Goal: Task Accomplishment & Management: Manage account settings

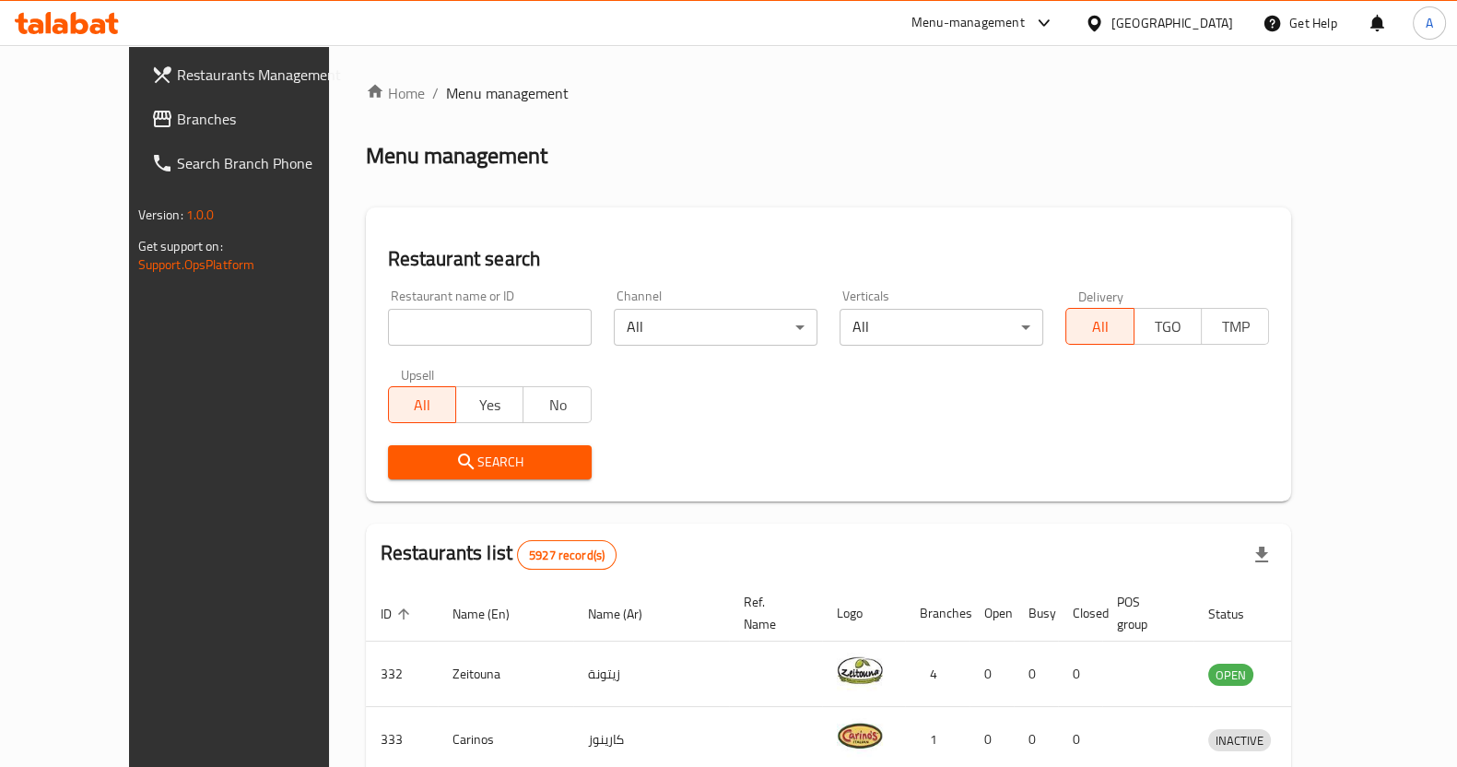
click at [390, 344] on input "search" at bounding box center [490, 327] width 204 height 37
type input "ة"
type input "mini bites"
click at [445, 469] on span "Search" at bounding box center [490, 462] width 174 height 23
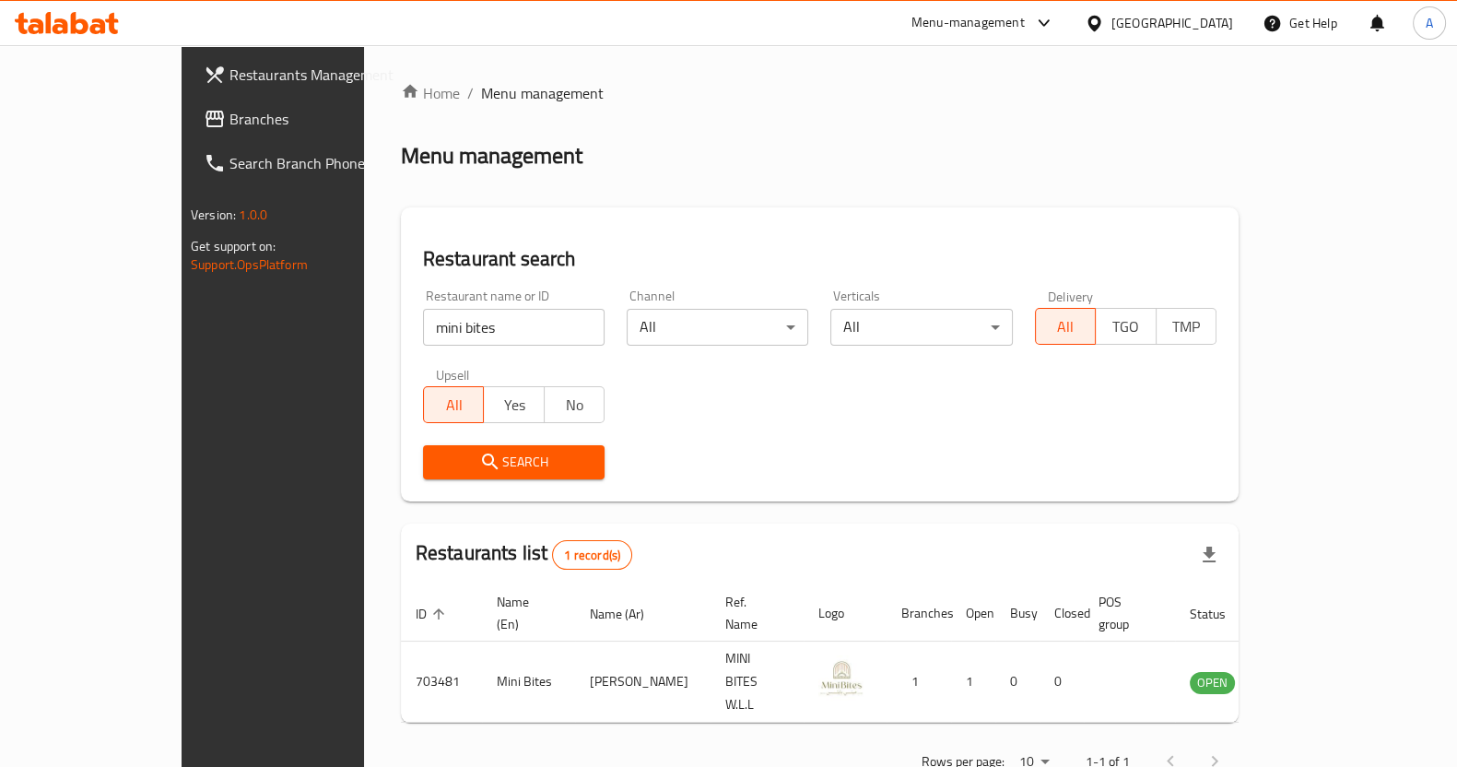
scroll to position [18, 0]
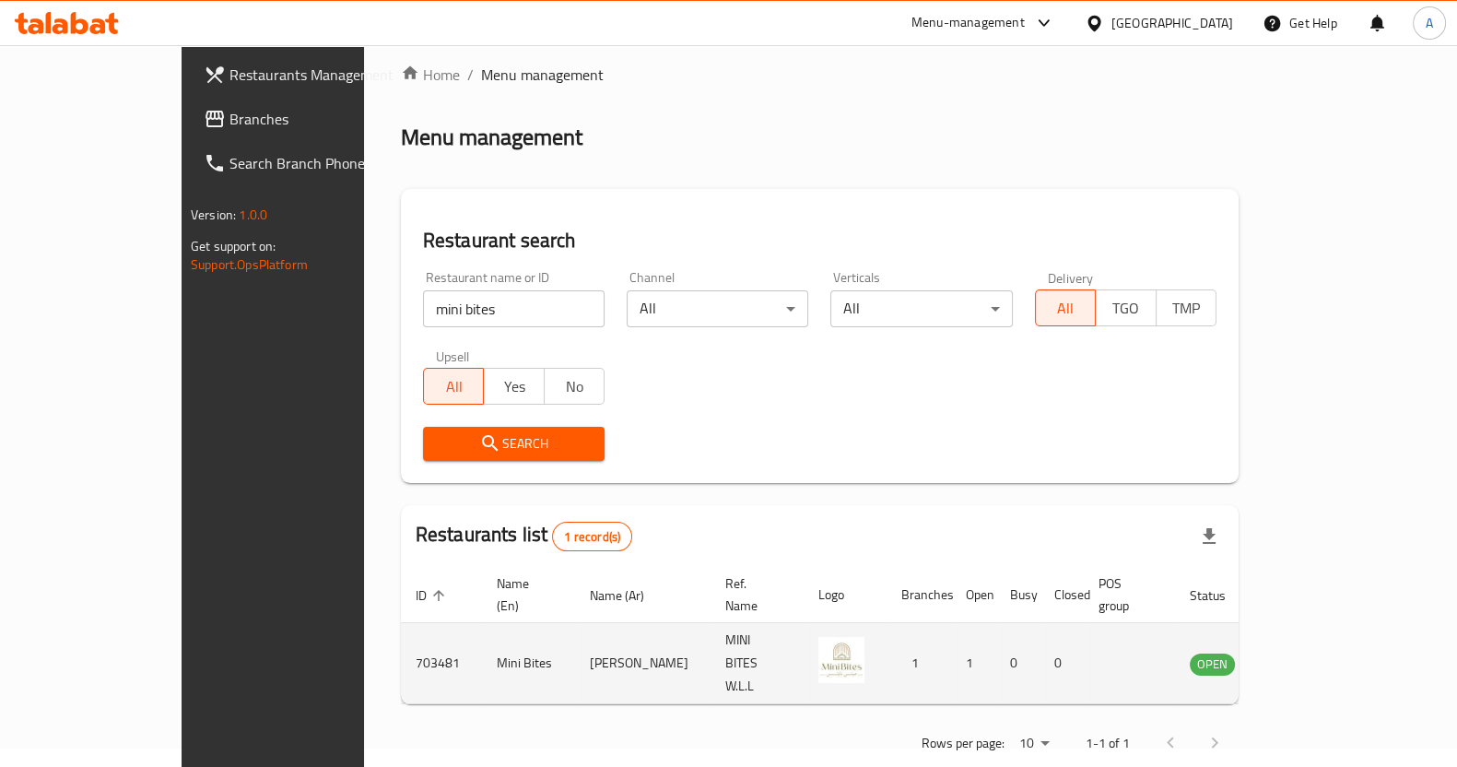
click at [1308, 656] on icon "enhanced table" at bounding box center [1298, 664] width 20 height 16
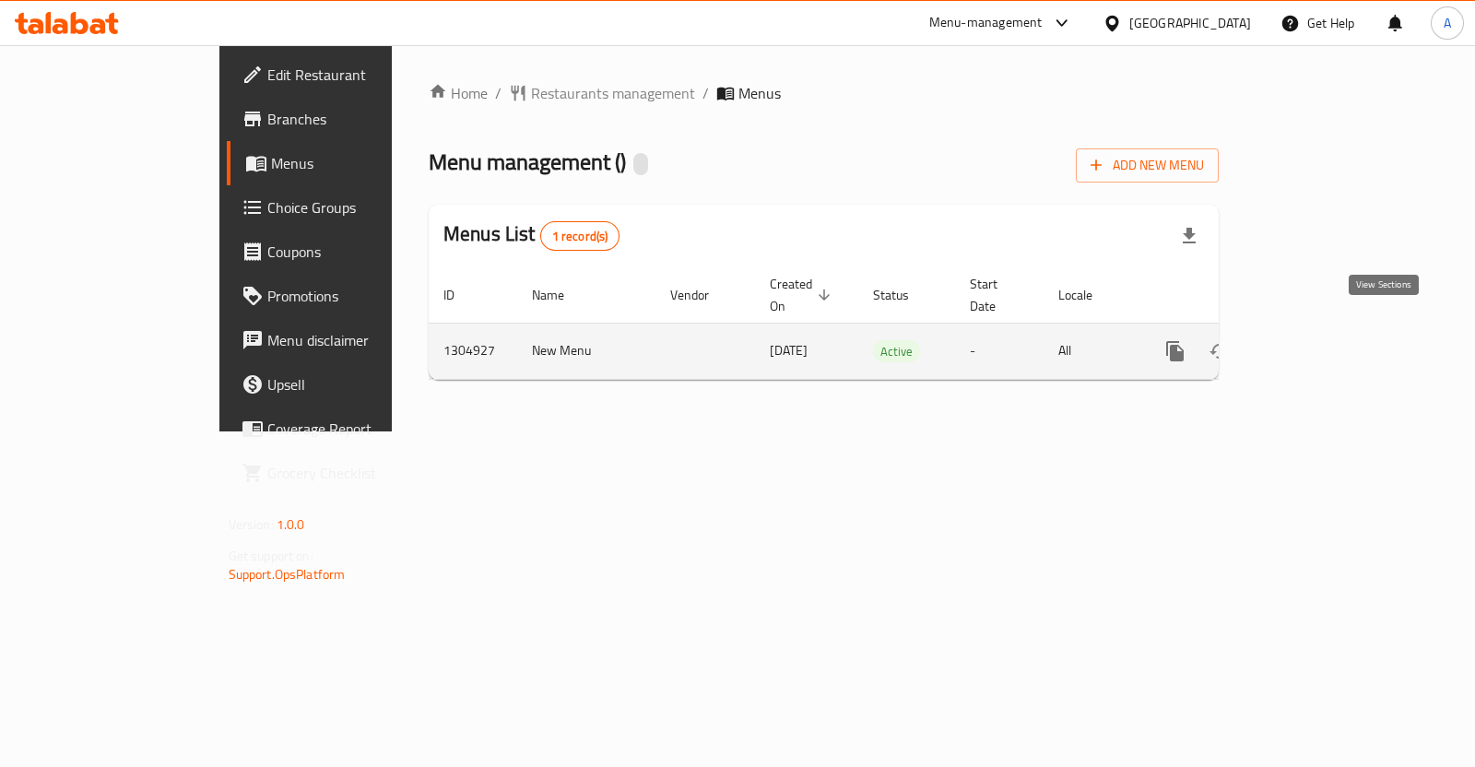
click at [1319, 340] on icon "enhanced table" at bounding box center [1308, 351] width 22 height 22
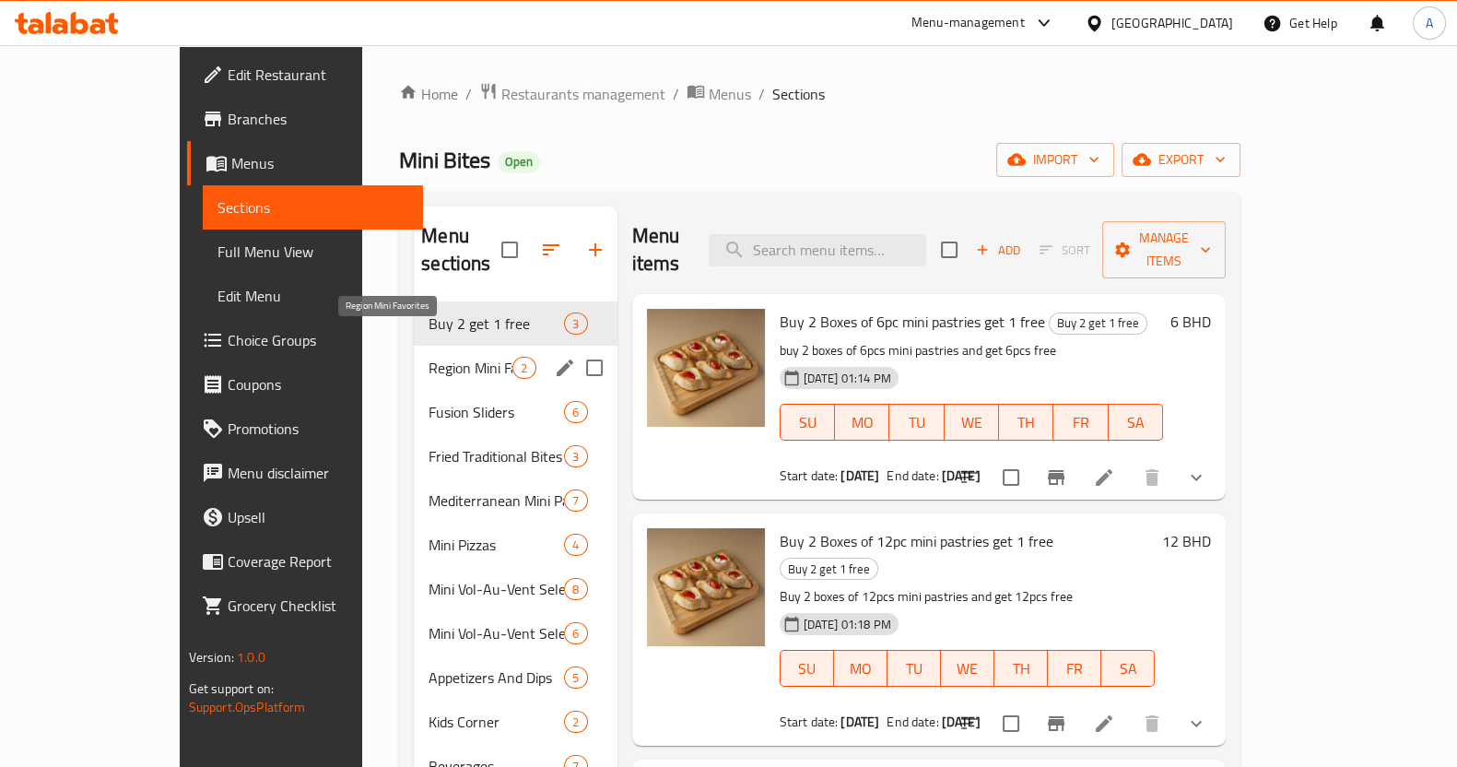
click at [429, 357] on span "Region Mini Favorites" at bounding box center [471, 368] width 84 height 22
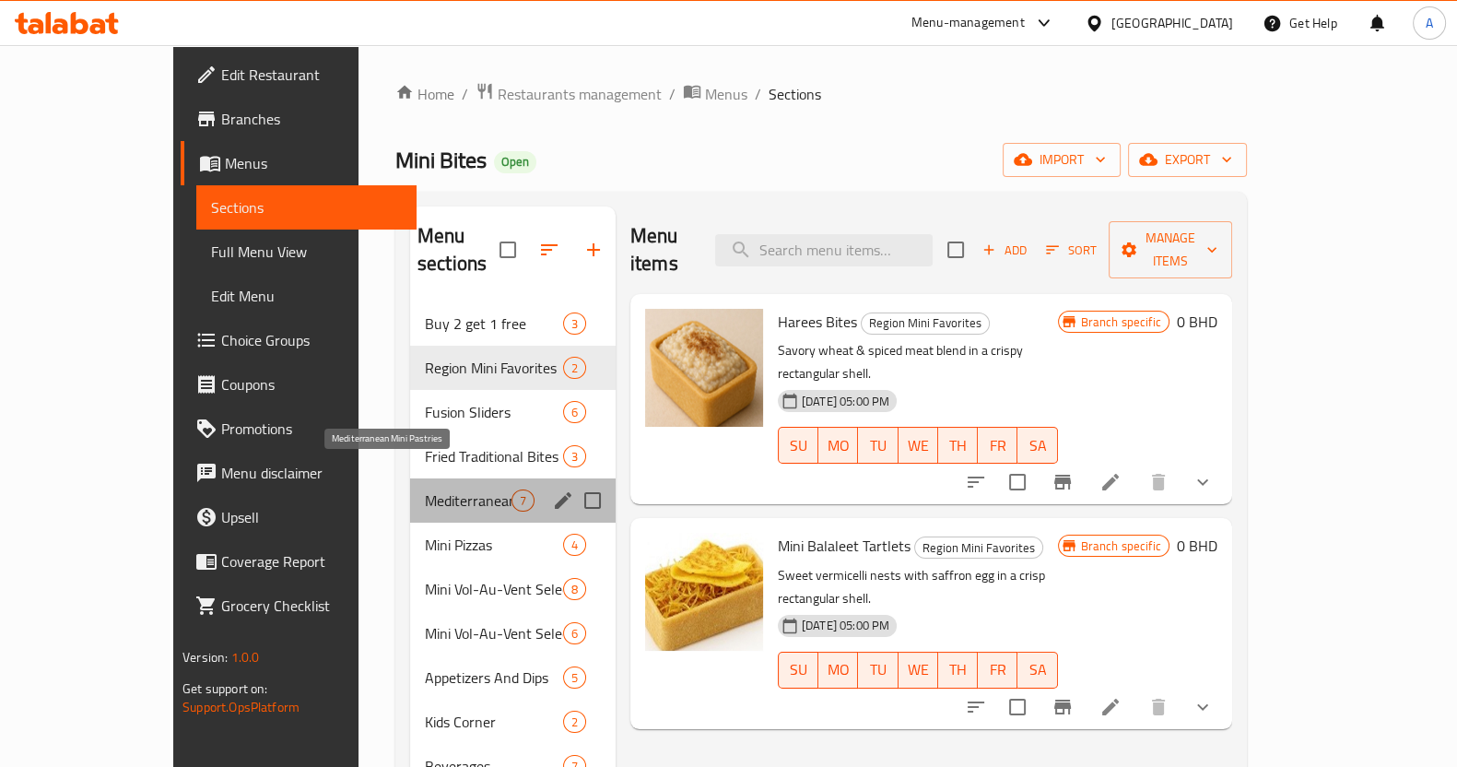
click at [425, 490] on span "Mediterranean Mini Pastries" at bounding box center [468, 501] width 87 height 22
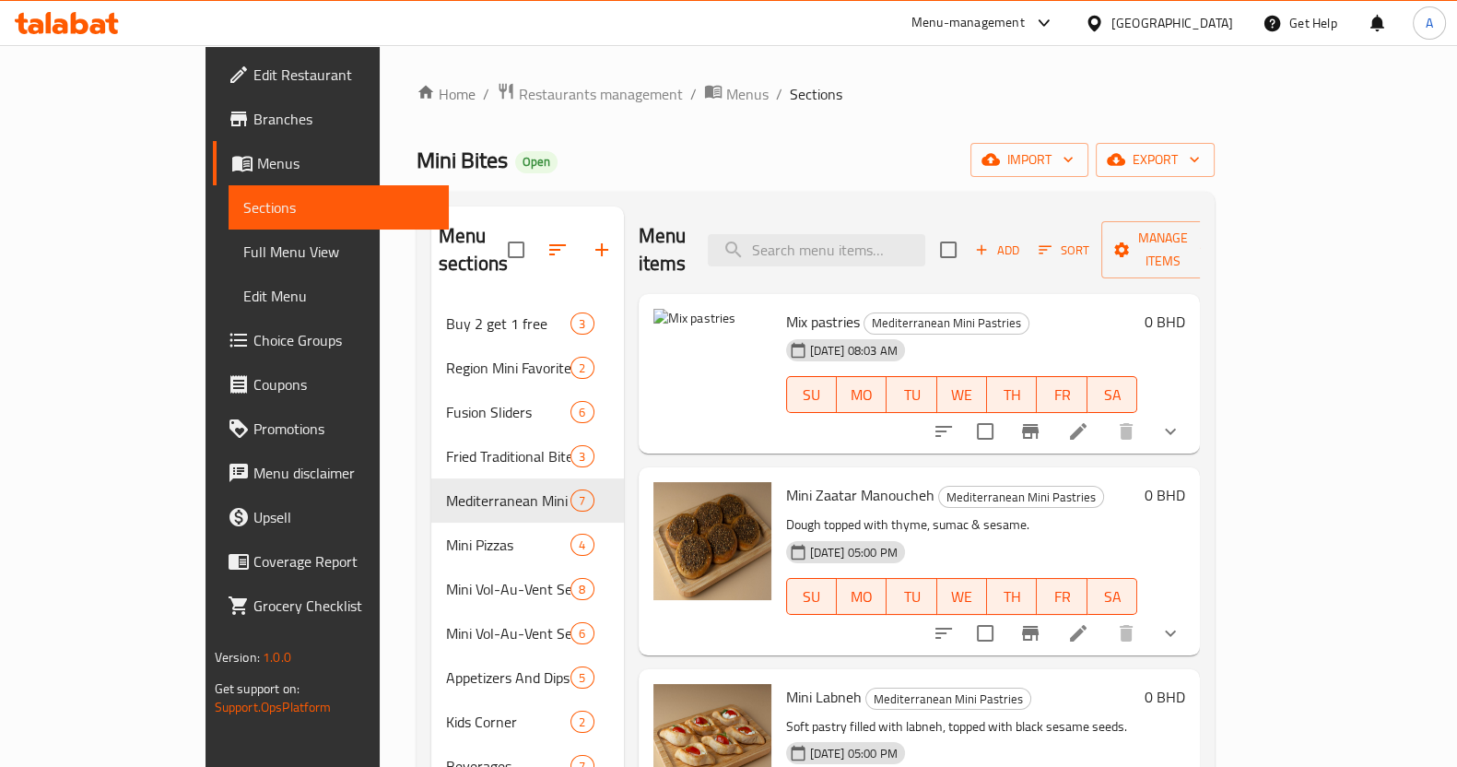
click at [1144, 93] on ol "Home / Restaurants management / Menus / Sections" at bounding box center [816, 94] width 798 height 24
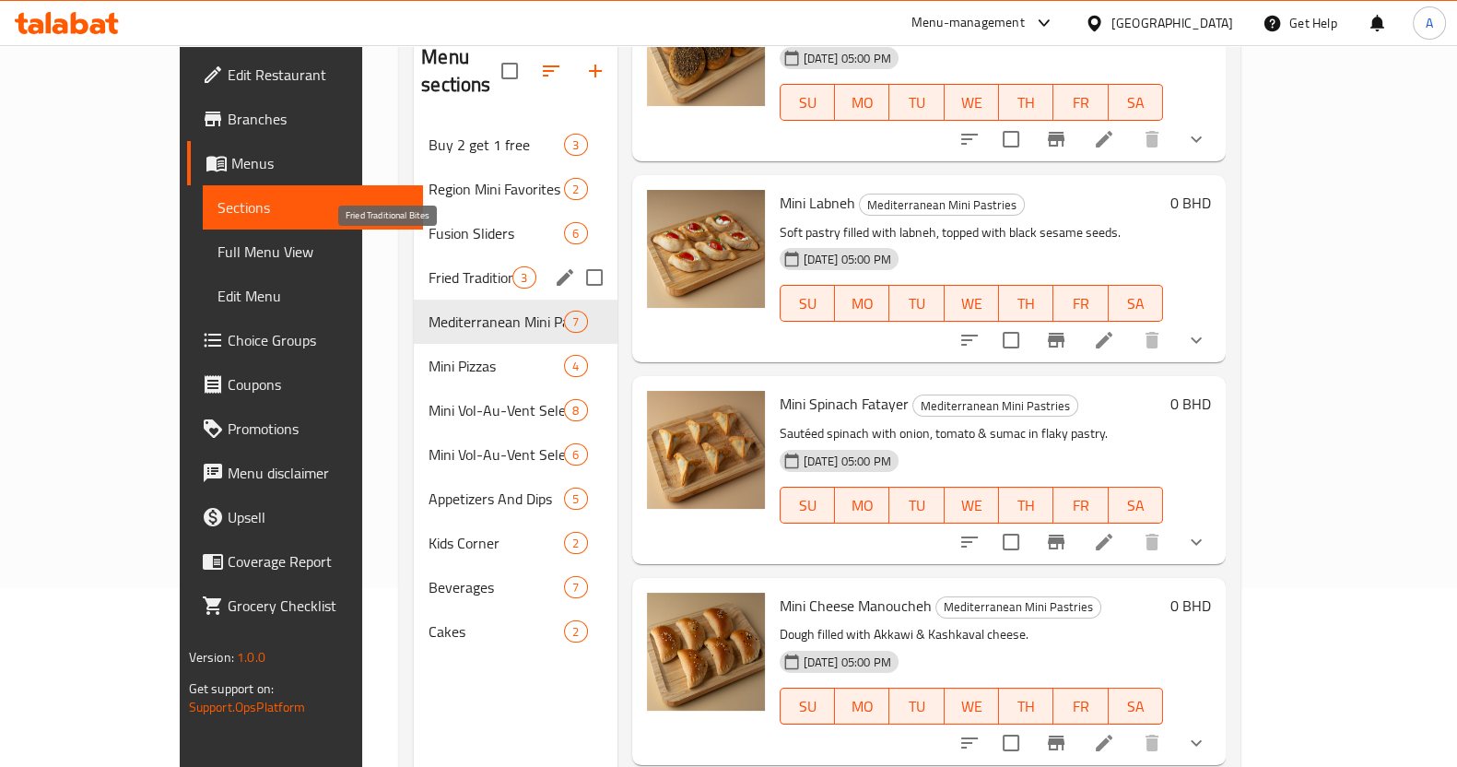
scroll to position [143, 0]
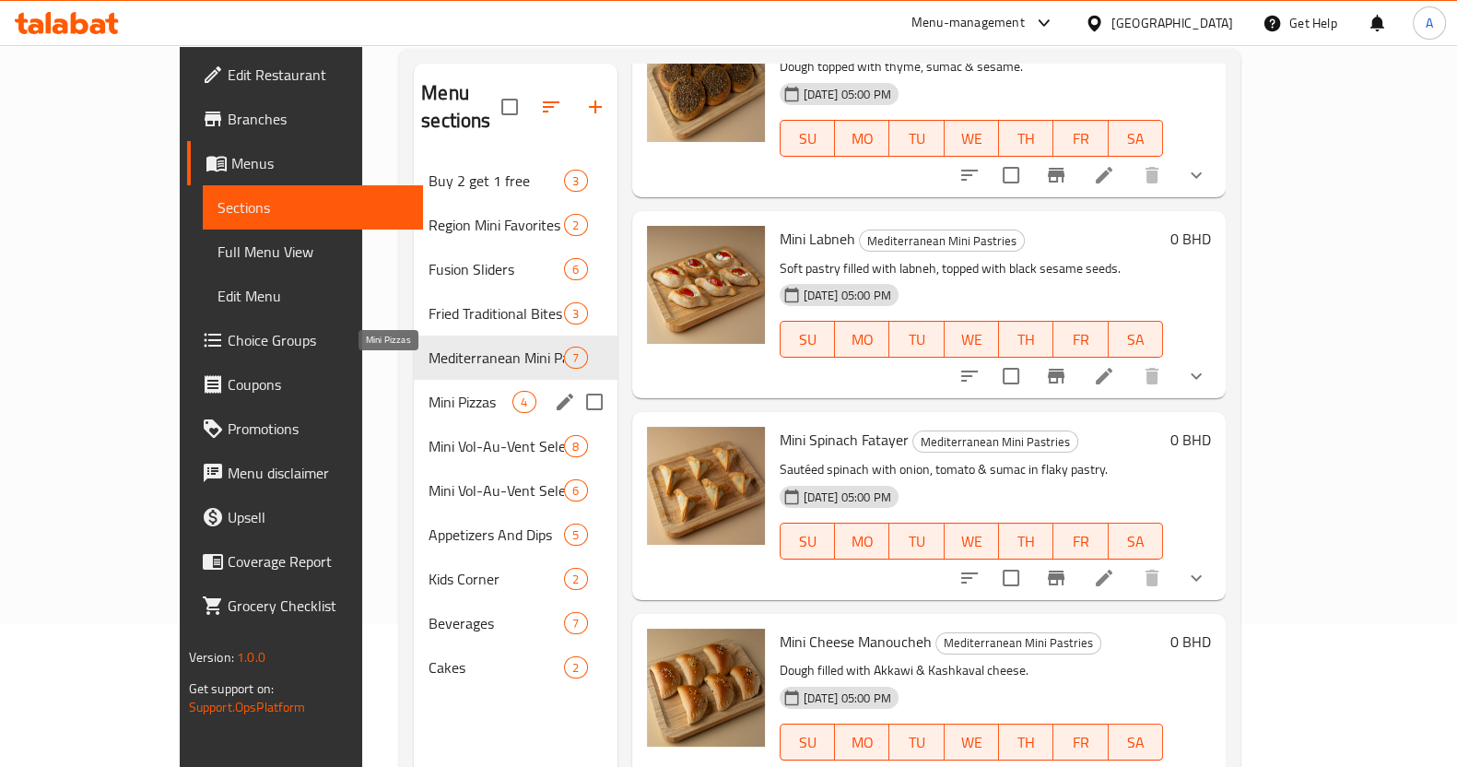
click at [429, 391] on span "Mini Pizzas" at bounding box center [471, 402] width 84 height 22
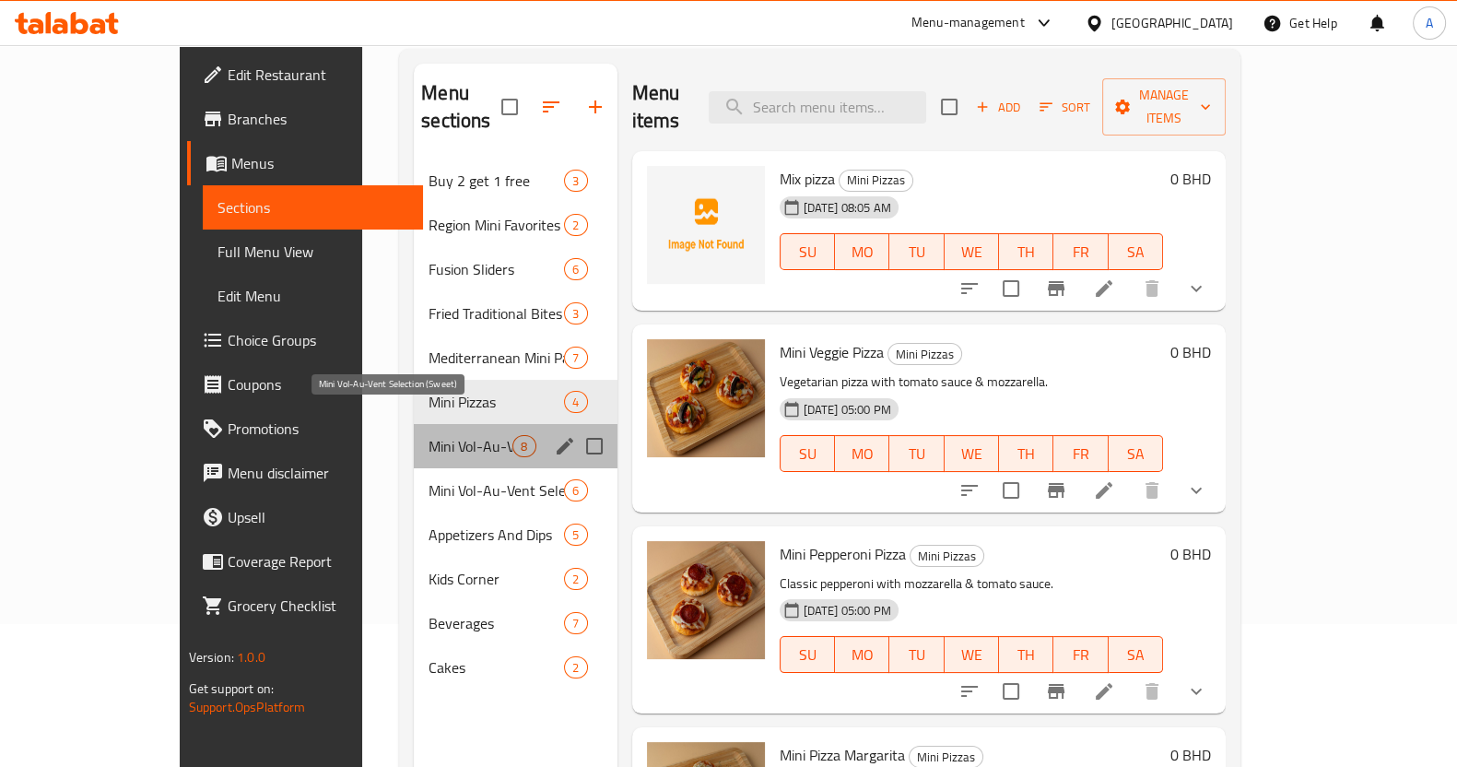
click at [429, 435] on span "Mini Vol-Au-Vent Selection (Sweet)" at bounding box center [471, 446] width 84 height 22
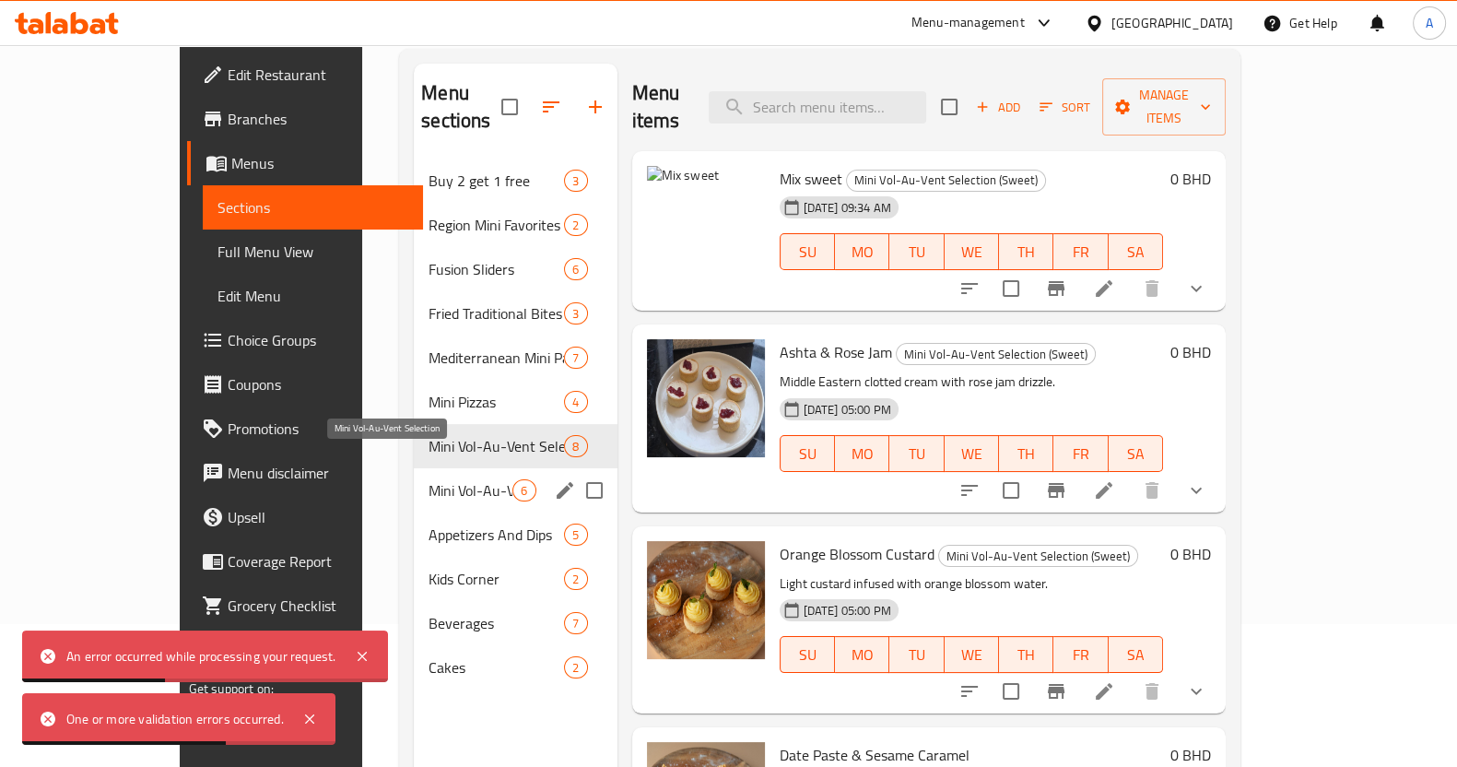
click at [429, 479] on span "Mini Vol-Au-Vent Selection" at bounding box center [471, 490] width 84 height 22
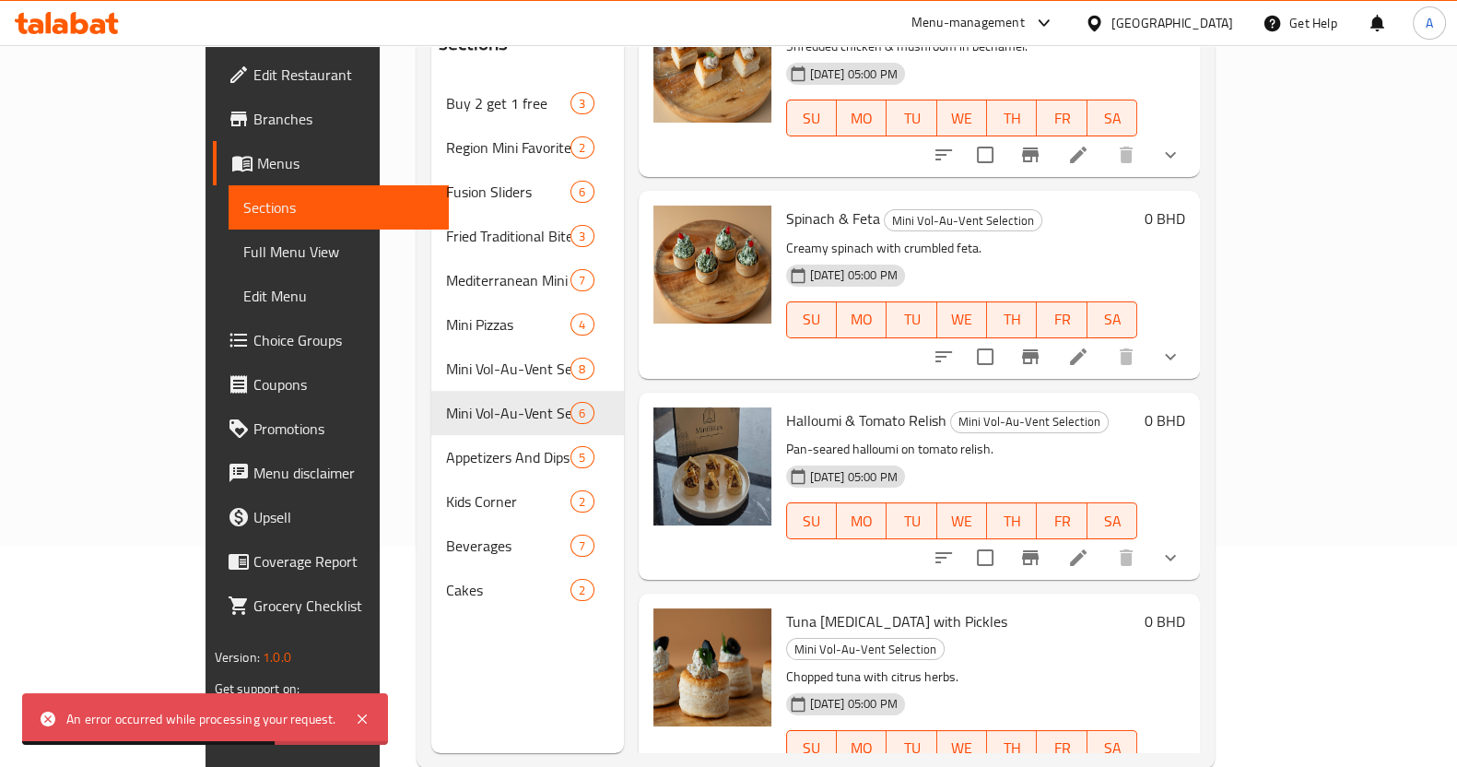
scroll to position [258, 0]
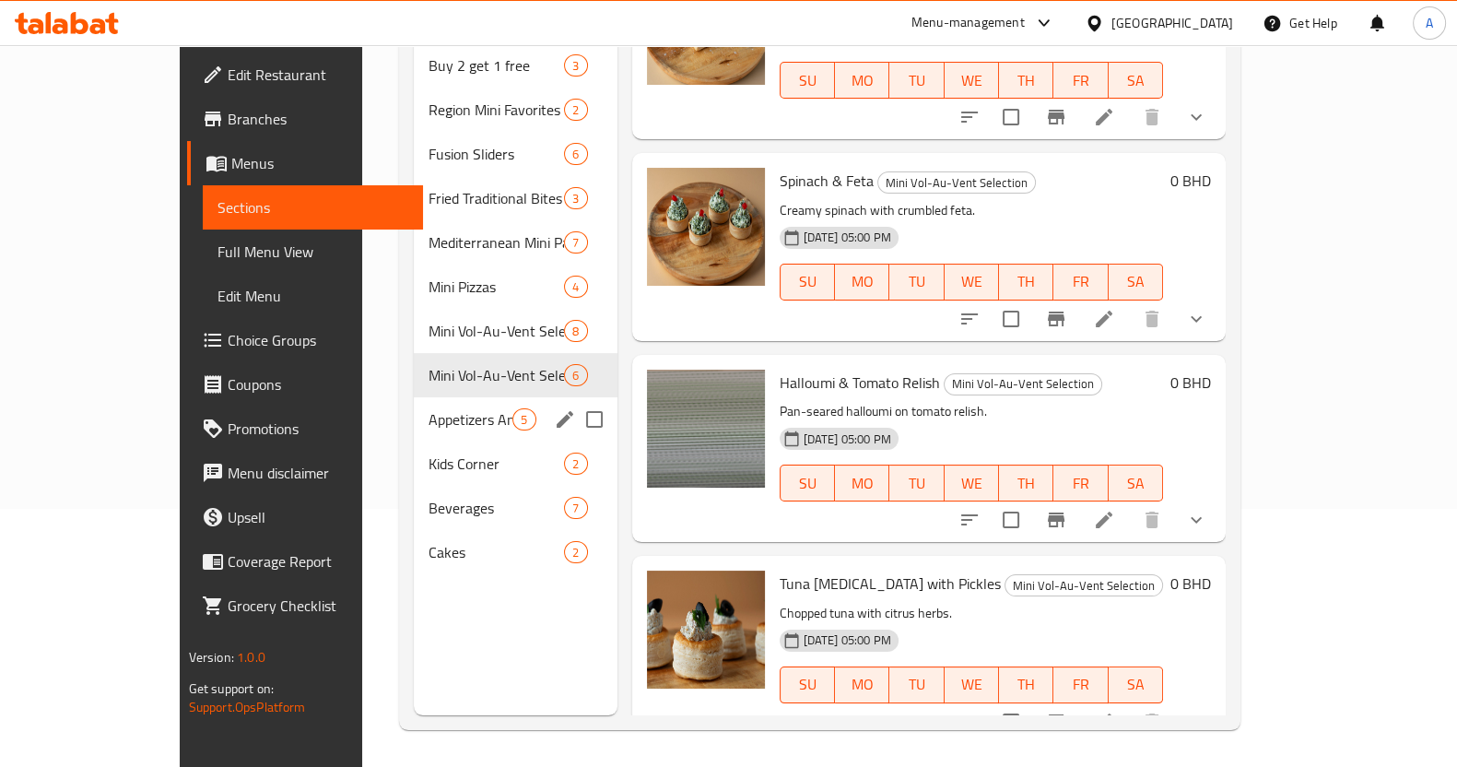
click at [429, 408] on span "Appetizers And Dips" at bounding box center [471, 419] width 84 height 22
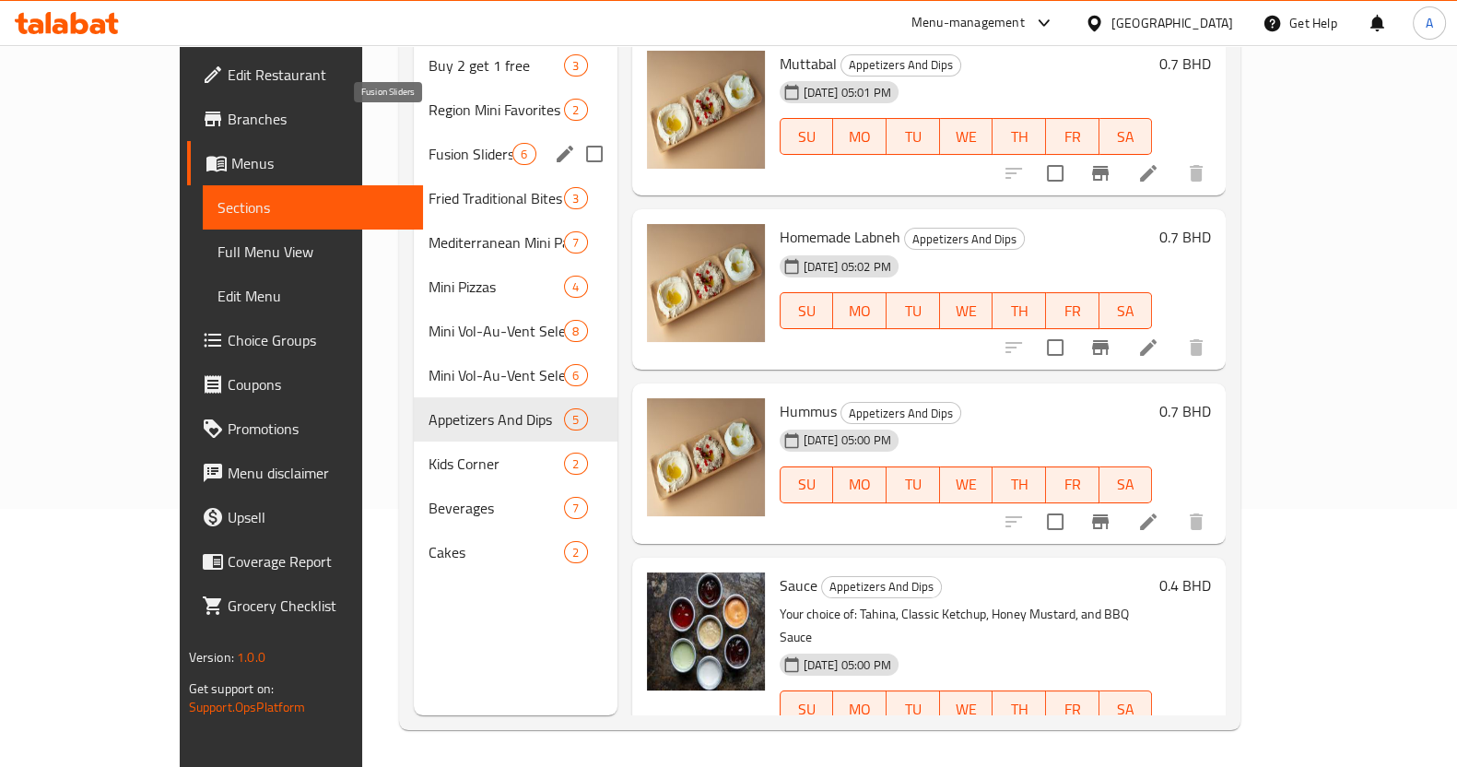
click at [429, 143] on span "Fusion Sliders" at bounding box center [471, 154] width 84 height 22
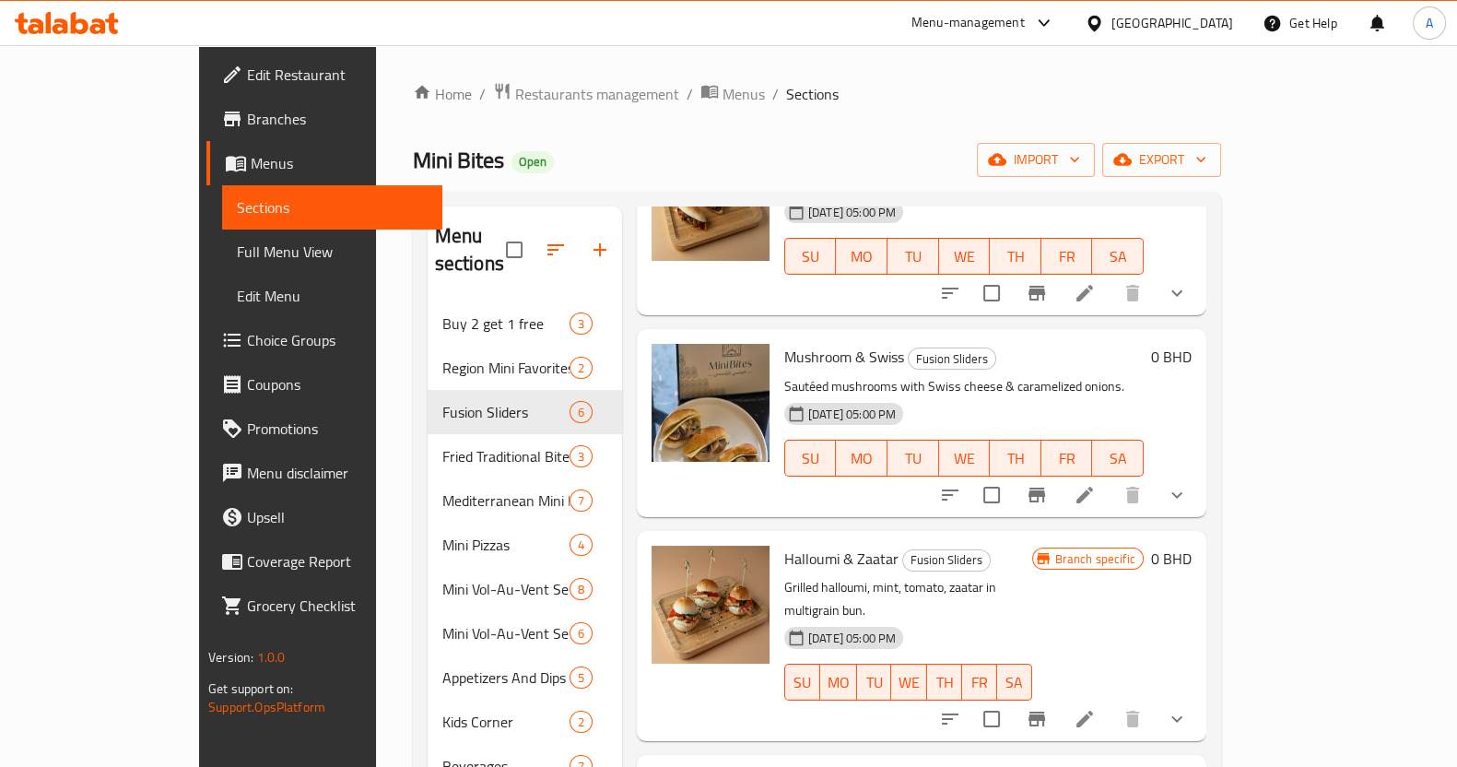
scroll to position [26, 0]
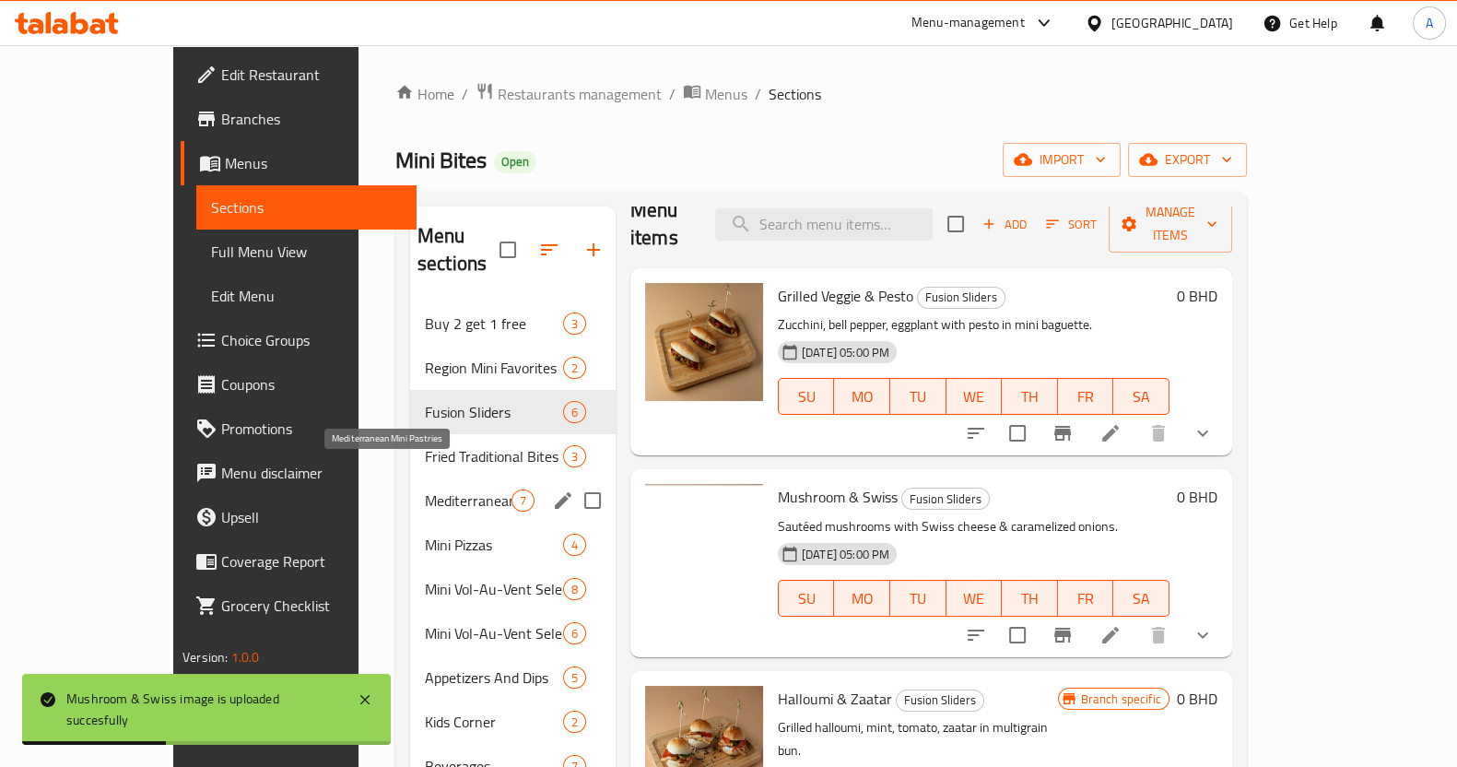
click at [425, 490] on span "Mediterranean Mini Pastries" at bounding box center [468, 501] width 87 height 22
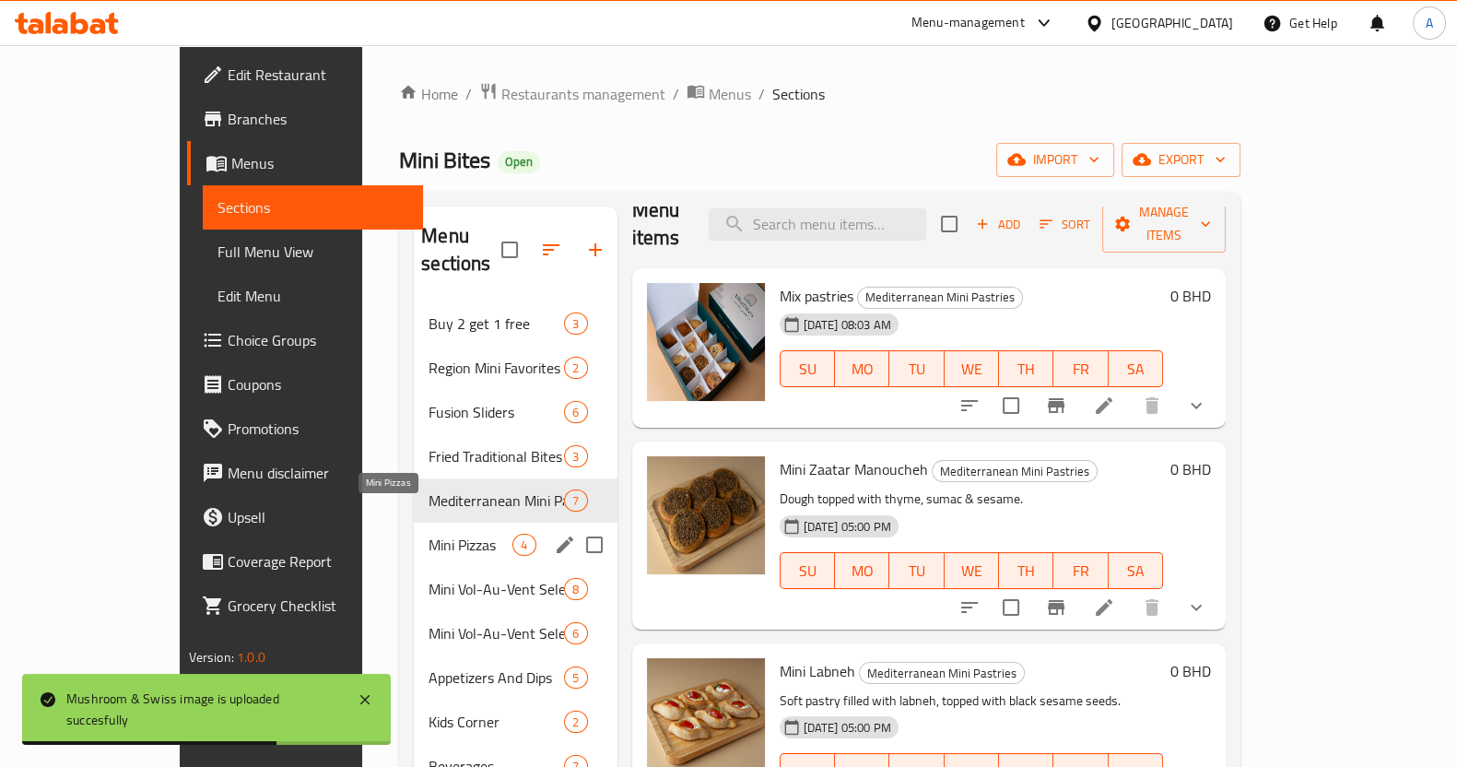
click at [429, 534] on span "Mini Pizzas" at bounding box center [471, 545] width 84 height 22
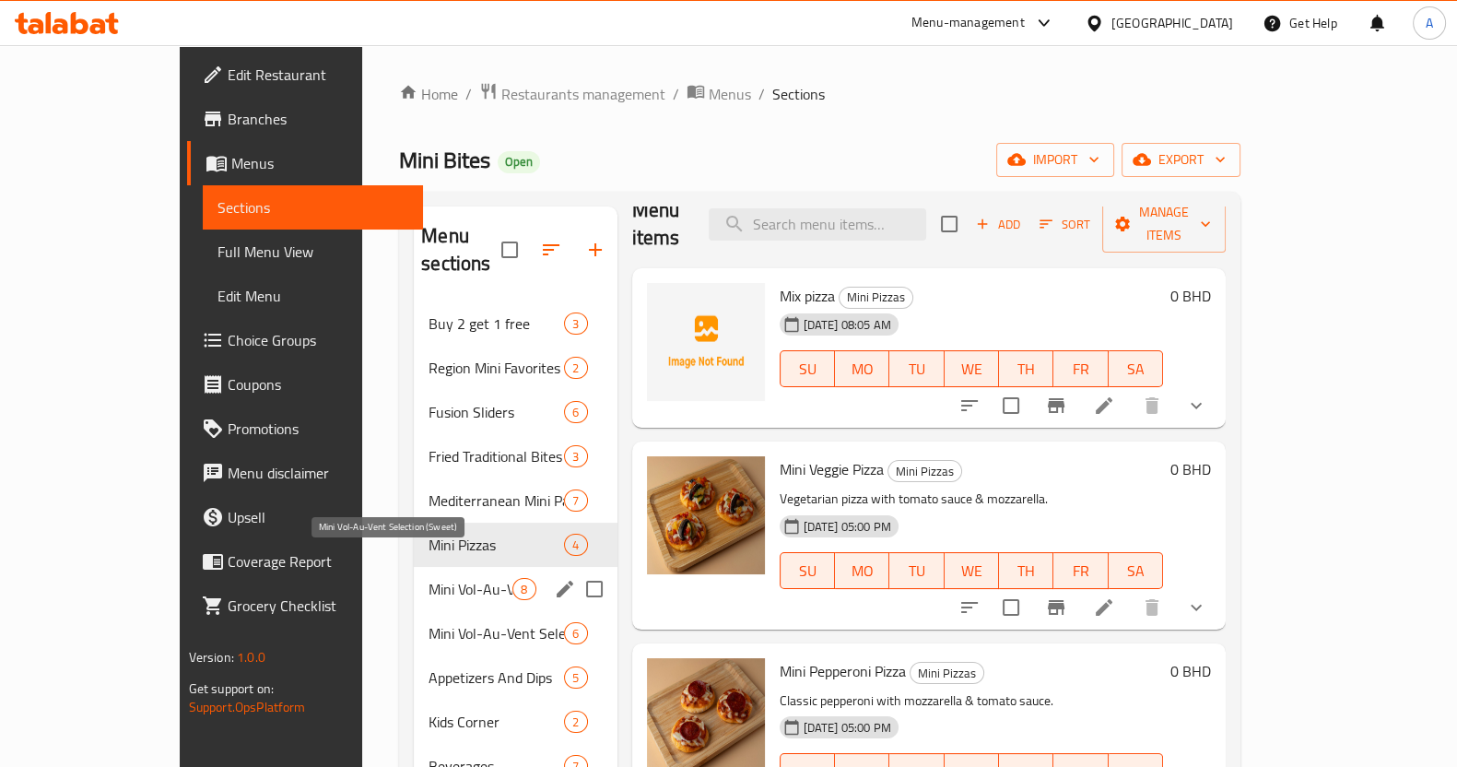
click at [429, 578] on span "Mini Vol-Au-Vent Selection (Sweet)" at bounding box center [471, 589] width 84 height 22
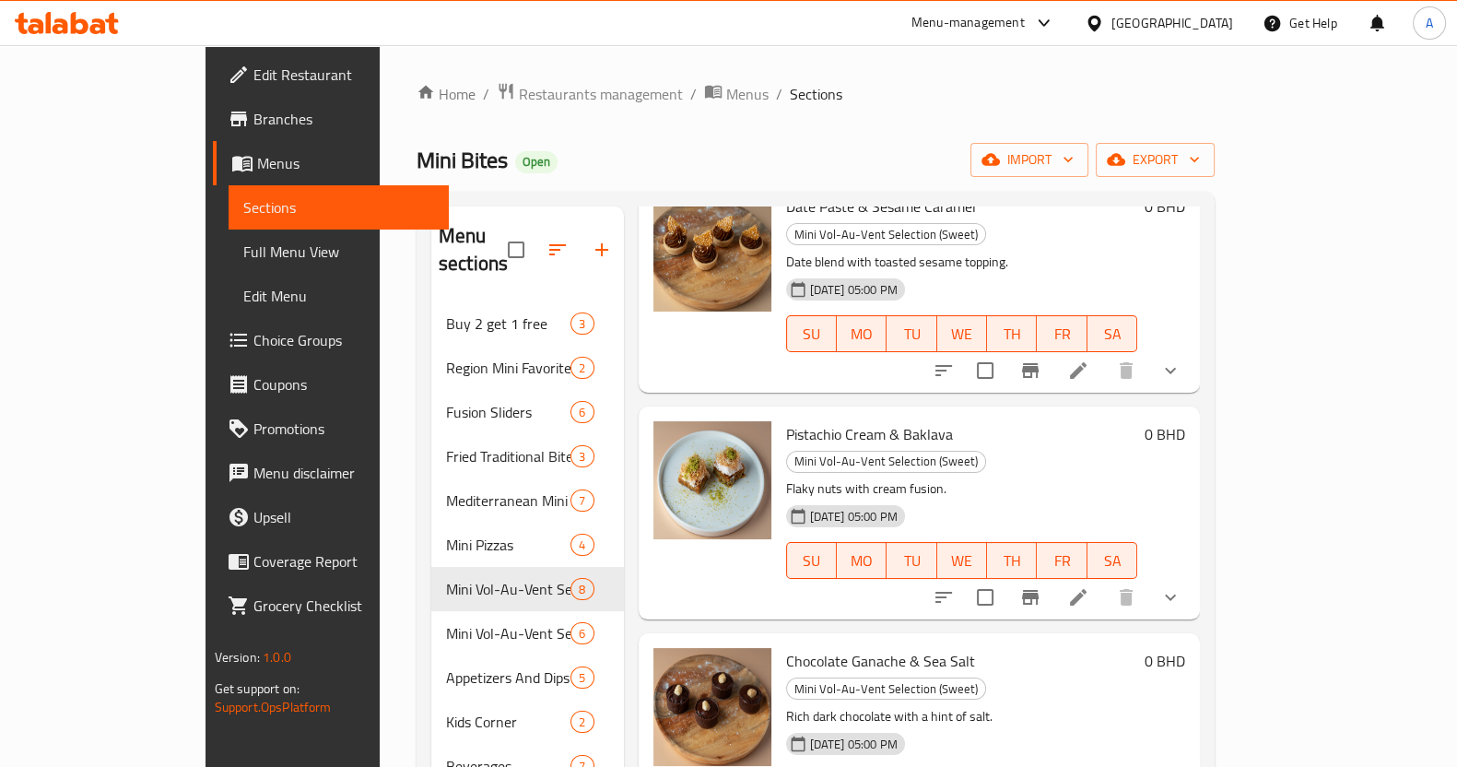
scroll to position [862, 0]
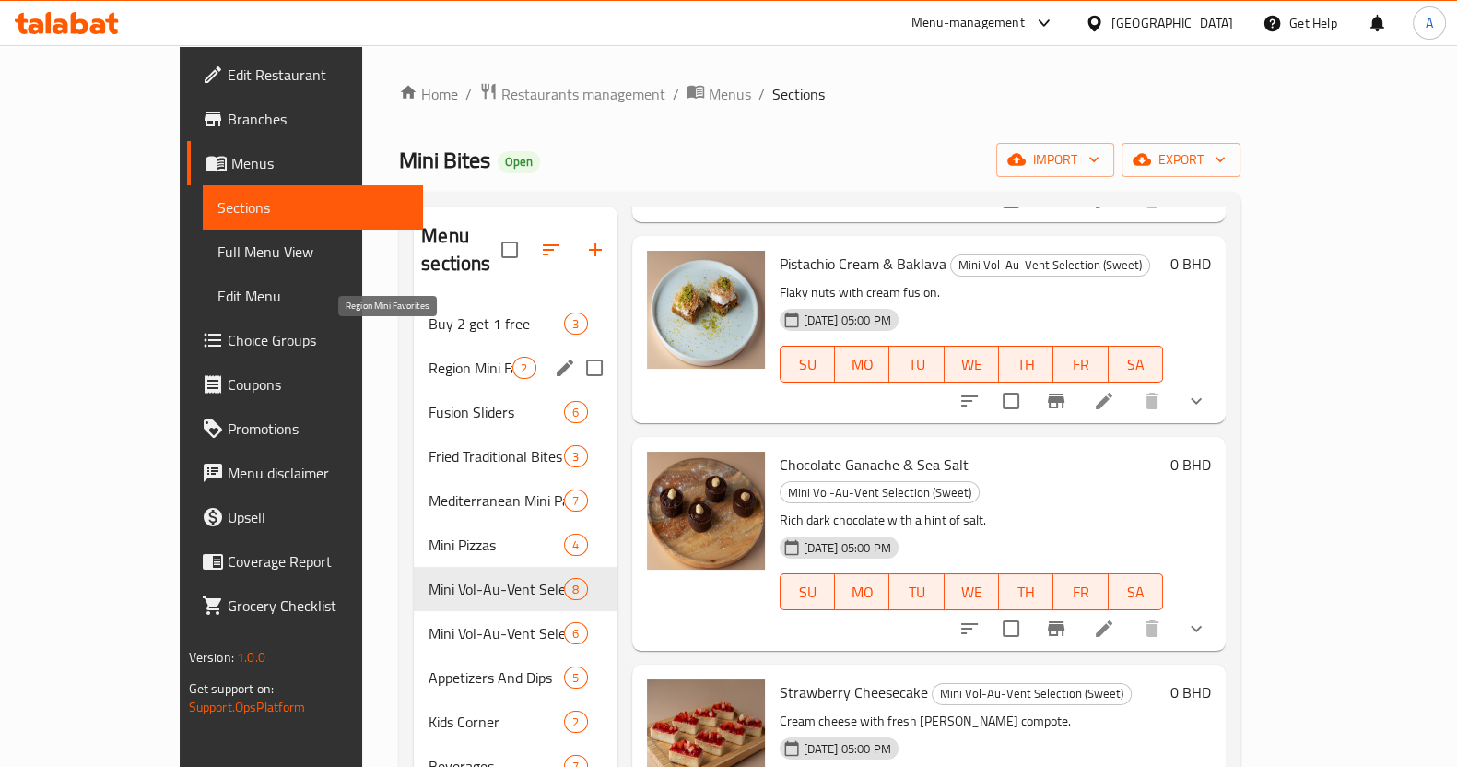
click at [429, 357] on span "Region Mini Favorites" at bounding box center [471, 368] width 84 height 22
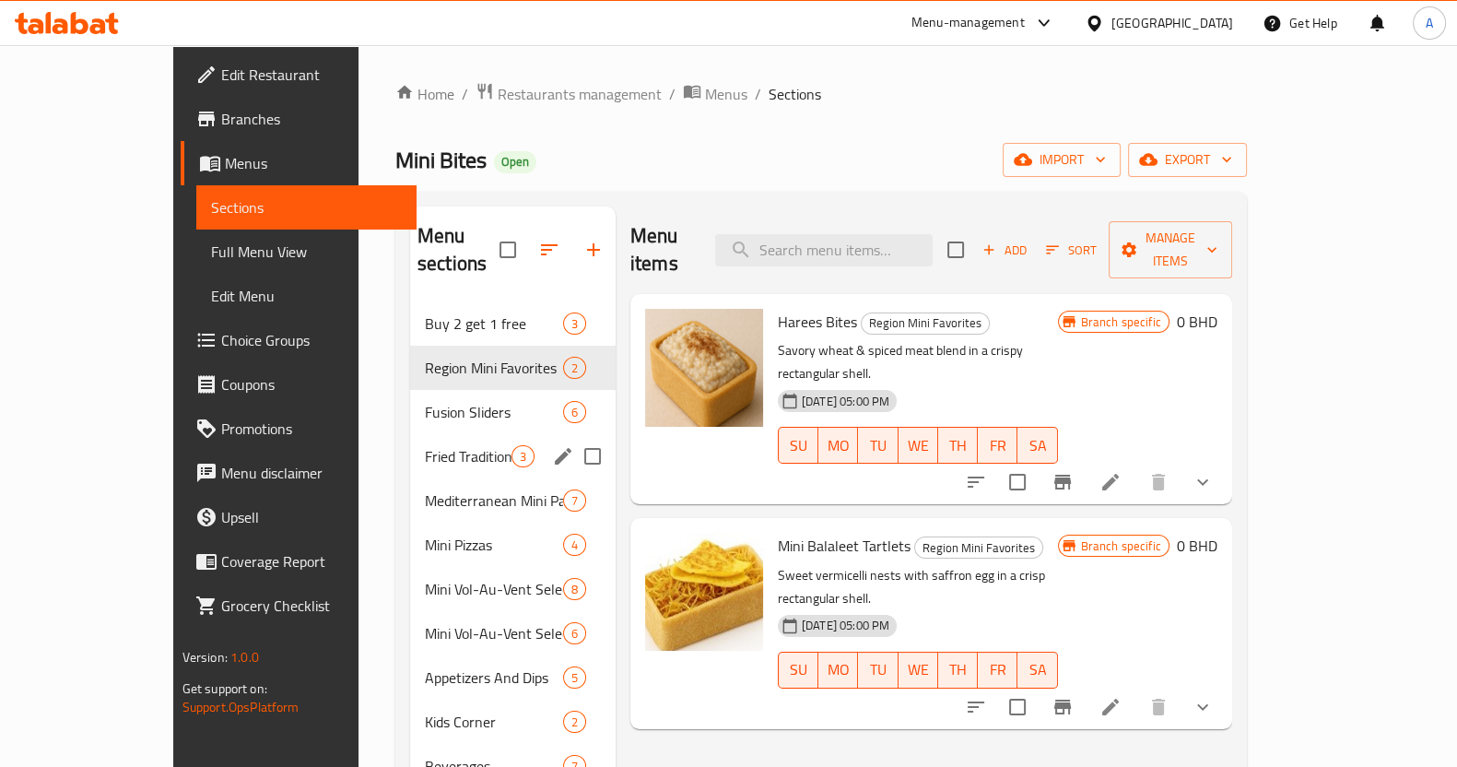
click at [425, 401] on span "Fusion Sliders" at bounding box center [494, 412] width 138 height 22
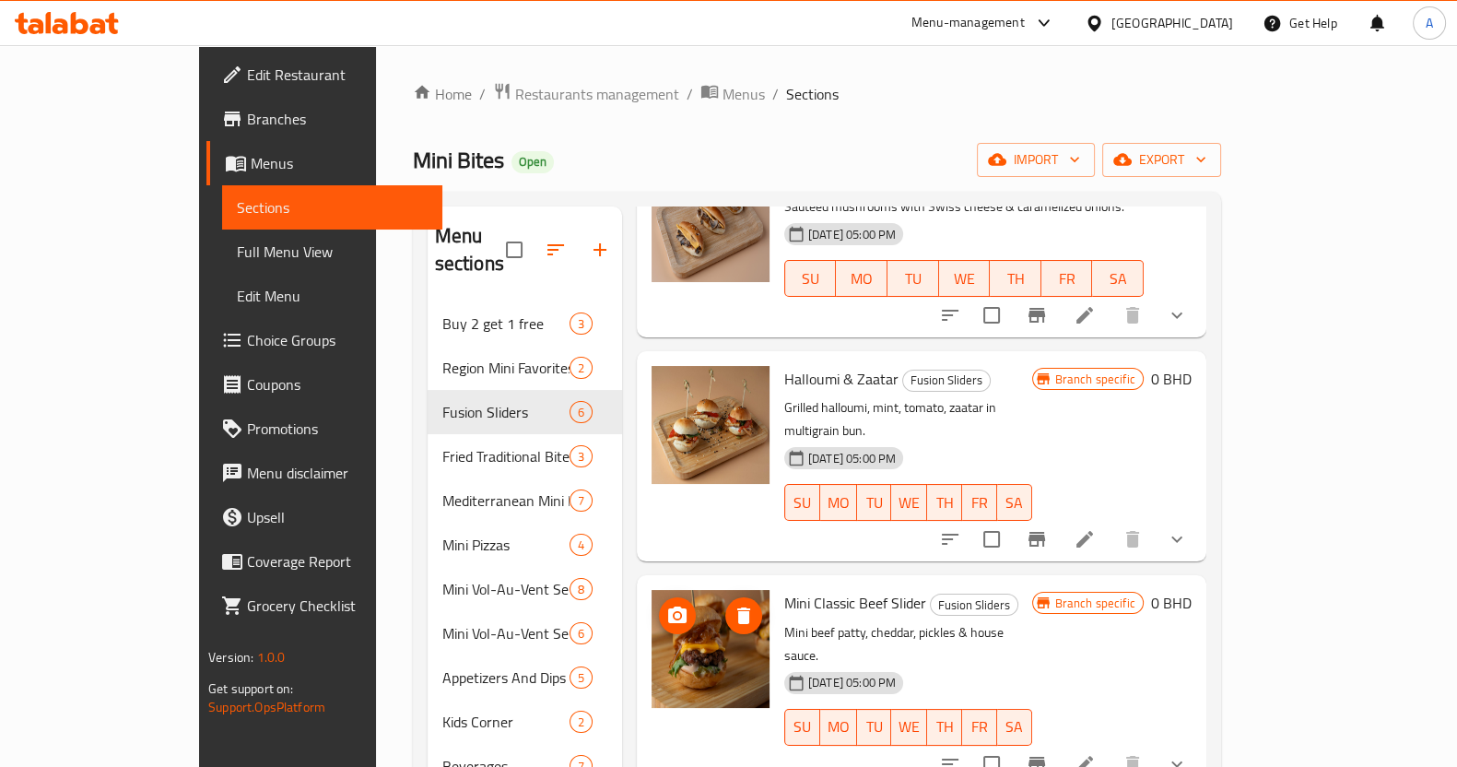
scroll to position [487, 0]
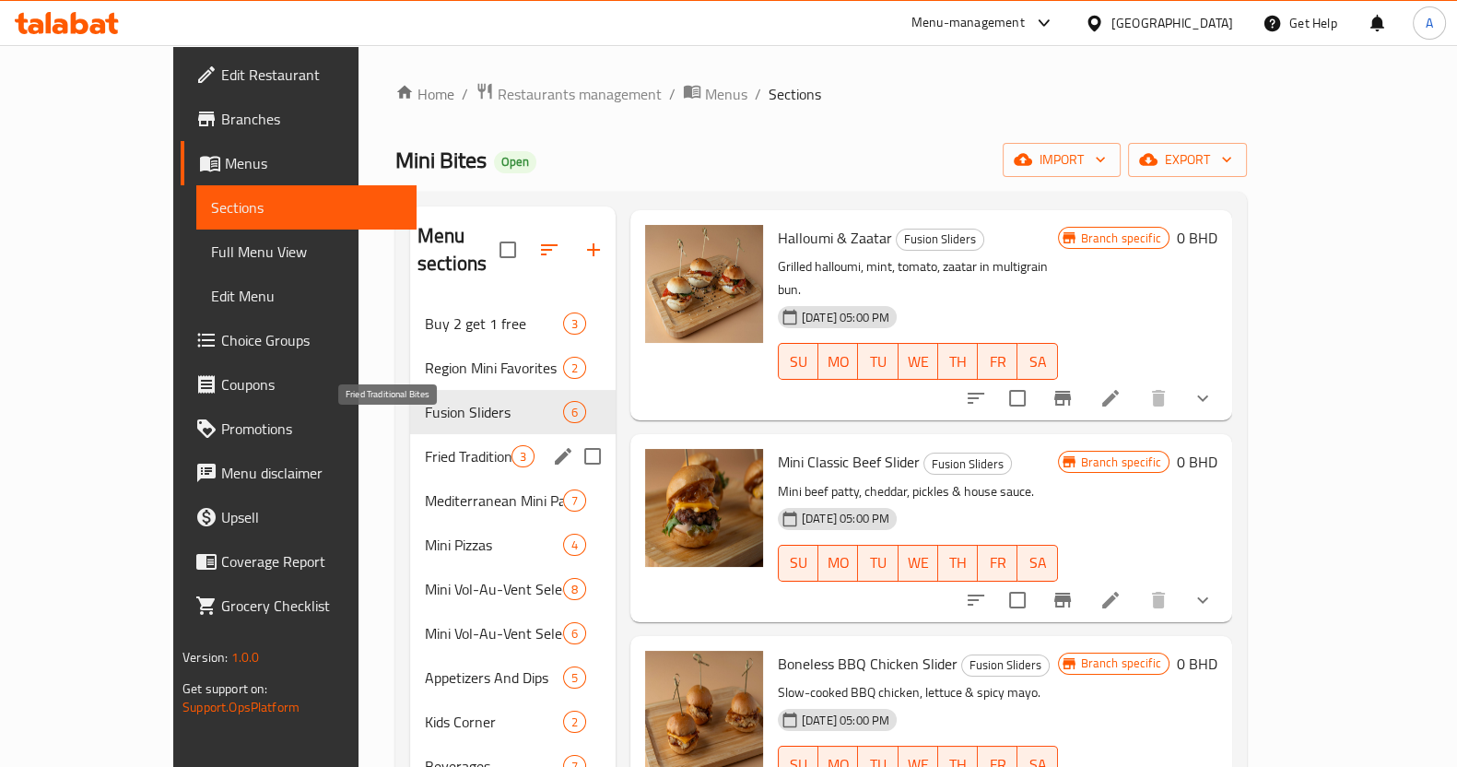
click at [425, 445] on span "Fried Traditional Bites" at bounding box center [468, 456] width 87 height 22
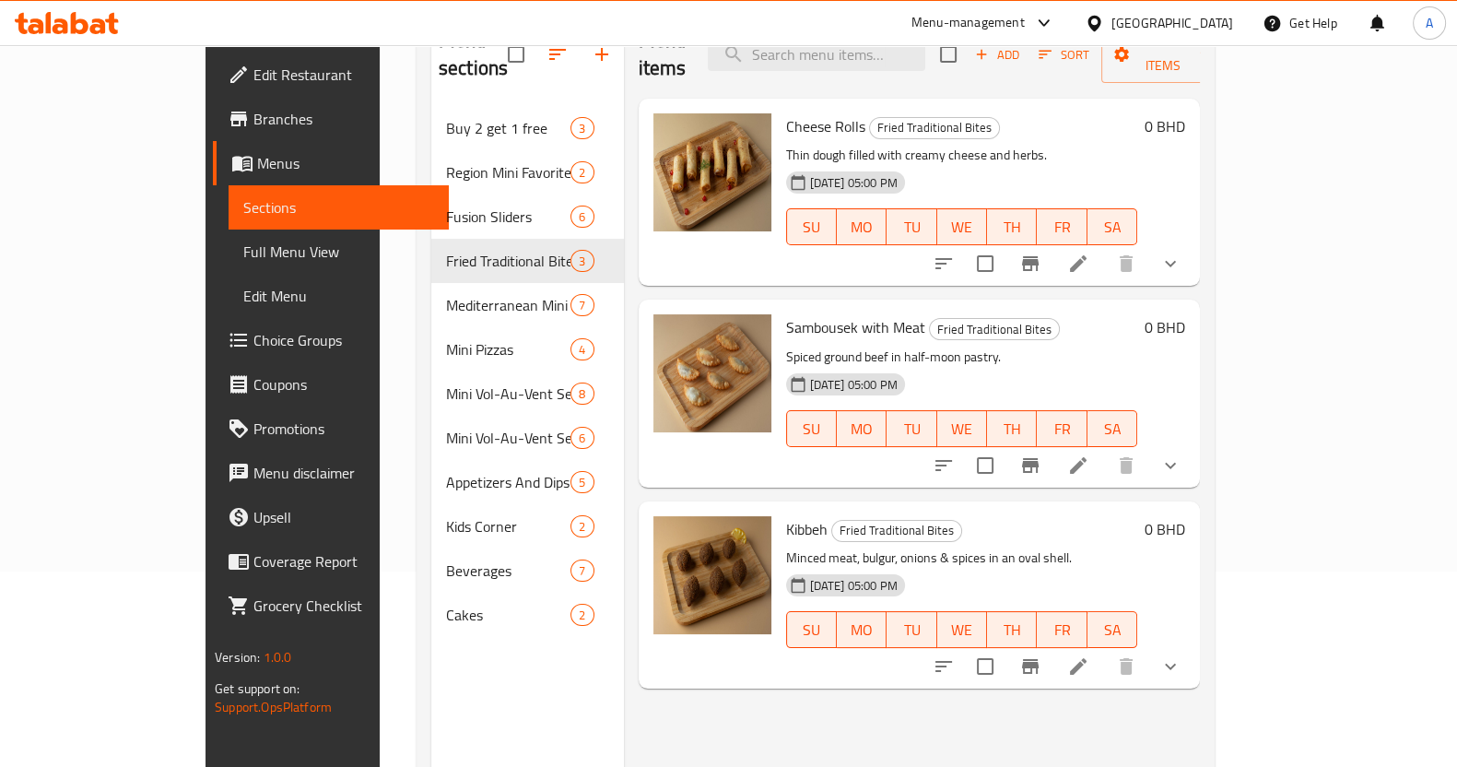
scroll to position [258, 0]
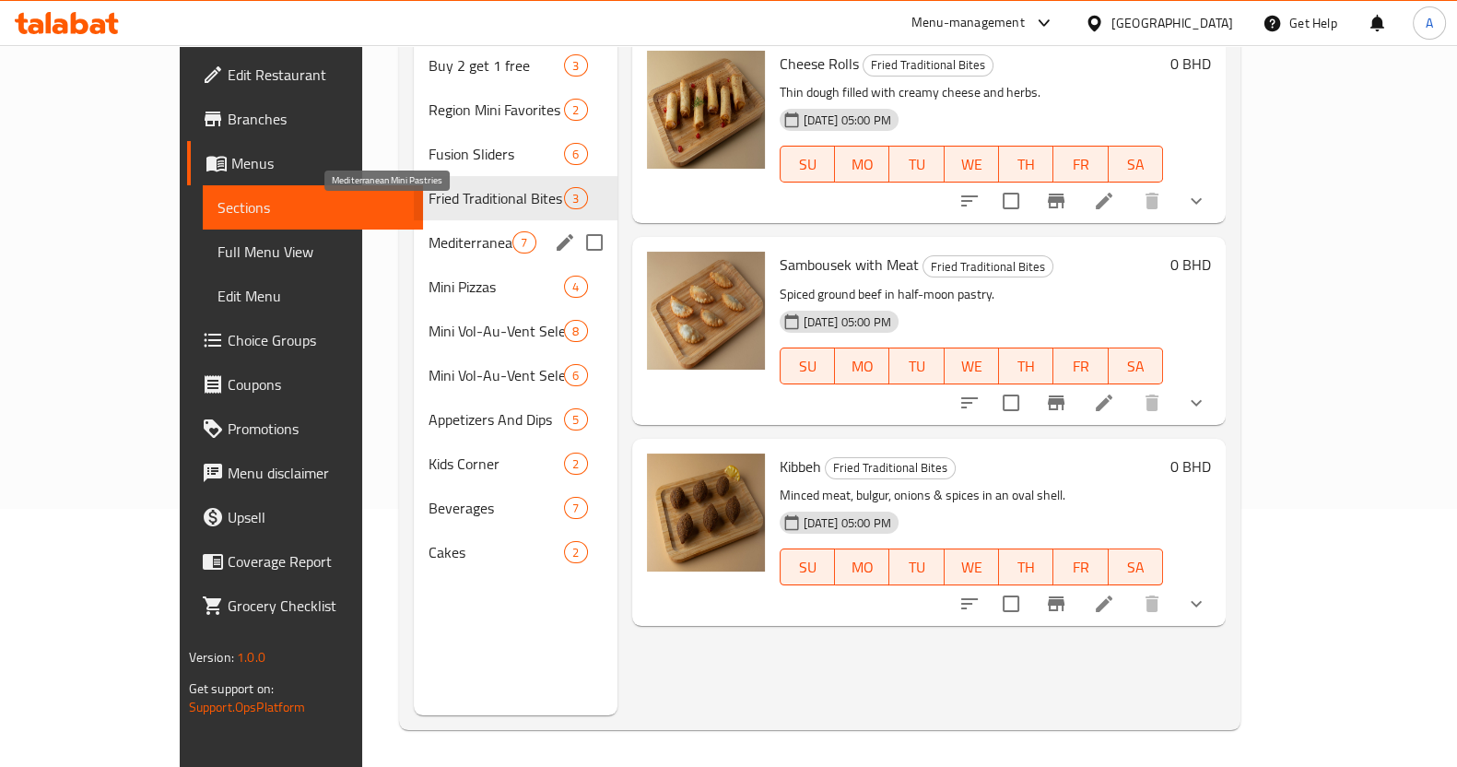
click at [429, 231] on span "Mediterranean Mini Pastries" at bounding box center [471, 242] width 84 height 22
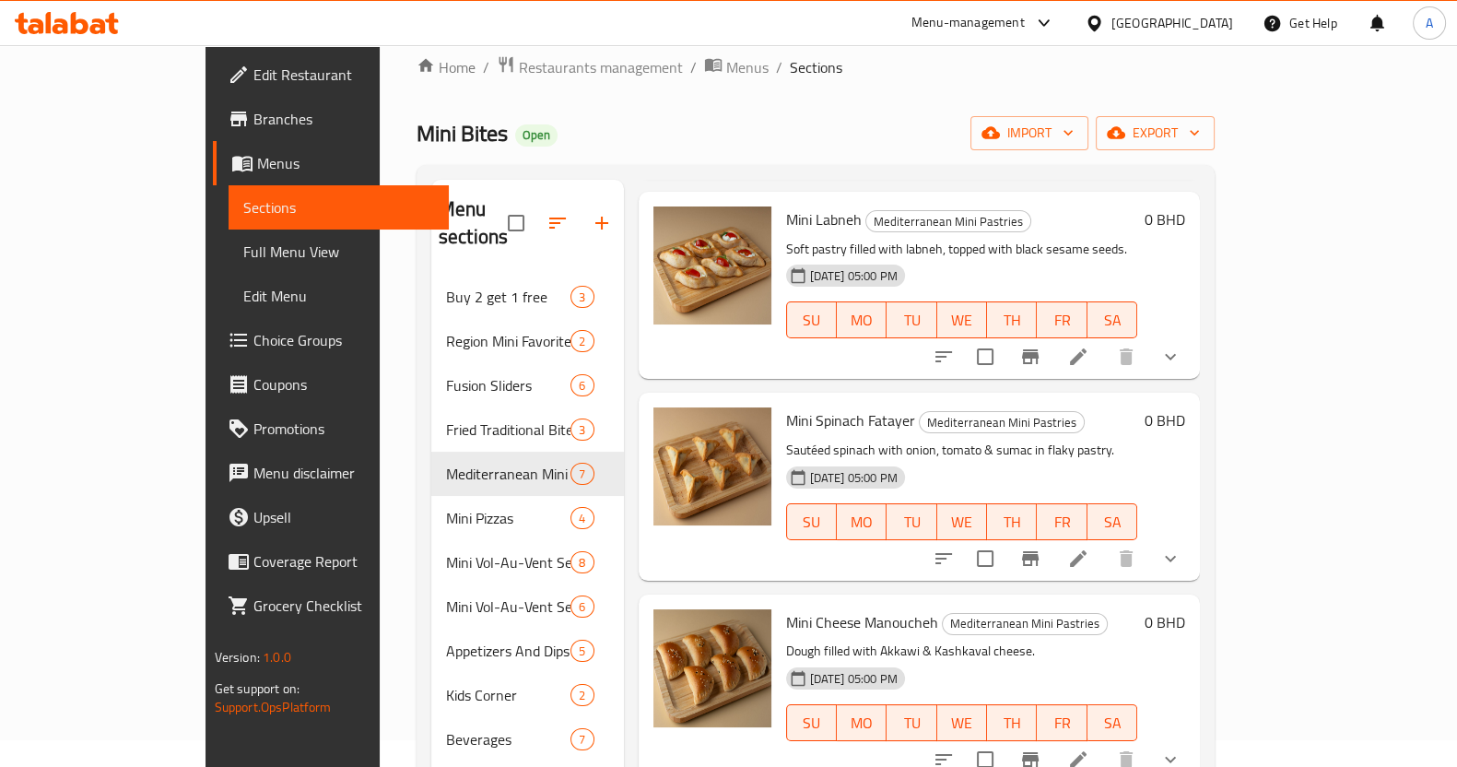
scroll to position [661, 0]
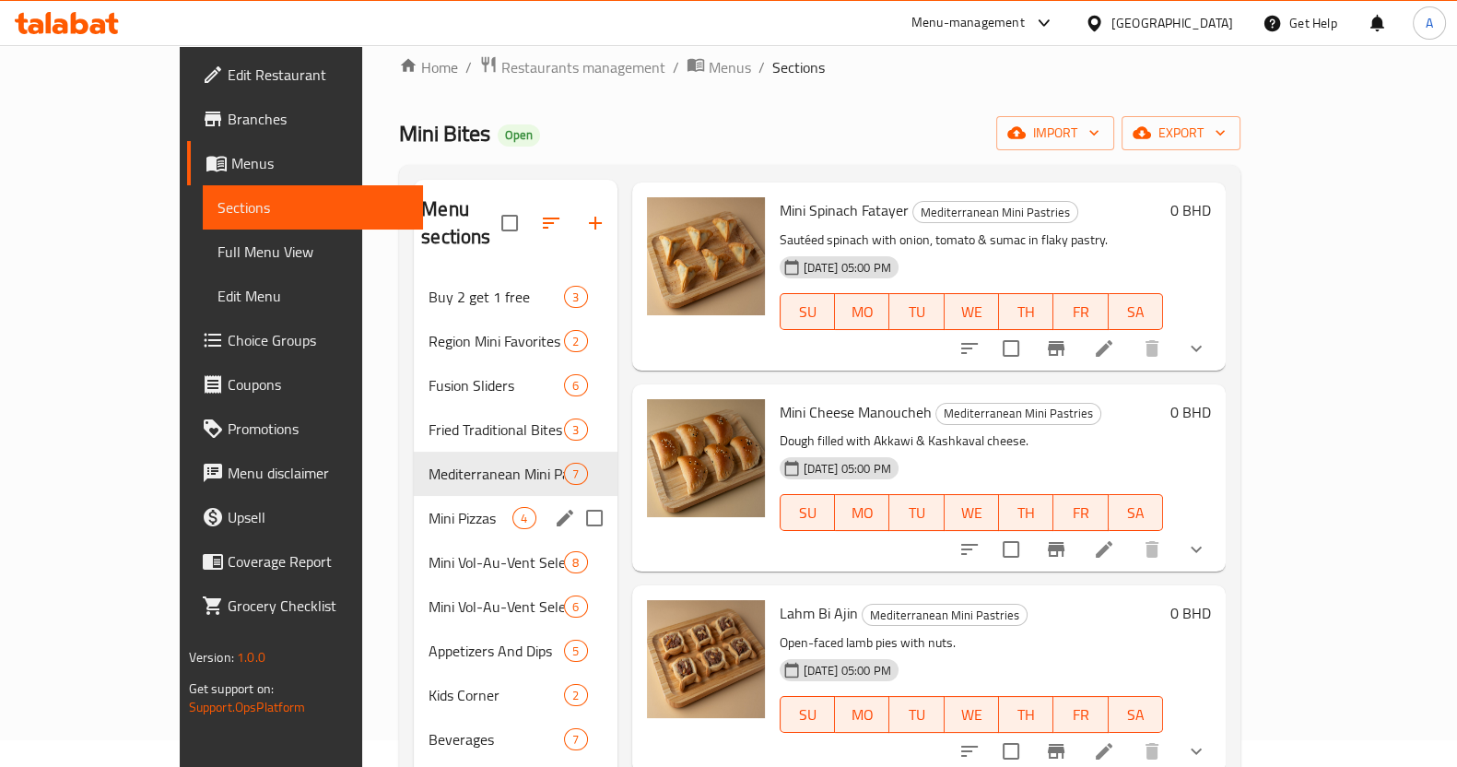
click at [429, 507] on span "Mini Pizzas" at bounding box center [471, 518] width 84 height 22
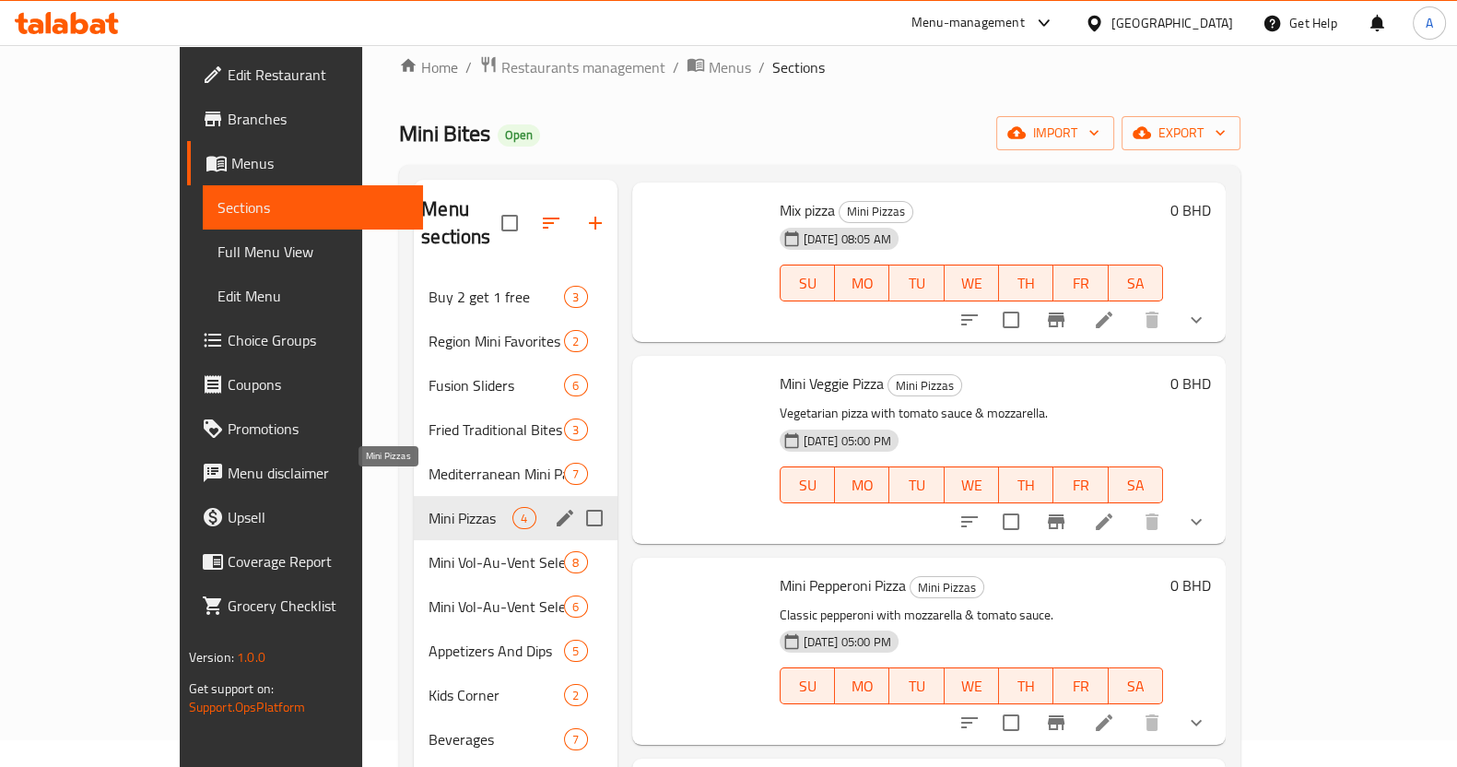
scroll to position [56, 0]
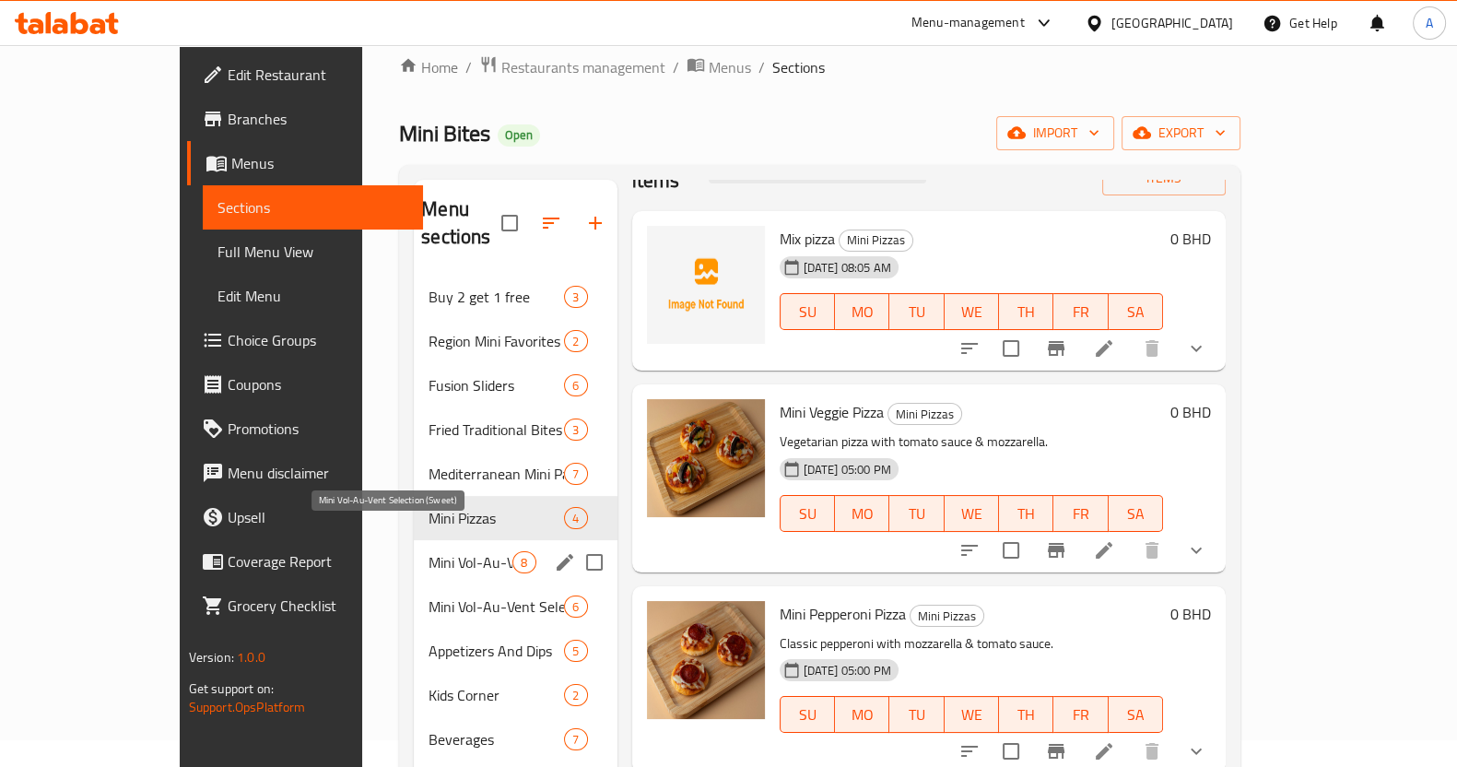
click at [429, 551] on span "Mini Vol-Au-Vent Selection (Sweet)" at bounding box center [471, 562] width 84 height 22
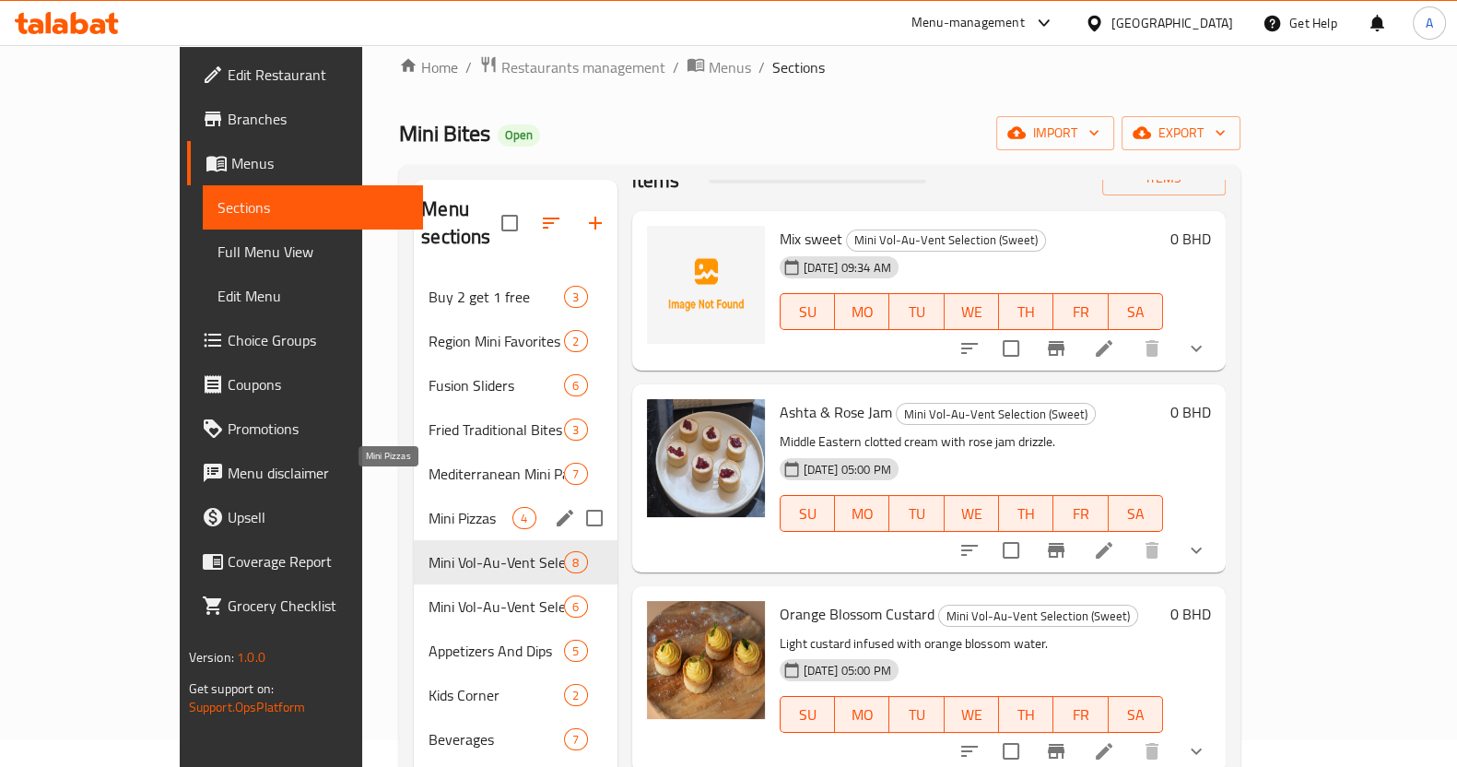
click at [429, 507] on span "Mini Pizzas" at bounding box center [471, 518] width 84 height 22
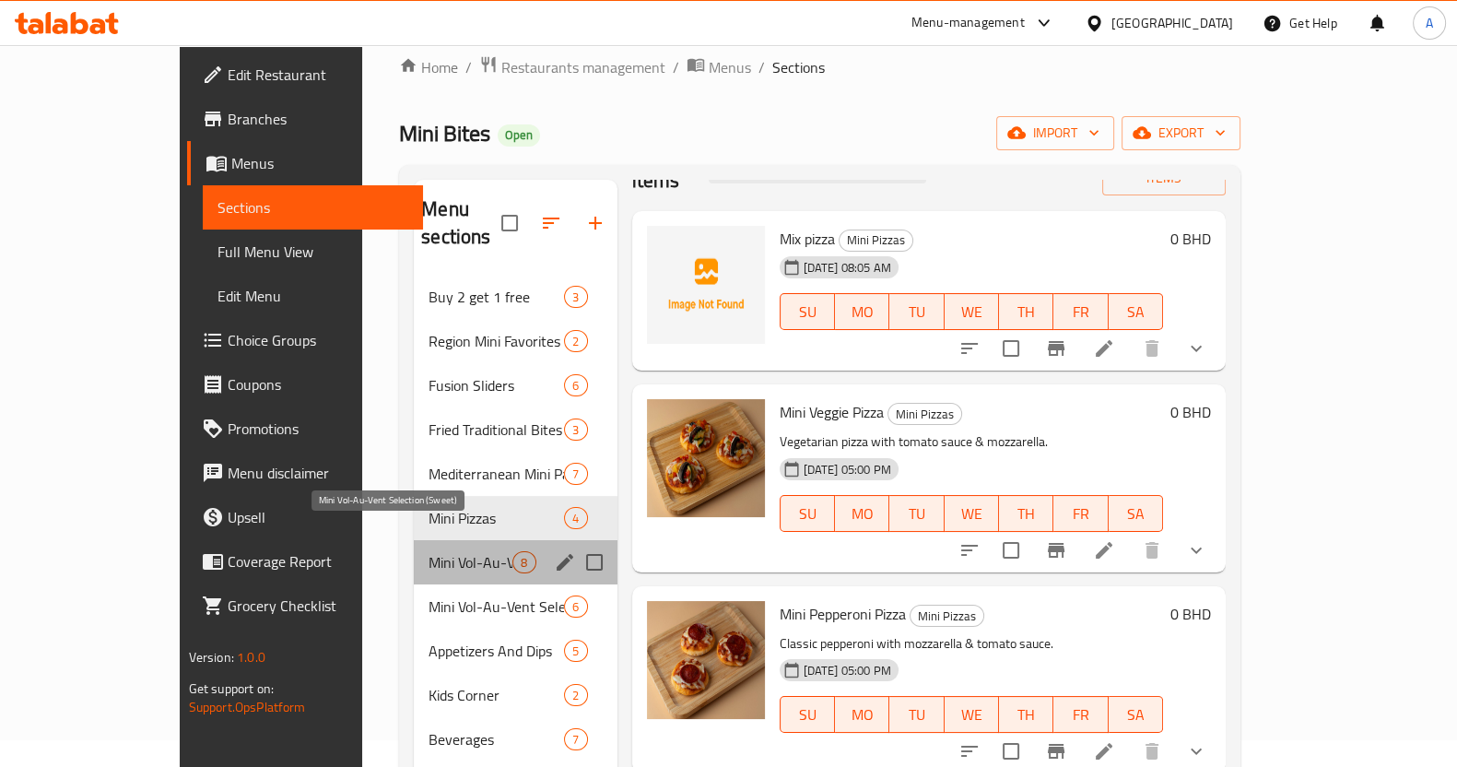
click at [429, 551] on span "Mini Vol-Au-Vent Selection (Sweet)" at bounding box center [471, 562] width 84 height 22
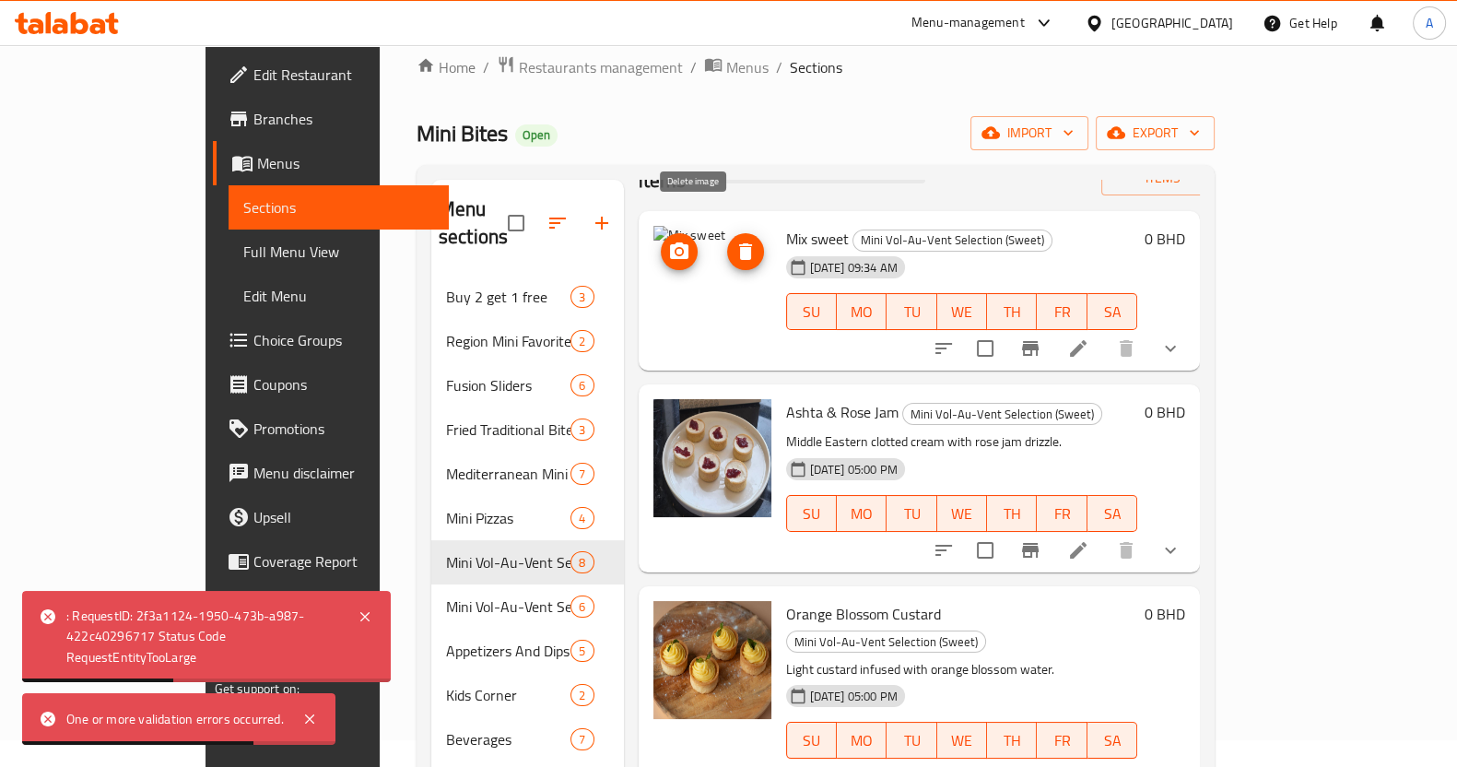
click at [735, 241] on icon "delete image" at bounding box center [746, 252] width 22 height 22
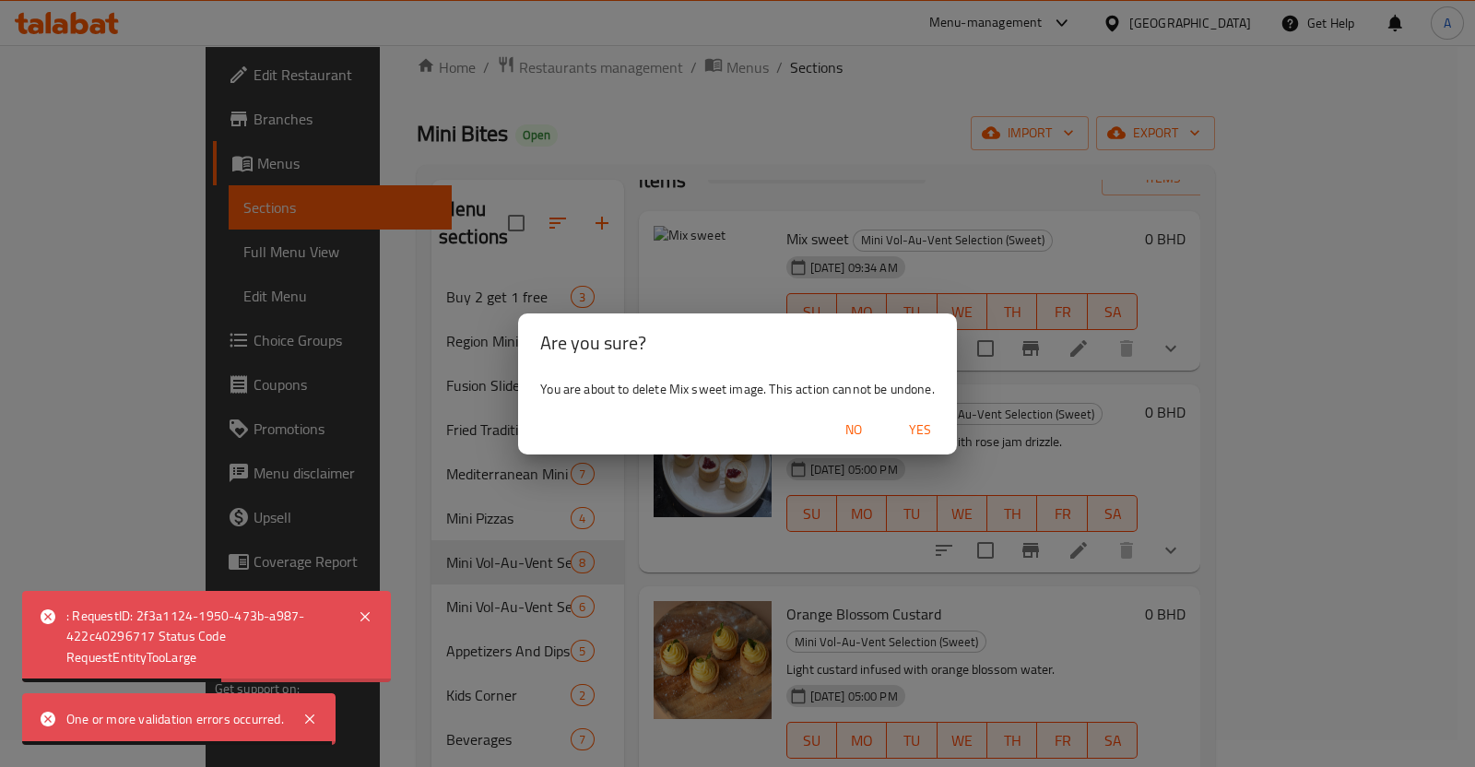
click at [919, 437] on span "Yes" at bounding box center [920, 430] width 44 height 23
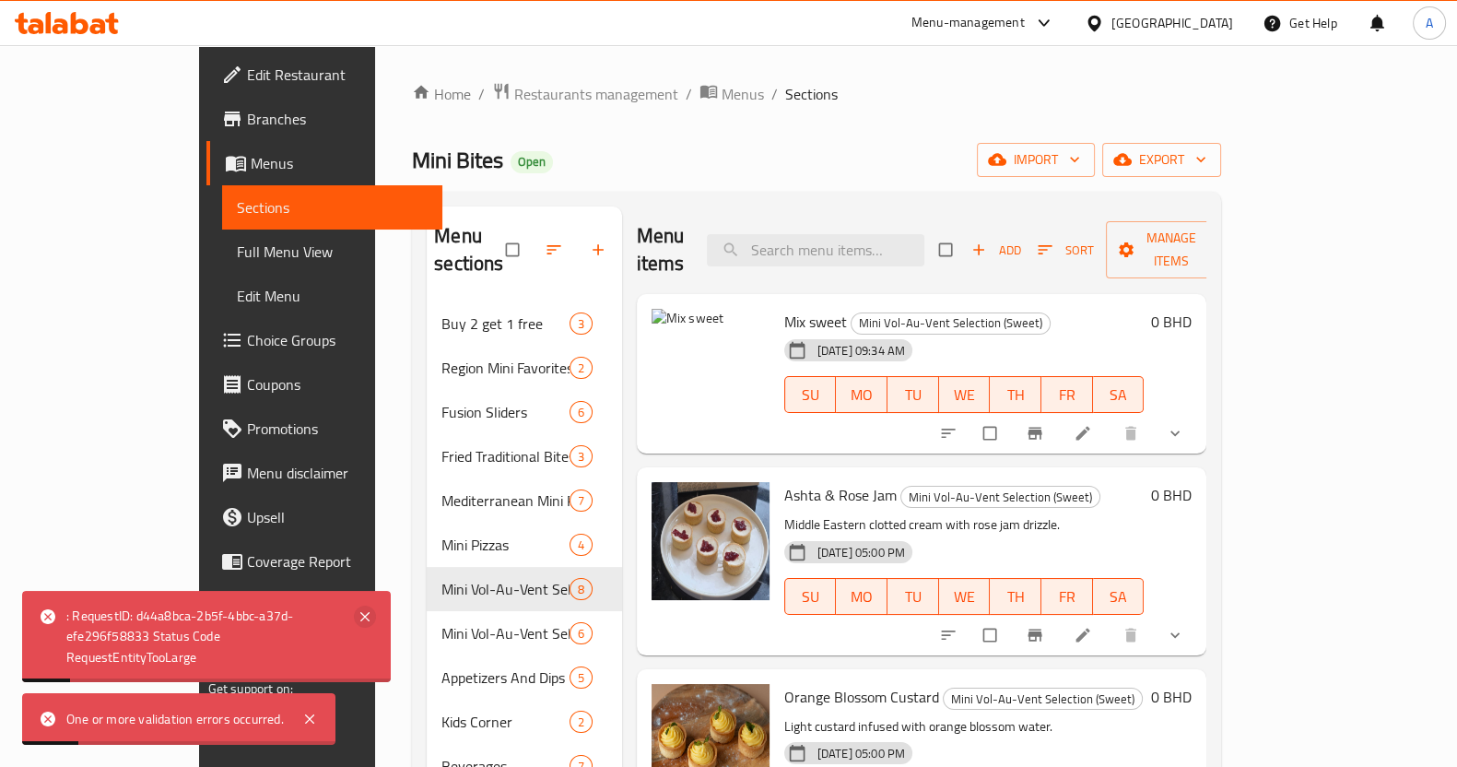
click at [373, 614] on icon at bounding box center [365, 617] width 22 height 22
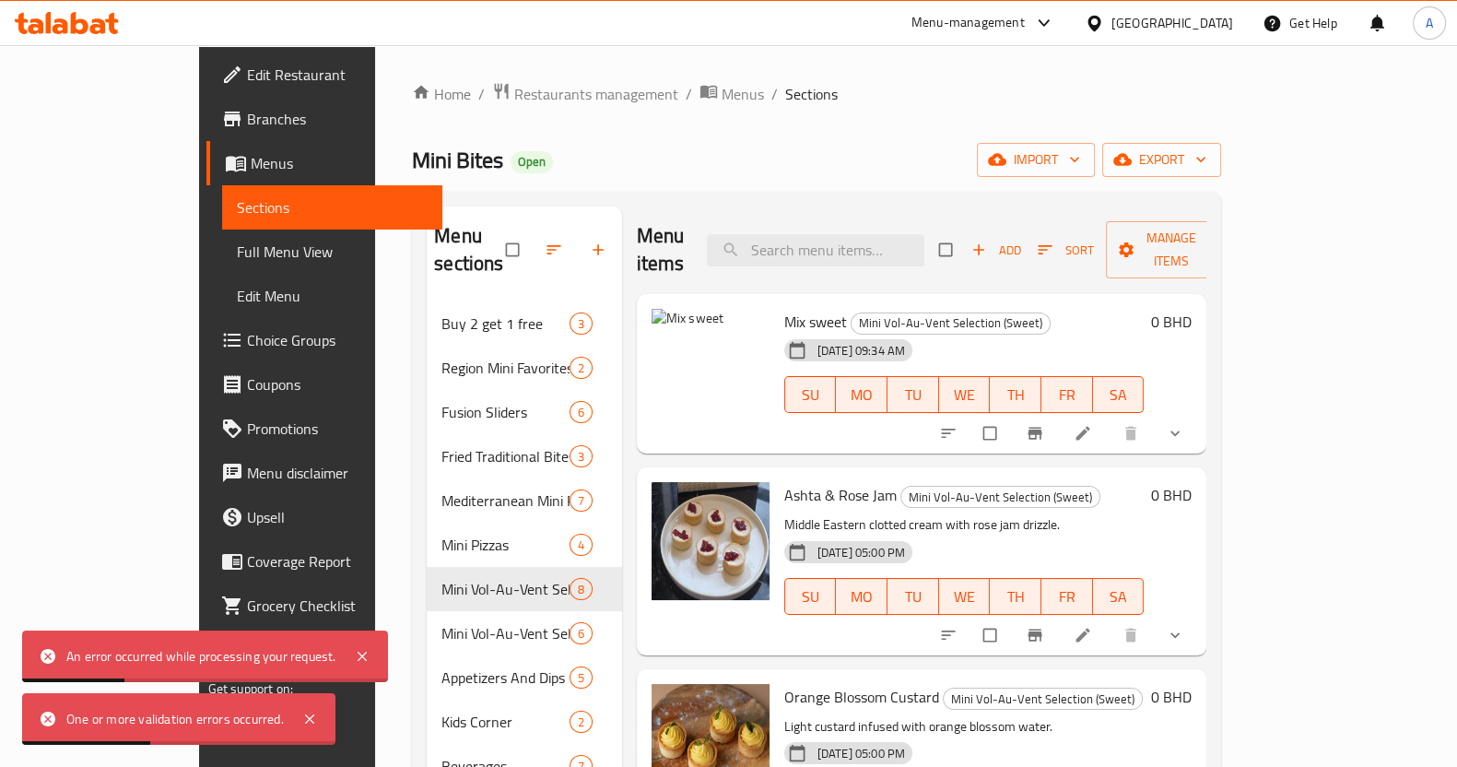
drag, startPoint x: 811, startPoint y: 57, endPoint x: 793, endPoint y: 93, distance: 40.4
click at [811, 57] on div "Home / Restaurants management / Menus / Sections Mini Bites Open import export …" at bounding box center [816, 535] width 883 height 980
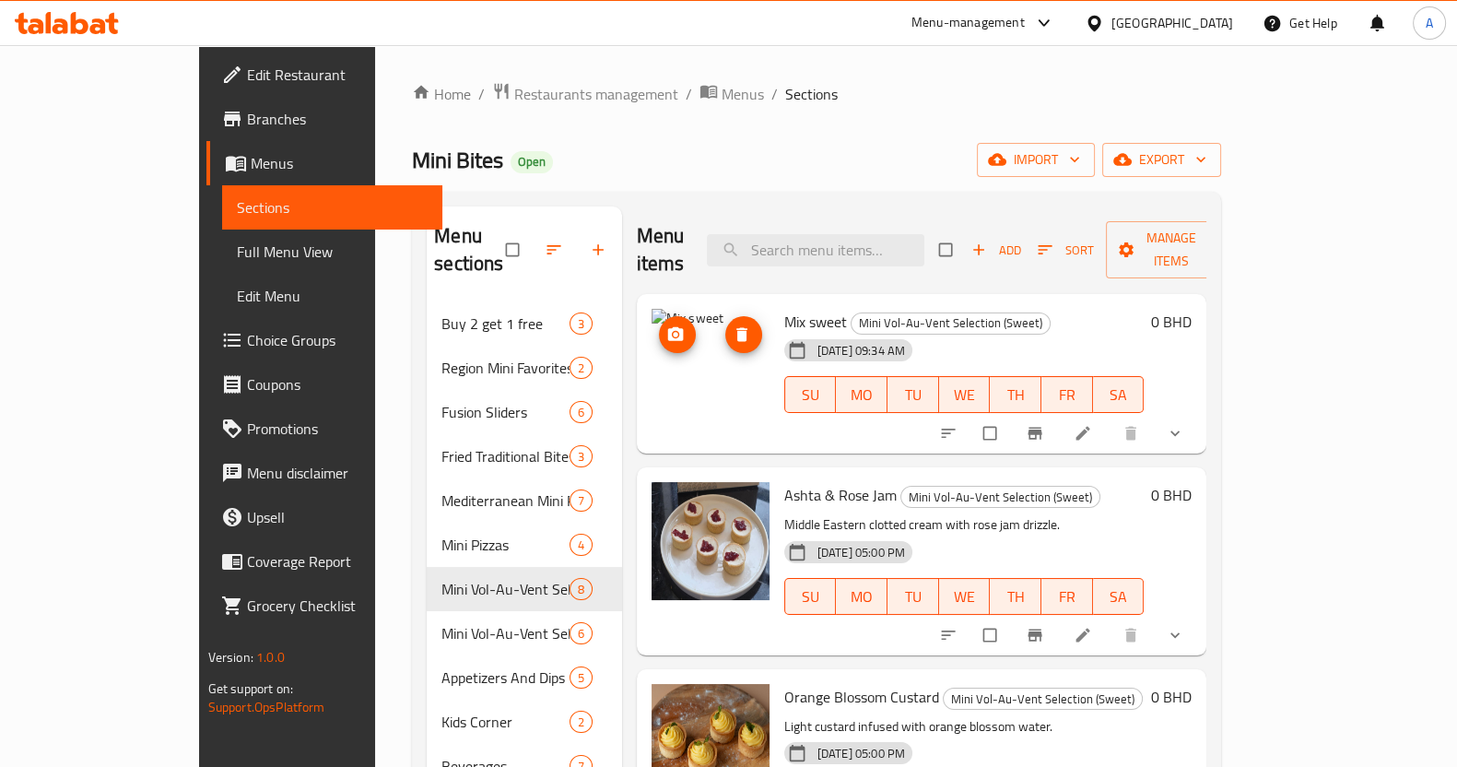
click at [688, 353] on img at bounding box center [711, 368] width 118 height 118
click at [652, 333] on img at bounding box center [711, 368] width 118 height 118
click at [667, 327] on icon "upload picture" at bounding box center [675, 334] width 16 height 14
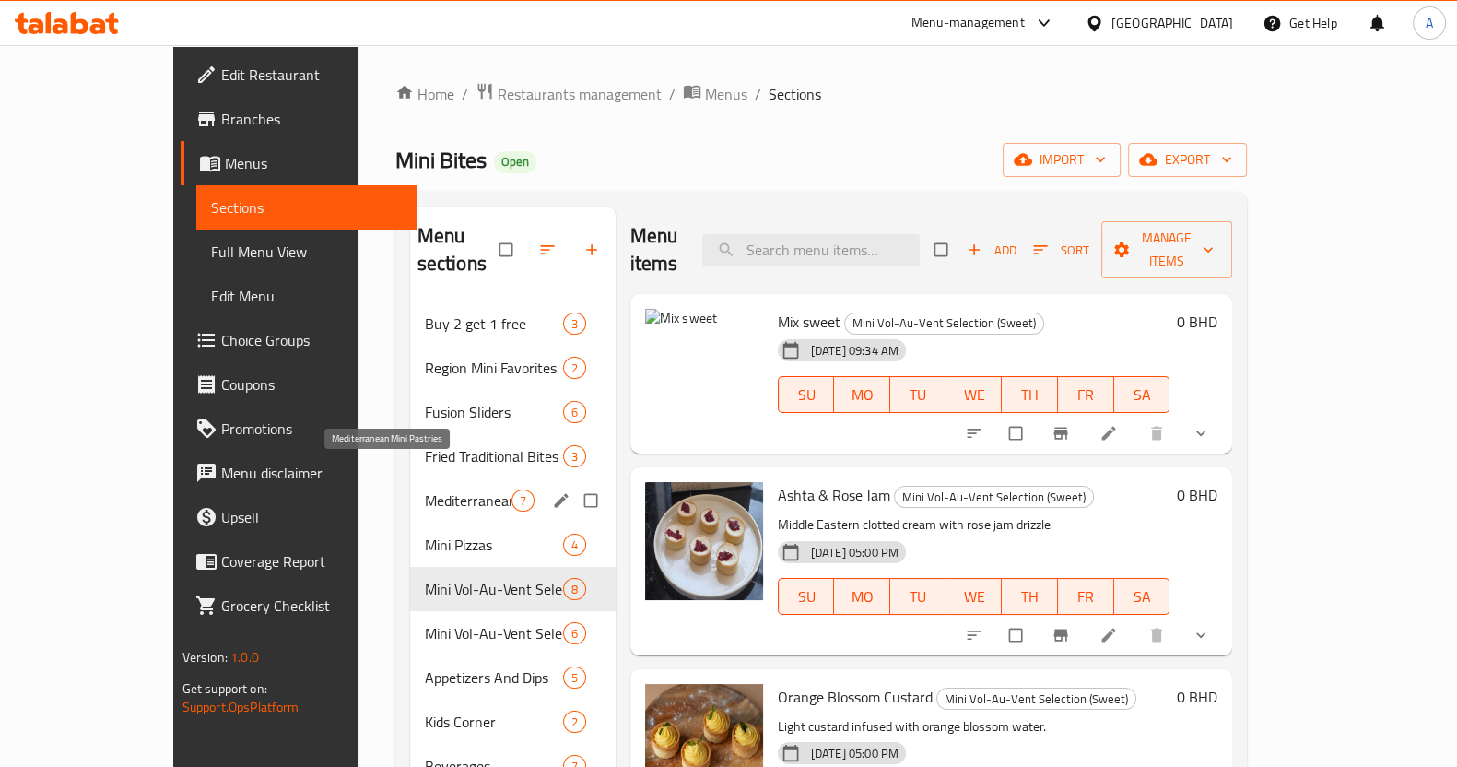
click at [425, 490] on span "Mediterranean Mini Pastries" at bounding box center [468, 501] width 87 height 22
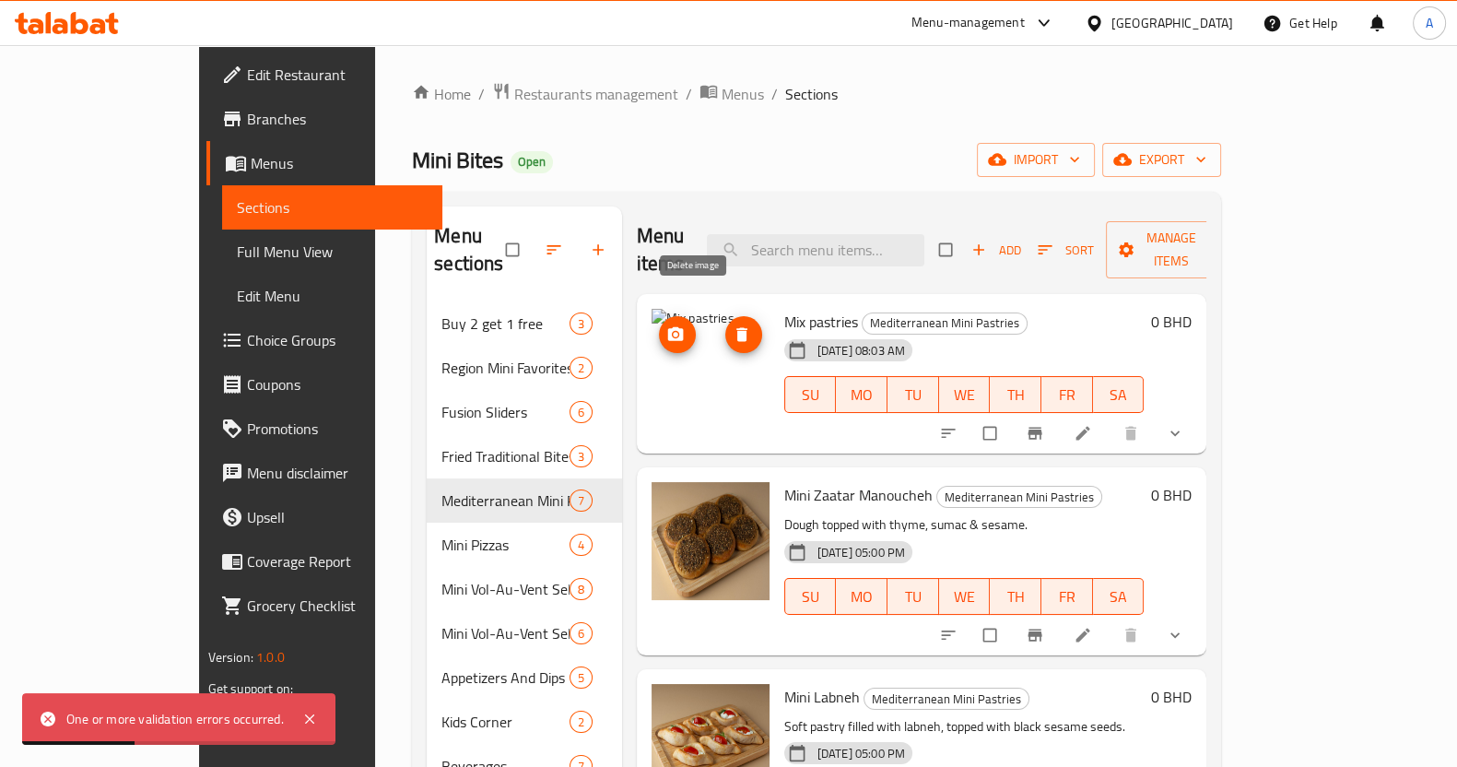
click at [726, 325] on span "delete image" at bounding box center [744, 334] width 37 height 18
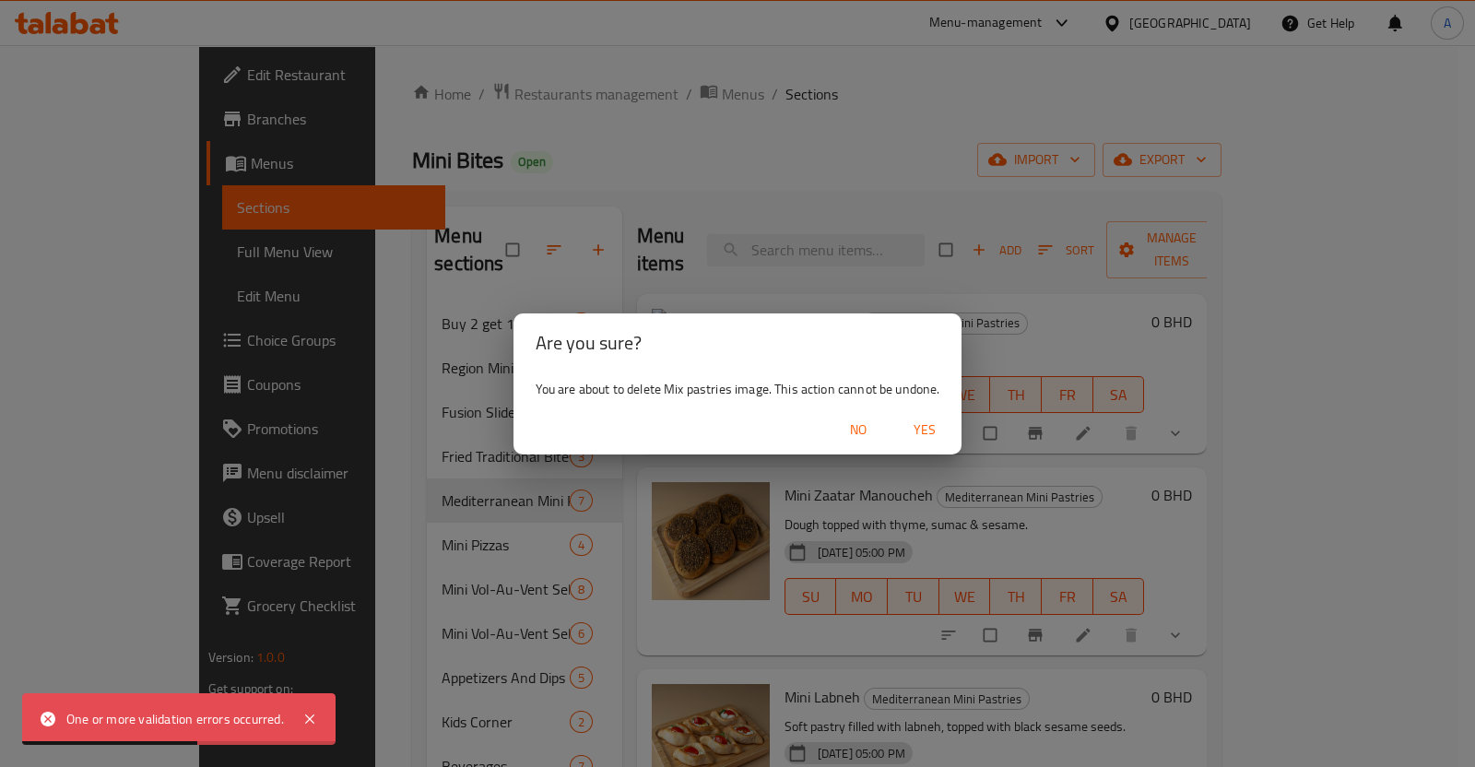
click at [923, 435] on span "Yes" at bounding box center [925, 430] width 44 height 23
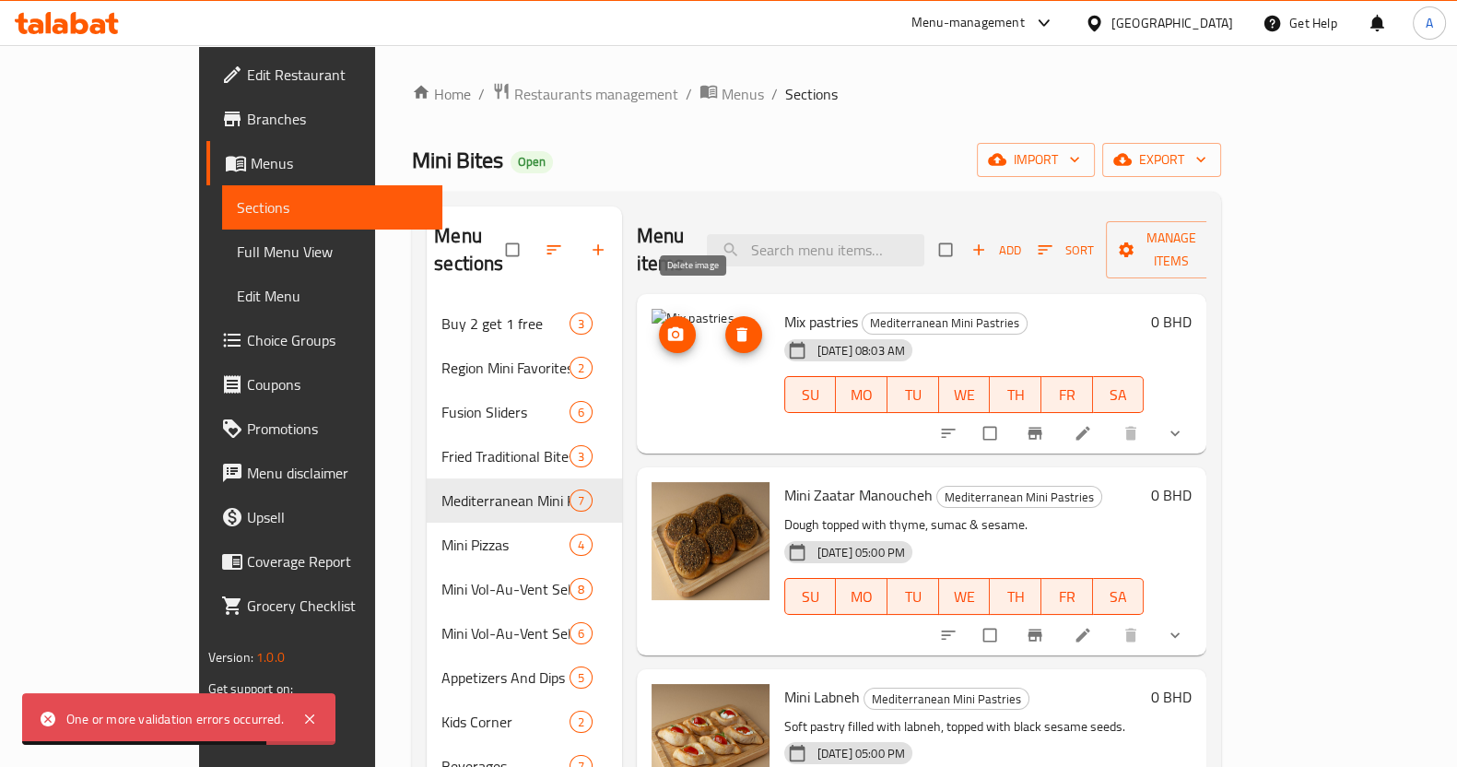
click at [733, 325] on icon "delete image" at bounding box center [742, 334] width 18 height 18
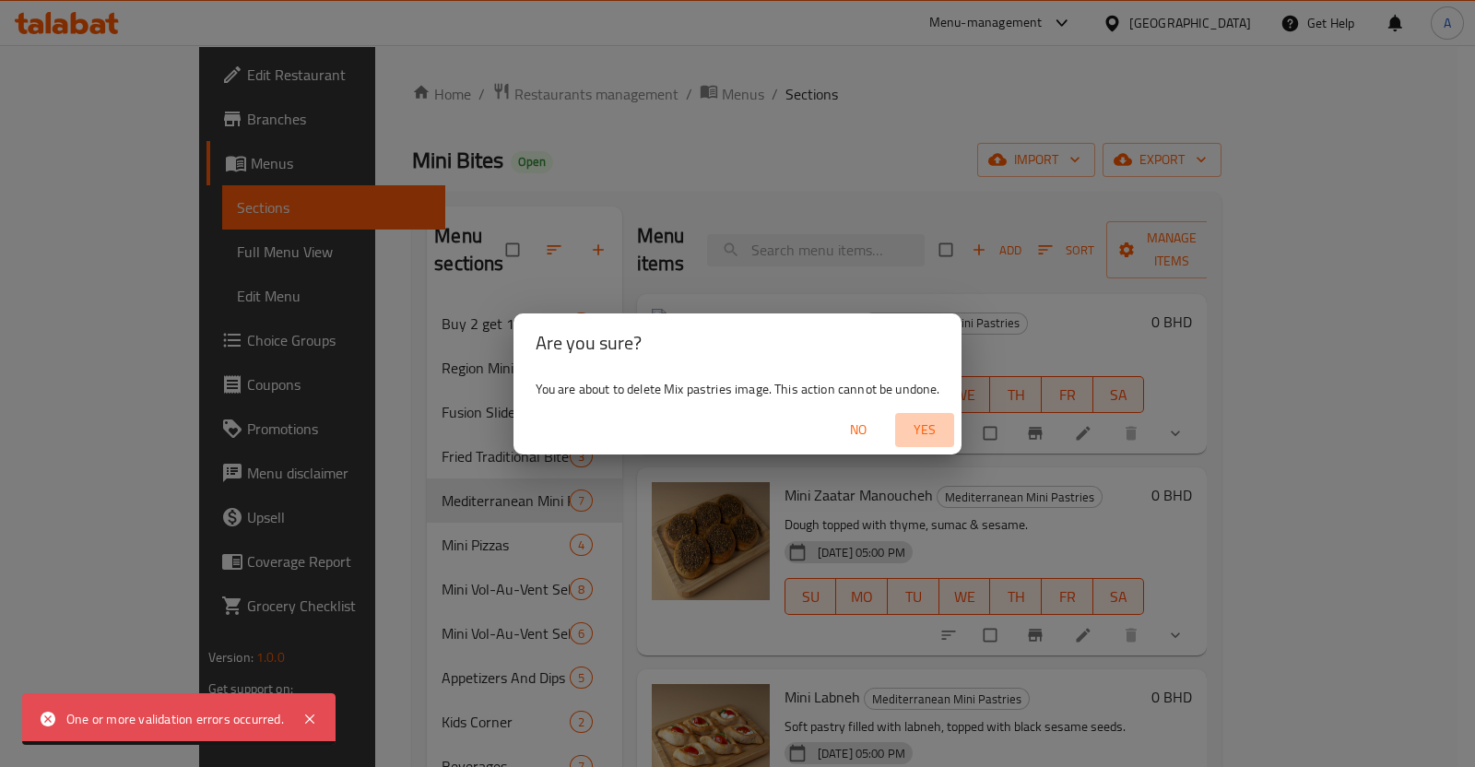
click at [925, 425] on span "Yes" at bounding box center [925, 430] width 44 height 23
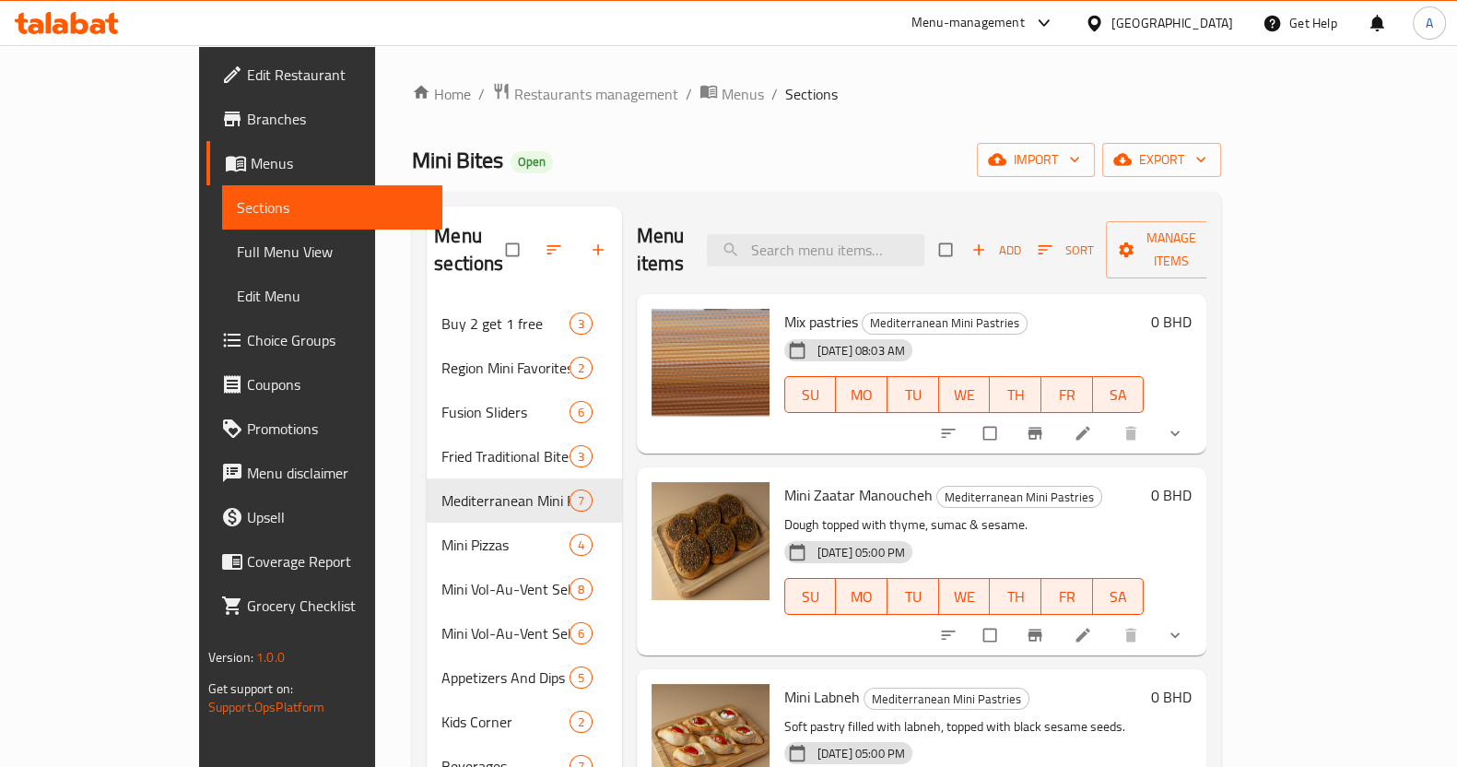
click at [247, 345] on span "Choice Groups" at bounding box center [337, 340] width 181 height 22
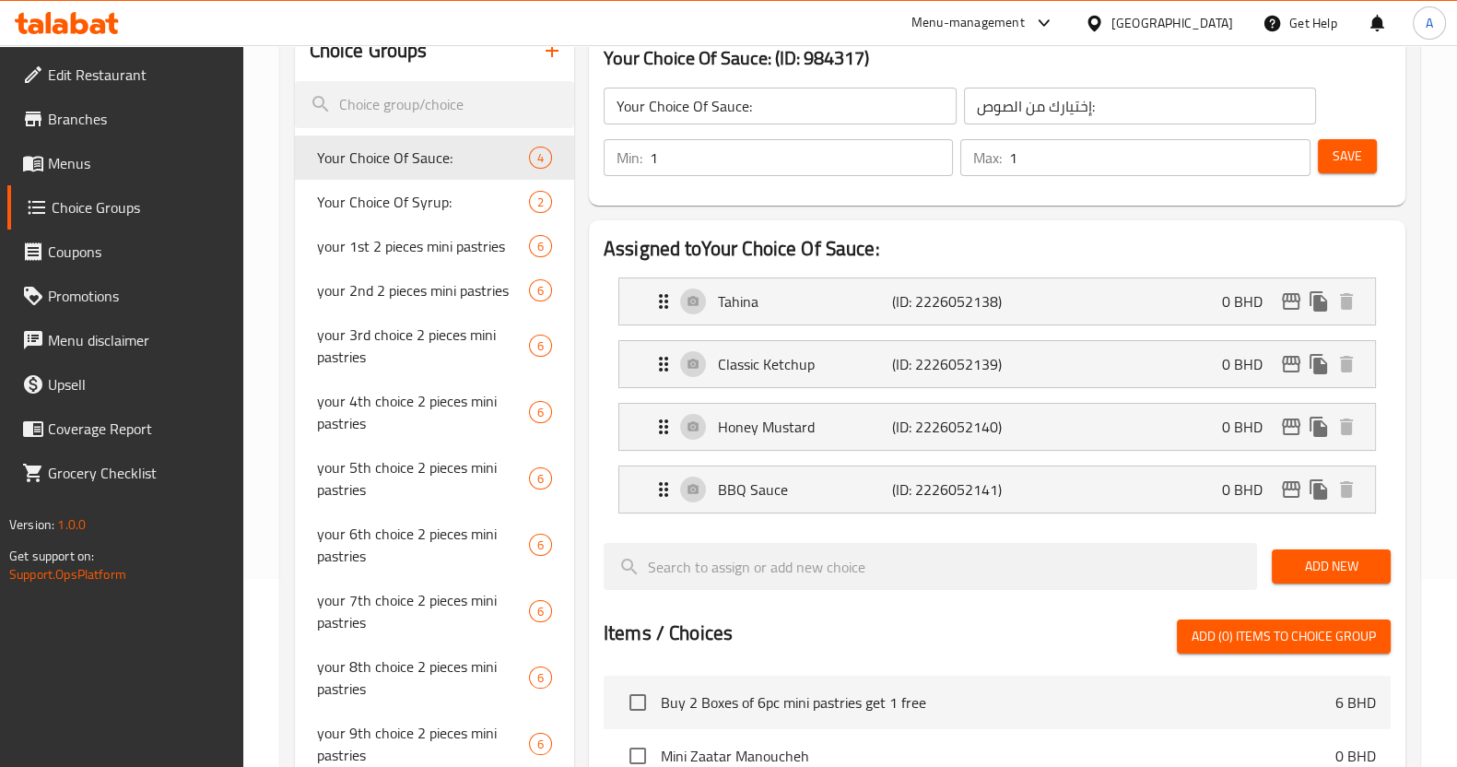
scroll to position [230, 0]
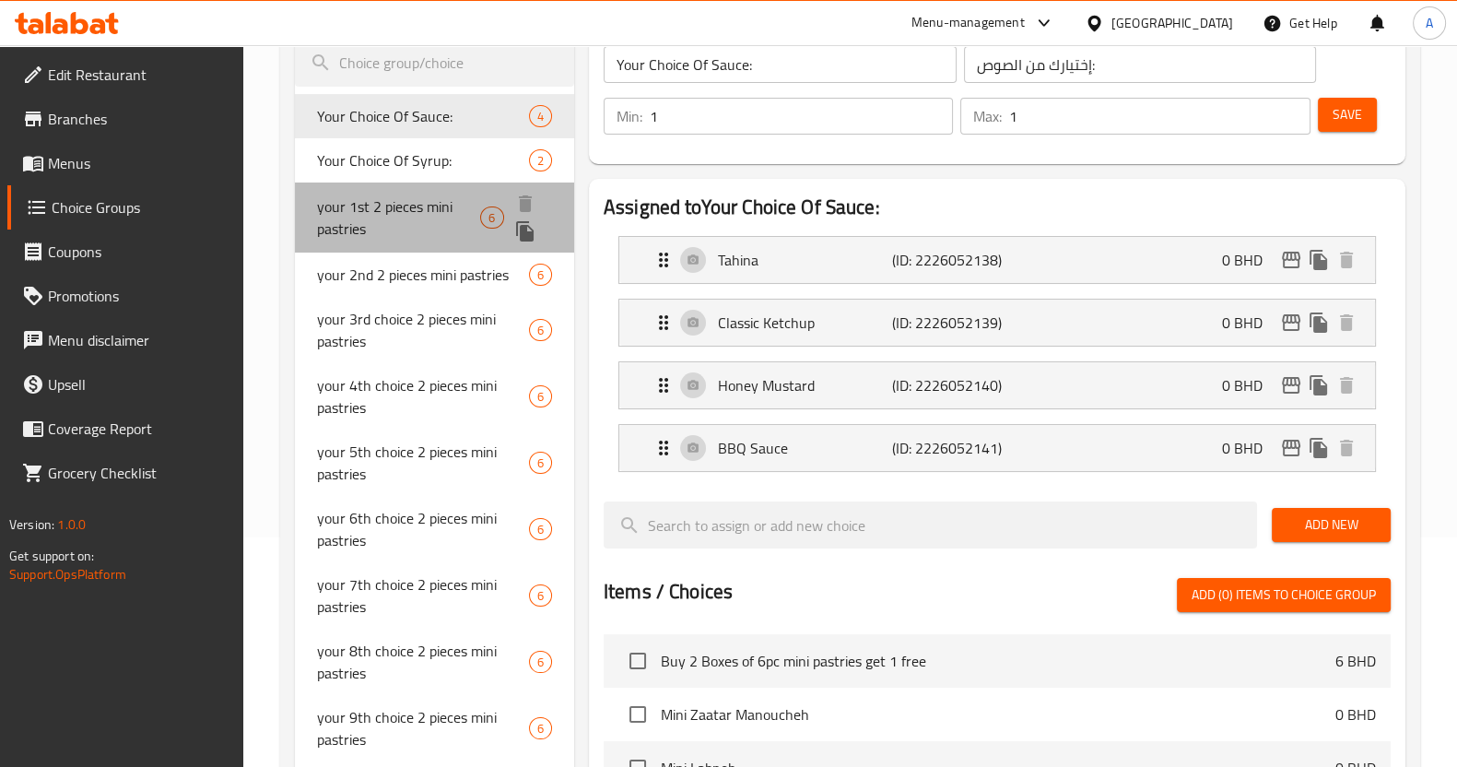
click at [390, 215] on span "your 1st 2 pieces mini pastries" at bounding box center [399, 217] width 164 height 44
type input "your 1st 2 pieces mini pastries"
type input "أول قطعتين من المعجنات الصغيرة"
type input "2"
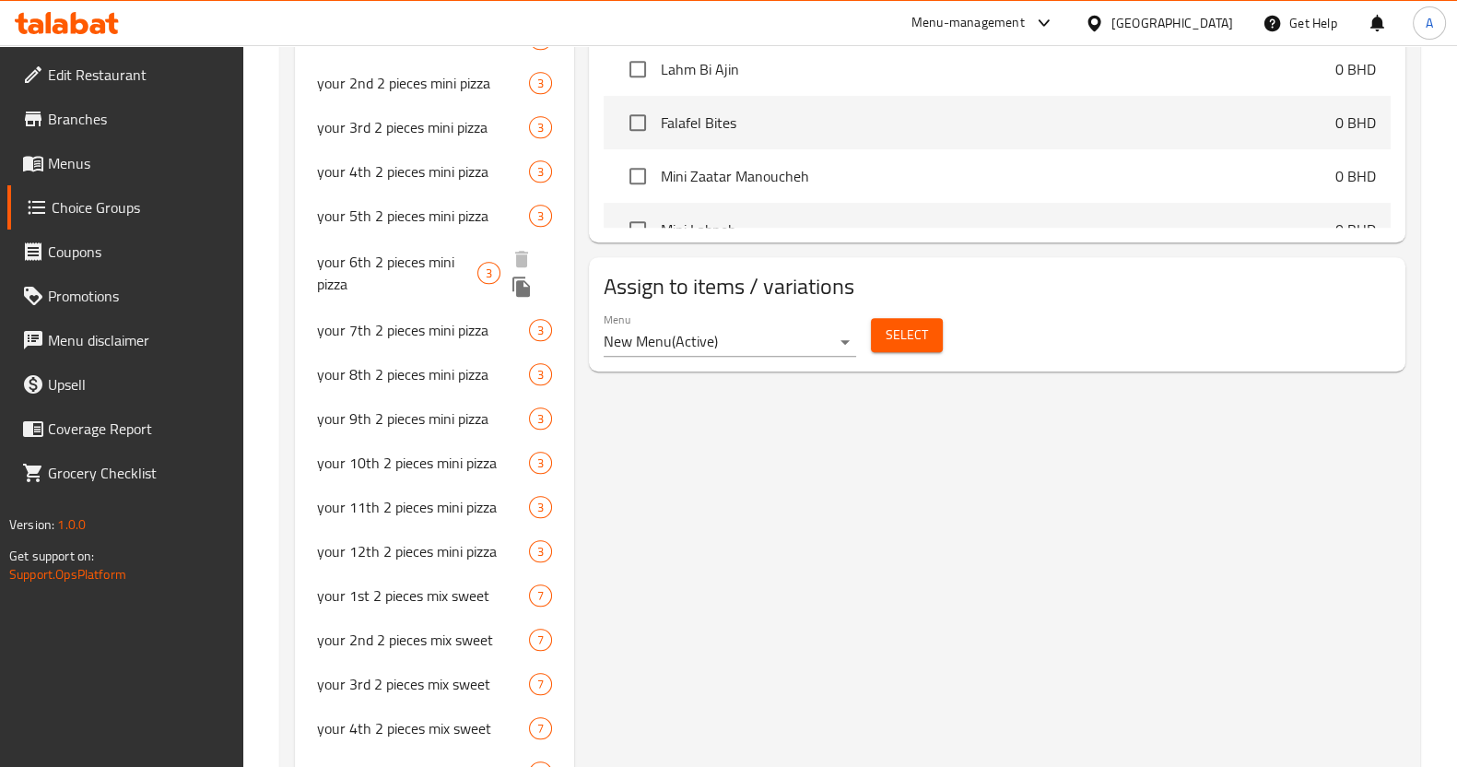
scroll to position [1497, 0]
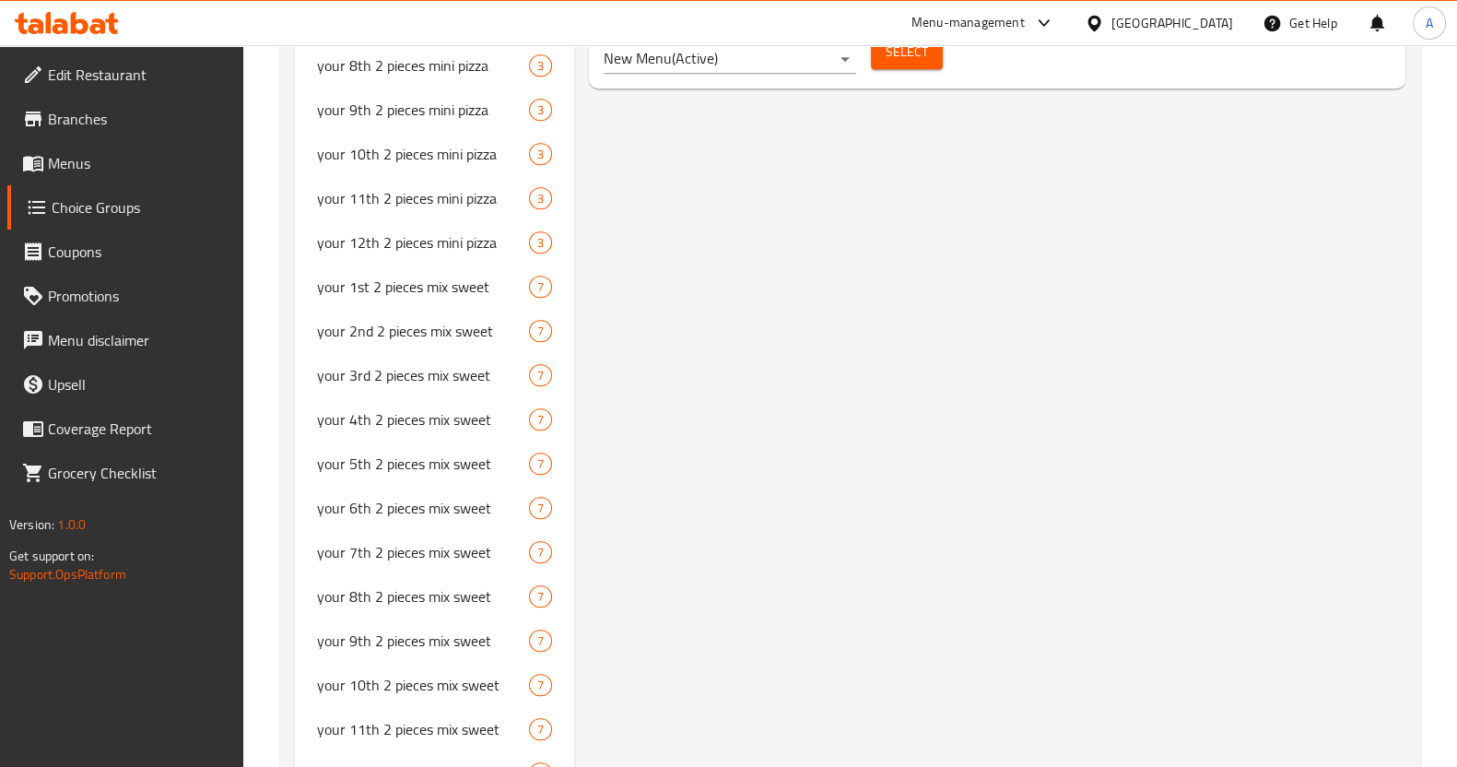
click at [121, 170] on span "Menus" at bounding box center [138, 163] width 181 height 22
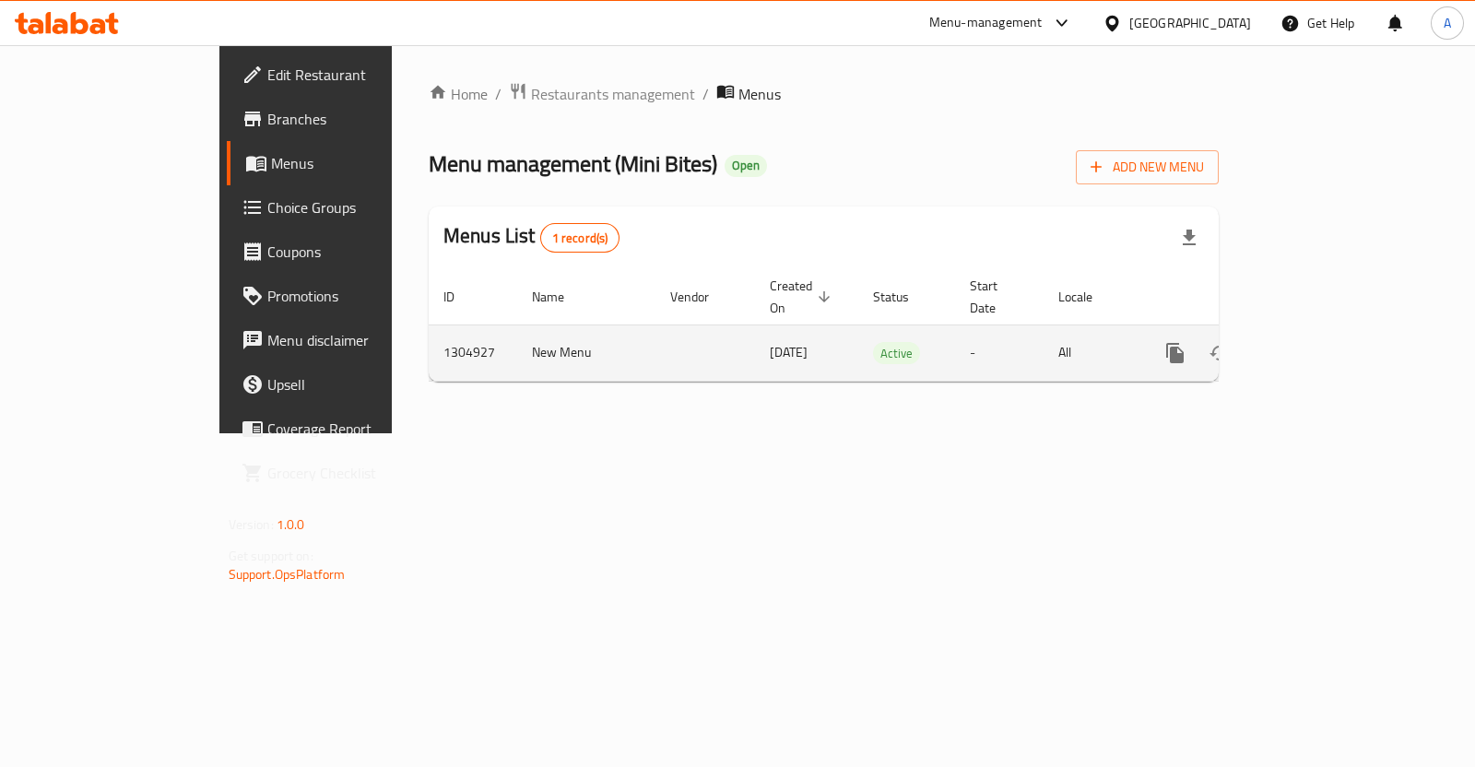
click at [1319, 342] on icon "enhanced table" at bounding box center [1308, 353] width 22 height 22
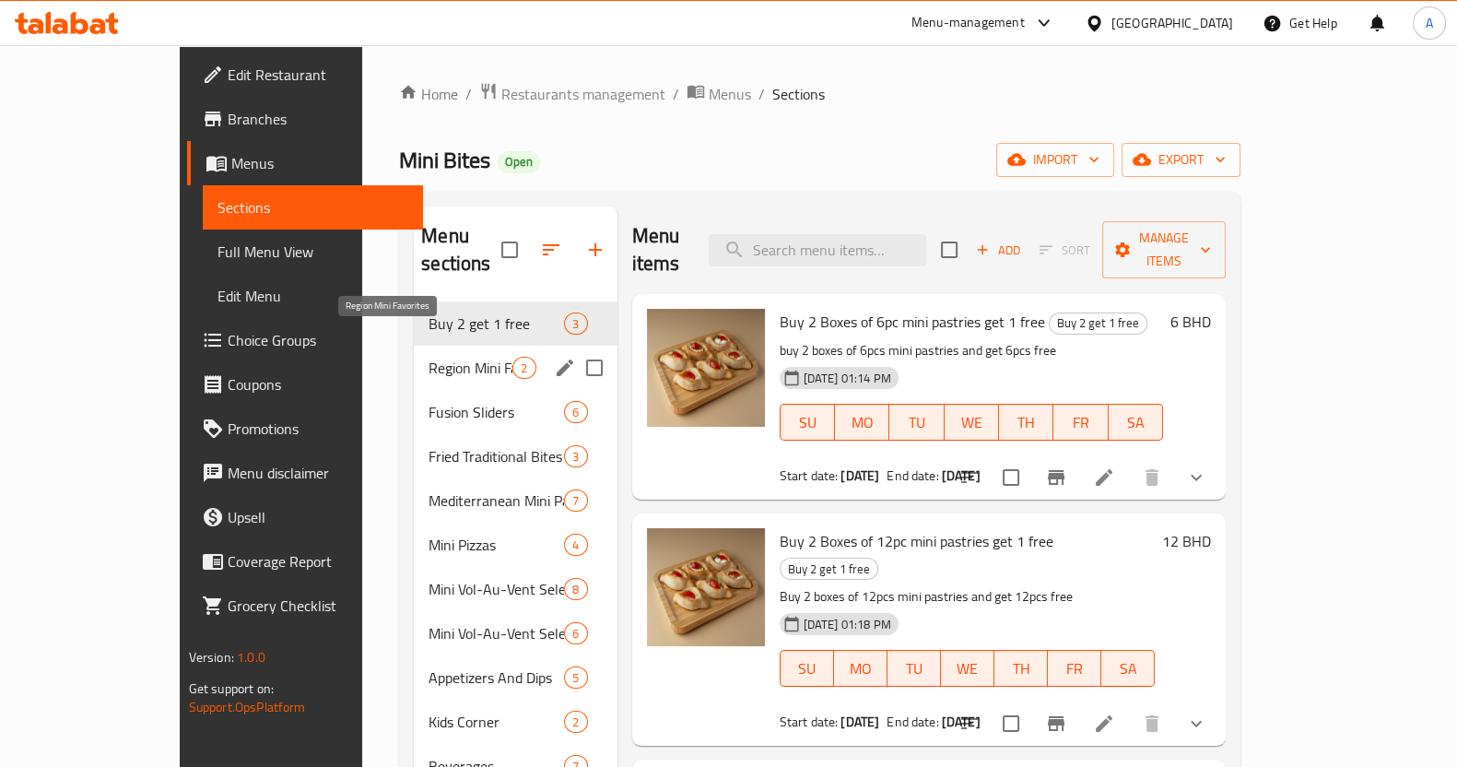
click at [429, 357] on span "Region Mini Favorites" at bounding box center [471, 368] width 84 height 22
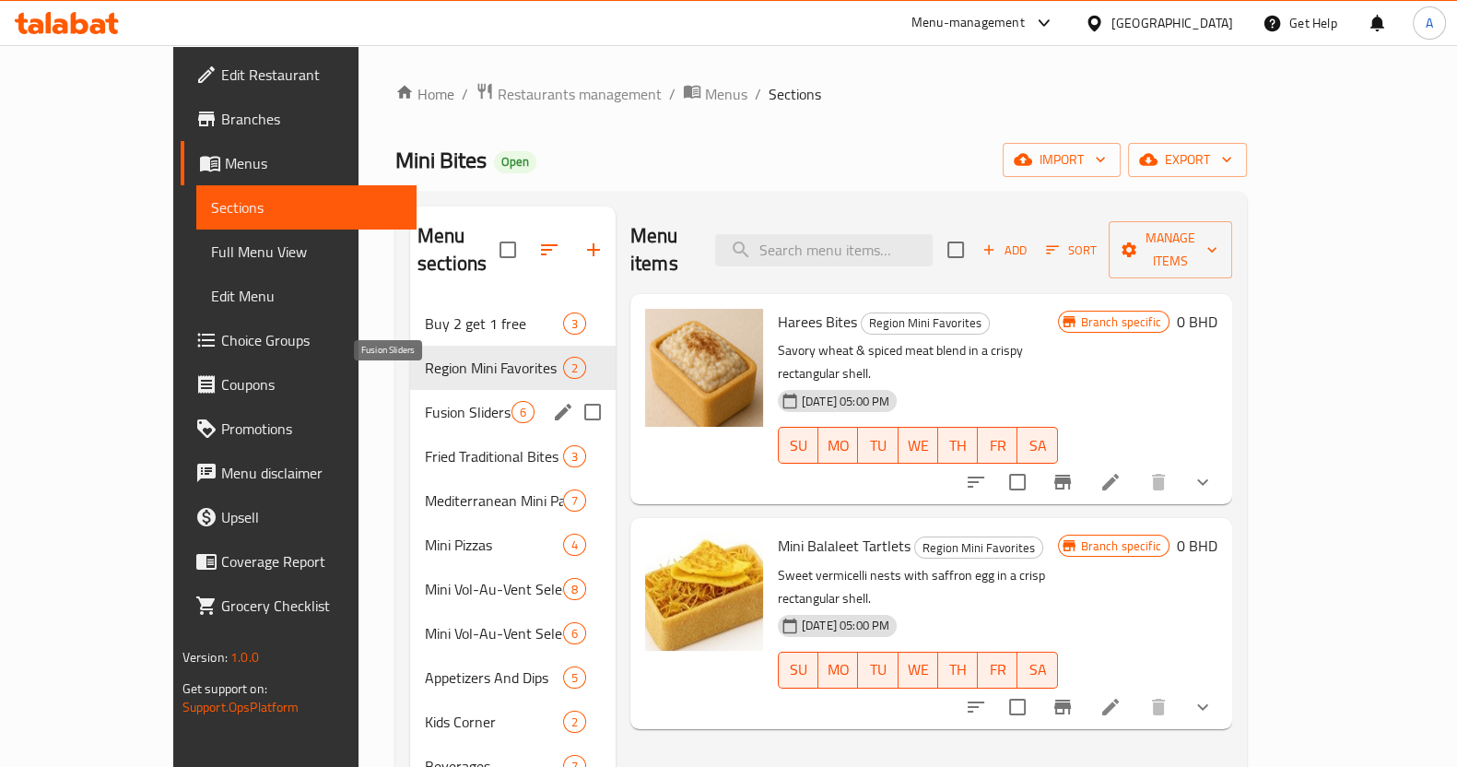
click at [425, 401] on span "Fusion Sliders" at bounding box center [468, 412] width 87 height 22
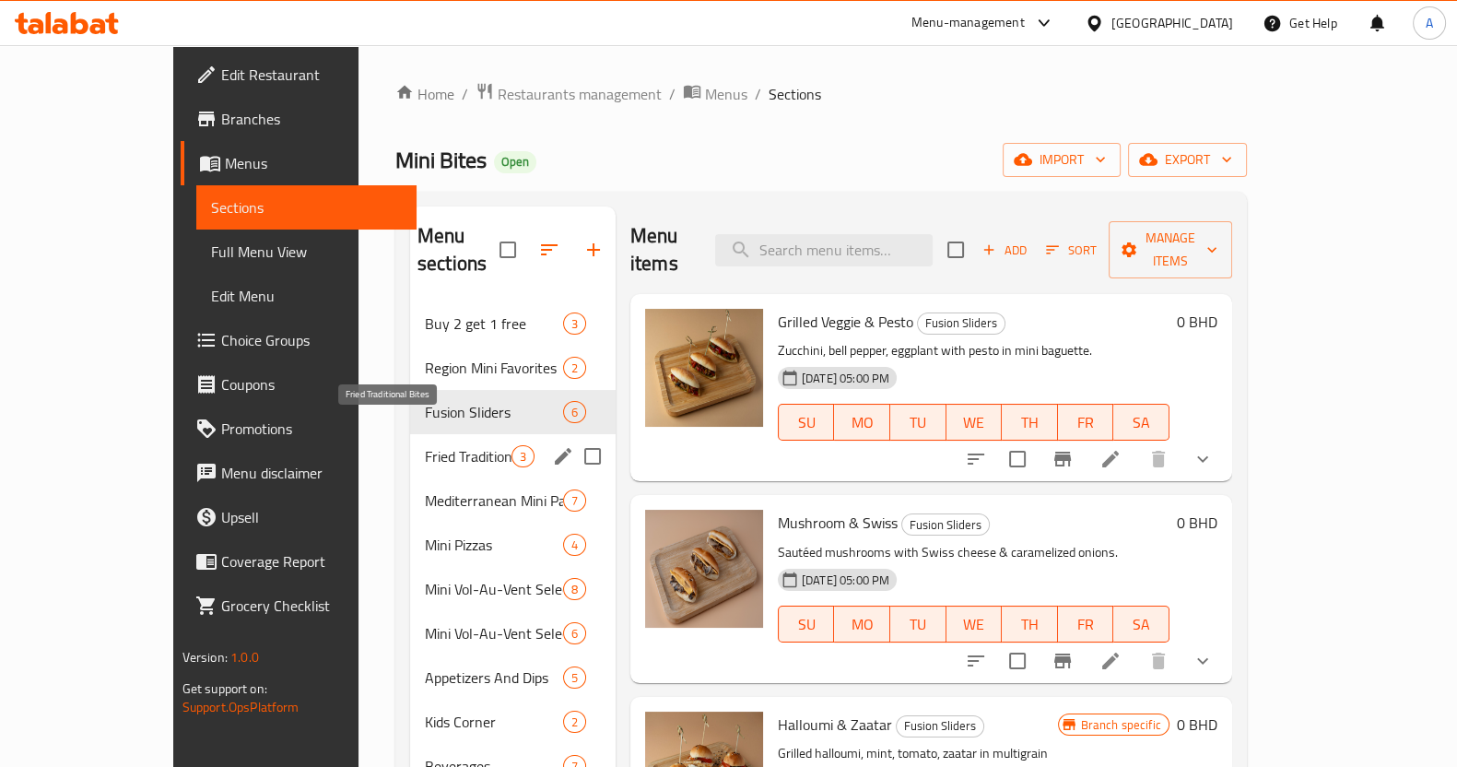
click at [432, 445] on span "Fried Traditional Bites" at bounding box center [468, 456] width 87 height 22
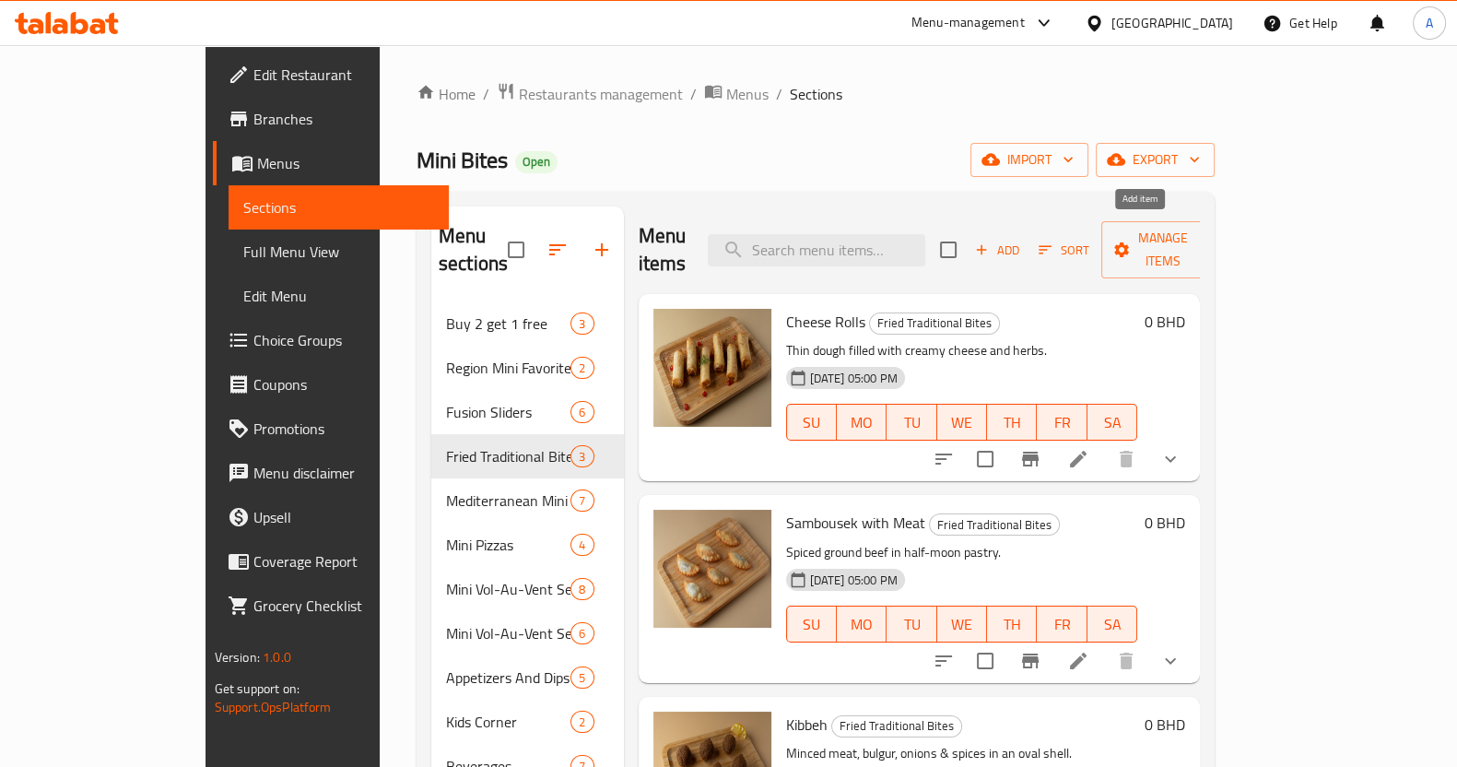
click at [1022, 240] on span "Add" at bounding box center [998, 250] width 50 height 21
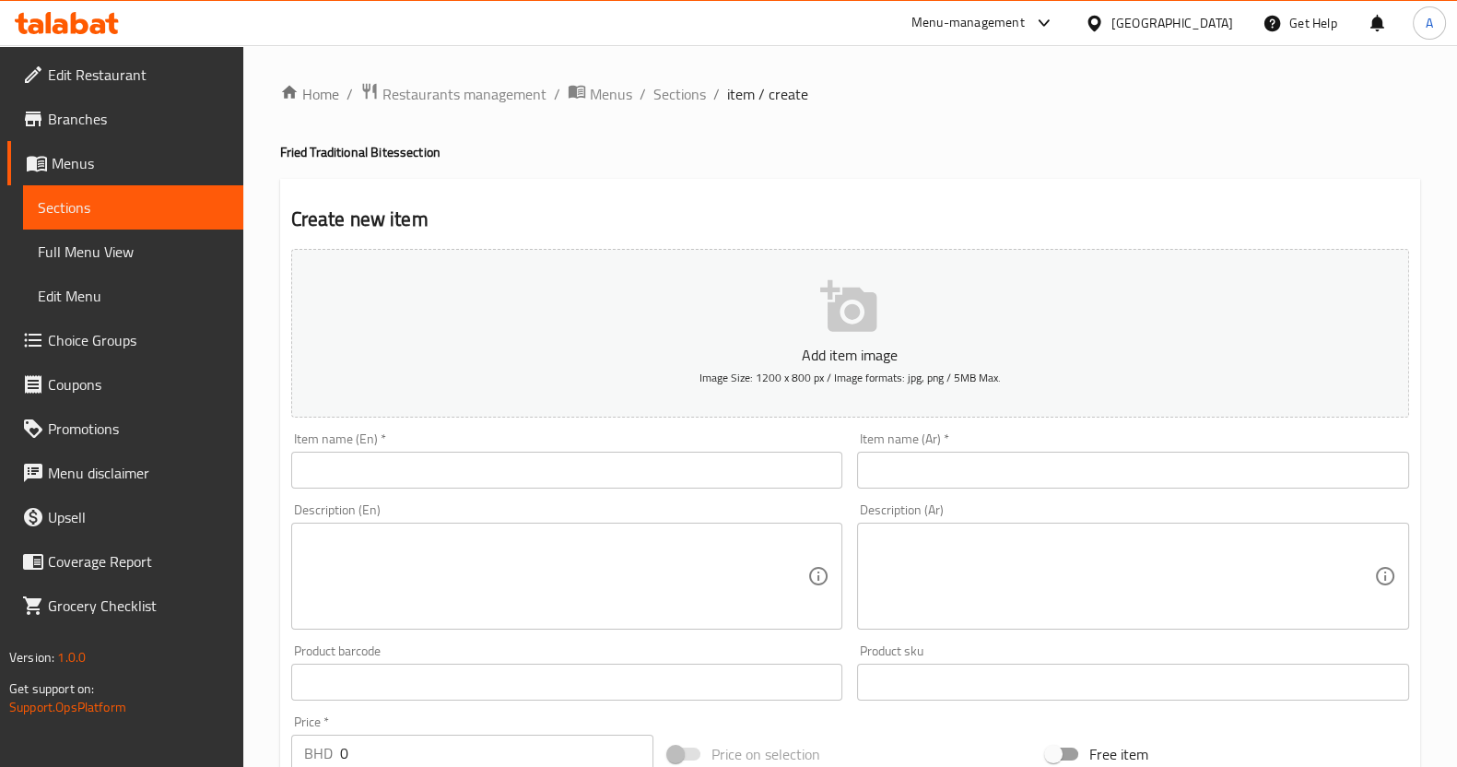
click at [454, 466] on input "text" at bounding box center [567, 470] width 552 height 37
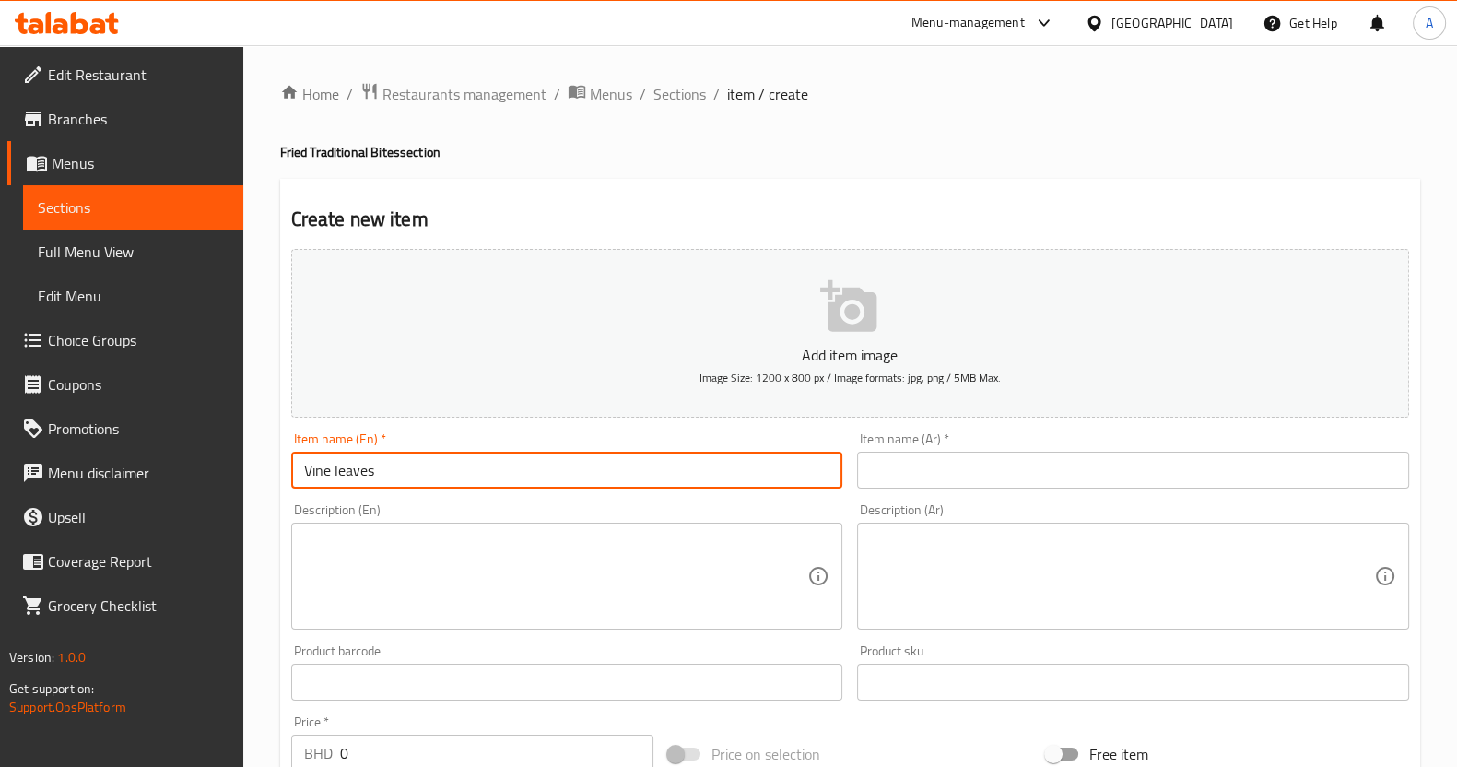
drag, startPoint x: 452, startPoint y: 467, endPoint x: 175, endPoint y: 472, distance: 276.6
click at [191, 472] on div "Edit Restaurant Branches Menus Sections Full Menu View Edit Menu Choice Groups …" at bounding box center [728, 673] width 1457 height 1257
type input "Vine leaves"
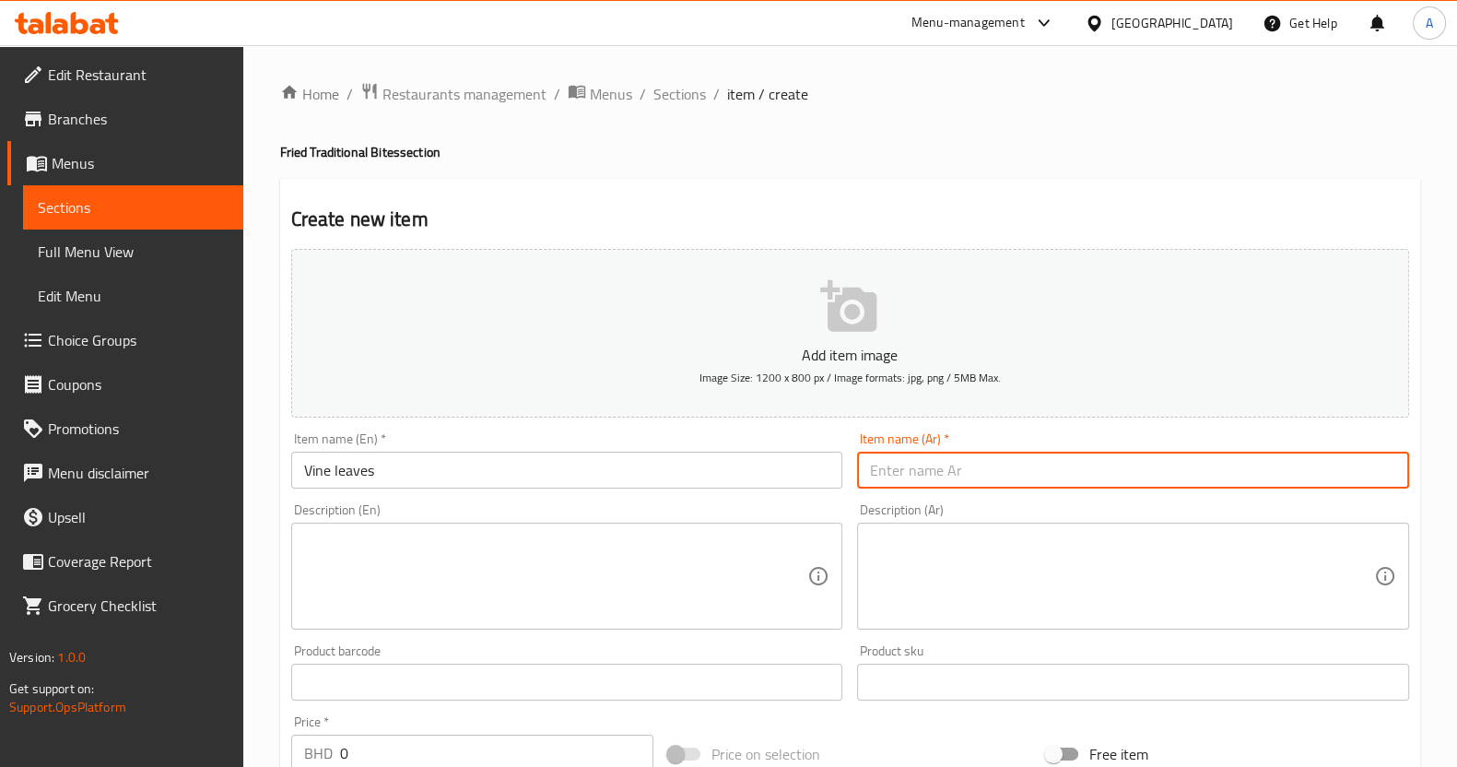
click at [903, 466] on input "text" at bounding box center [1133, 470] width 552 height 37
paste input "ورق عنب"
type input "ورق عنب"
click at [485, 552] on textarea at bounding box center [556, 577] width 504 height 88
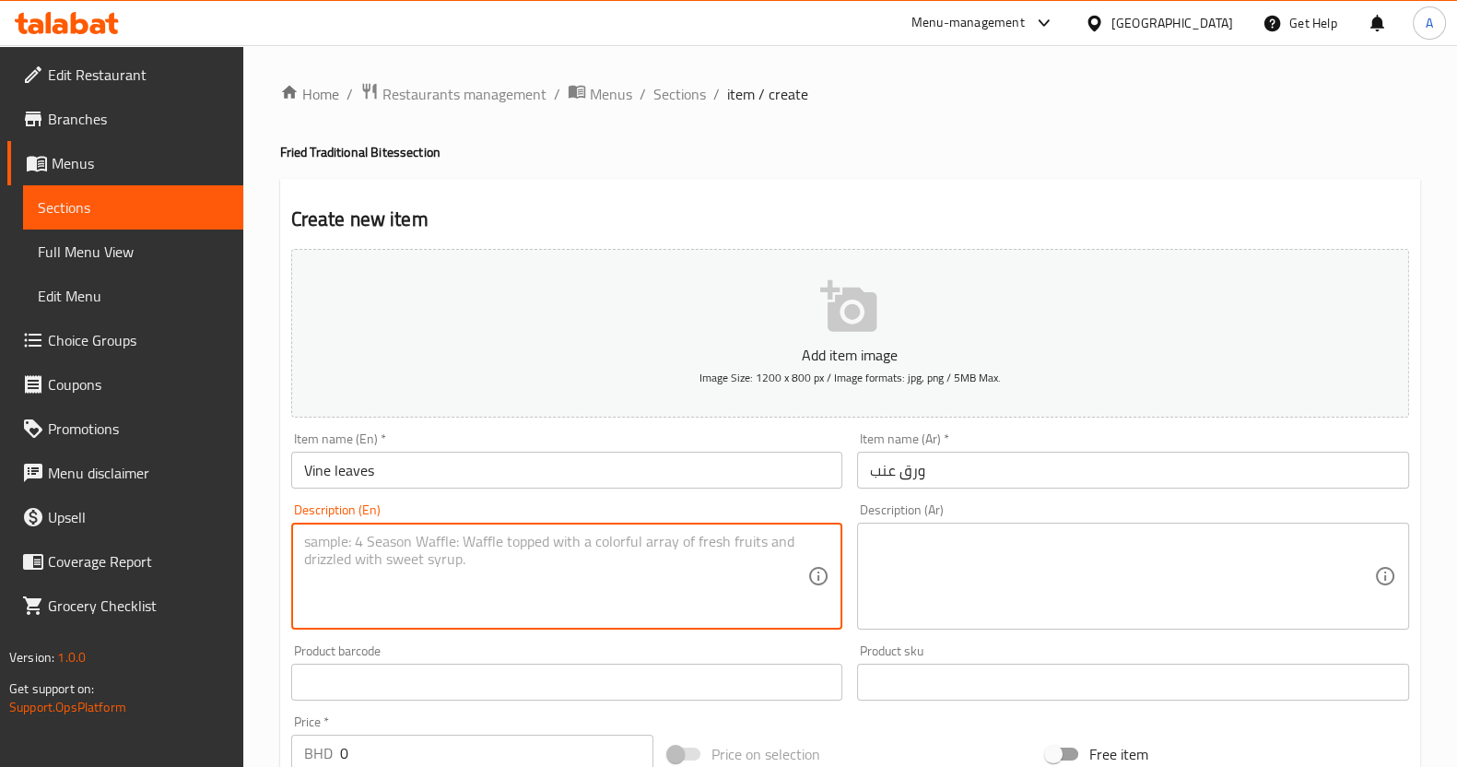
click at [410, 574] on textarea at bounding box center [556, 577] width 504 height 88
paste textarea "Six tender vine leaves stuffed with fragrant rice and herbs, neatly packed in a…"
click at [327, 537] on textarea "Six tender vine leaves stuffed with fragrant rice and herbs, neatly packed in a…" at bounding box center [556, 577] width 504 height 88
click at [360, 537] on textarea "Six or 12 pieces of tender vine leaves stuffed with fragrant rice and herbs, ne…" at bounding box center [556, 577] width 504 height 88
click at [490, 596] on textarea "Six or twelve pieces of tender vine leaves stuffed with fragrant rice and herbs…" at bounding box center [556, 577] width 504 height 88
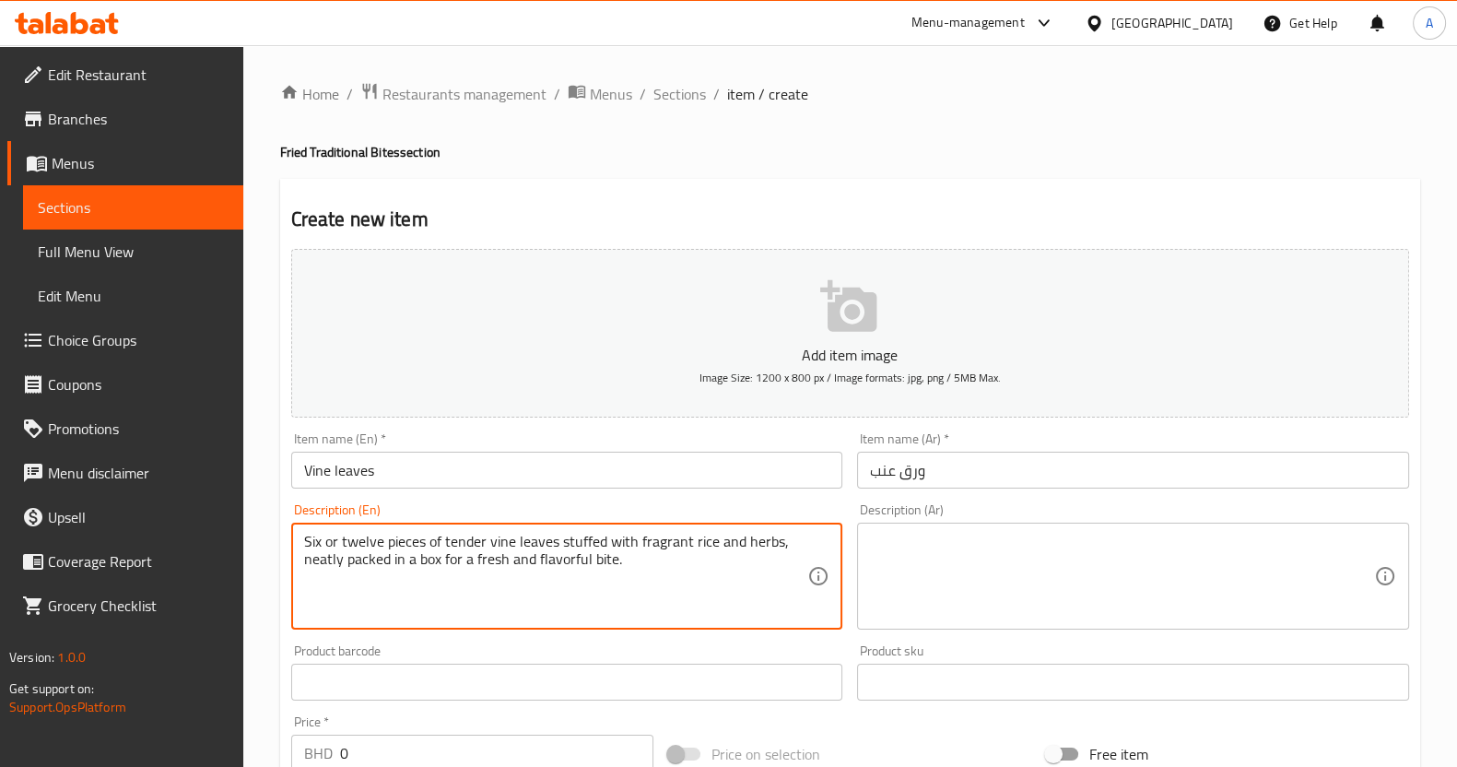
click at [303, 540] on div "Six or twelve pieces of tender vine leaves stuffed with fragrant rice and herbs…" at bounding box center [567, 576] width 552 height 107
click at [301, 536] on div "Six or twelve pieces of tender vine leaves stuffed with fragrant rice and herbs…" at bounding box center [567, 576] width 552 height 107
click at [304, 541] on textarea "Six or twelve pieces of tender vine leaves stuffed with fragrant rice and herbs…" at bounding box center [556, 577] width 504 height 88
drag, startPoint x: 710, startPoint y: 558, endPoint x: 256, endPoint y: 495, distance: 457.9
click at [257, 495] on div "Home / Restaurants management / Menus / Sections / item / create Fried Traditio…" at bounding box center [850, 673] width 1214 height 1257
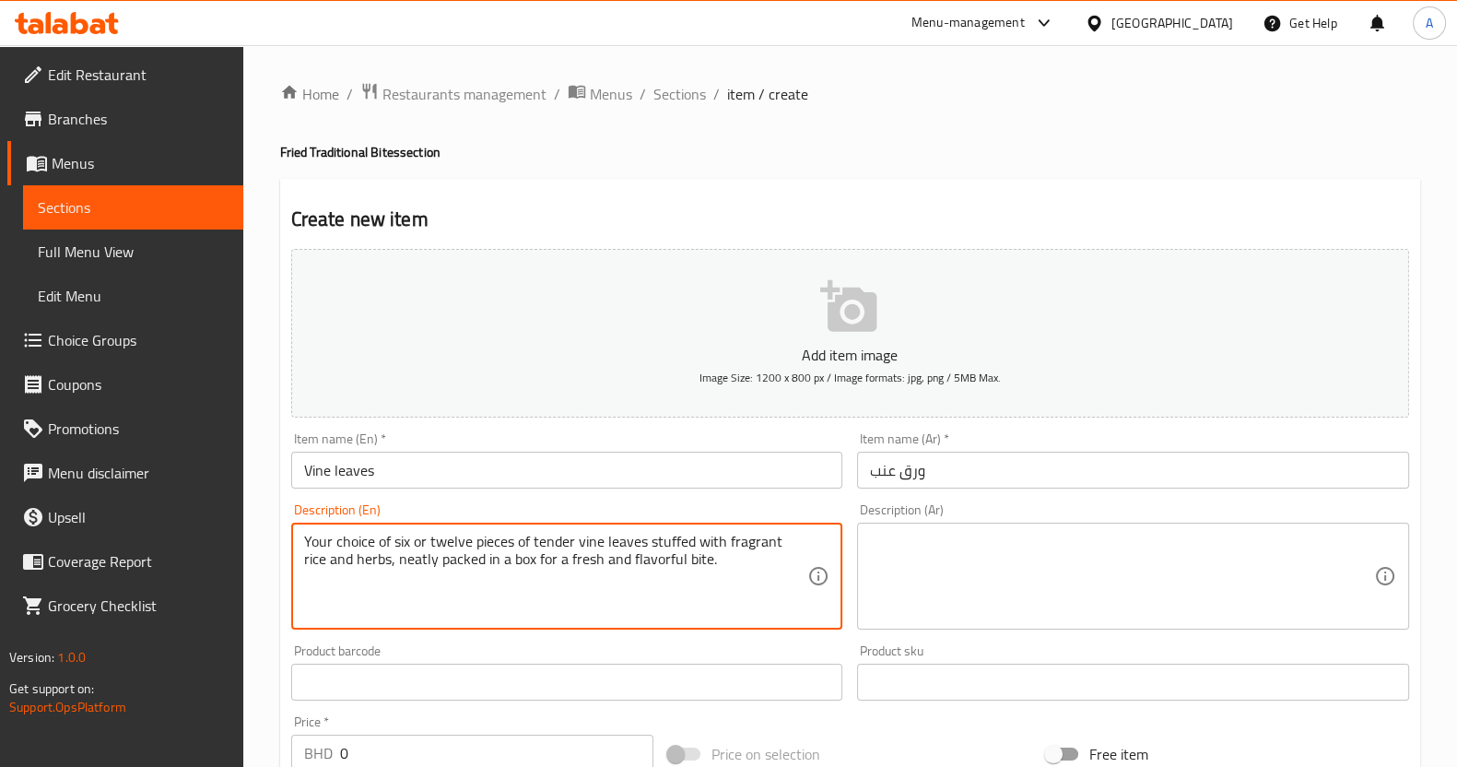
type textarea "Your choice of six or twelve pieces of tender vine leaves stuffed with fragrant…"
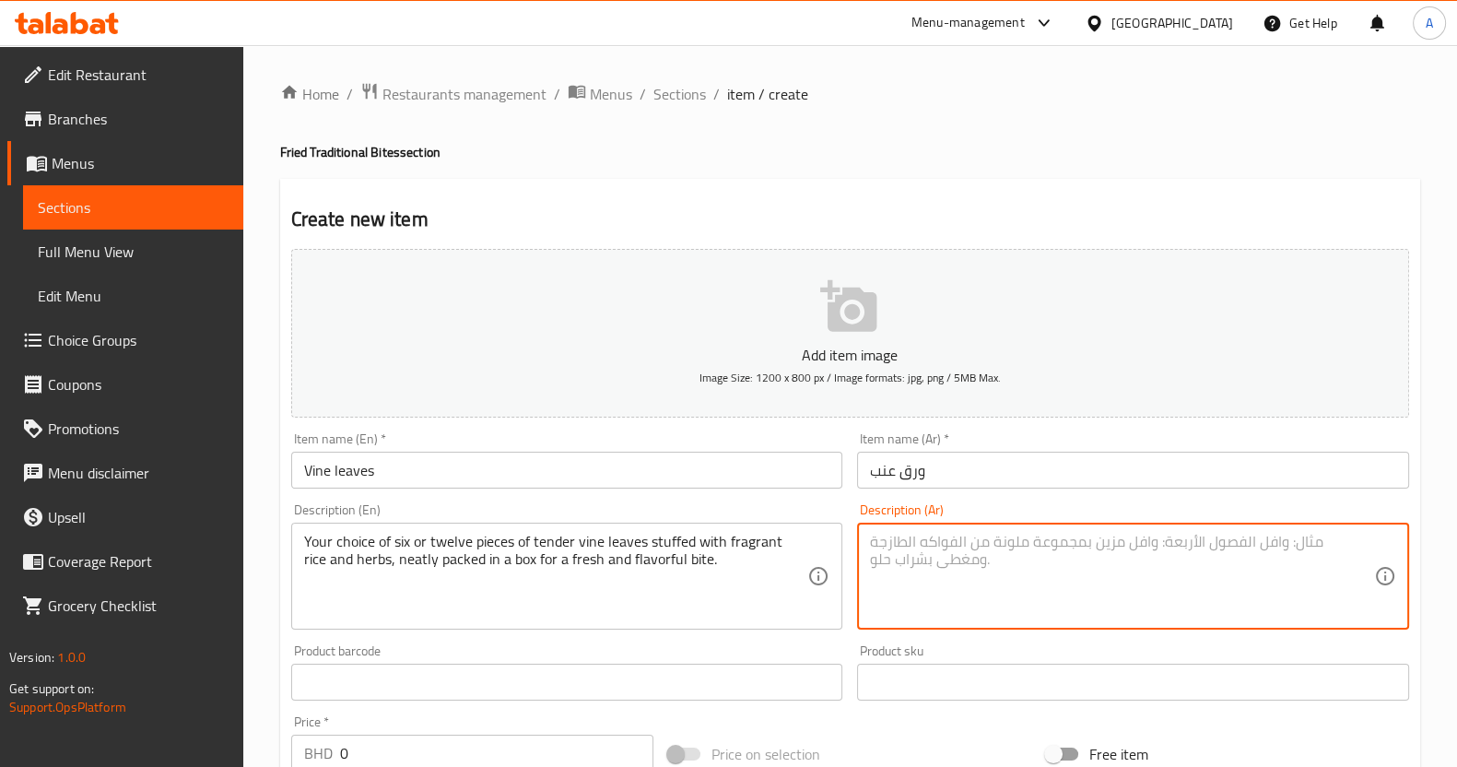
click at [887, 561] on textarea at bounding box center [1122, 577] width 504 height 88
paste textarea "اختيارك من 6 أو 12 قطعة من أوراق العنب الطرية المحشوة بالأرز العطري والأعشاب، م…"
type textarea "اختيارك من 6 أو 12 قطعة من أوراق العنب الطرية المحشوة بالأرز العطري والأعشاب، م…"
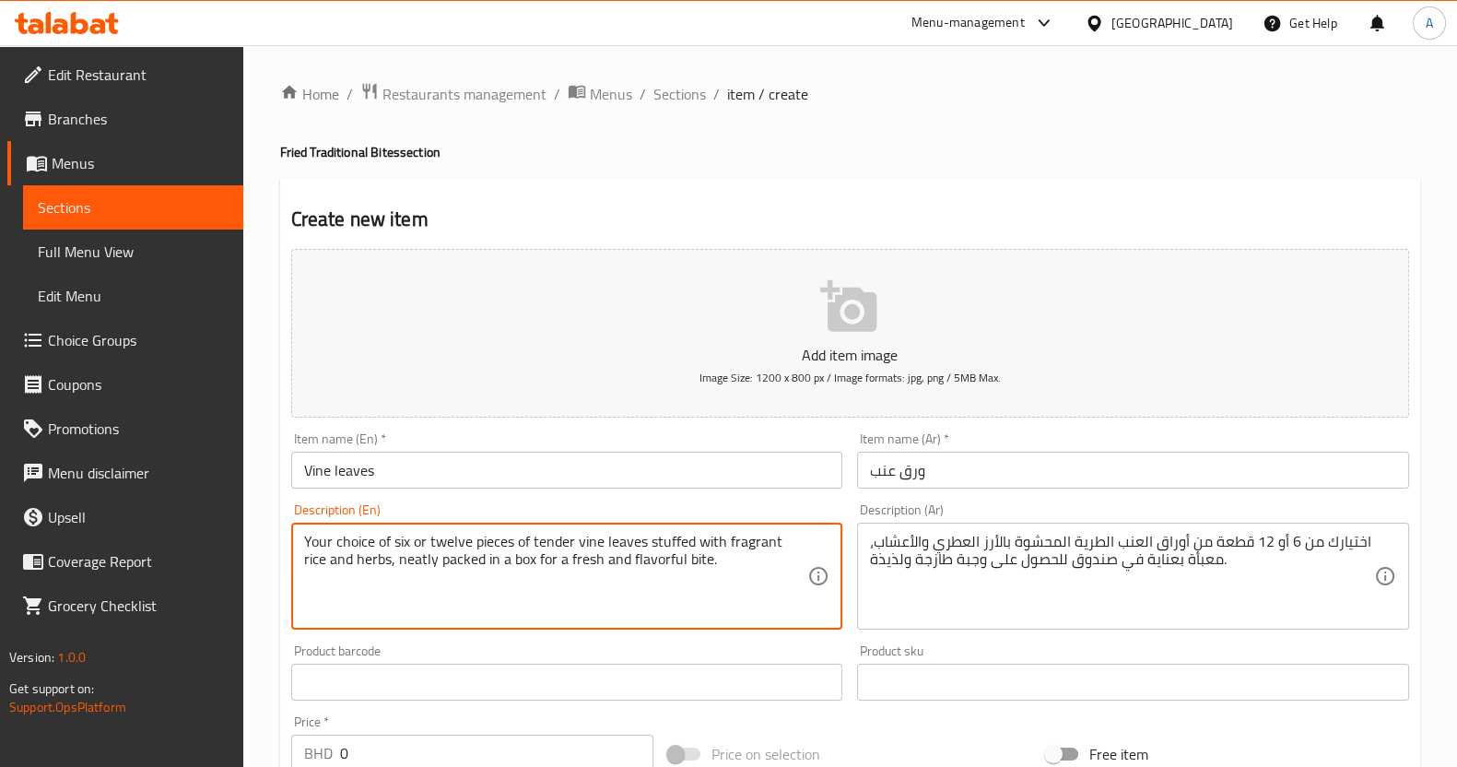
drag, startPoint x: 648, startPoint y: 543, endPoint x: 726, endPoint y: 574, distance: 84.4
type textarea "Your choice of six or twelve pieces of tender vine leaves"
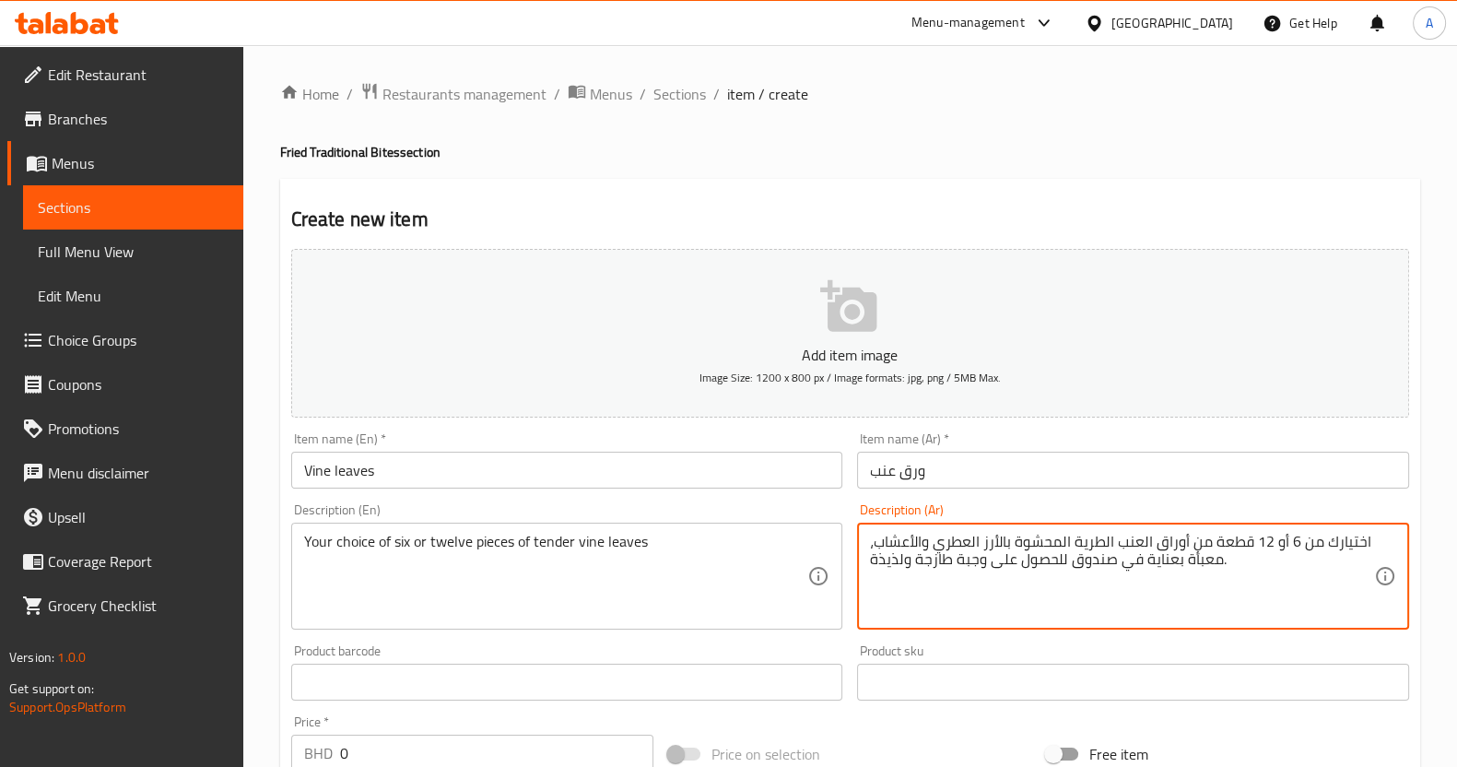
drag, startPoint x: 1231, startPoint y: 562, endPoint x: 1072, endPoint y: 554, distance: 158.8
click at [1065, 589] on textarea "اختيارك من 6 أو 12 قطعة من أوراق العنب الطري" at bounding box center [1122, 577] width 504 height 88
click at [976, 540] on textarea "اختيارك من 6 أو 12 قطعة من أوراق العنب الطري" at bounding box center [1122, 577] width 504 height 88
click at [1029, 594] on textarea "اختيارك من 6 أو 12 قطعة من وراق العنب الطري" at bounding box center [1122, 577] width 504 height 88
click at [963, 546] on textarea "اختيارك من 6 أو 12 قطعة من وراق العنب الطري" at bounding box center [1122, 577] width 504 height 88
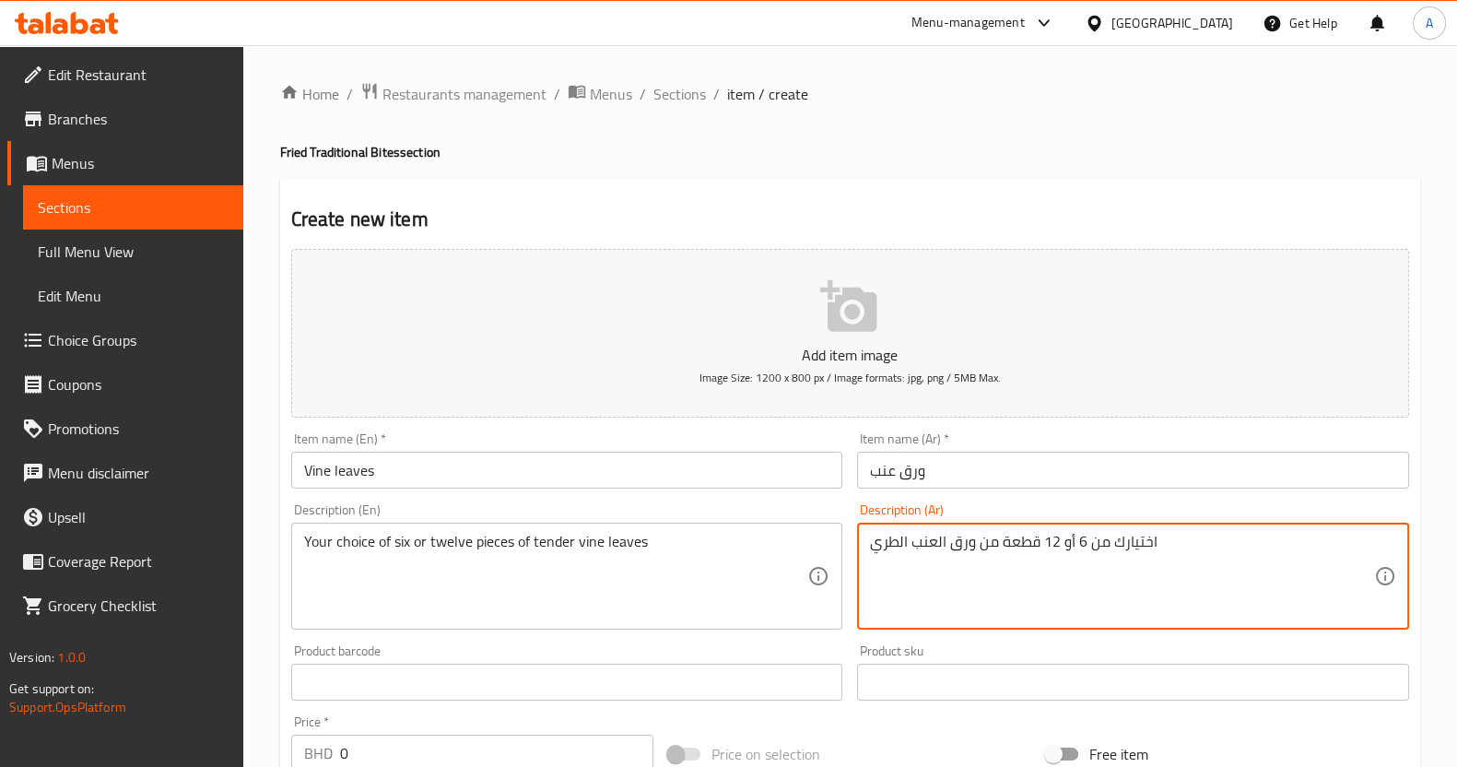
click at [1273, 592] on textarea "اختيارك من 6 أو 12 قطعة من ورق العنب الطري" at bounding box center [1122, 577] width 504 height 88
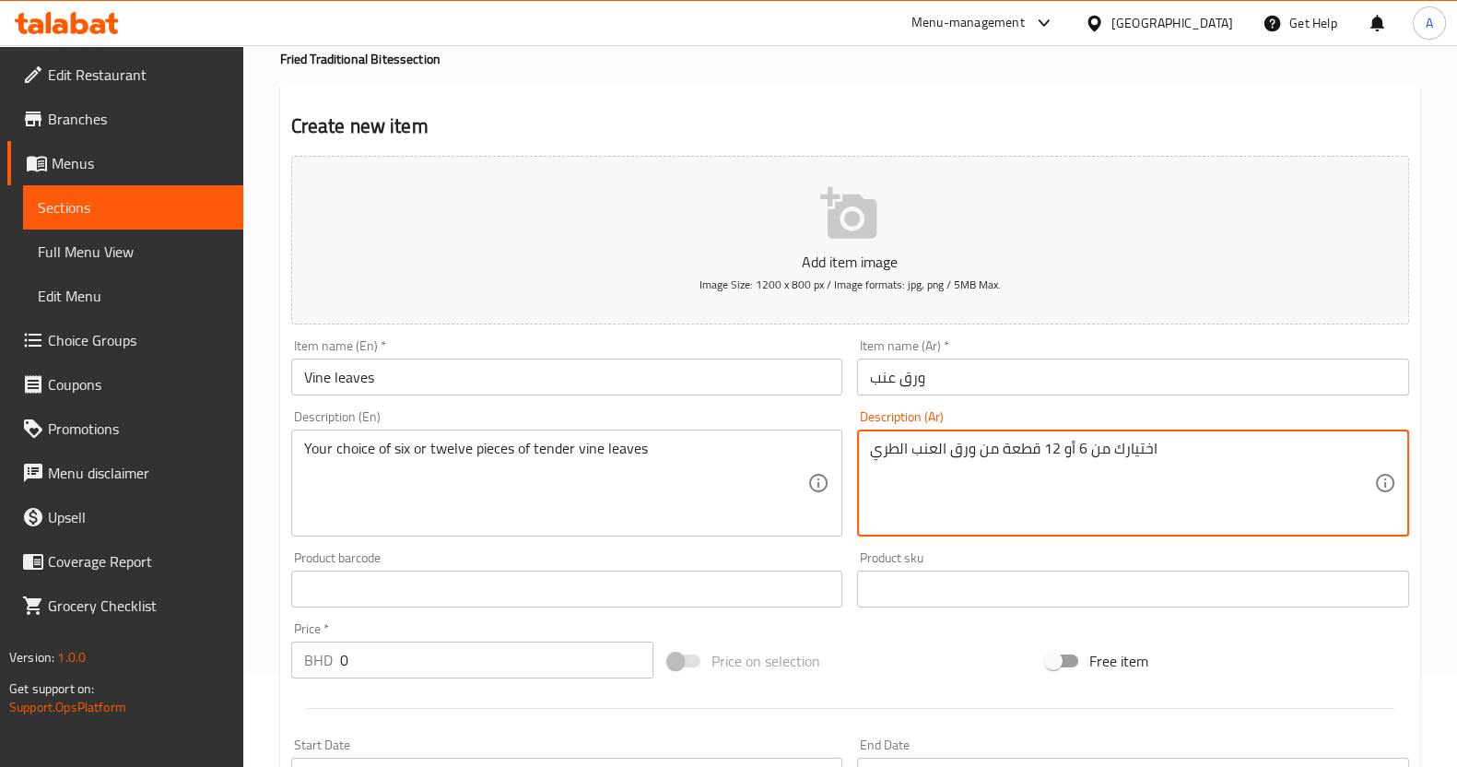
scroll to position [230, 0]
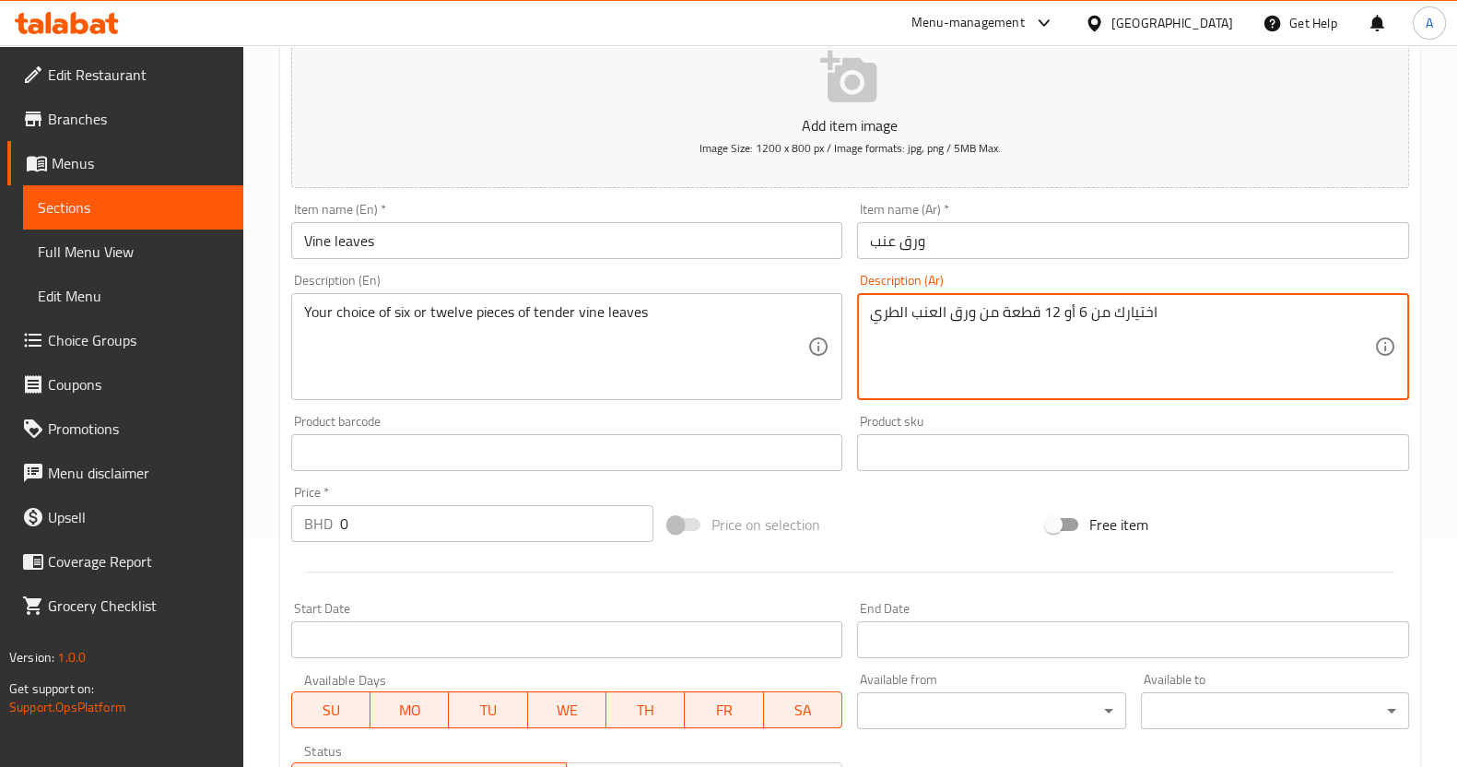
type textarea "اختيارك من 6 أو 12 قطعة من ورق العنب الطري"
click at [401, 505] on input "0" at bounding box center [497, 523] width 314 height 37
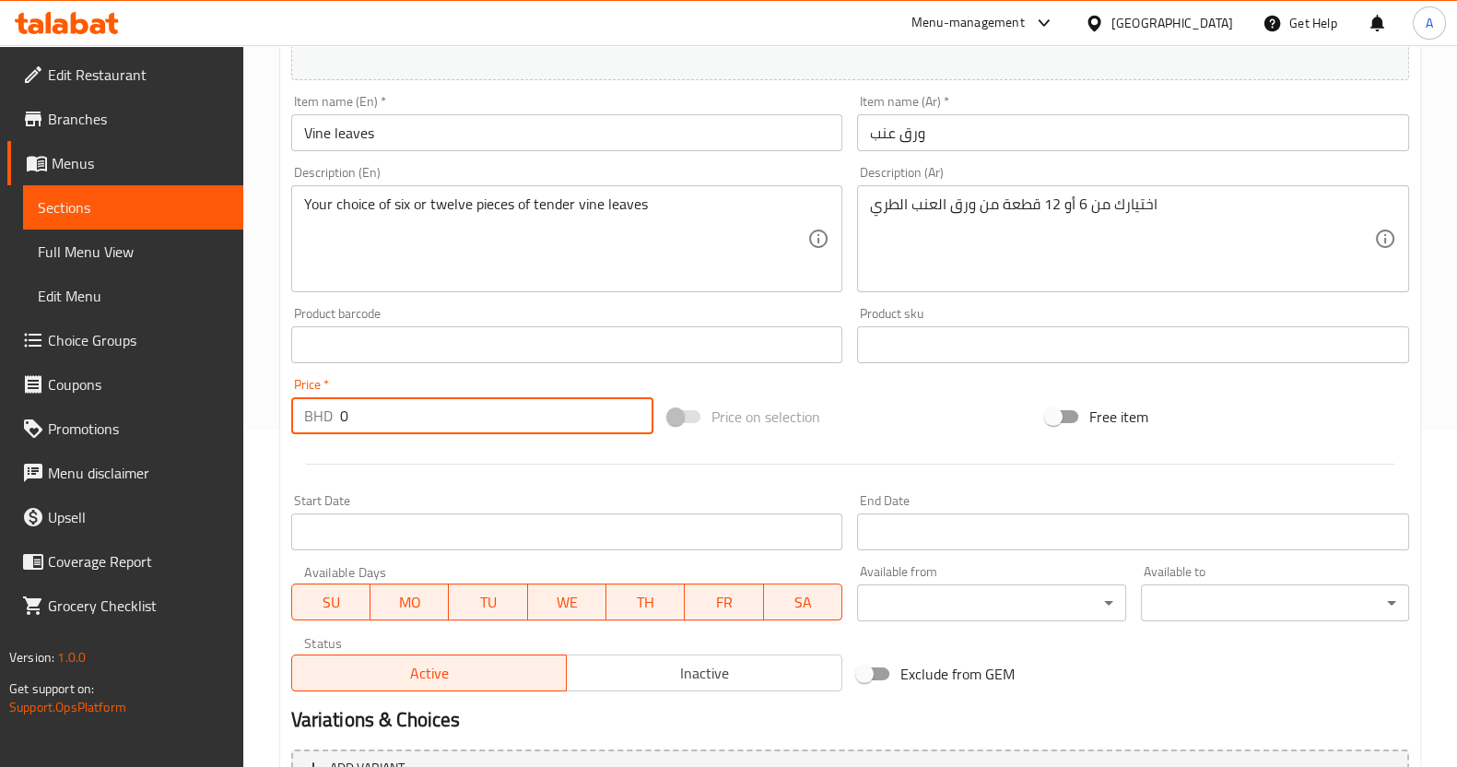
scroll to position [460, 0]
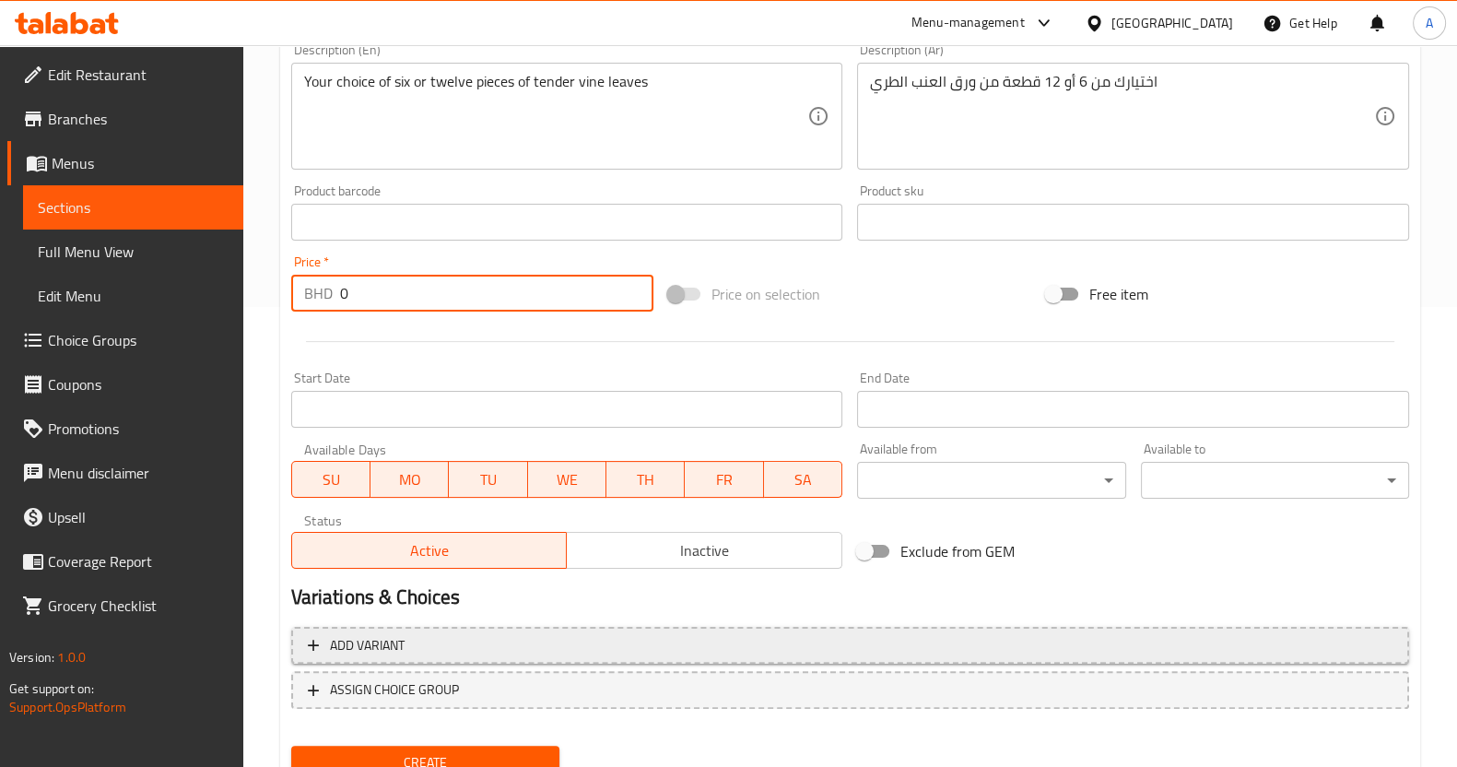
click at [401, 650] on span "Add variant" at bounding box center [367, 645] width 75 height 23
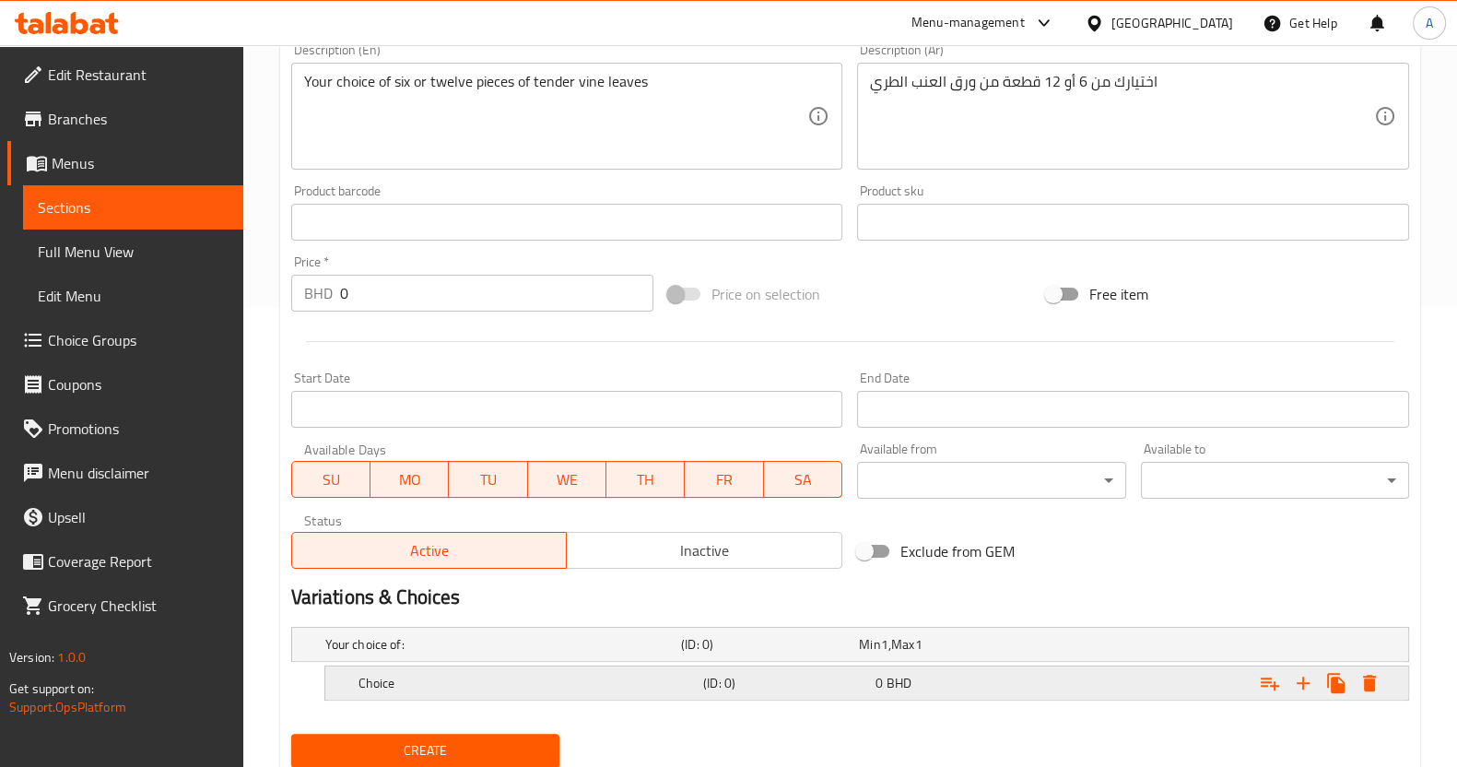
click at [470, 654] on h5 "Choice" at bounding box center [499, 644] width 348 height 18
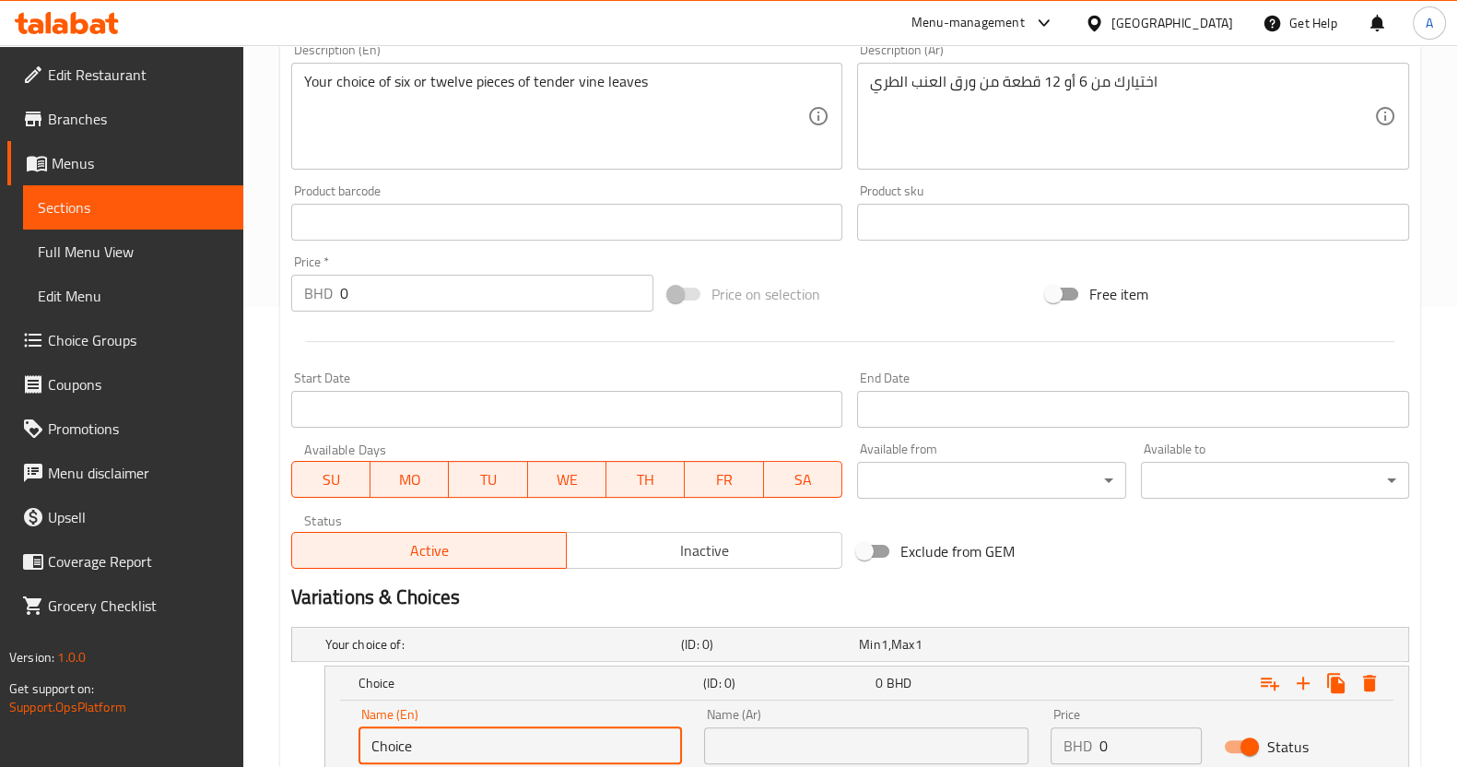
drag, startPoint x: 591, startPoint y: 744, endPoint x: 0, endPoint y: 648, distance: 598.6
click at [0, 671] on div "Edit Restaurant Branches Menus Sections Full Menu View Edit Menu Choice Groups …" at bounding box center [728, 247] width 1457 height 1325
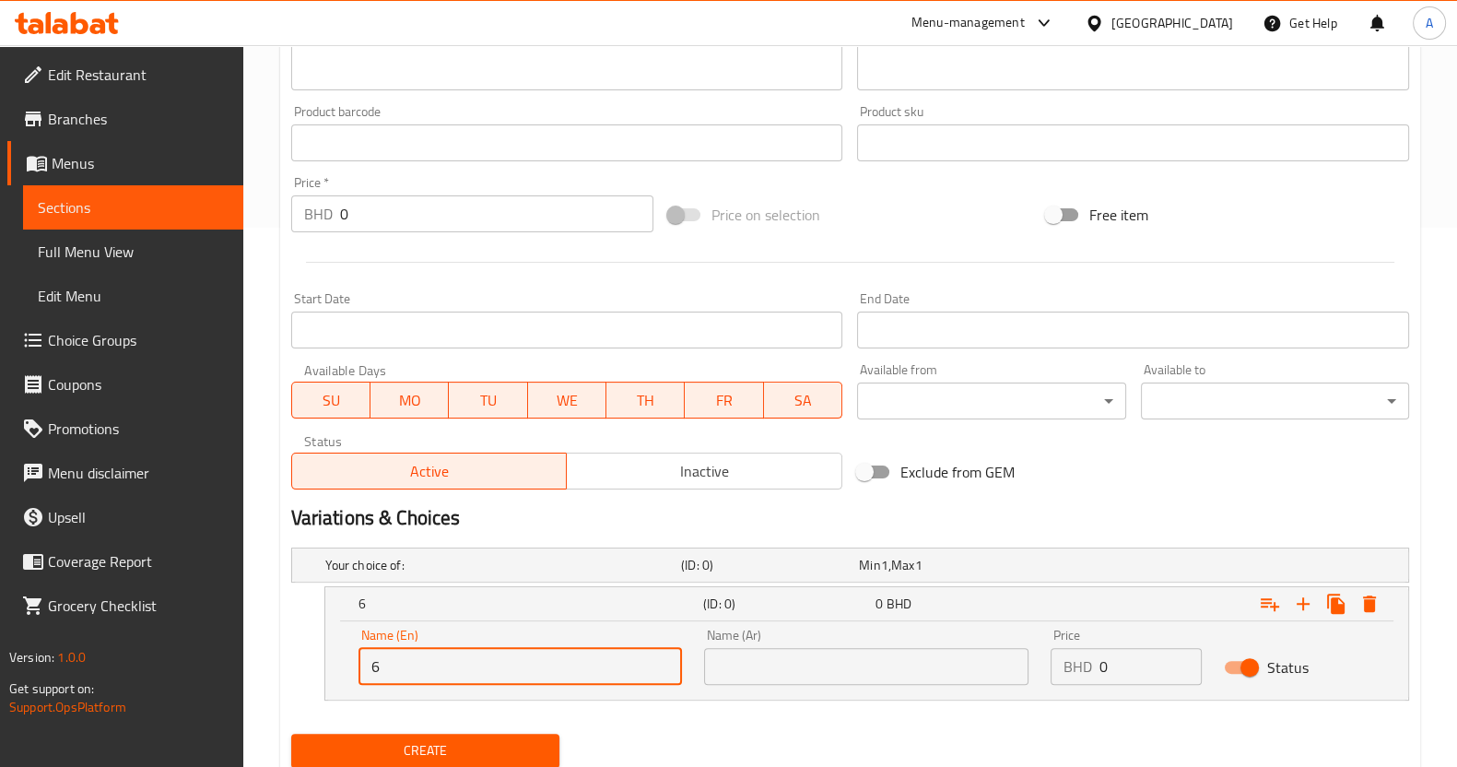
scroll to position [576, 0]
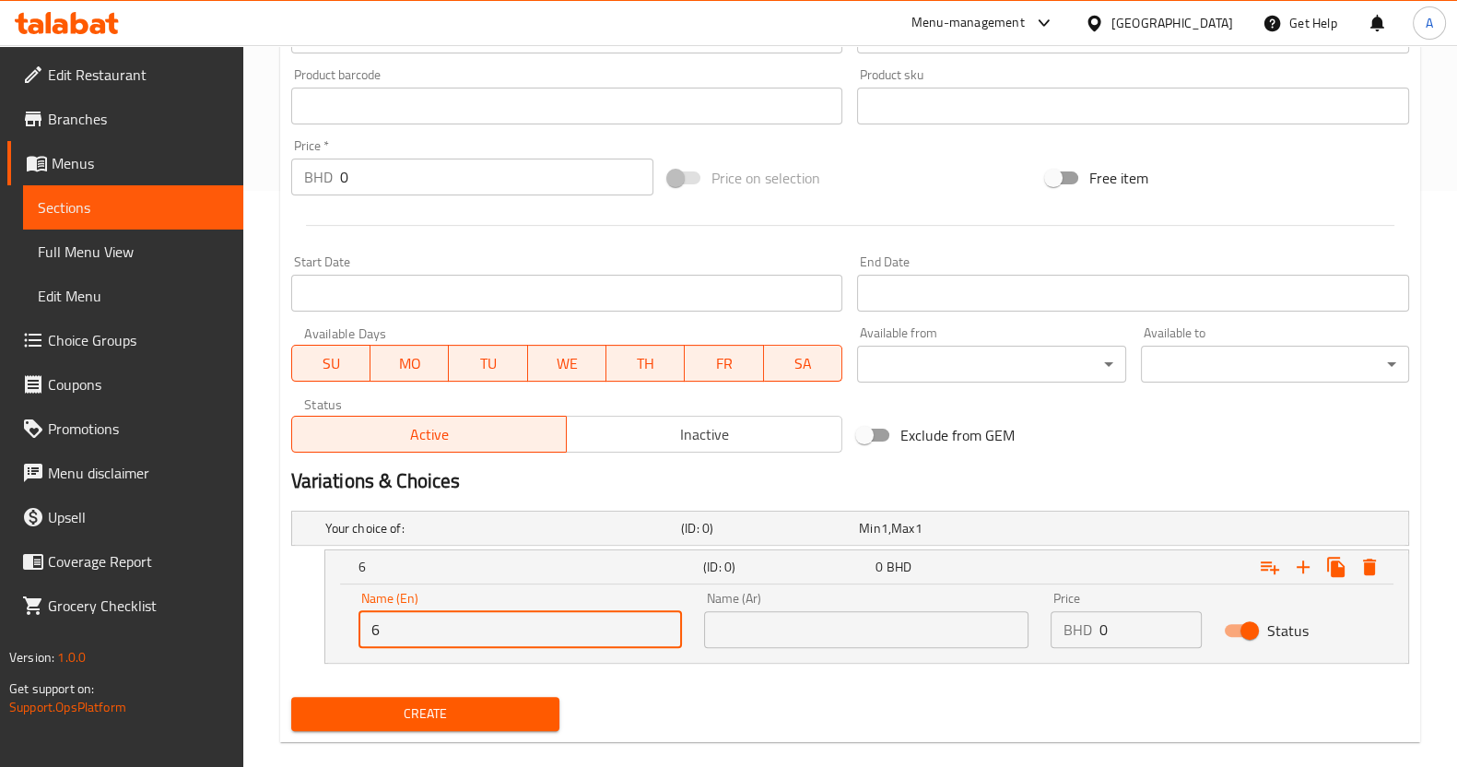
click at [526, 615] on input "6" at bounding box center [521, 629] width 324 height 37
type input "6 pieces"
drag, startPoint x: 967, startPoint y: 633, endPoint x: 926, endPoint y: 610, distance: 47.5
click at [963, 628] on input "text" at bounding box center [866, 629] width 324 height 37
drag, startPoint x: 468, startPoint y: 636, endPoint x: 262, endPoint y: 602, distance: 209.3
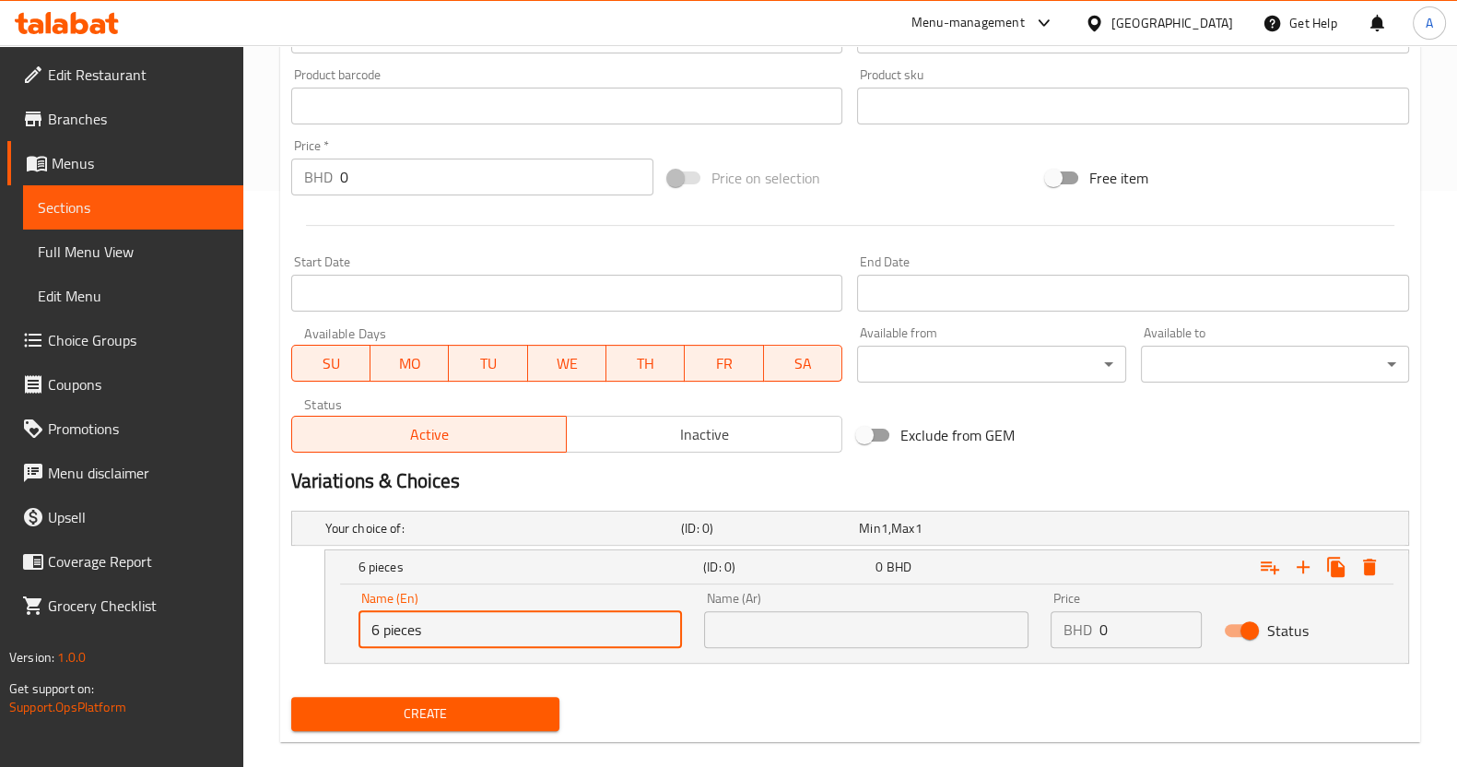
click at [262, 602] on div "Home / Restaurants management / Menus / Sections / item / create Fried Traditio…" at bounding box center [850, 131] width 1214 height 1325
click at [832, 623] on input "text" at bounding box center [866, 629] width 324 height 37
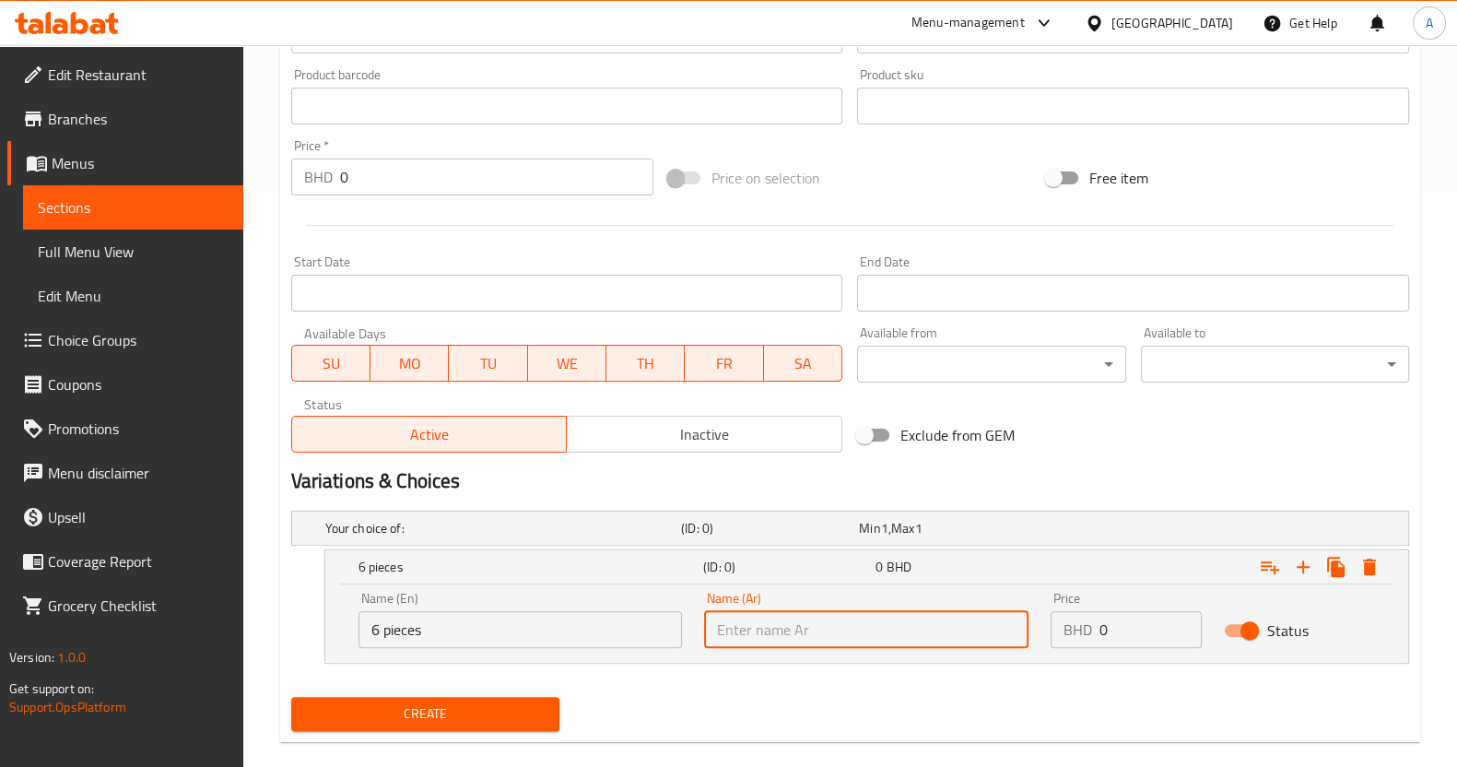
paste input "6 قطع"
type input "6 قطع"
click at [1127, 614] on input "0" at bounding box center [1151, 629] width 102 height 37
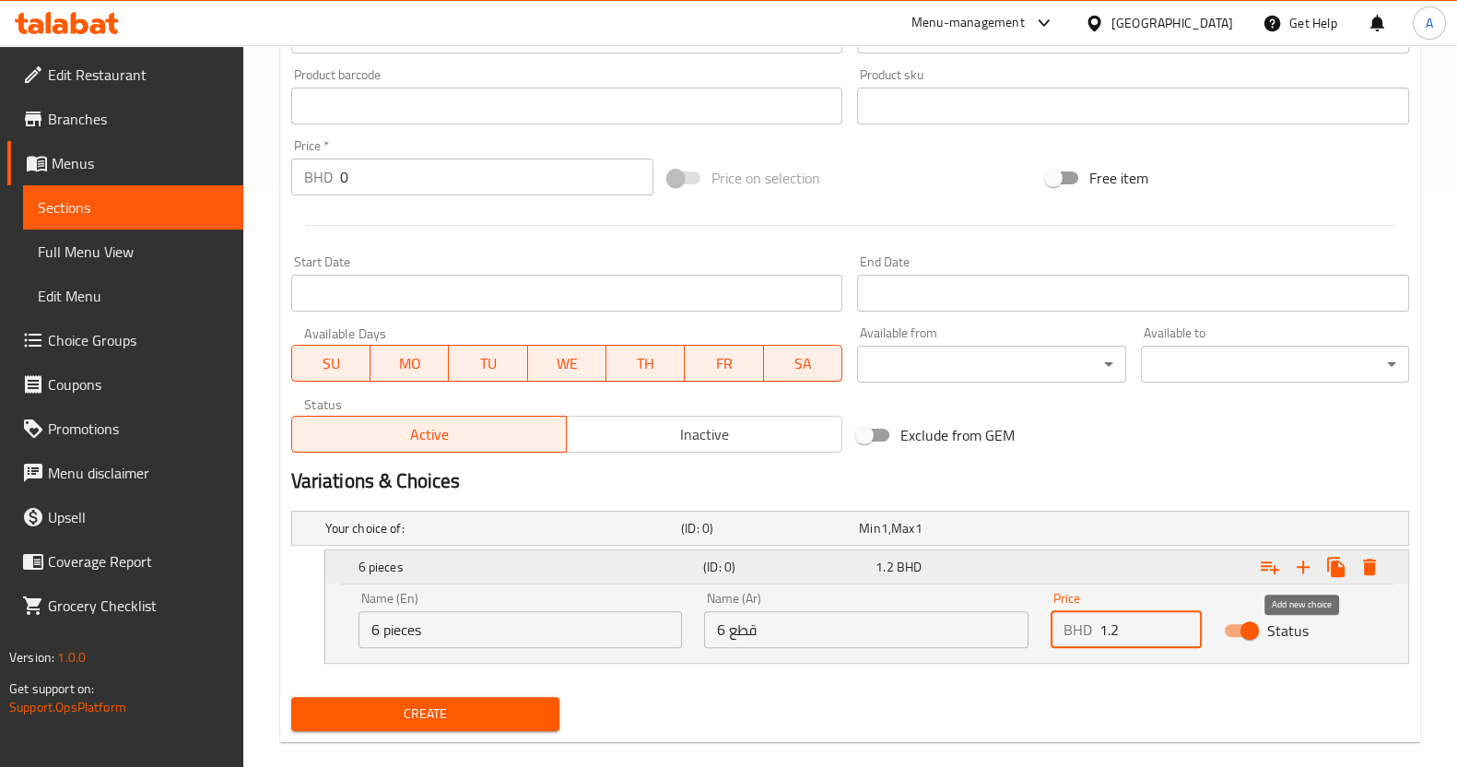
type input "1.2"
click at [1311, 576] on button "Expand" at bounding box center [1303, 566] width 33 height 33
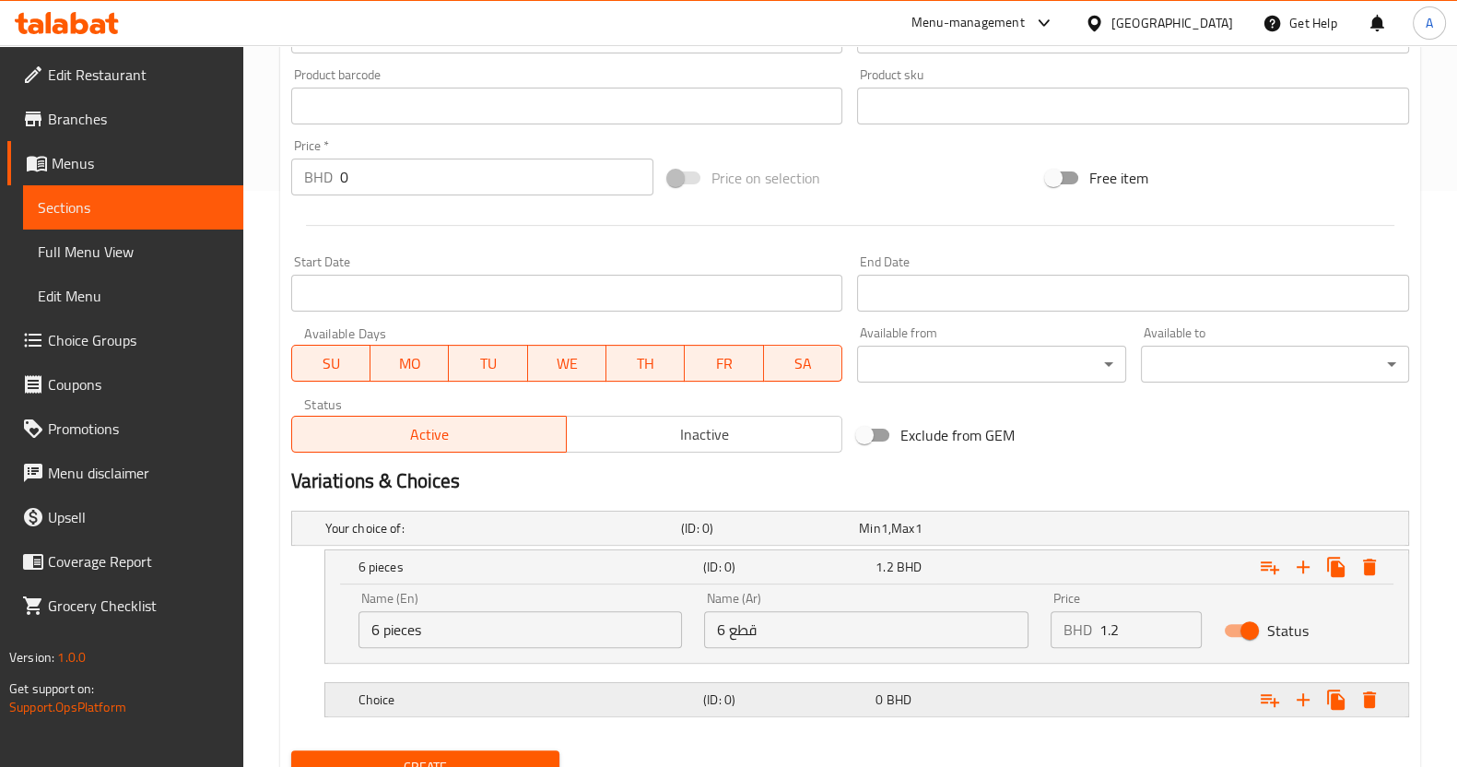
click at [544, 537] on h5 "Choice" at bounding box center [499, 528] width 348 height 18
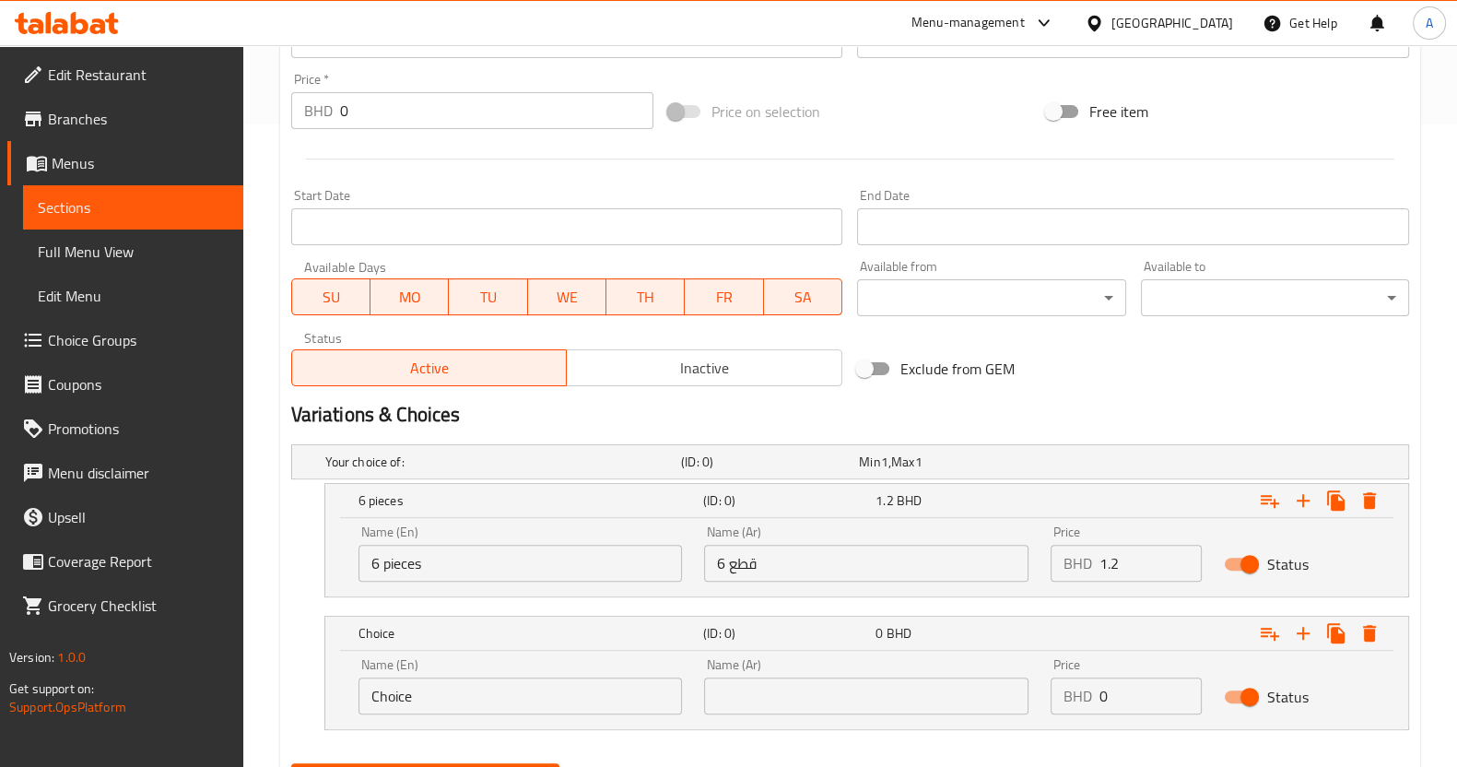
scroll to position [691, 0]
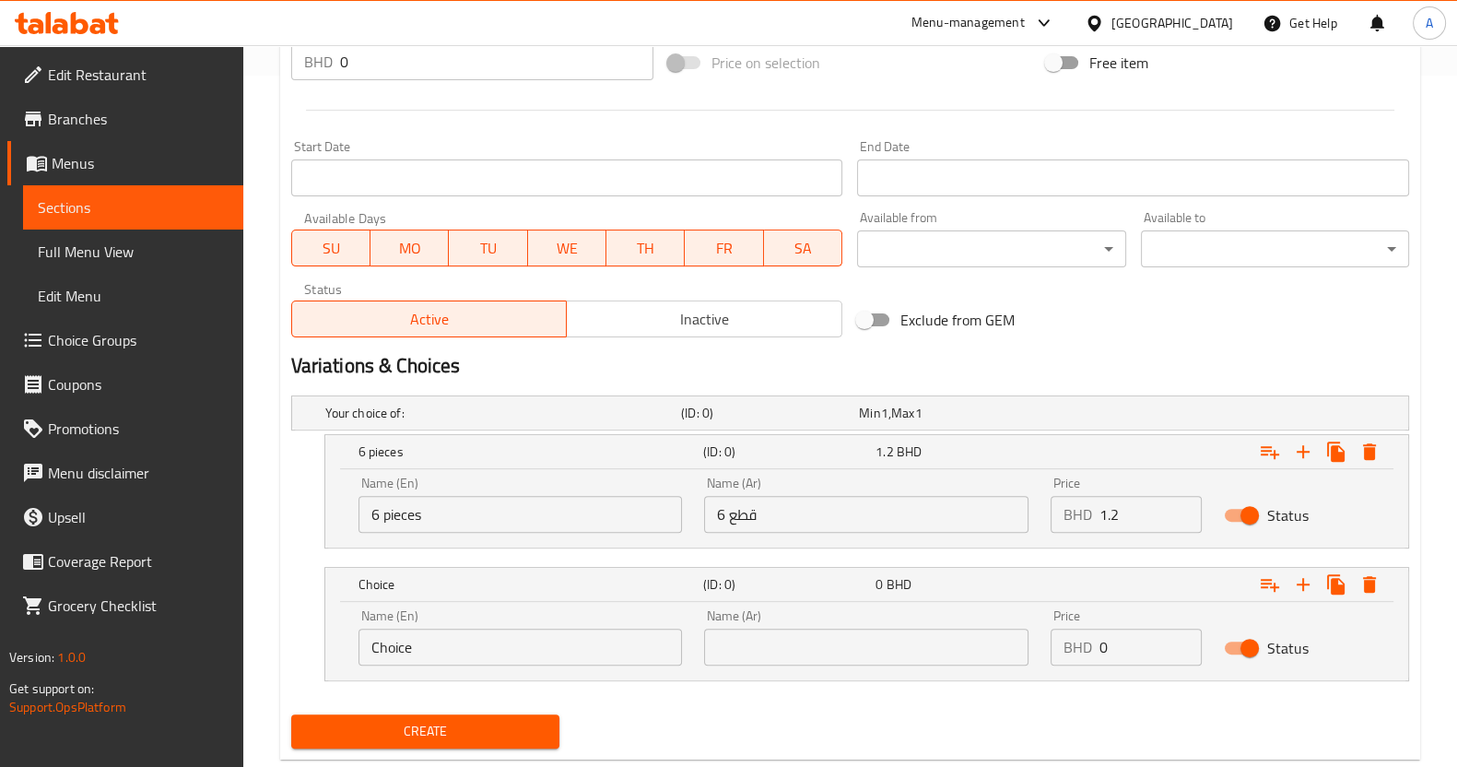
drag, startPoint x: 530, startPoint y: 638, endPoint x: 0, endPoint y: 640, distance: 530.1
click at [0, 642] on div "Edit Restaurant Branches Menus Sections Full Menu View Edit Menu Choice Groups …" at bounding box center [728, 82] width 1457 height 1457
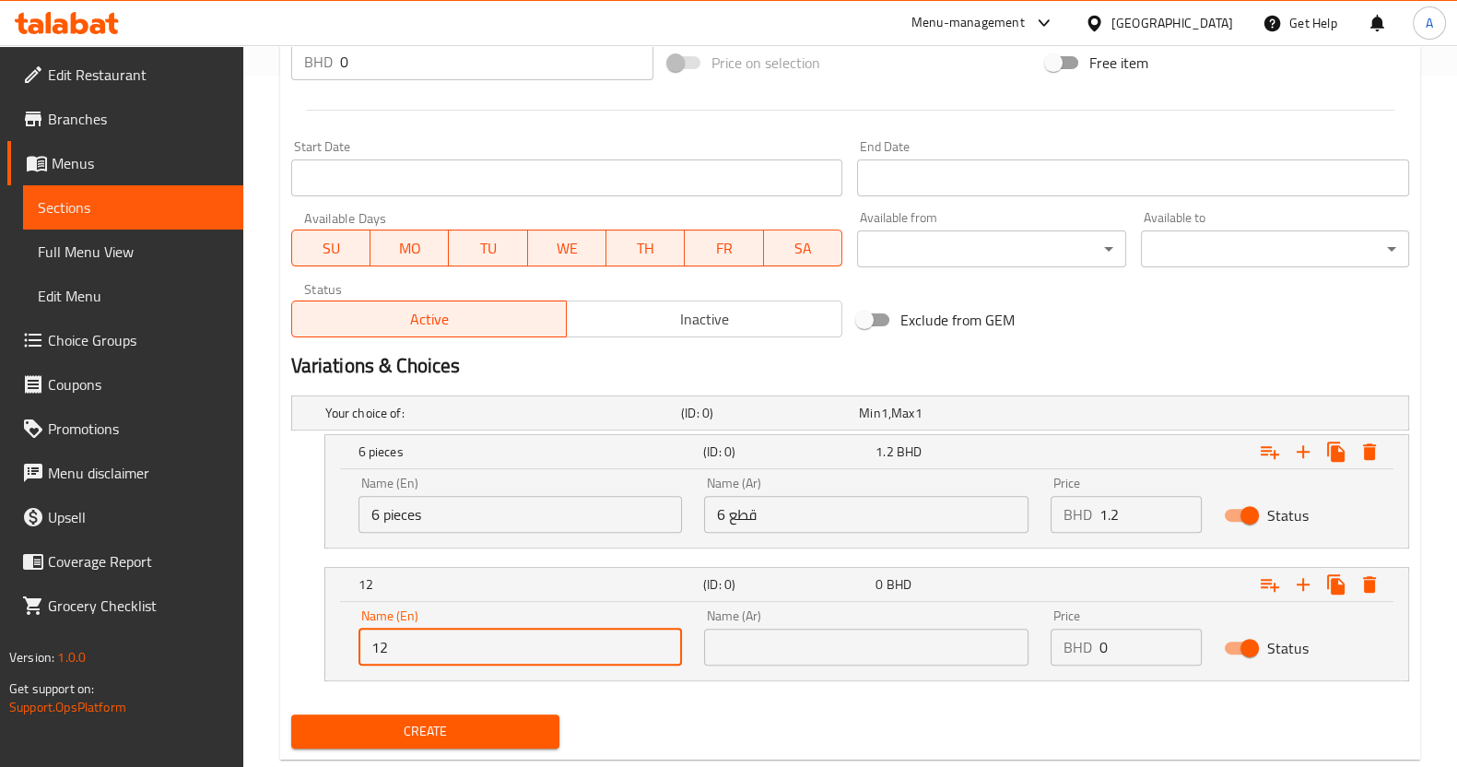
type input "12 pieces"
click at [1155, 643] on input "0" at bounding box center [1151, 647] width 102 height 37
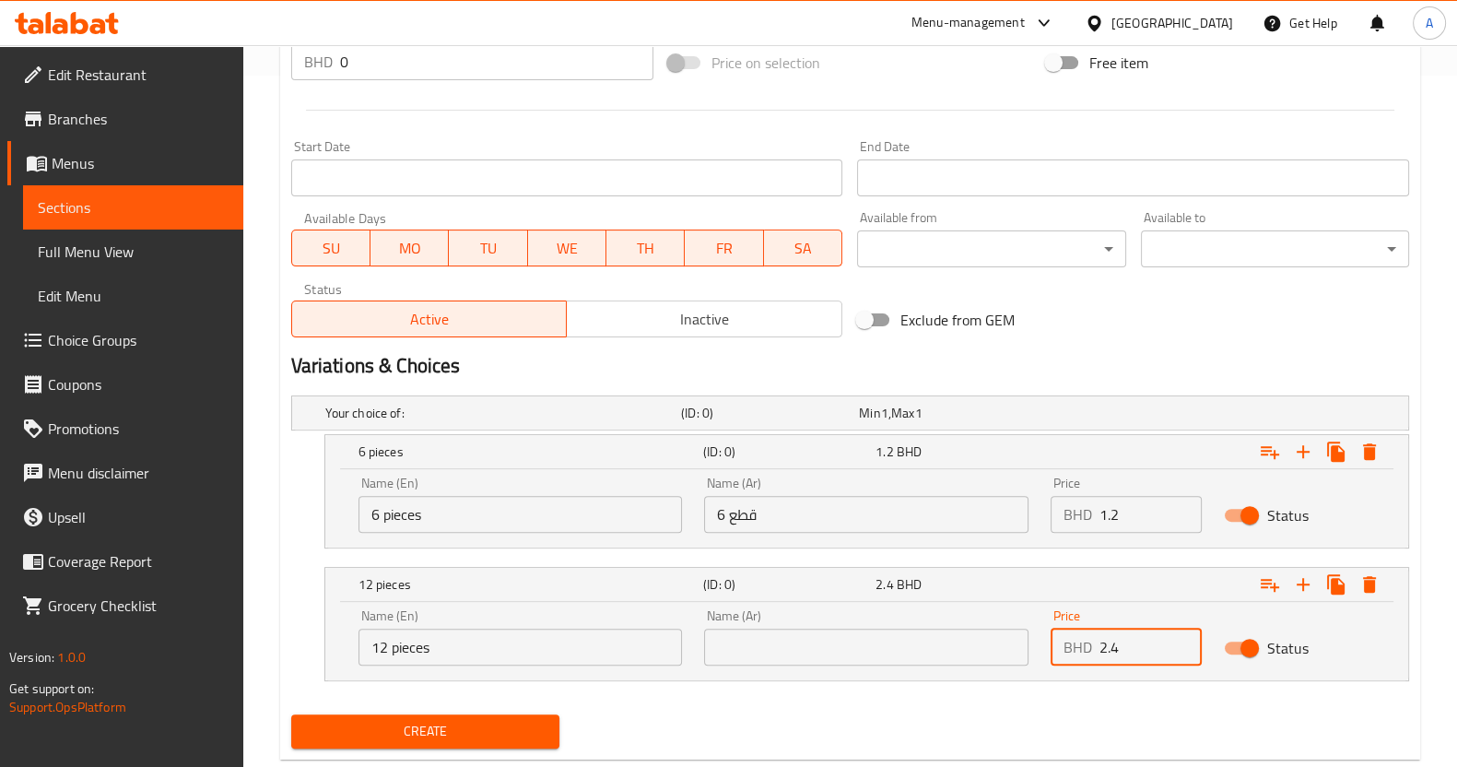
type input "2.4"
click at [823, 655] on input "text" at bounding box center [866, 647] width 324 height 37
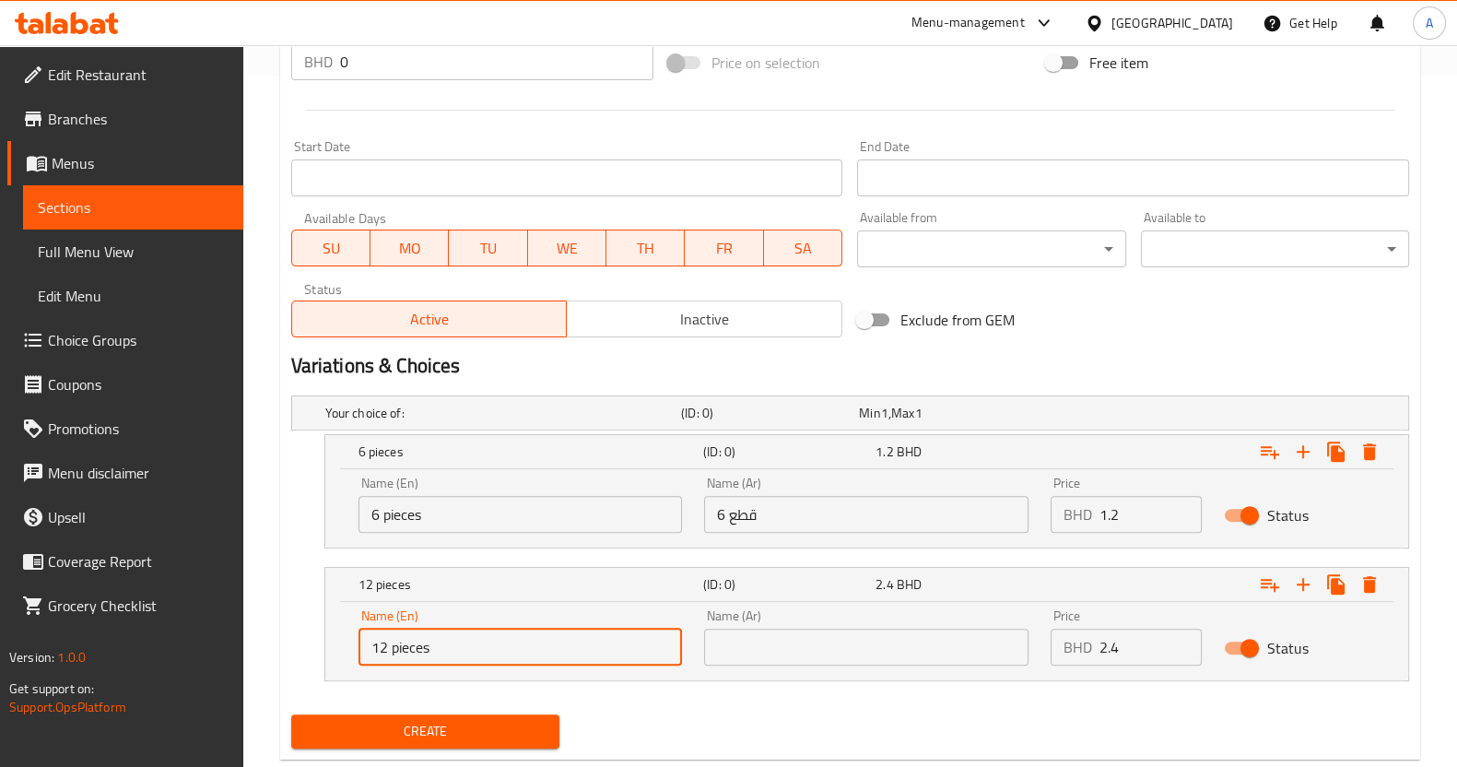
drag, startPoint x: 462, startPoint y: 649, endPoint x: 294, endPoint y: 624, distance: 169.6
click at [301, 624] on div "12 pieces (ID: 0) 2.4 BHD Name (En) 12 pieces Name (En) Name (Ar) Name (Ar) Pri…" at bounding box center [850, 624] width 1118 height 114
click at [763, 641] on input "text" at bounding box center [866, 647] width 324 height 37
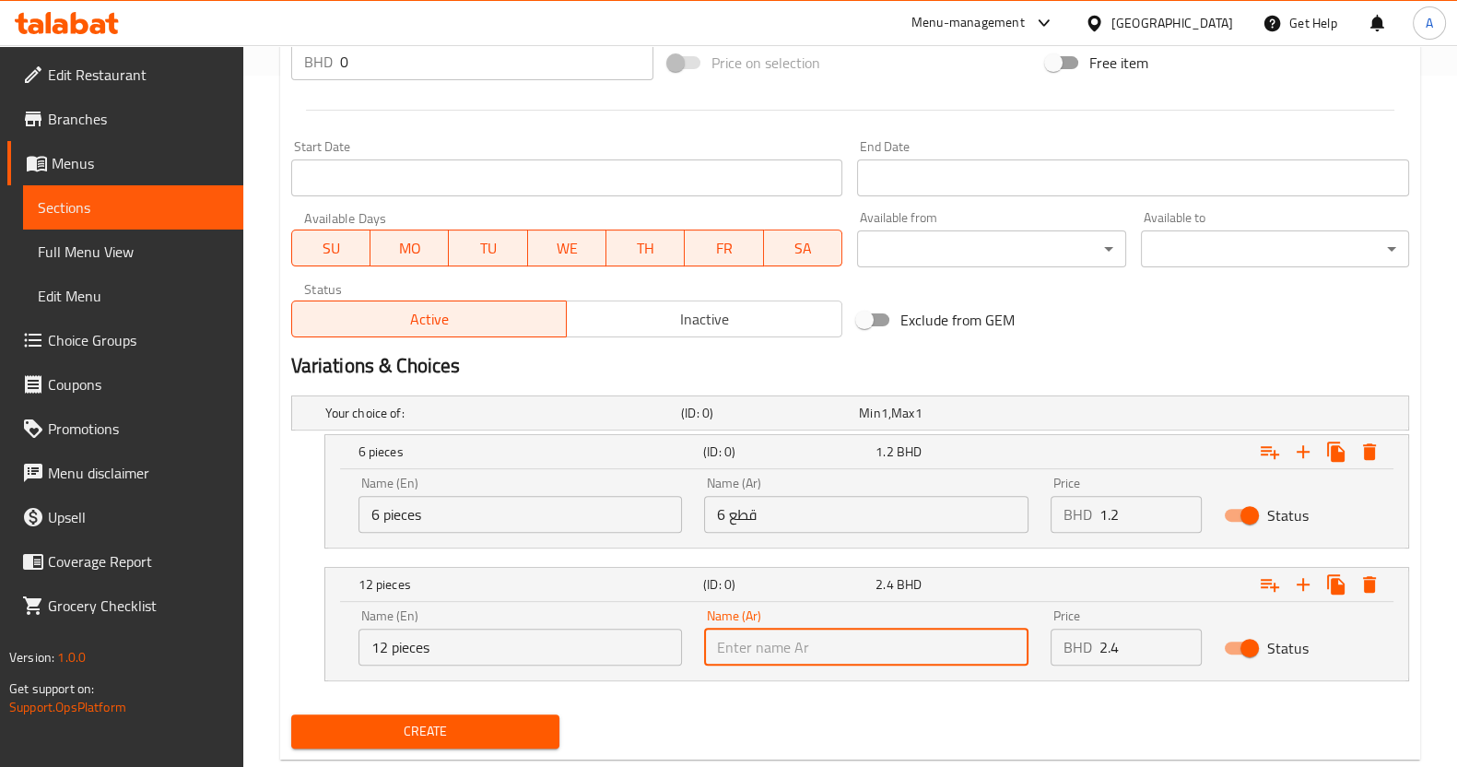
paste input "12 قطعة"
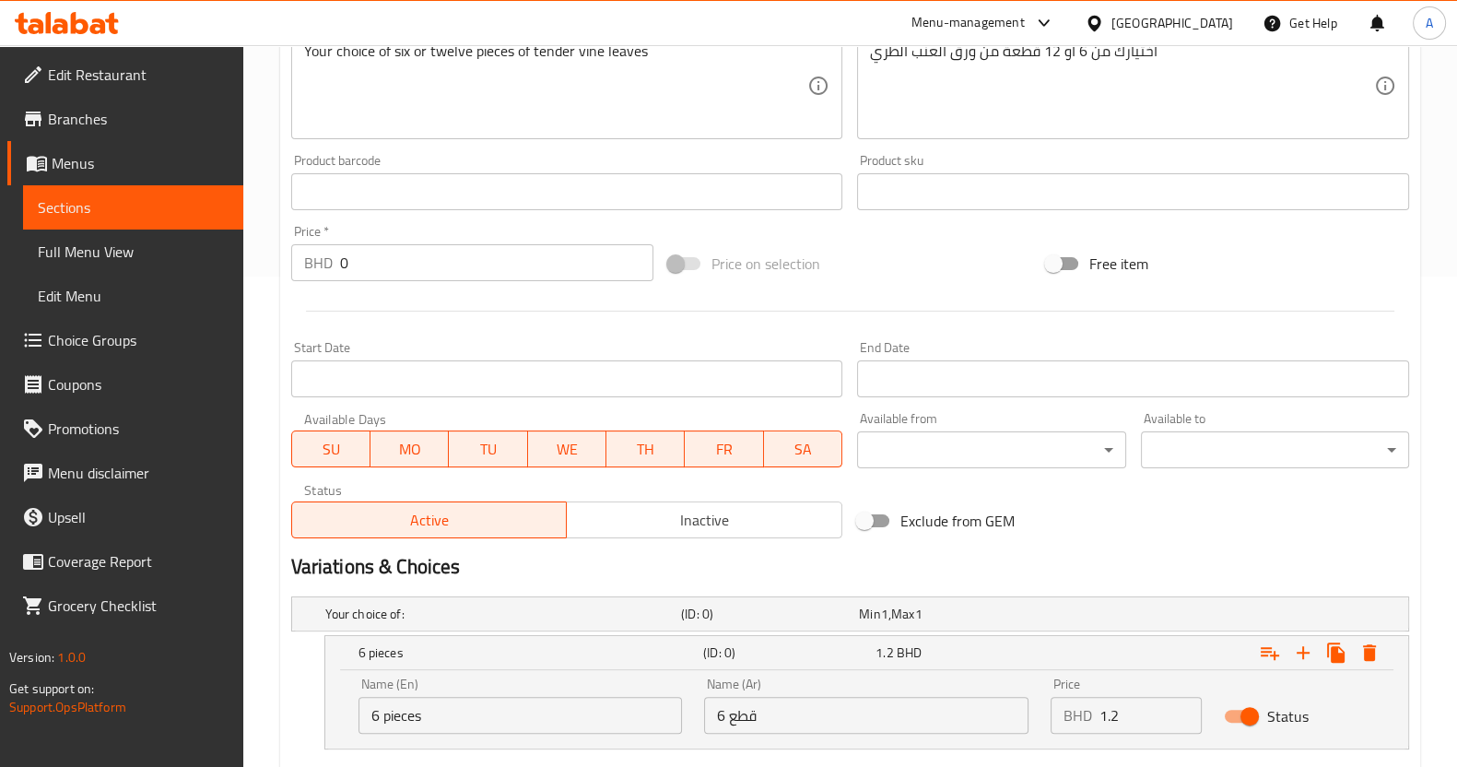
scroll to position [733, 0]
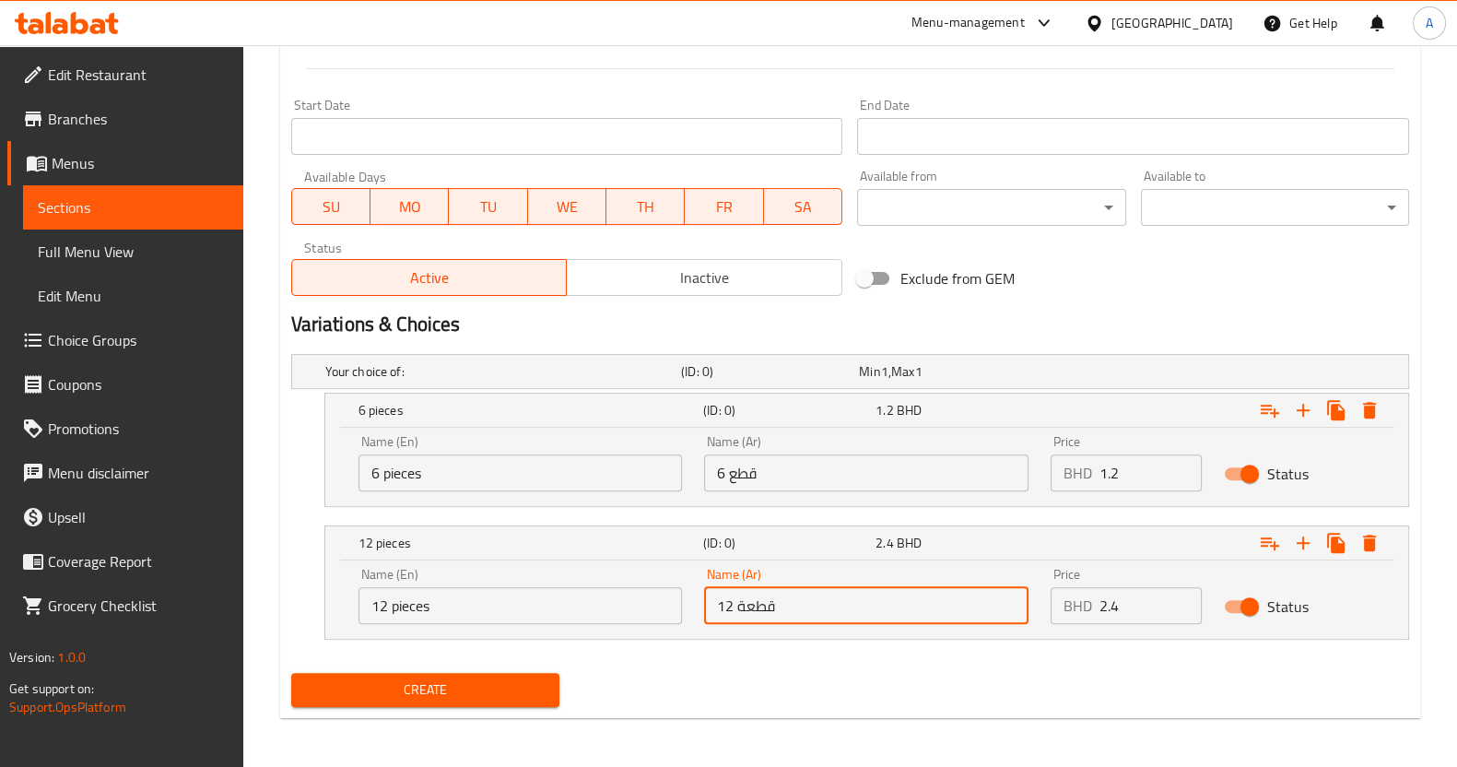
type input "12 قطعة"
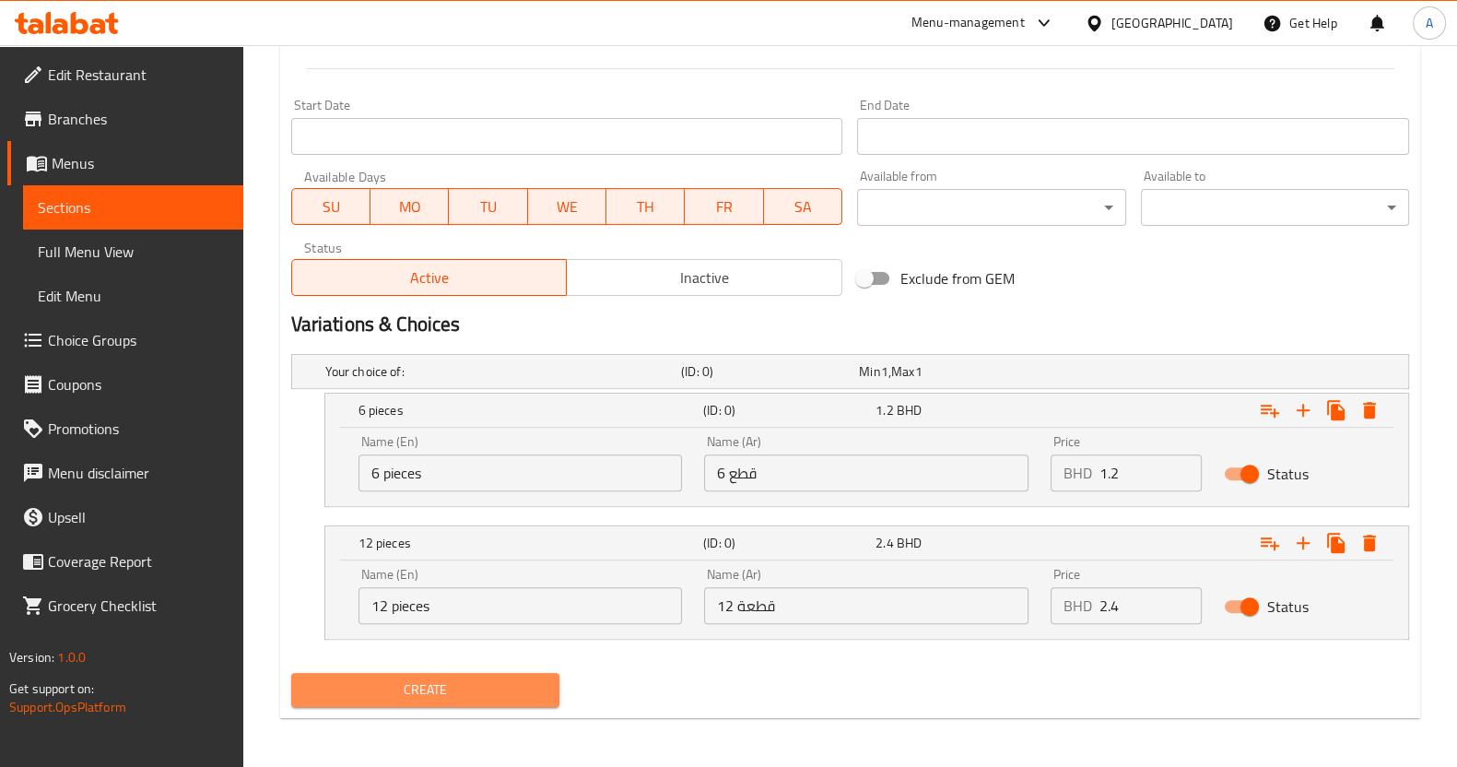
click at [389, 673] on button "Create" at bounding box center [425, 690] width 268 height 34
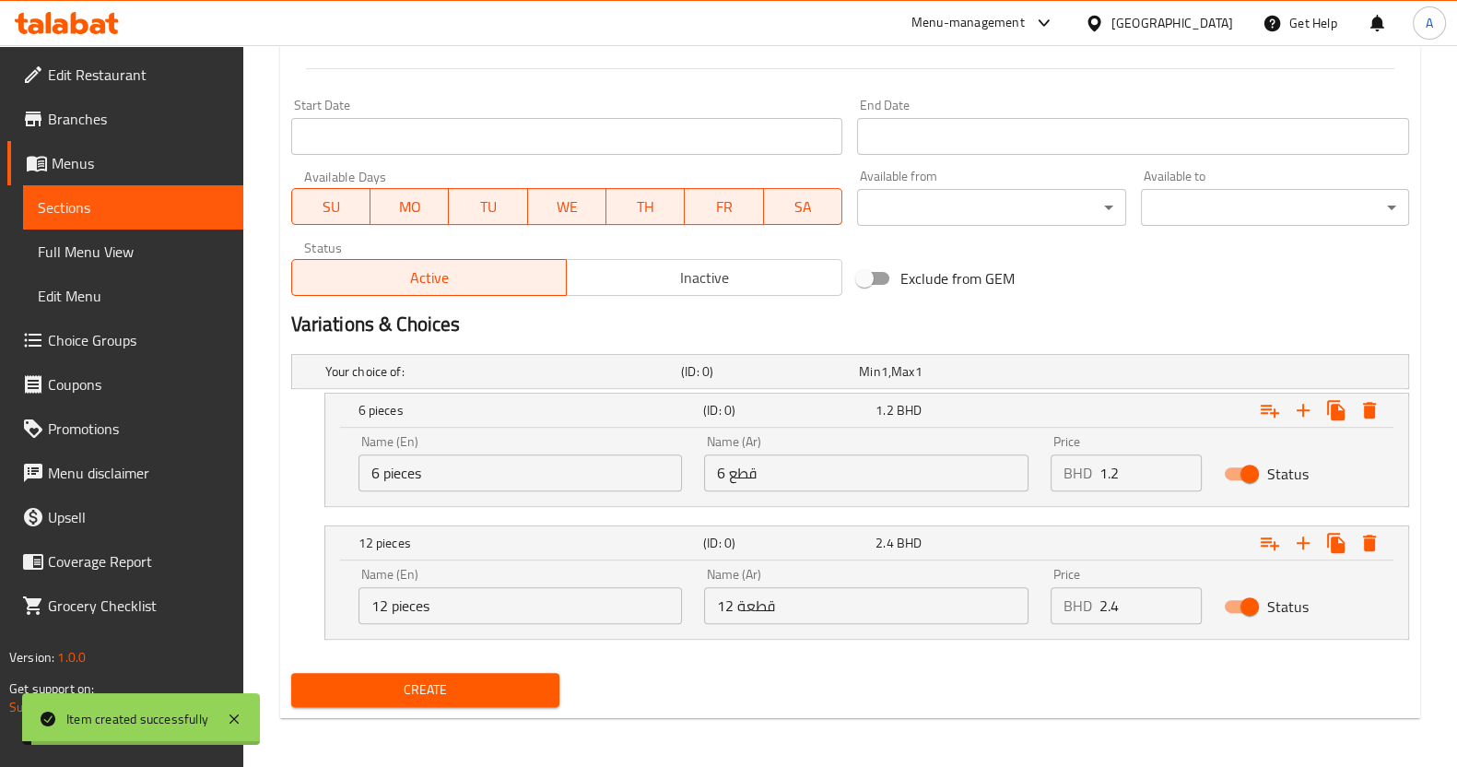
click at [213, 209] on span "Sections" at bounding box center [133, 207] width 191 height 22
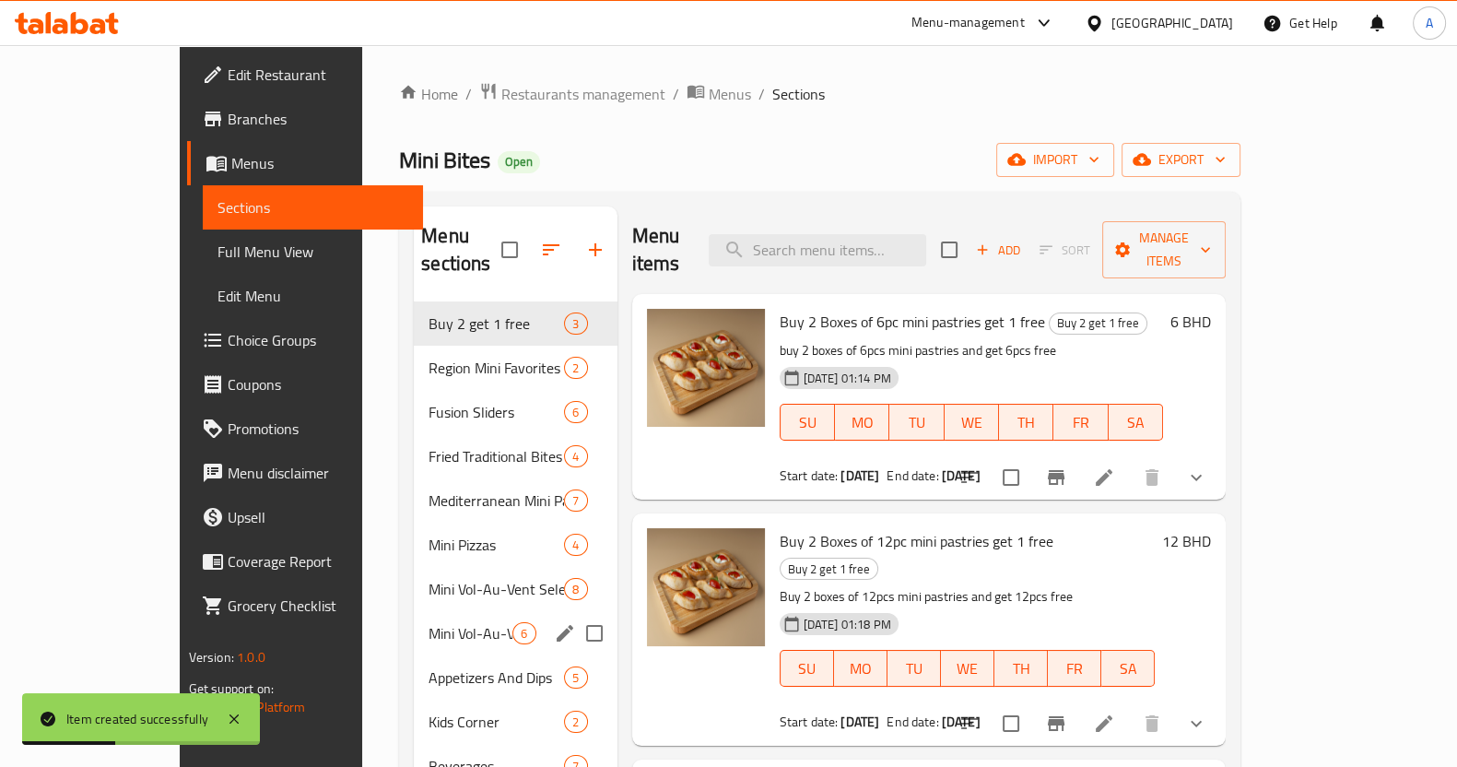
click at [429, 578] on span "Mini Vol-Au-Vent Selection (Sweet)" at bounding box center [497, 589] width 136 height 22
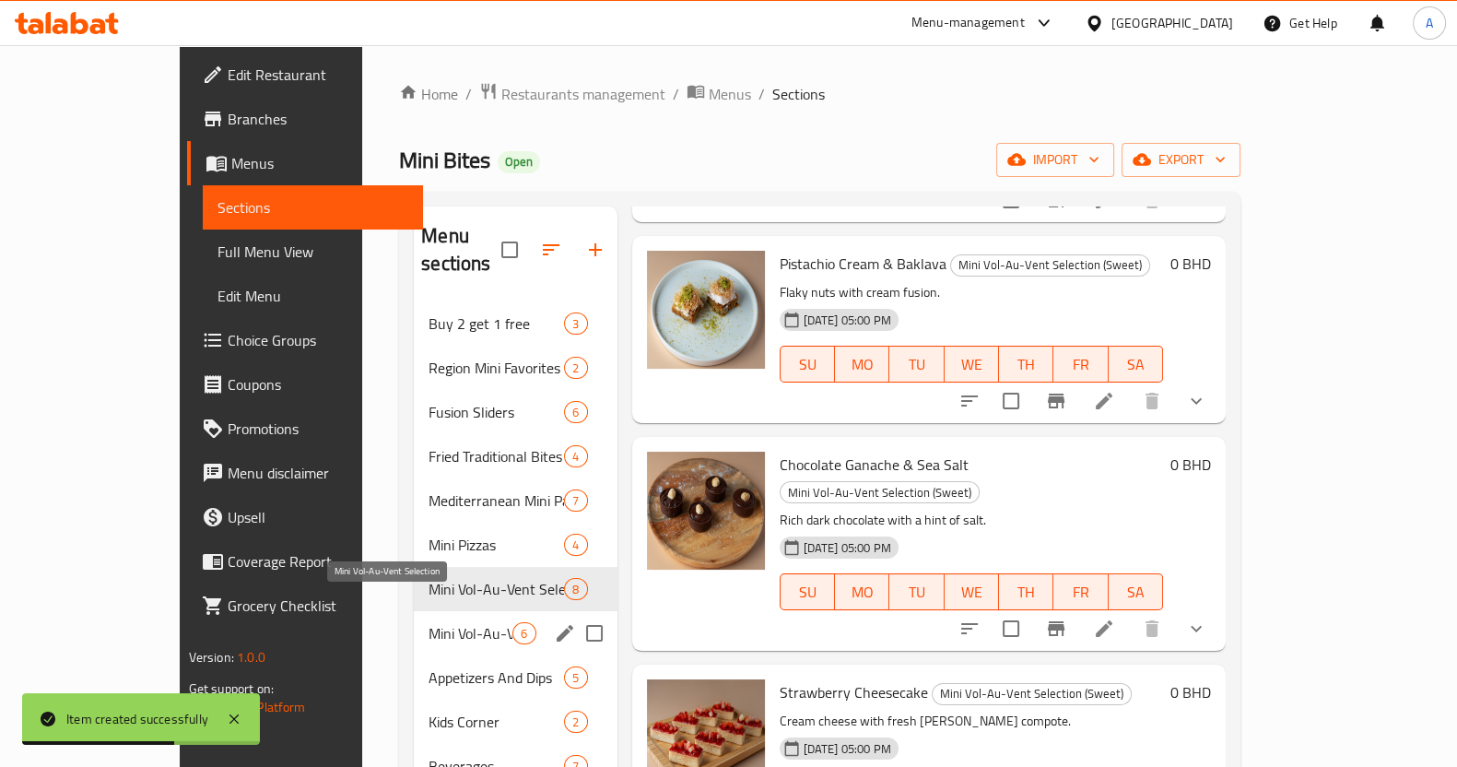
click at [429, 622] on span "Mini Vol-Au-Vent Selection" at bounding box center [471, 633] width 84 height 22
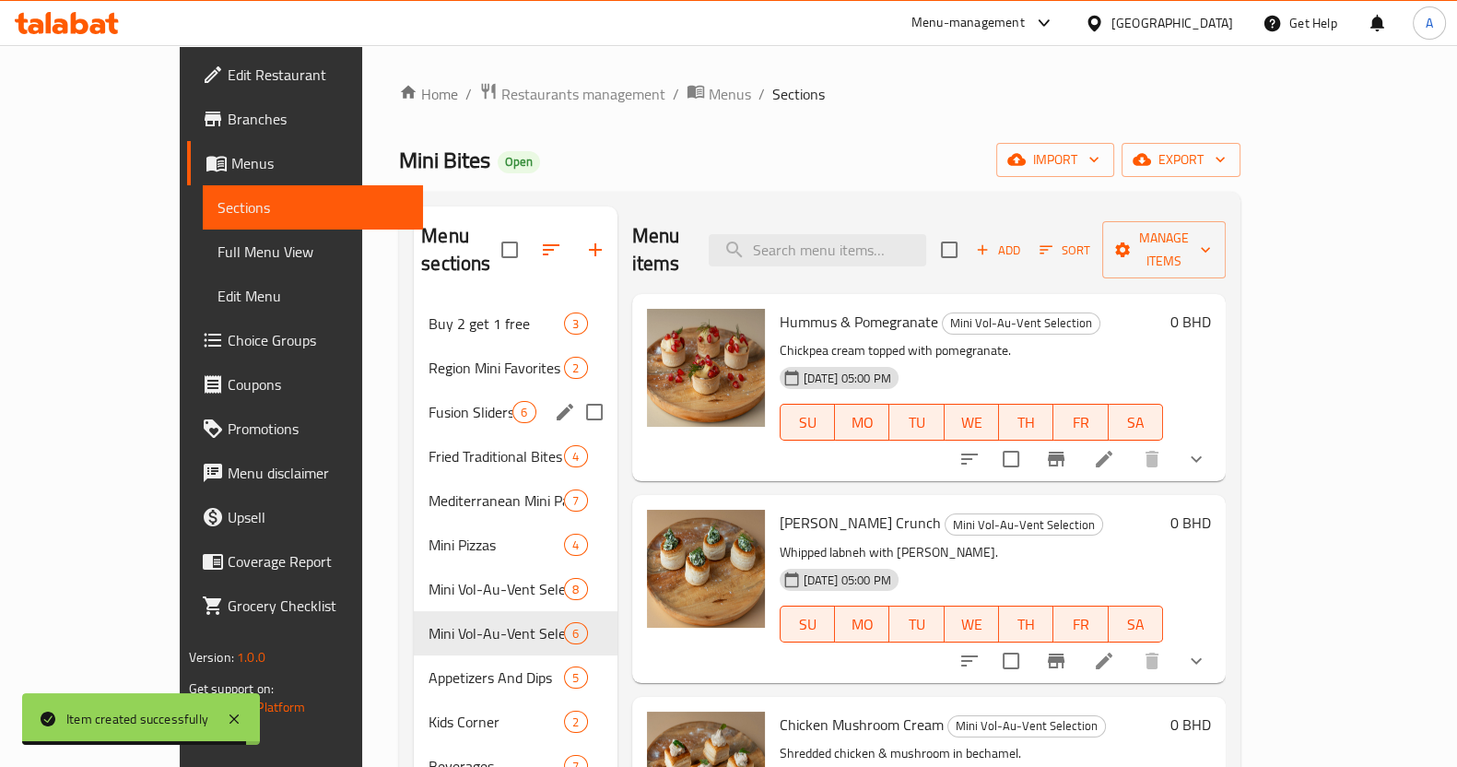
click at [414, 395] on div "Fusion Sliders 6" at bounding box center [515, 412] width 203 height 44
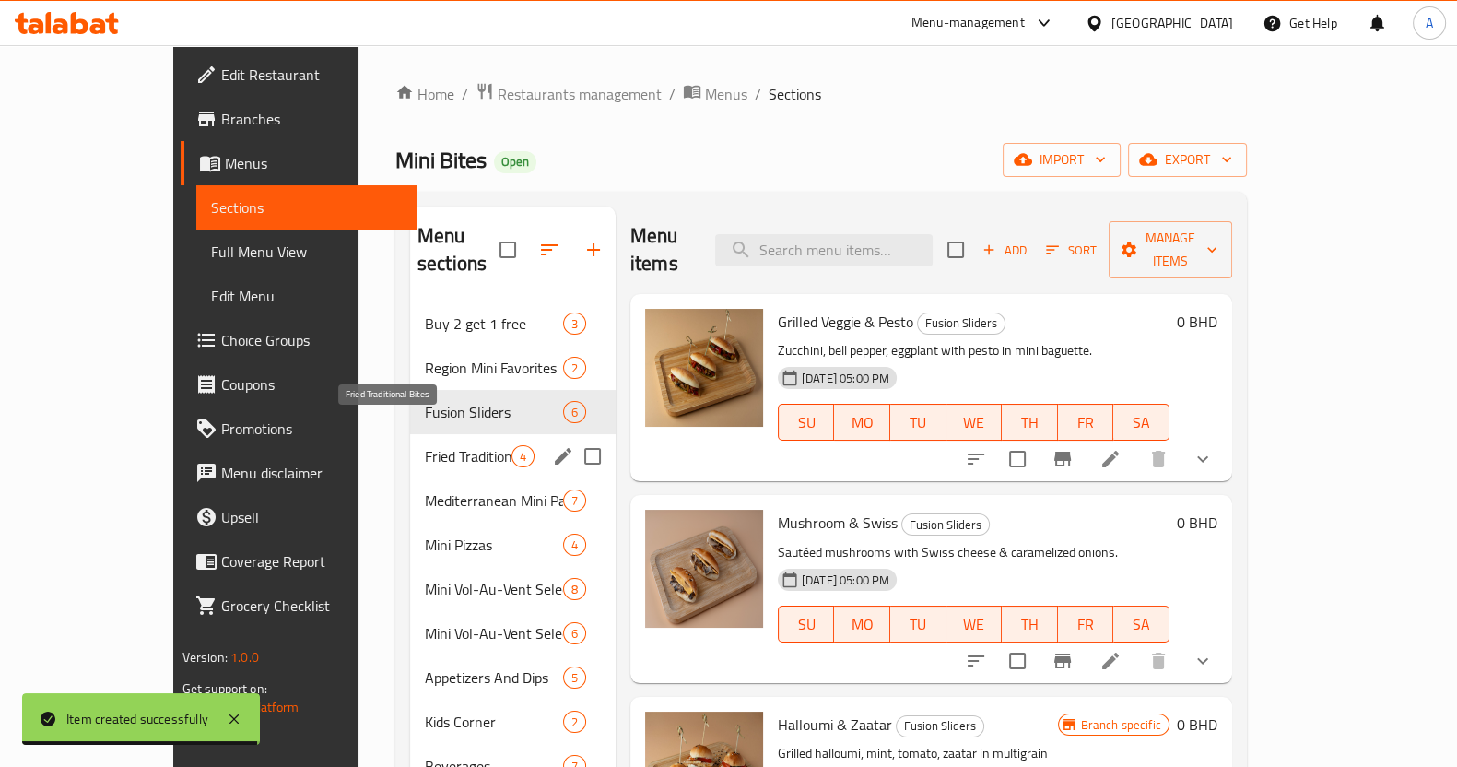
click at [425, 445] on span "Fried Traditional Bites" at bounding box center [468, 456] width 87 height 22
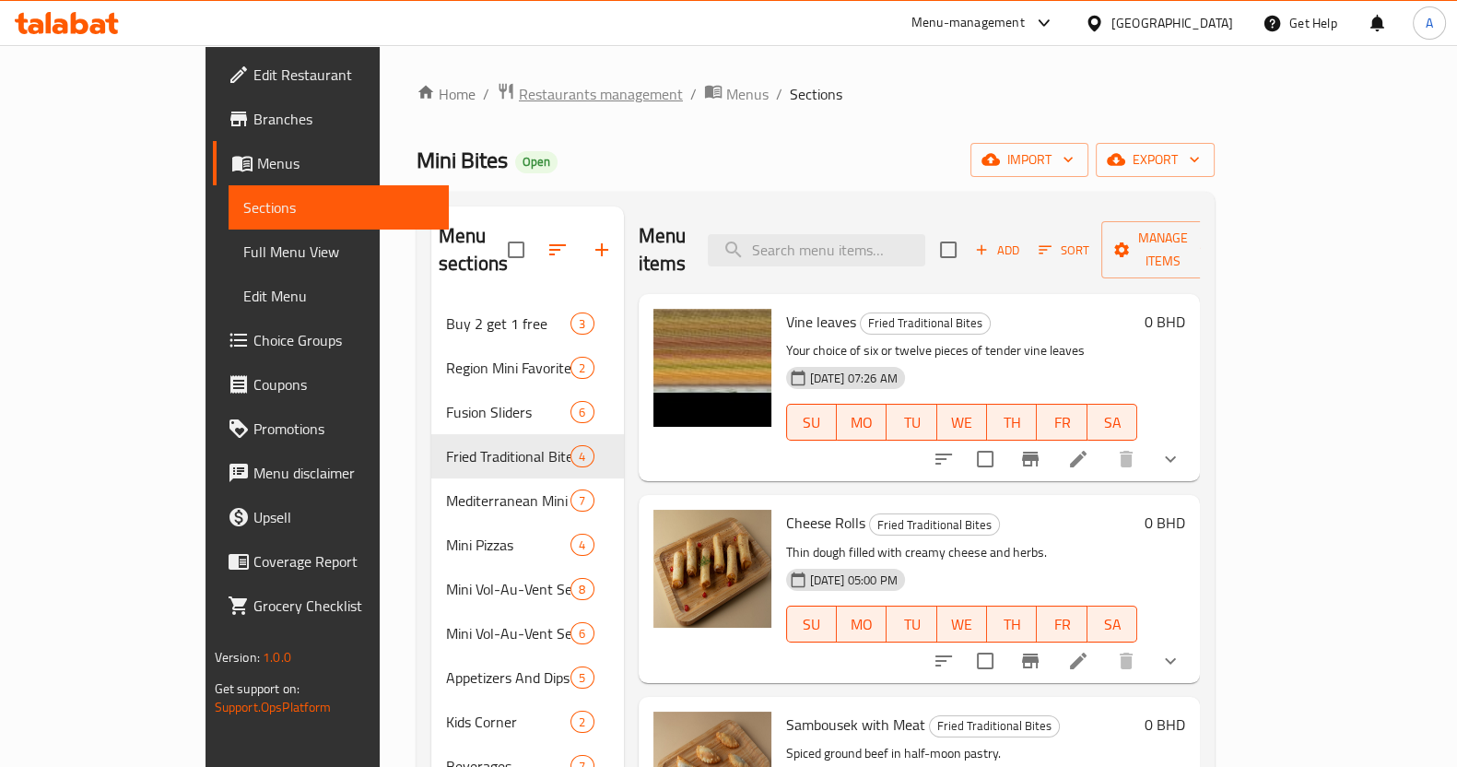
click at [519, 105] on span "Restaurants management" at bounding box center [601, 94] width 164 height 22
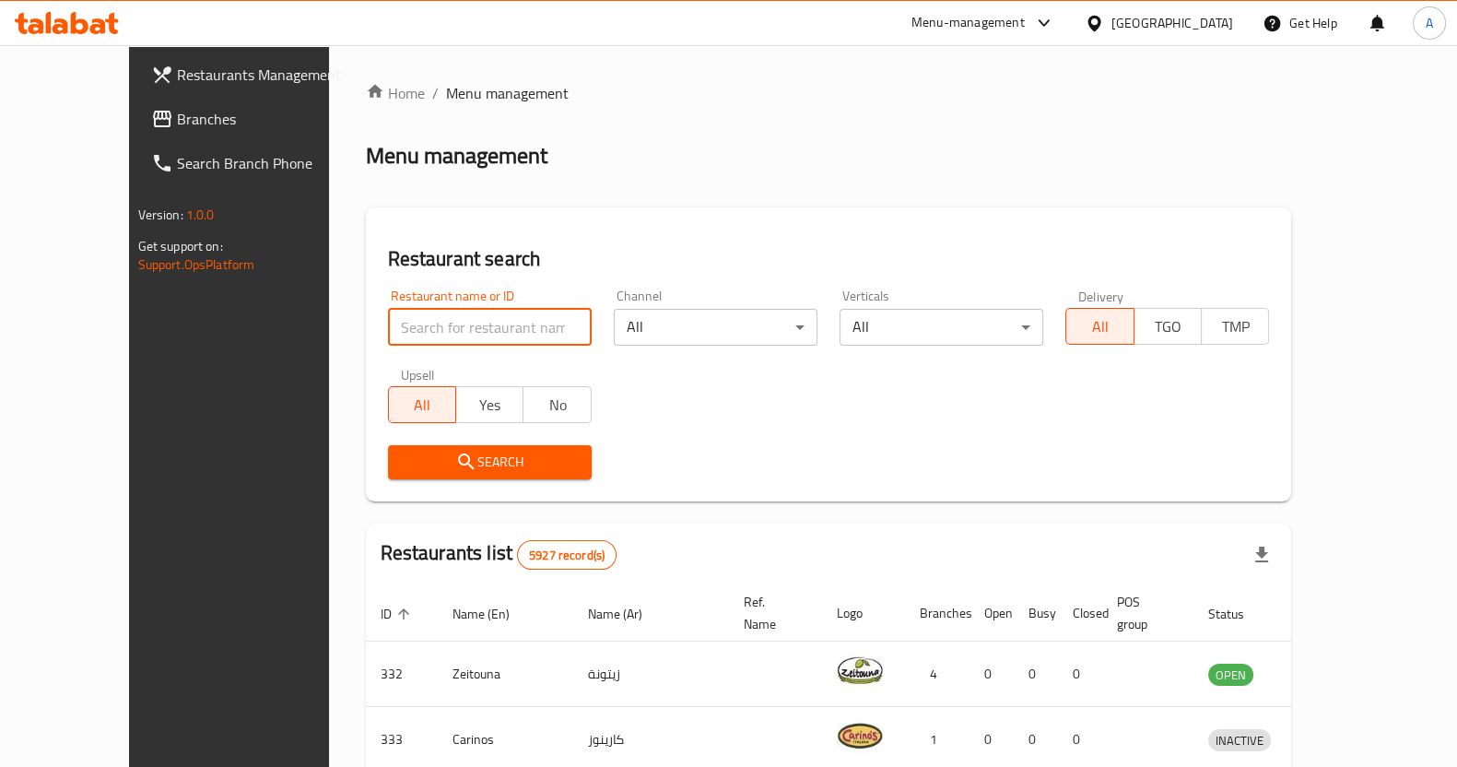
click at [454, 329] on input "search" at bounding box center [490, 327] width 204 height 37
type input "al-kas"
click button "Search" at bounding box center [490, 462] width 204 height 34
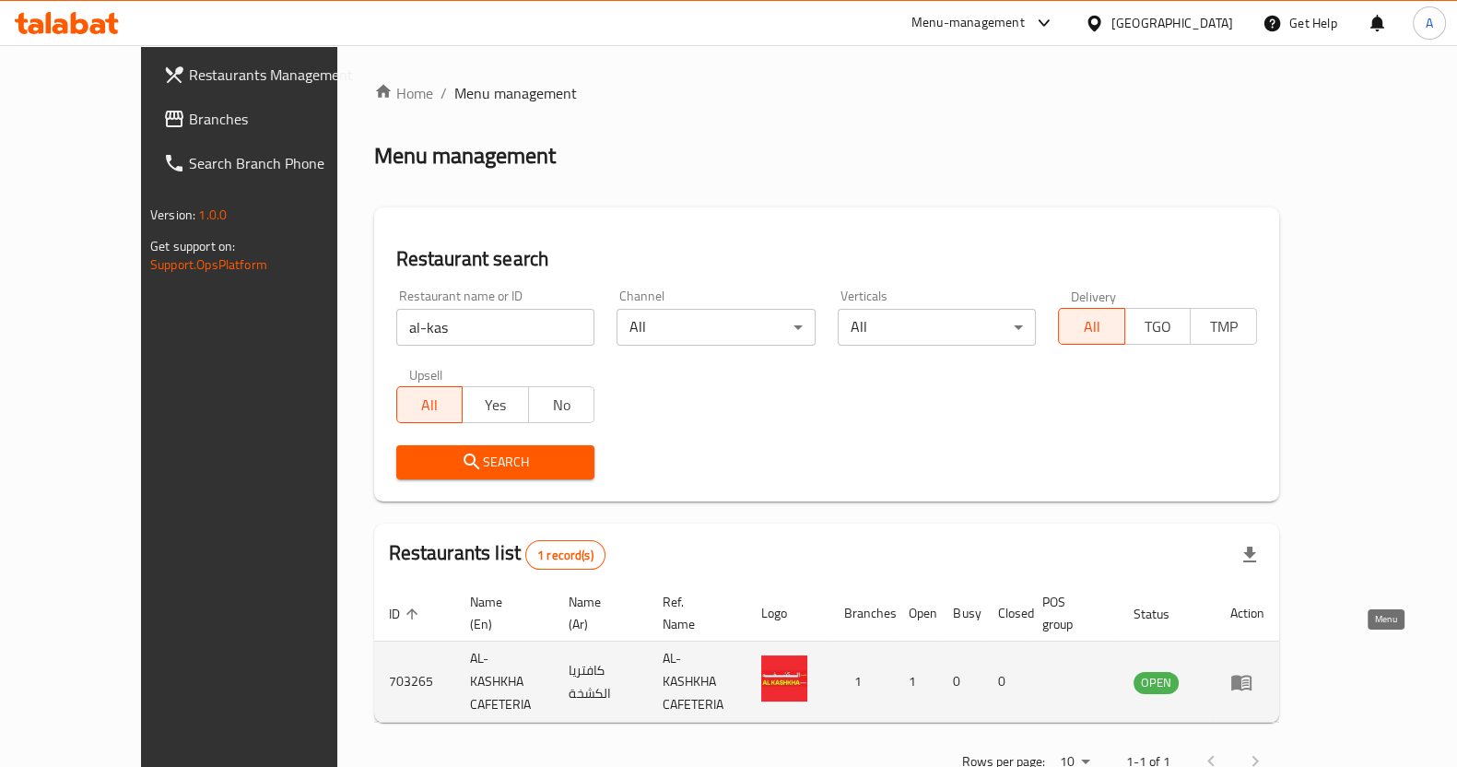
click at [1253, 671] on icon "enhanced table" at bounding box center [1242, 682] width 22 height 22
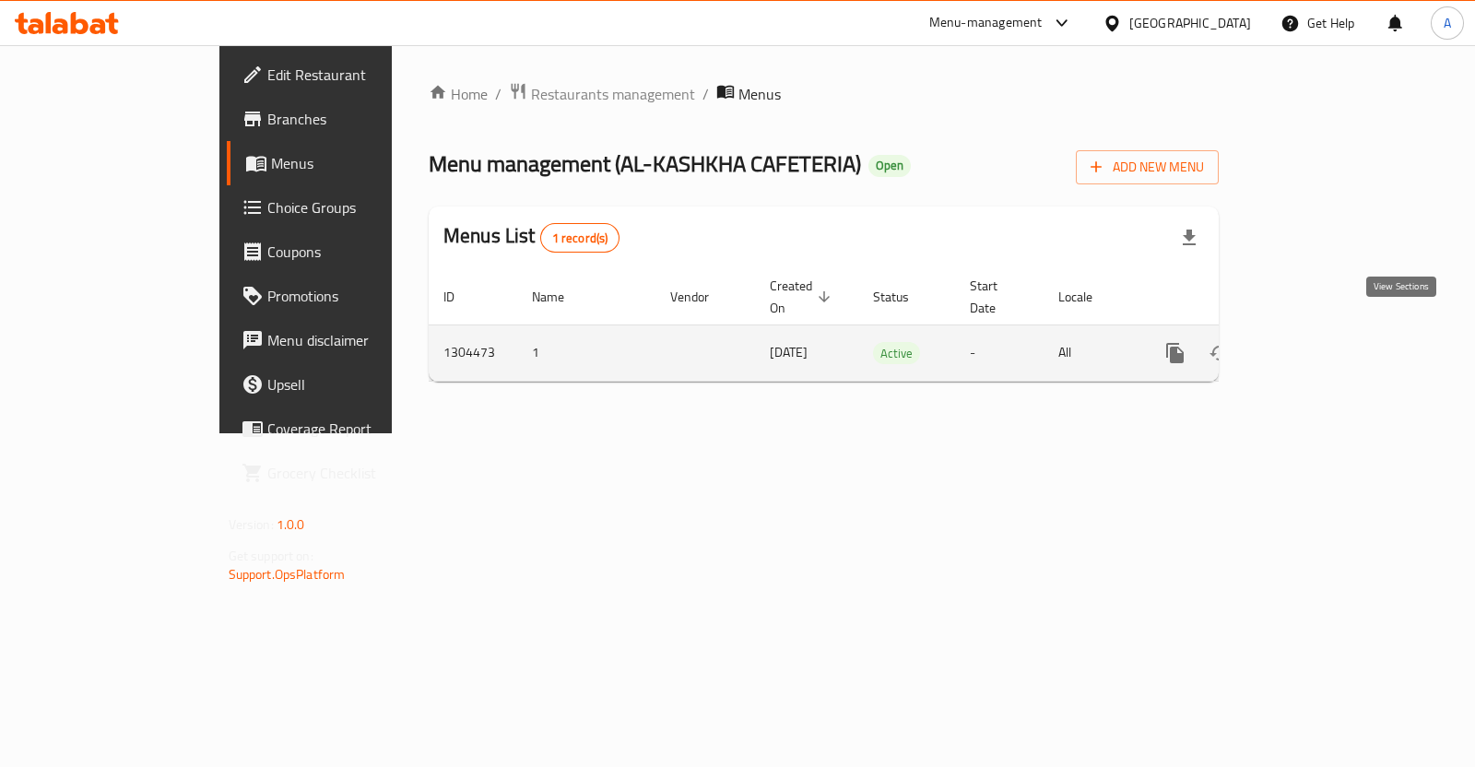
click at [1319, 342] on icon "enhanced table" at bounding box center [1308, 353] width 22 height 22
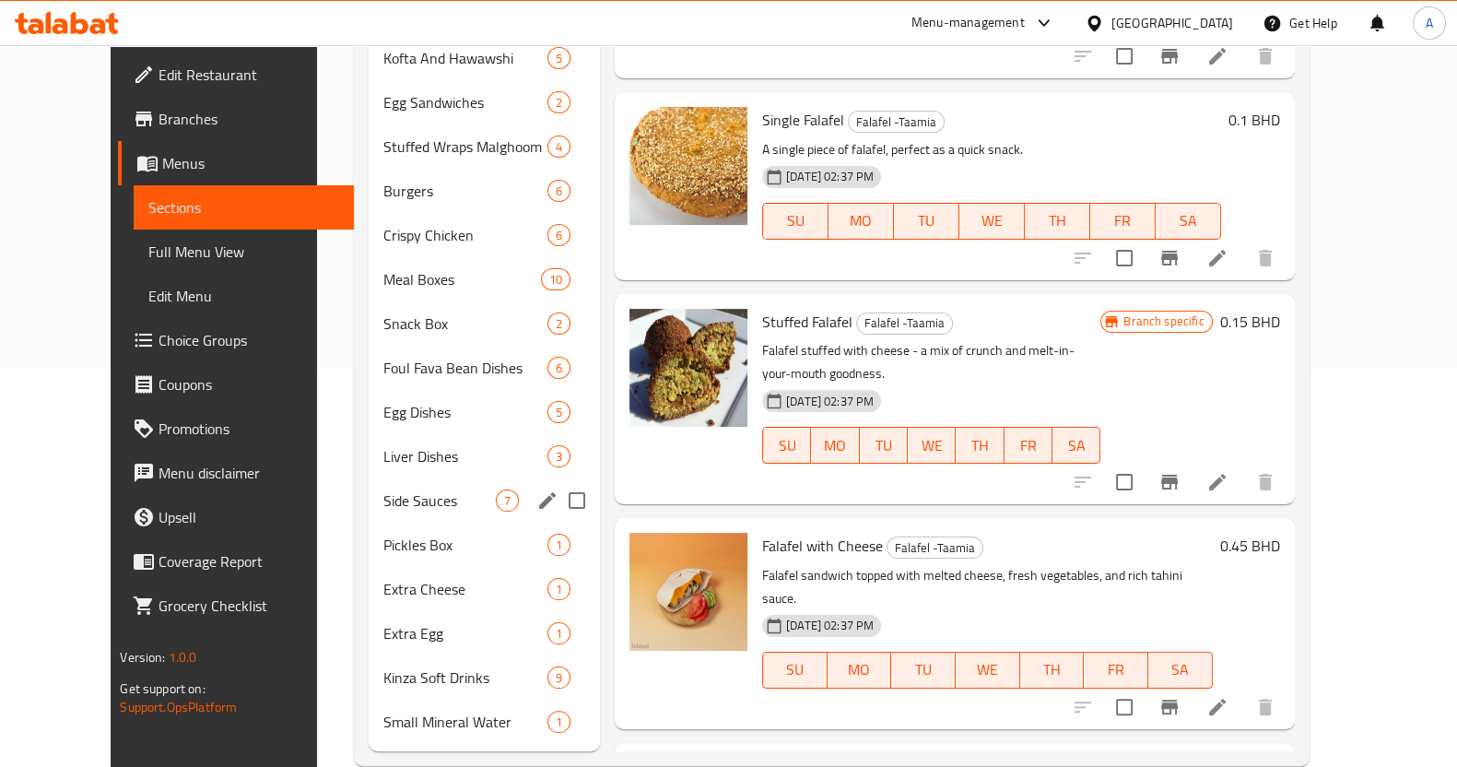
scroll to position [406, 0]
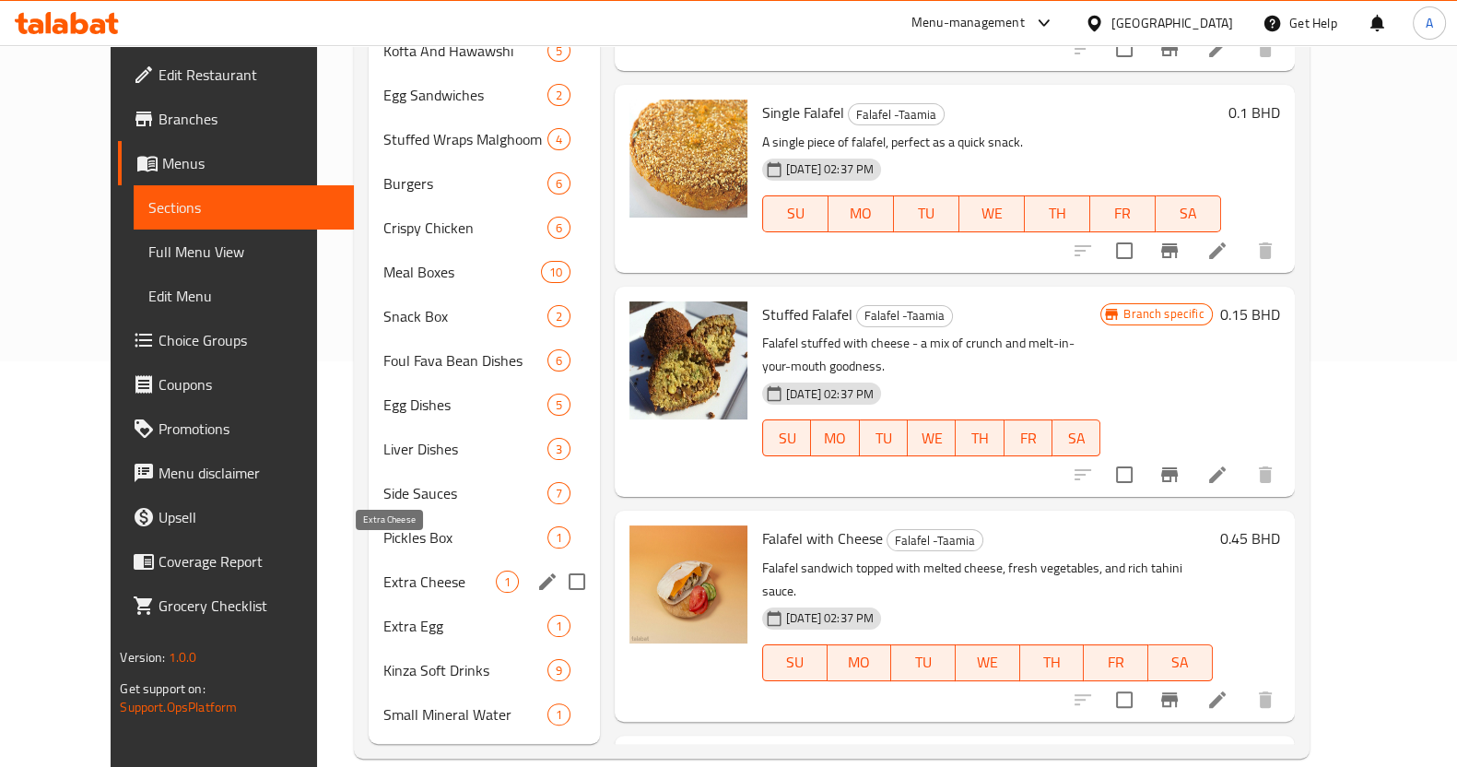
click at [383, 571] on span "Extra Cheese" at bounding box center [439, 582] width 112 height 22
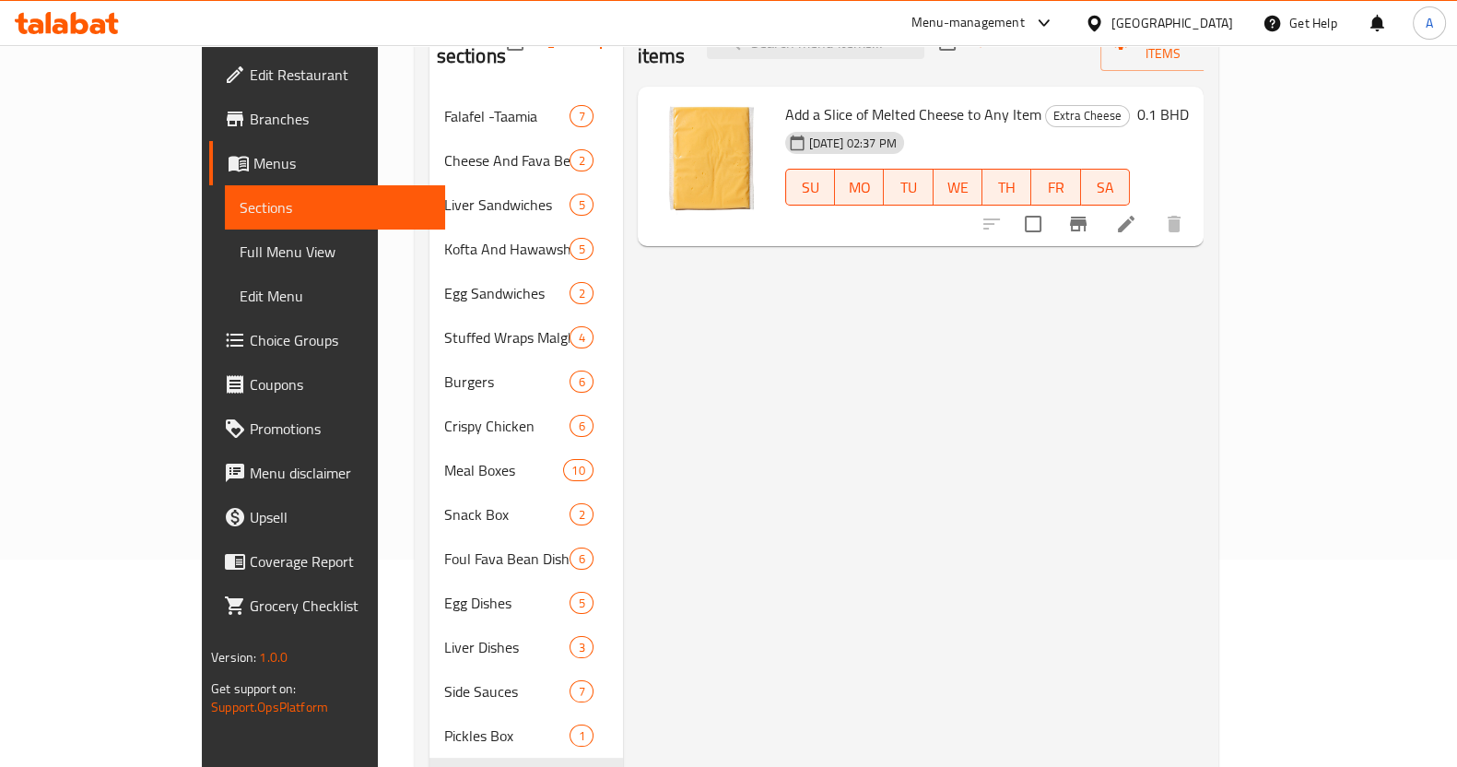
scroll to position [230, 0]
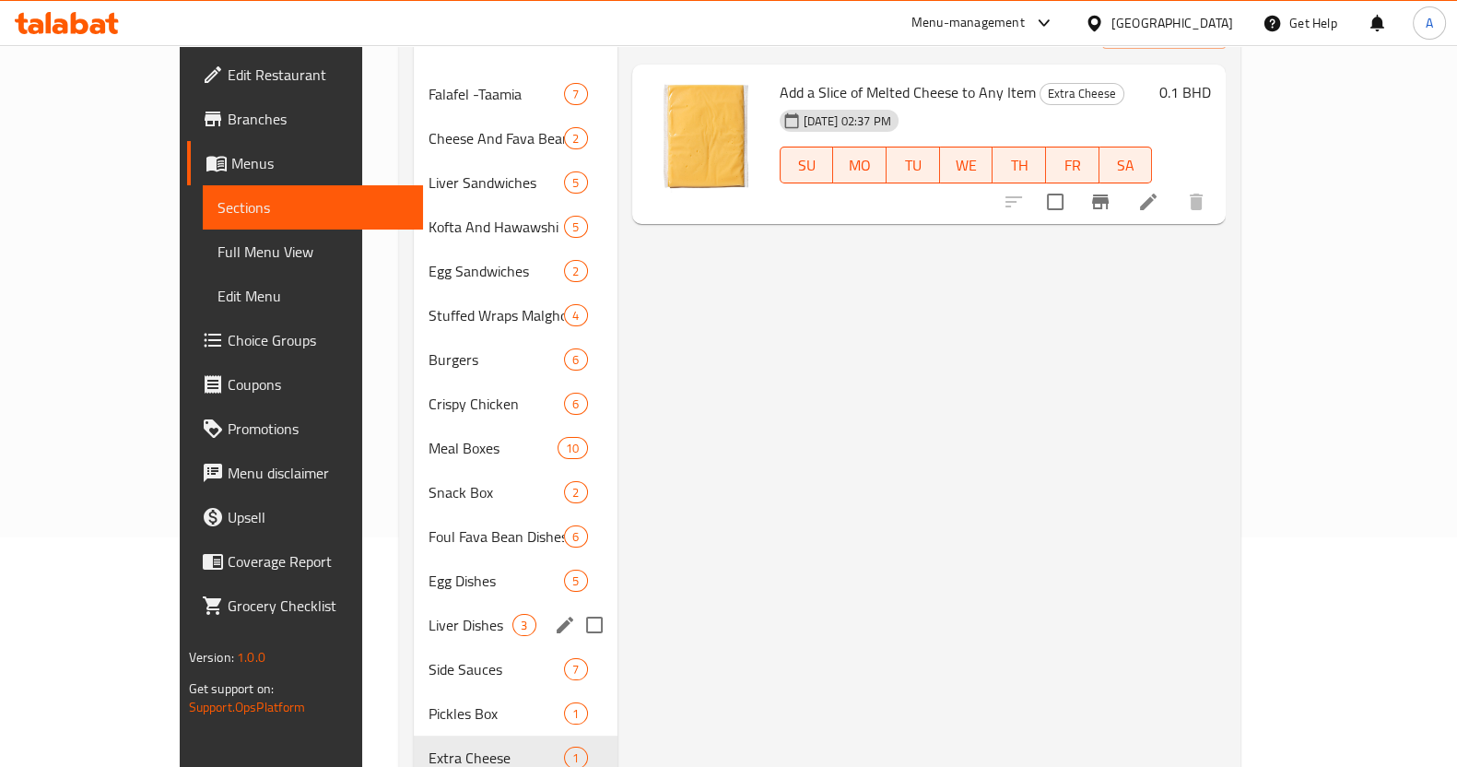
click at [414, 608] on div "Liver Dishes 3" at bounding box center [515, 625] width 203 height 44
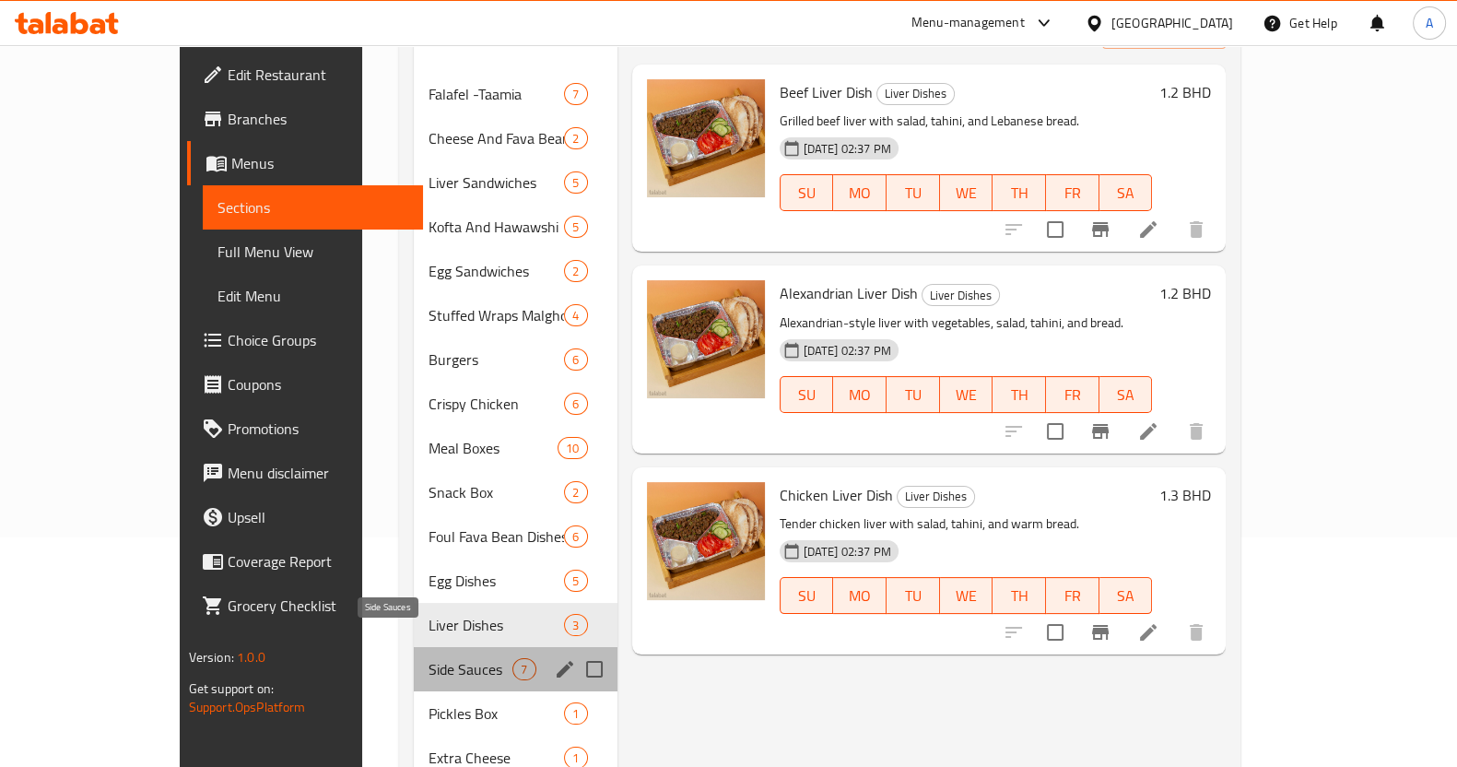
click at [429, 658] on span "Side Sauces" at bounding box center [471, 669] width 84 height 22
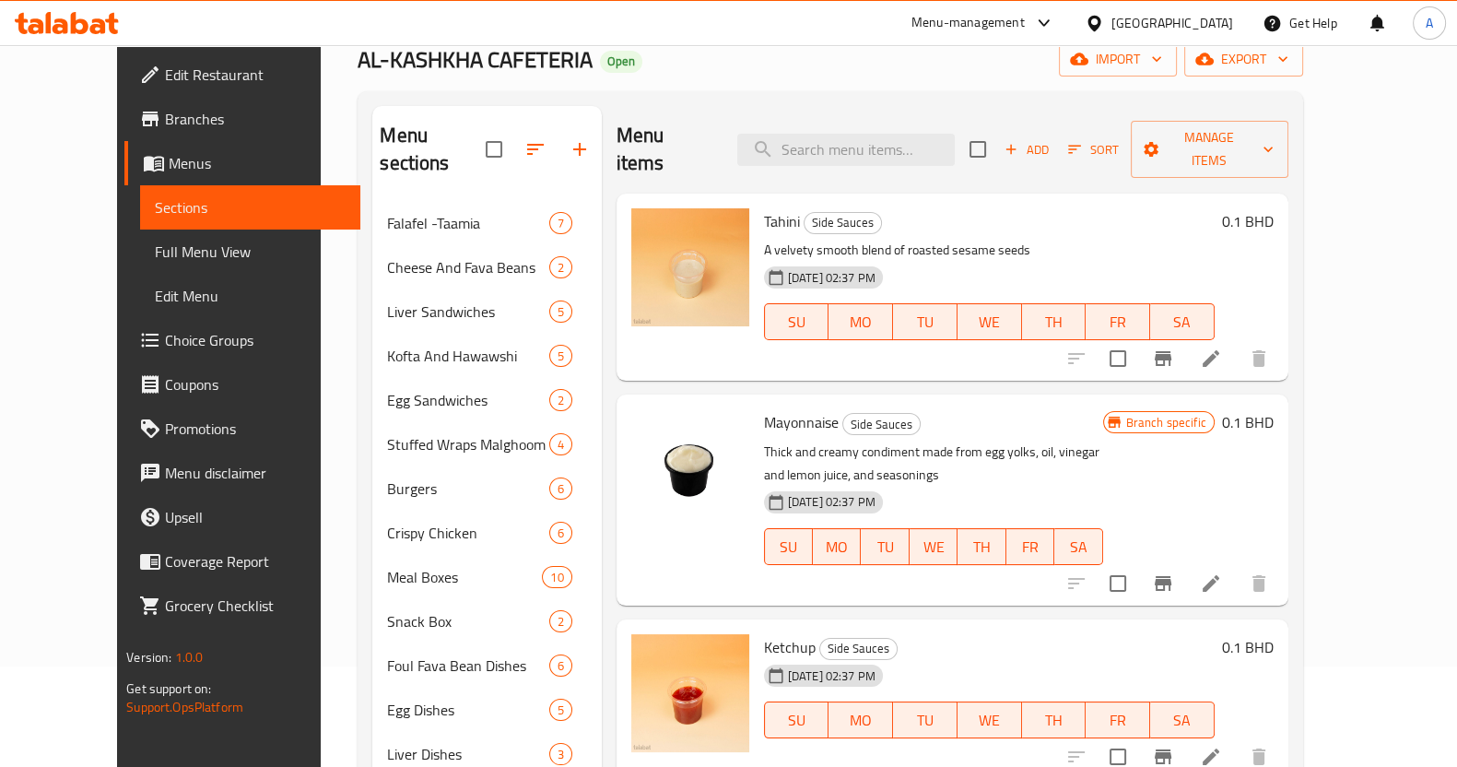
scroll to position [60, 0]
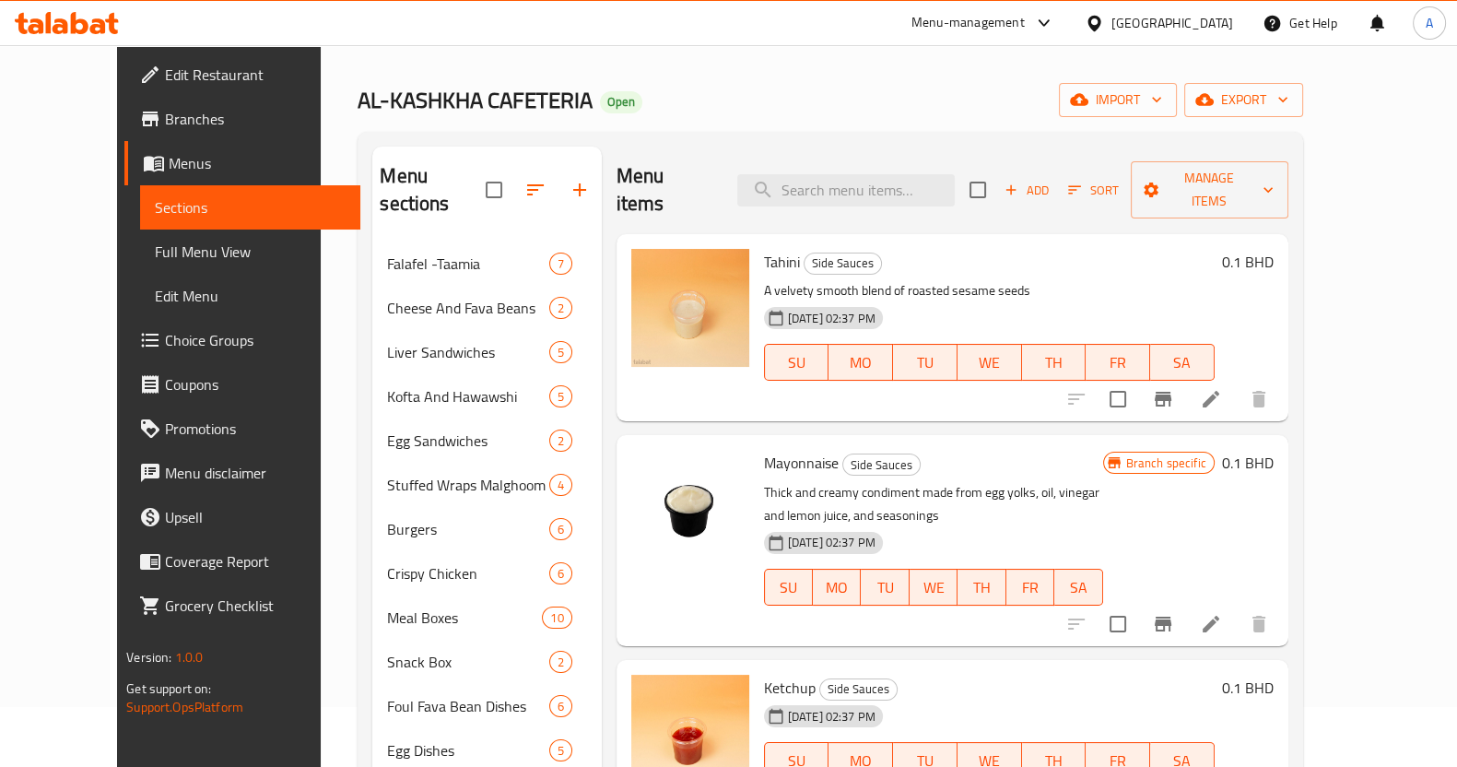
click at [1222, 388] on icon at bounding box center [1211, 399] width 22 height 22
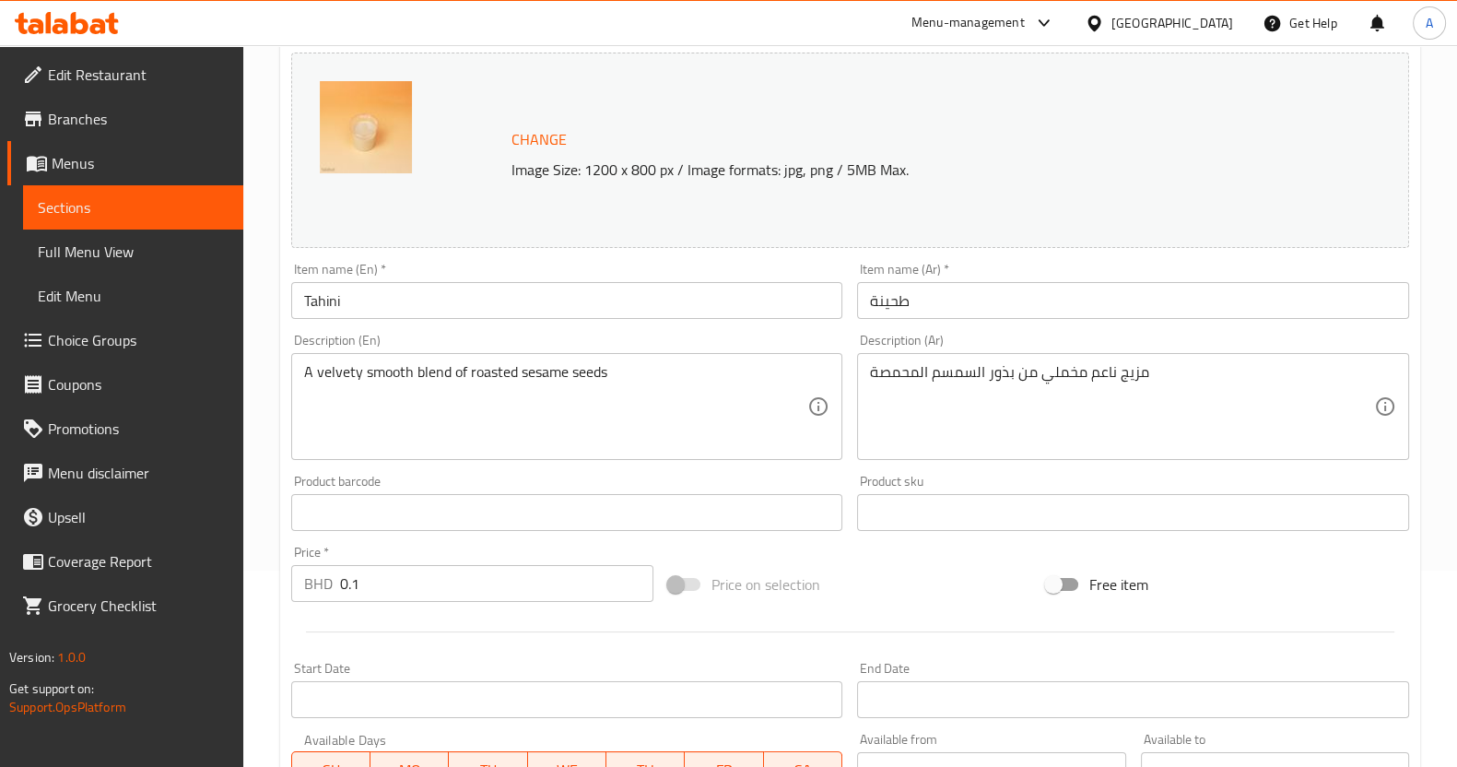
scroll to position [561, 0]
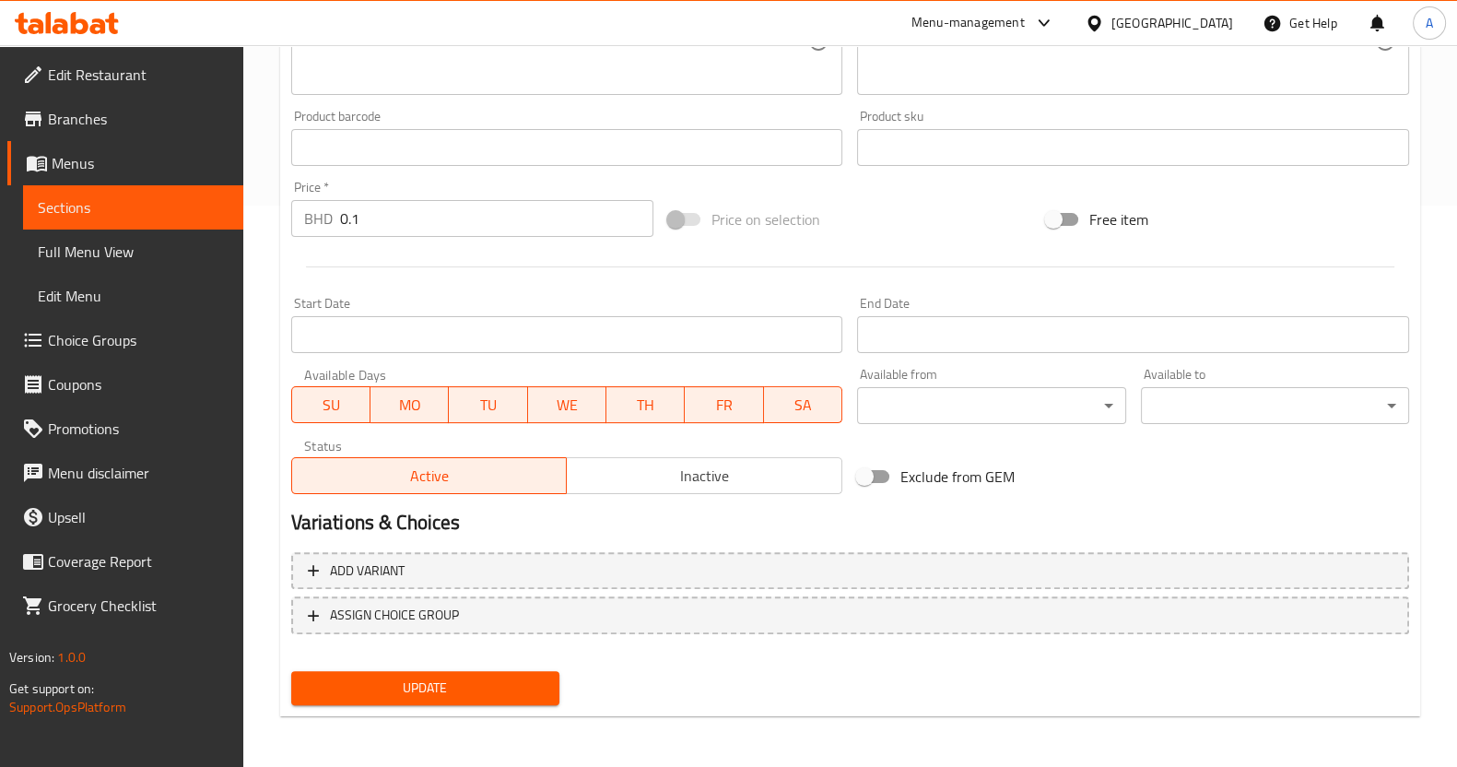
drag, startPoint x: 383, startPoint y: 218, endPoint x: 366, endPoint y: 223, distance: 17.2
click at [383, 219] on input "0.1" at bounding box center [497, 218] width 314 height 37
type input "0.250"
click at [465, 678] on span "Update" at bounding box center [425, 688] width 239 height 23
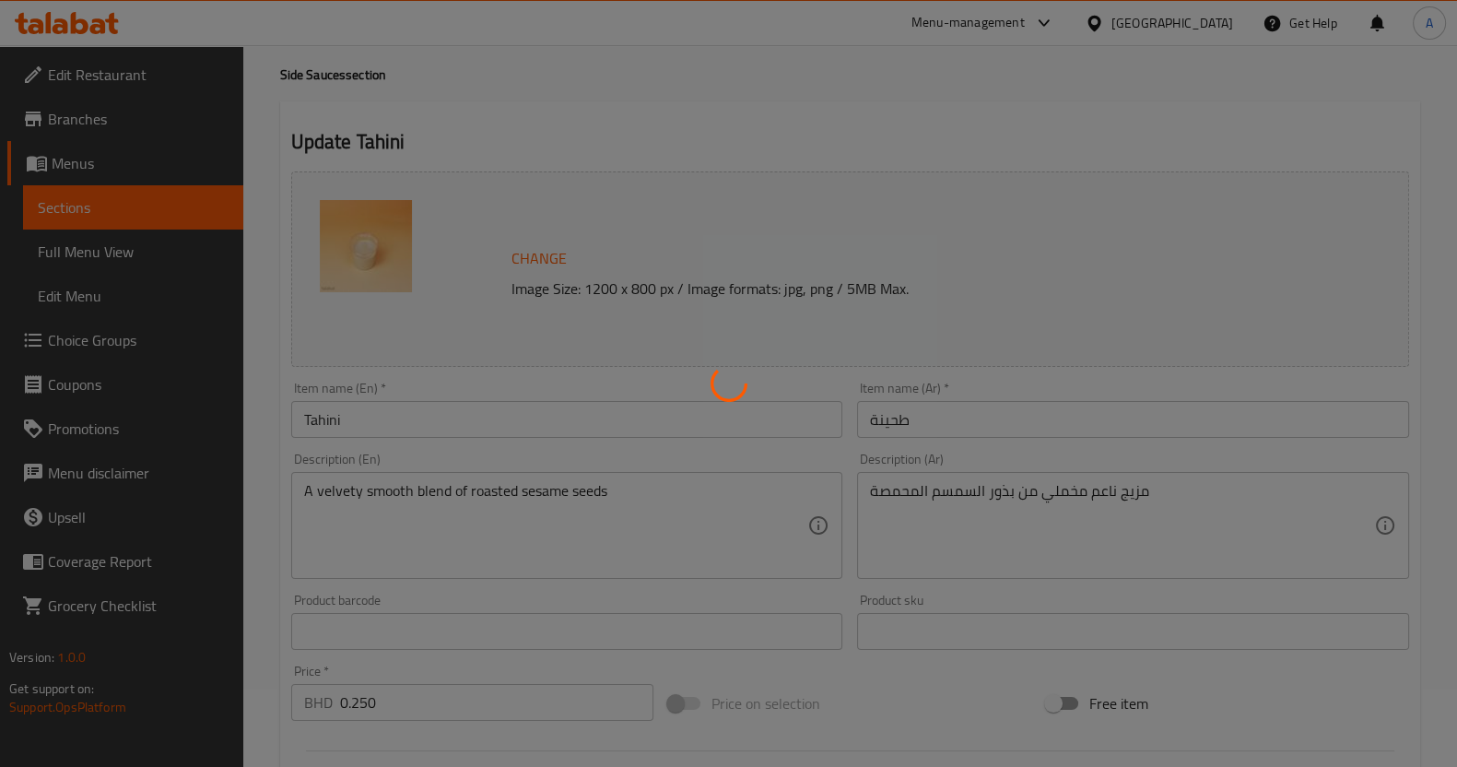
scroll to position [0, 0]
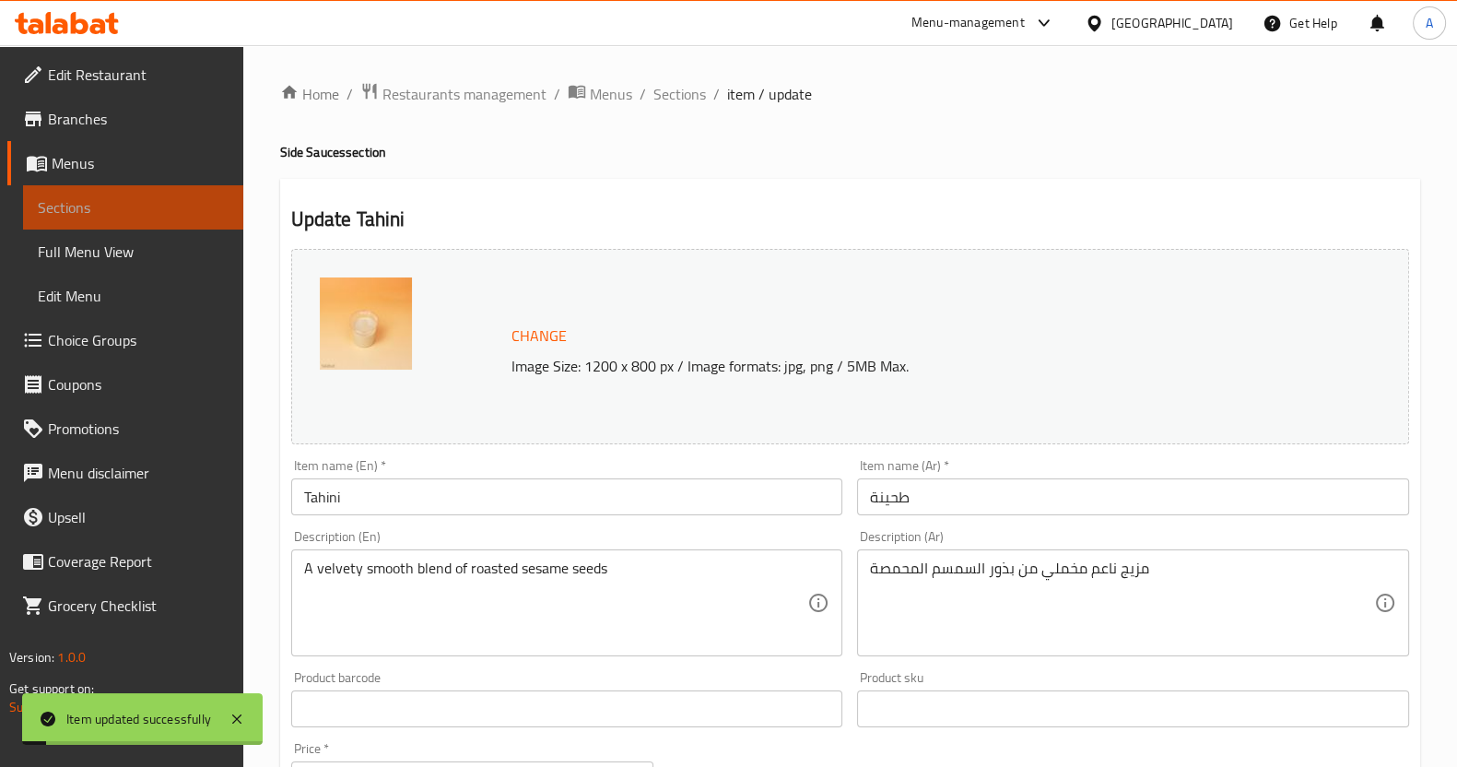
click at [120, 200] on span "Sections" at bounding box center [133, 207] width 191 height 22
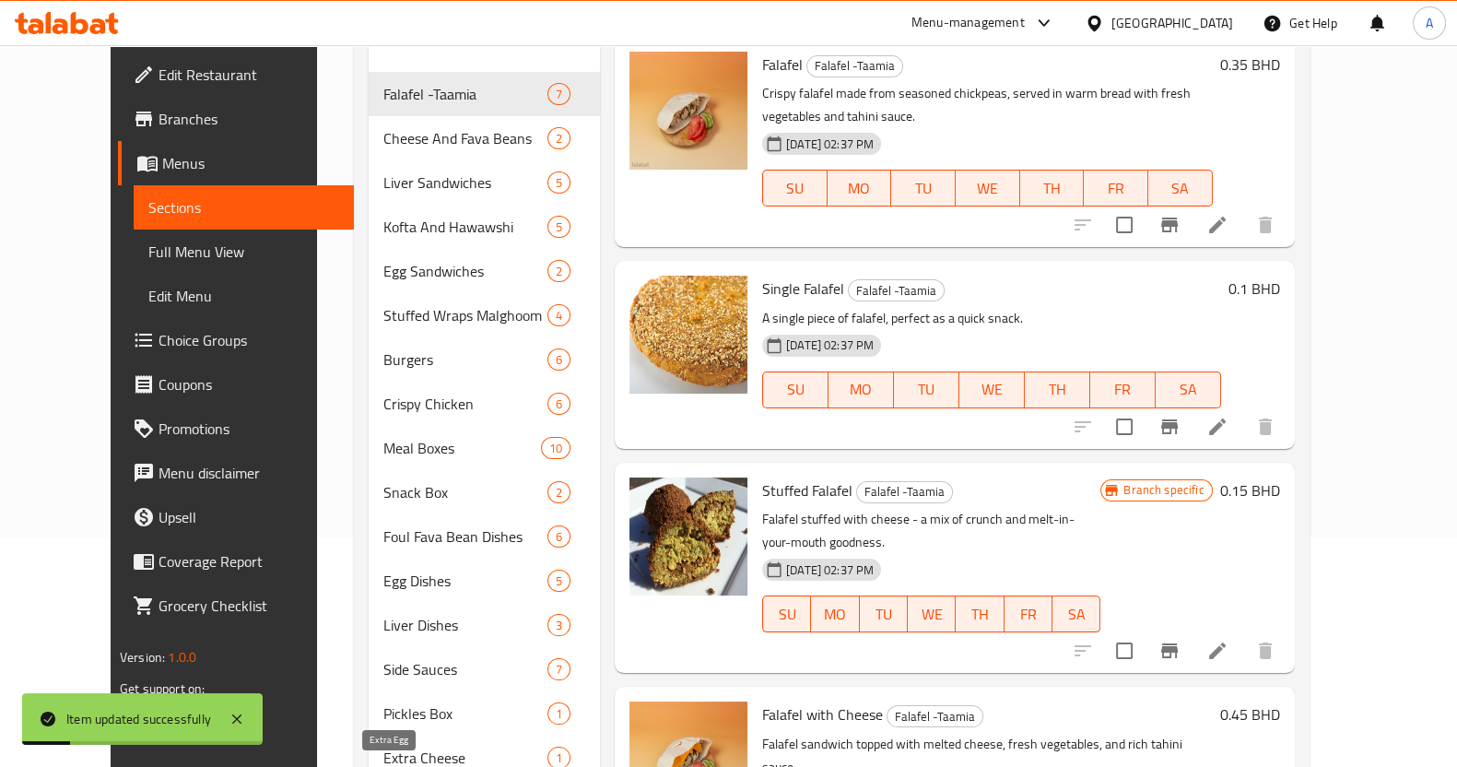
scroll to position [406, 0]
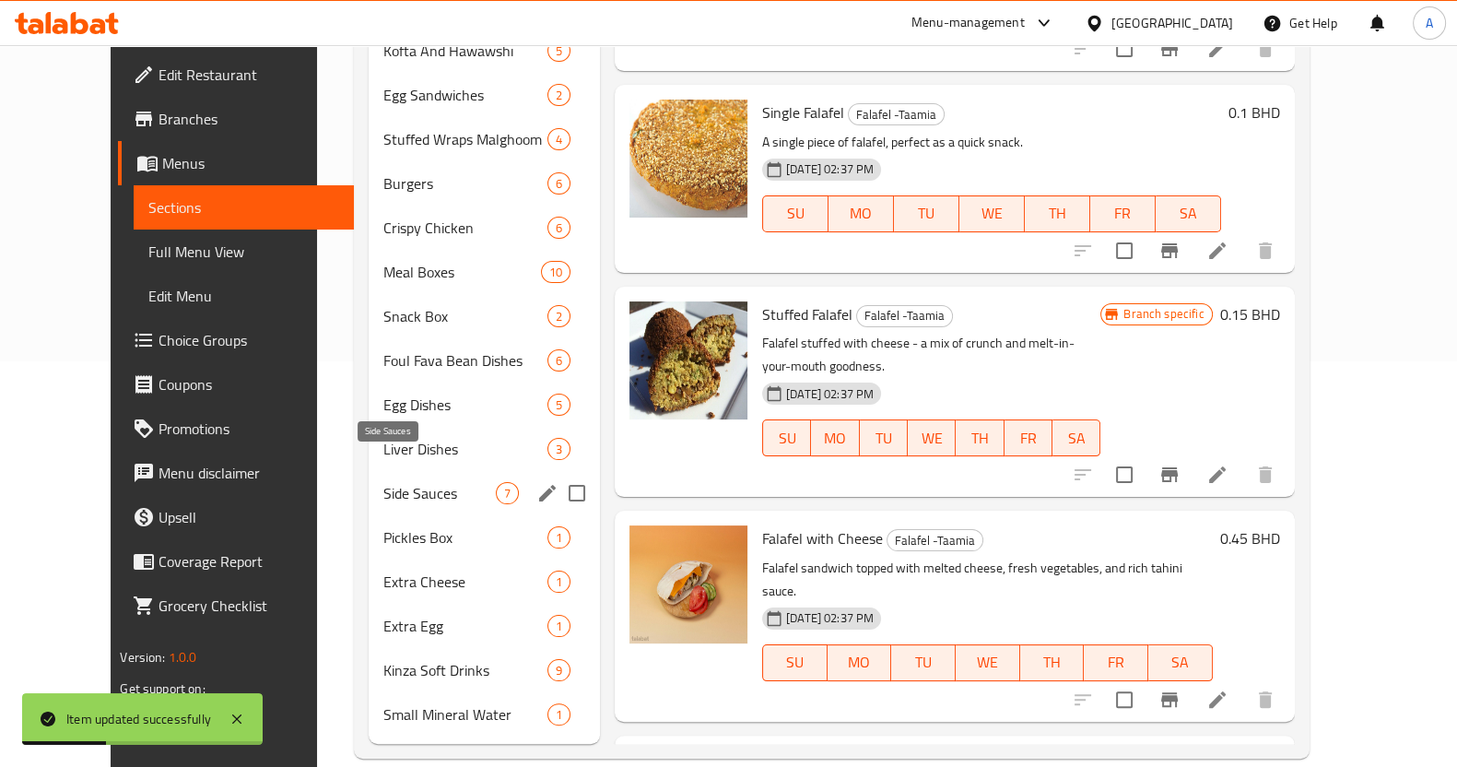
click at [427, 482] on span "Side Sauces" at bounding box center [439, 493] width 112 height 22
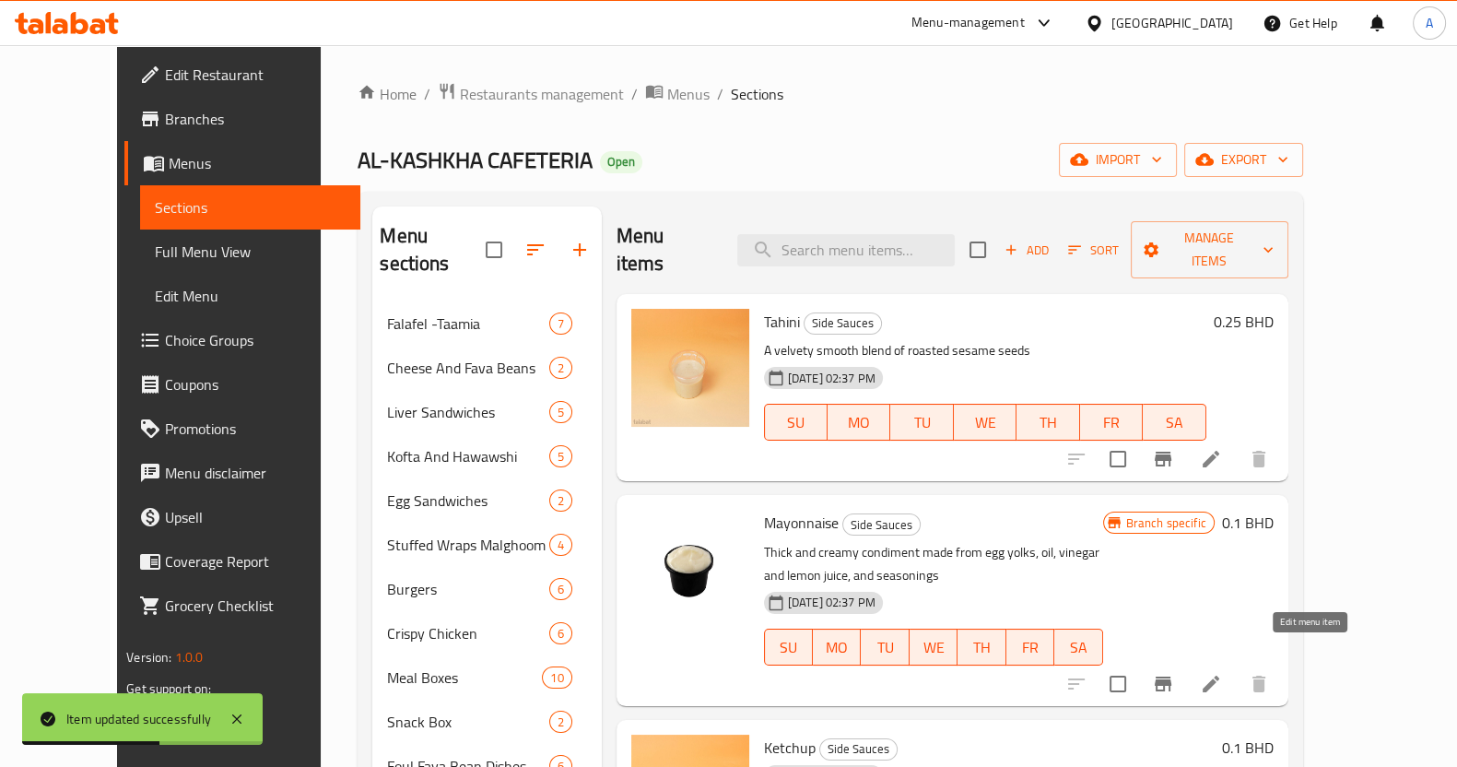
click at [1220, 676] on icon at bounding box center [1211, 684] width 17 height 17
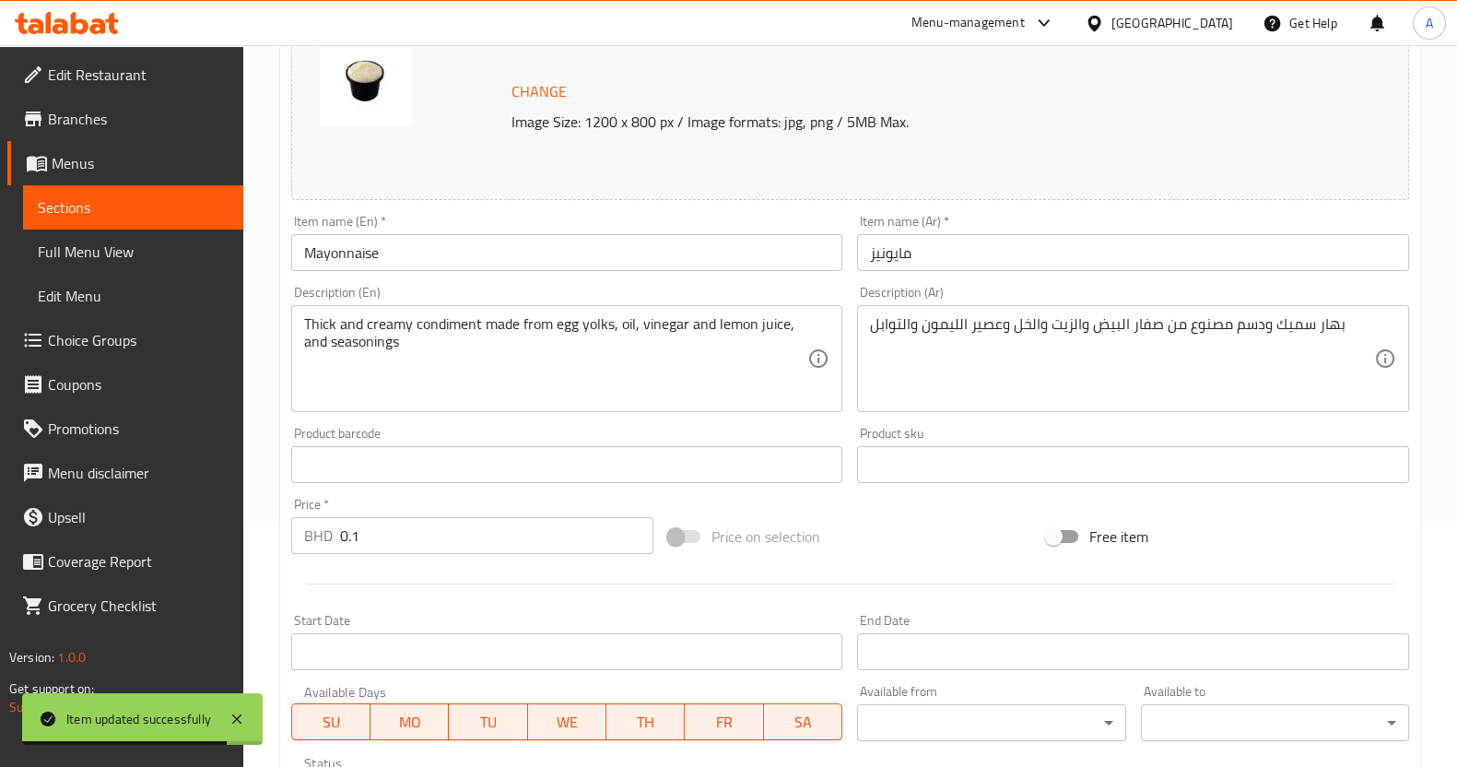
scroll to position [460, 0]
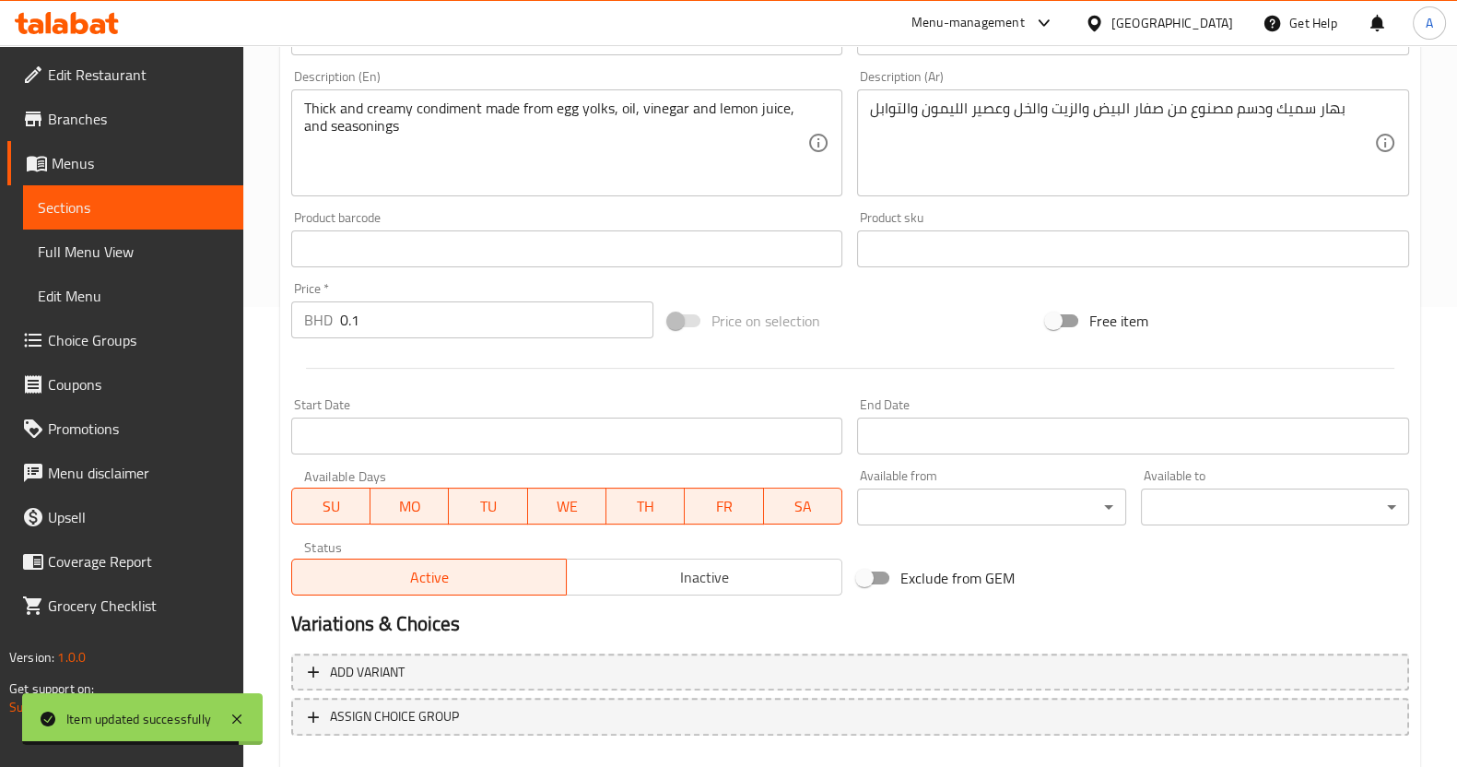
click at [390, 334] on input "0.1" at bounding box center [497, 319] width 314 height 37
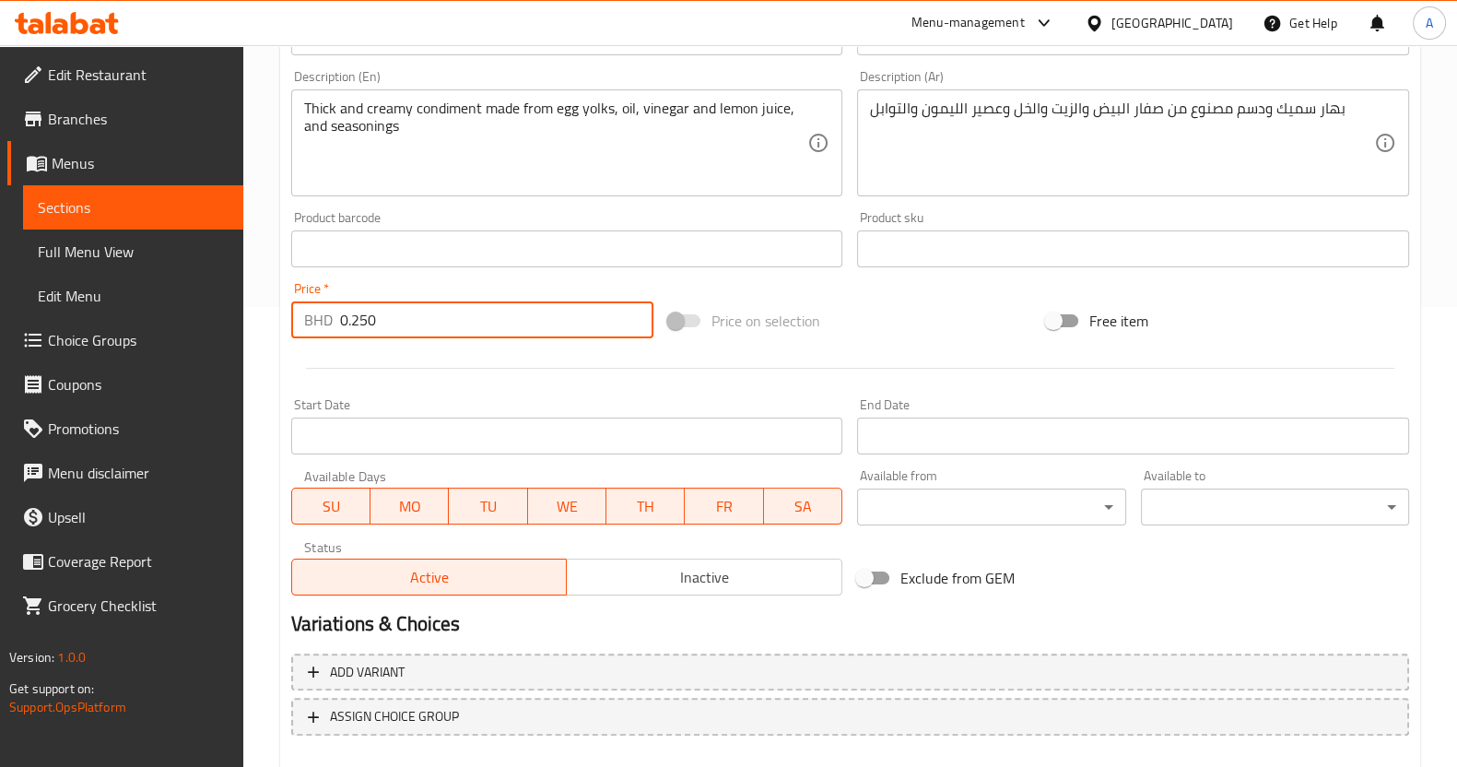
type input "0.250"
click at [336, 324] on div "BHD 0.250 Price *" at bounding box center [472, 319] width 363 height 37
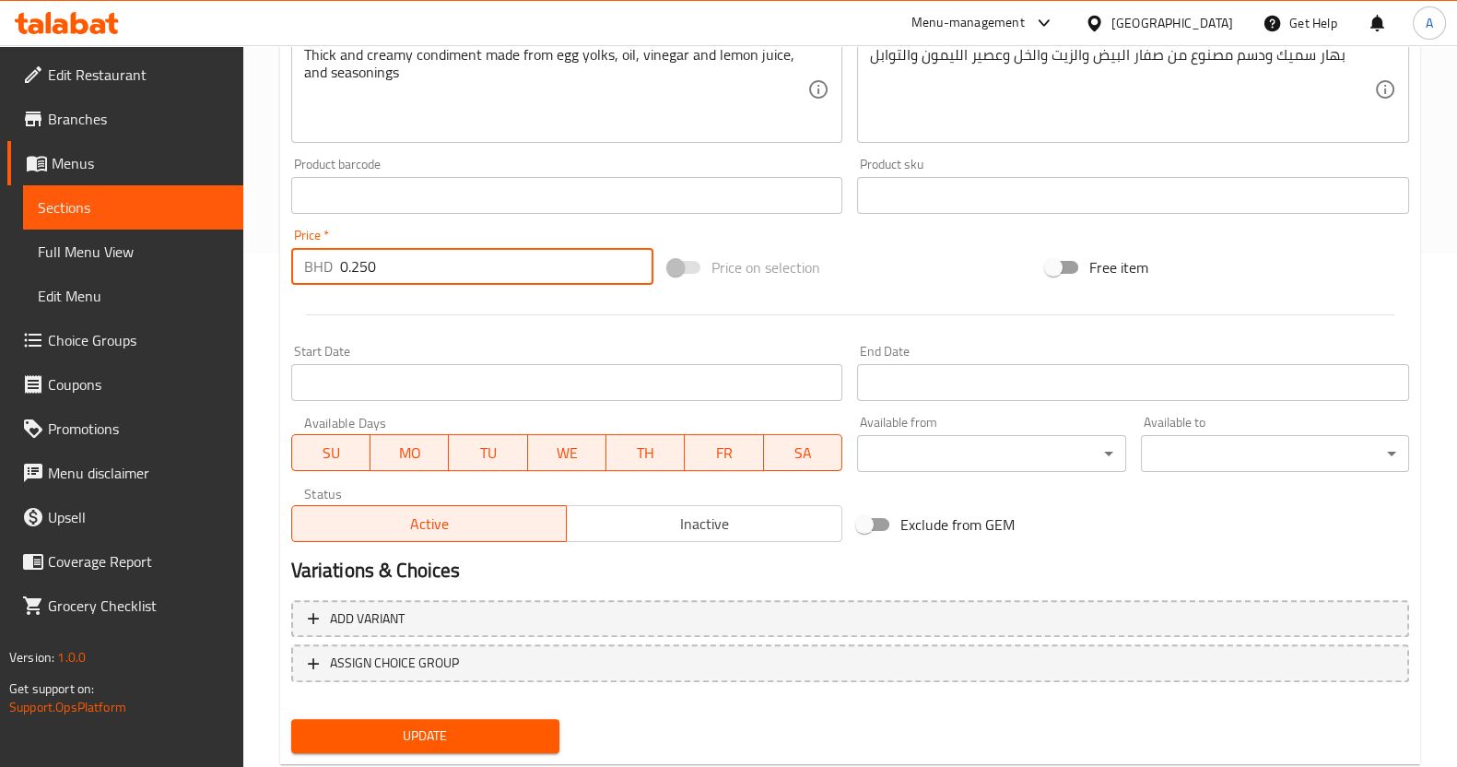
scroll to position [561, 0]
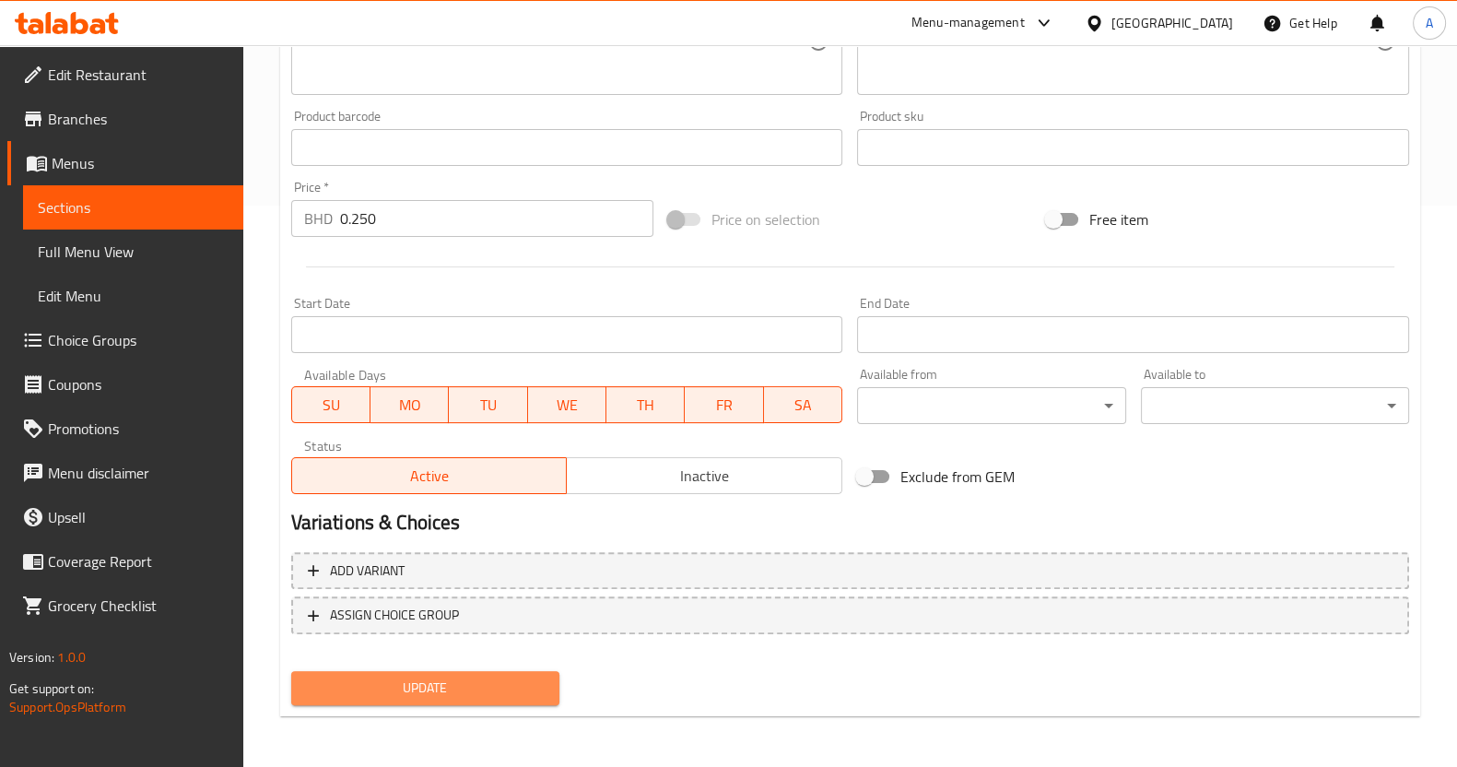
click at [465, 685] on span "Update" at bounding box center [425, 688] width 239 height 23
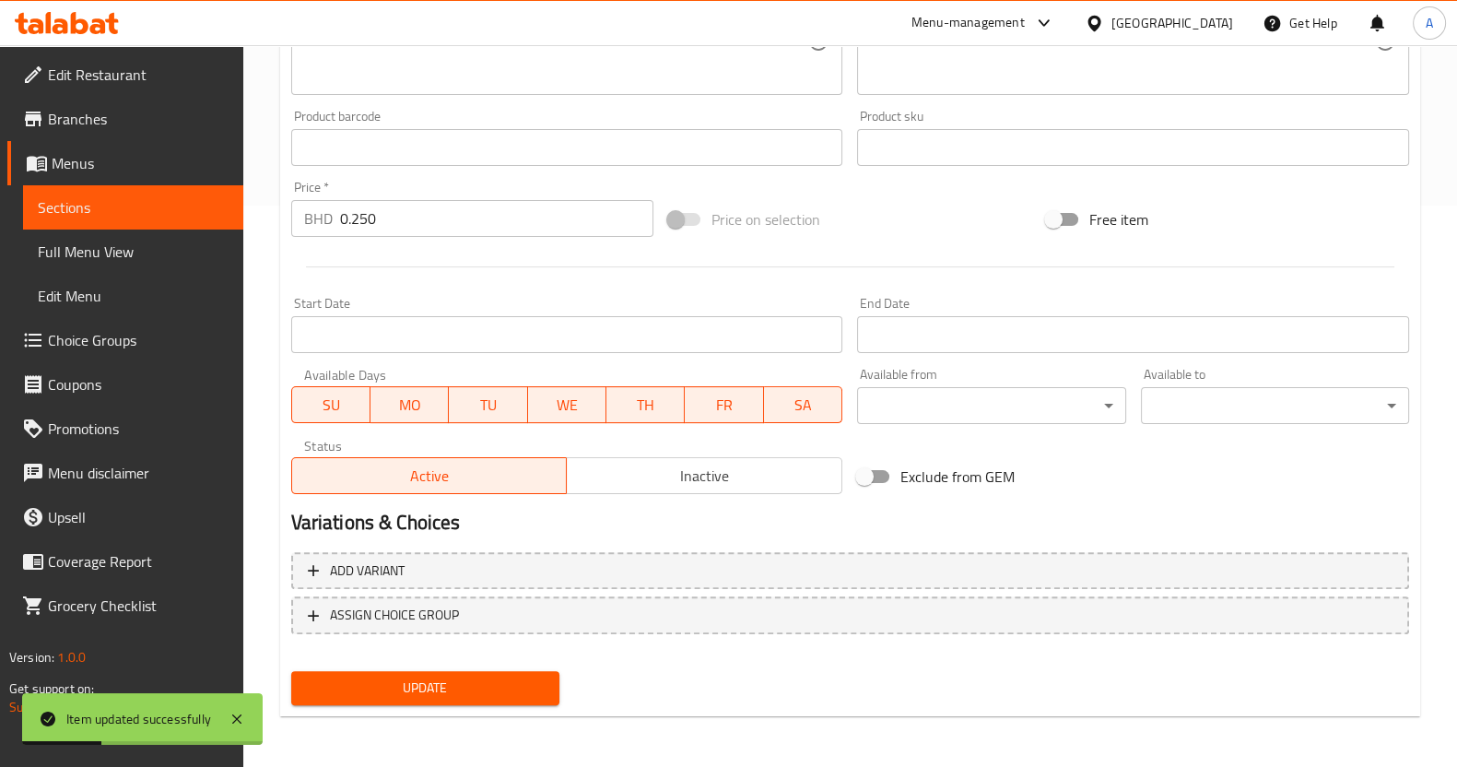
click at [135, 209] on span "Sections" at bounding box center [133, 207] width 191 height 22
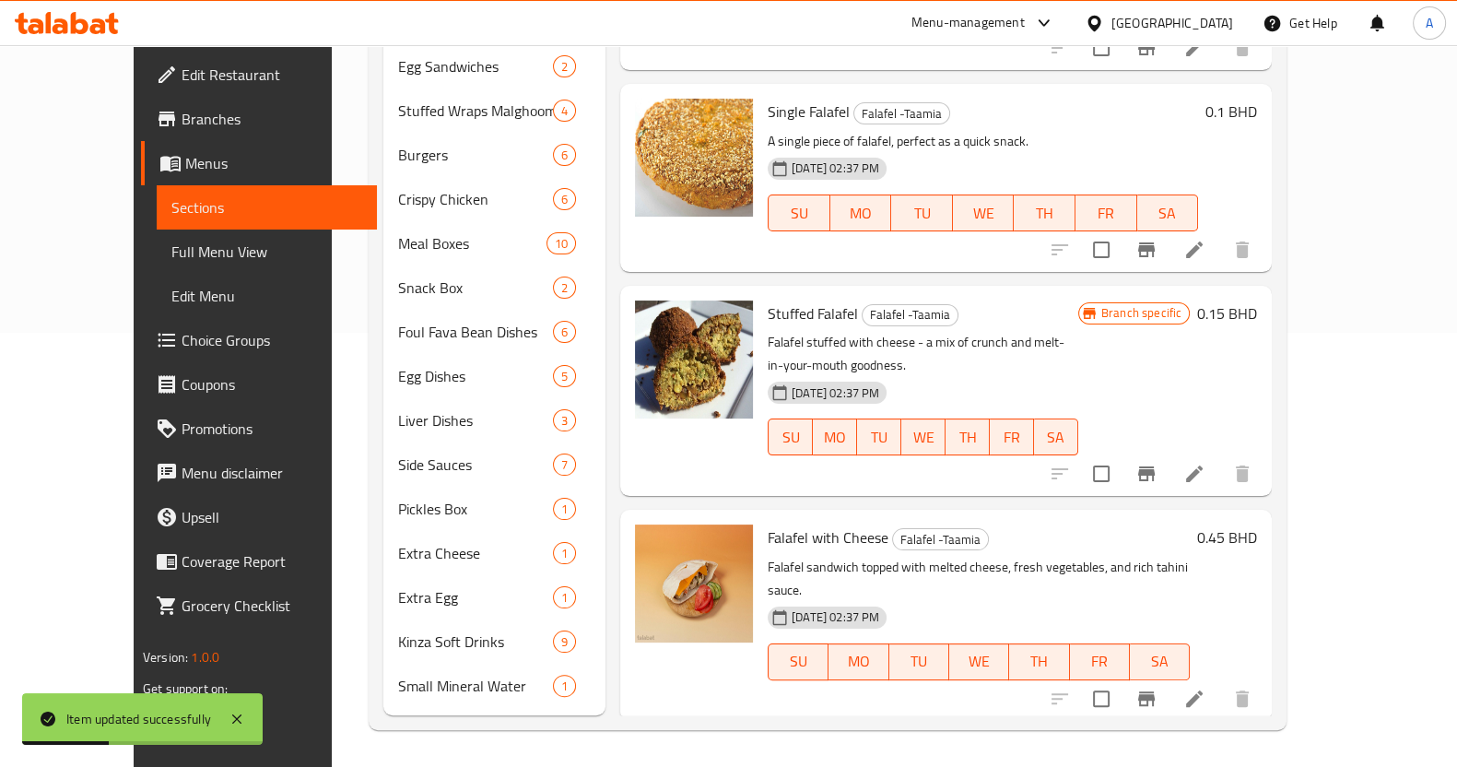
scroll to position [406, 0]
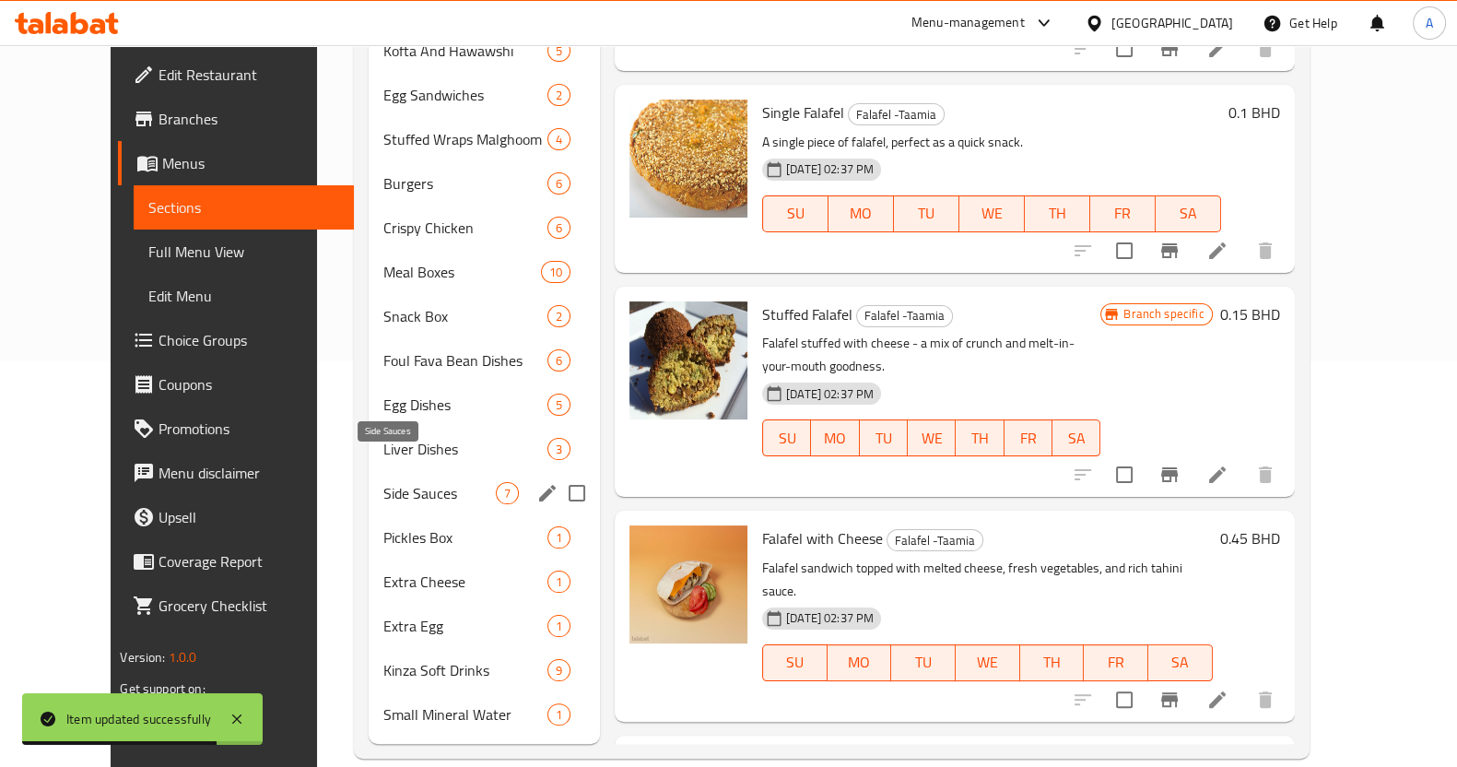
click at [415, 482] on span "Side Sauces" at bounding box center [439, 493] width 112 height 22
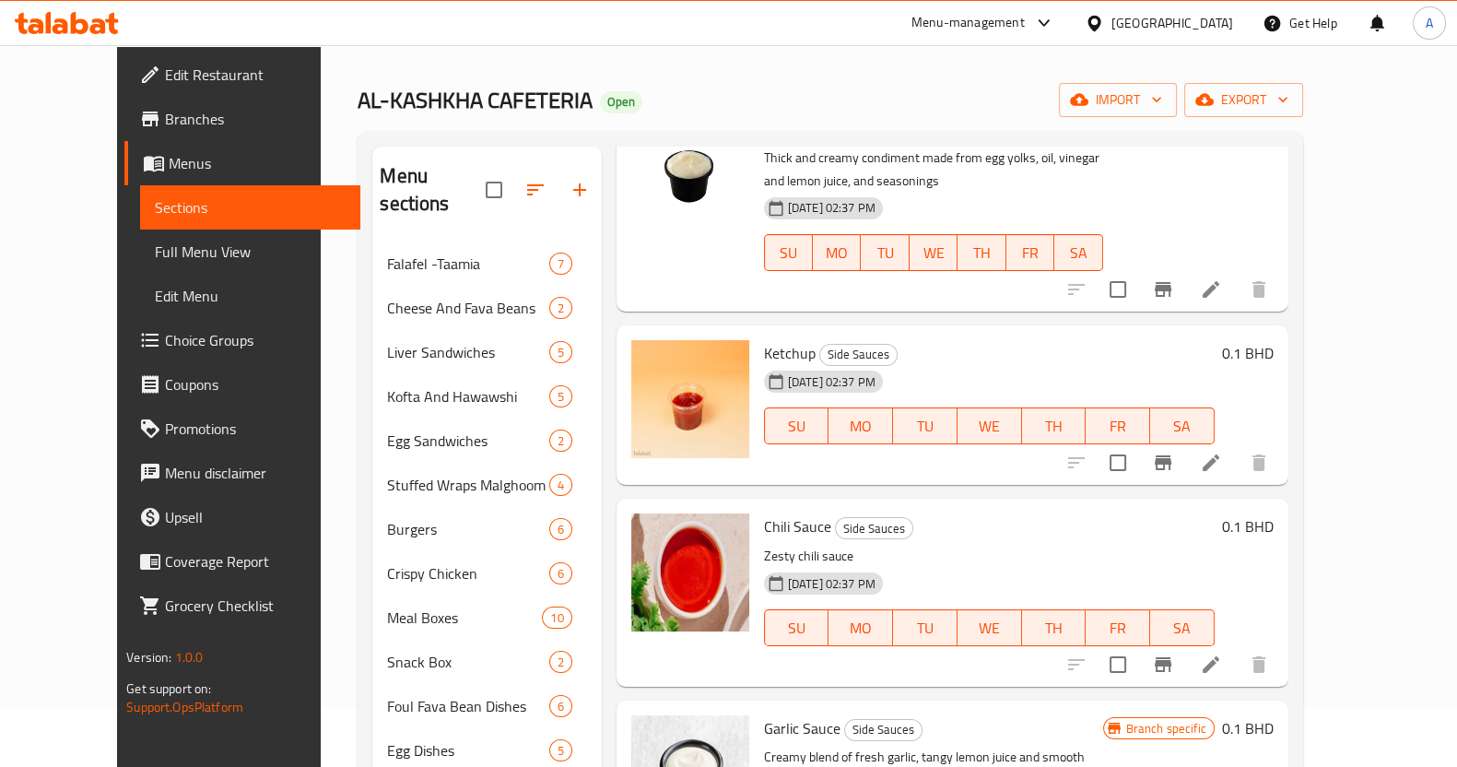
scroll to position [190, 0]
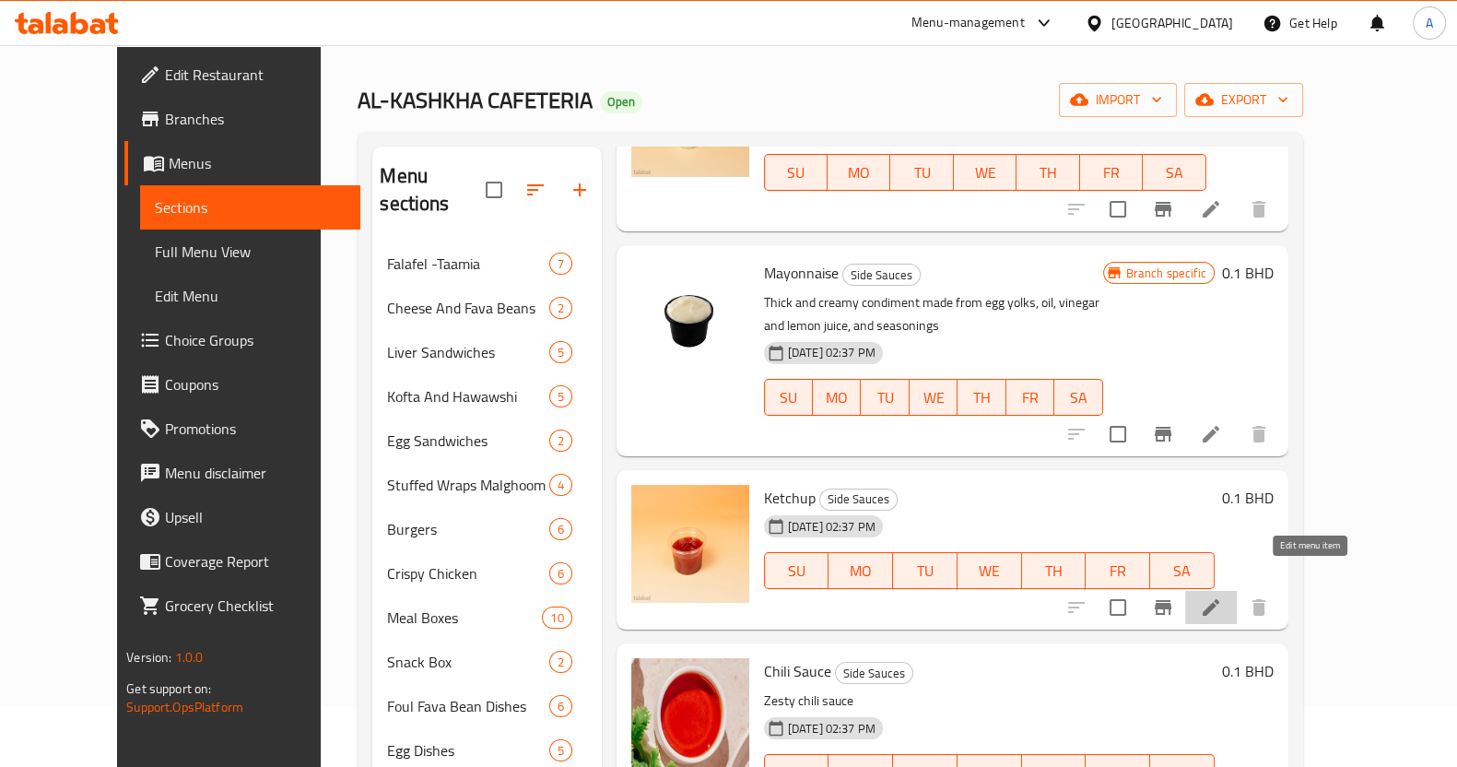
click at [1222, 596] on icon at bounding box center [1211, 607] width 22 height 22
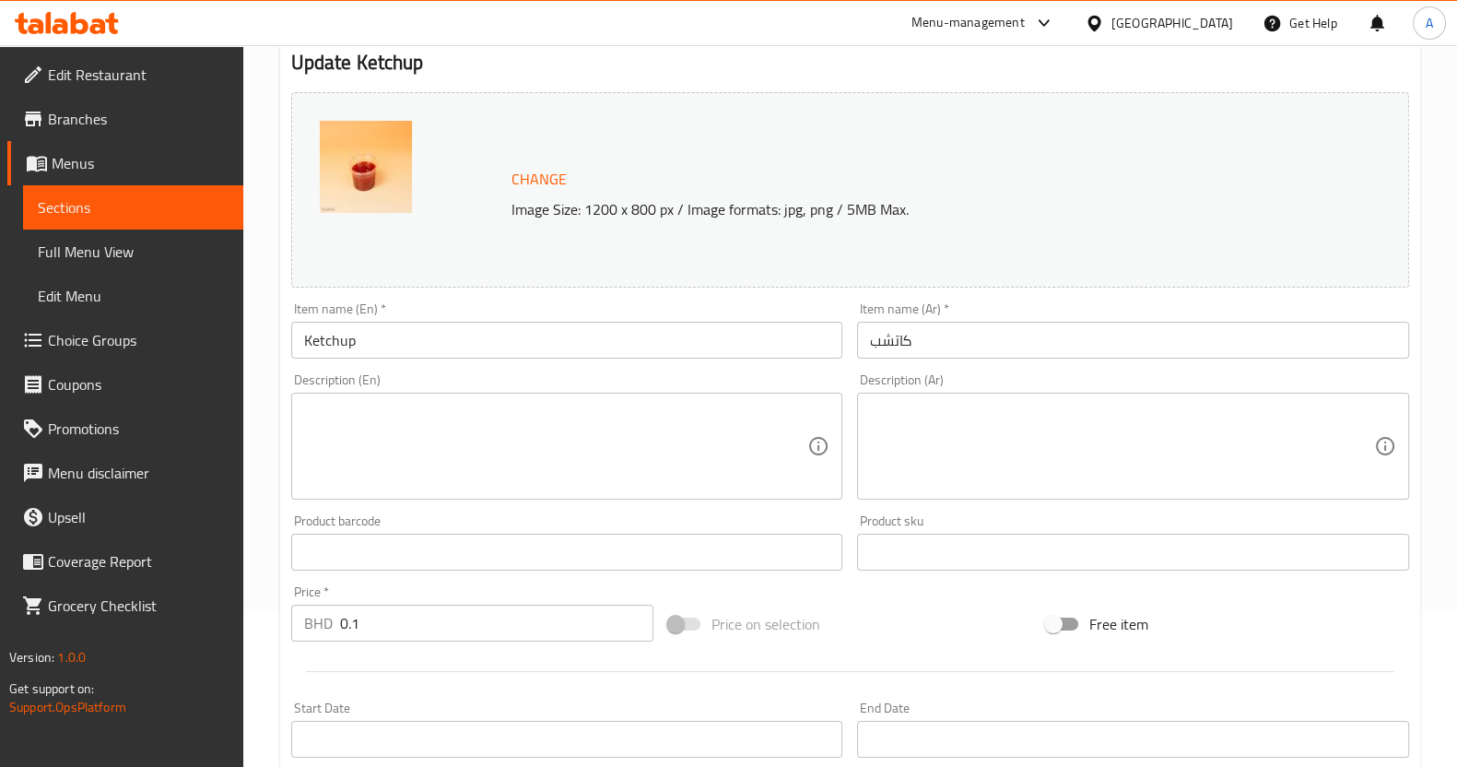
scroll to position [460, 0]
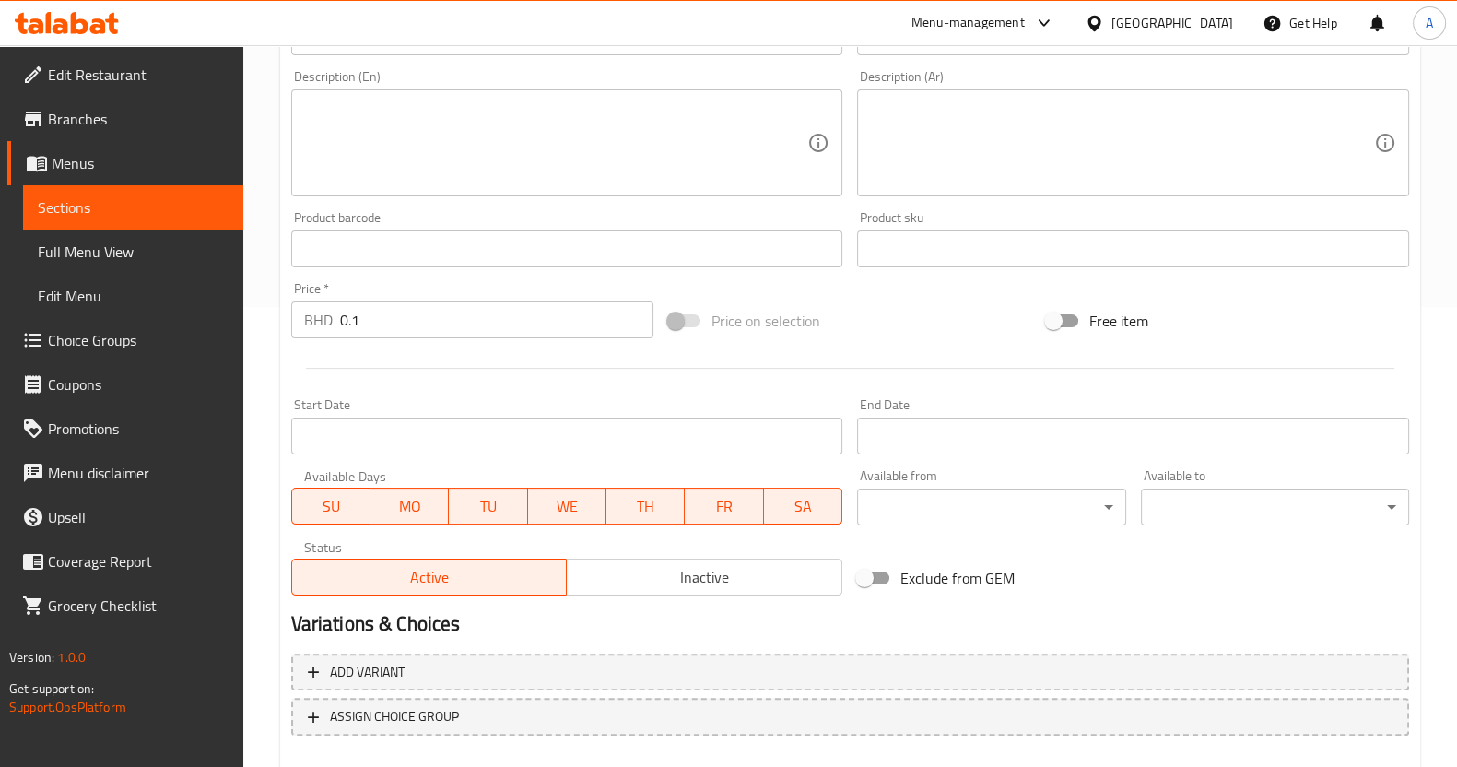
click at [431, 306] on input "0.1" at bounding box center [497, 319] width 314 height 37
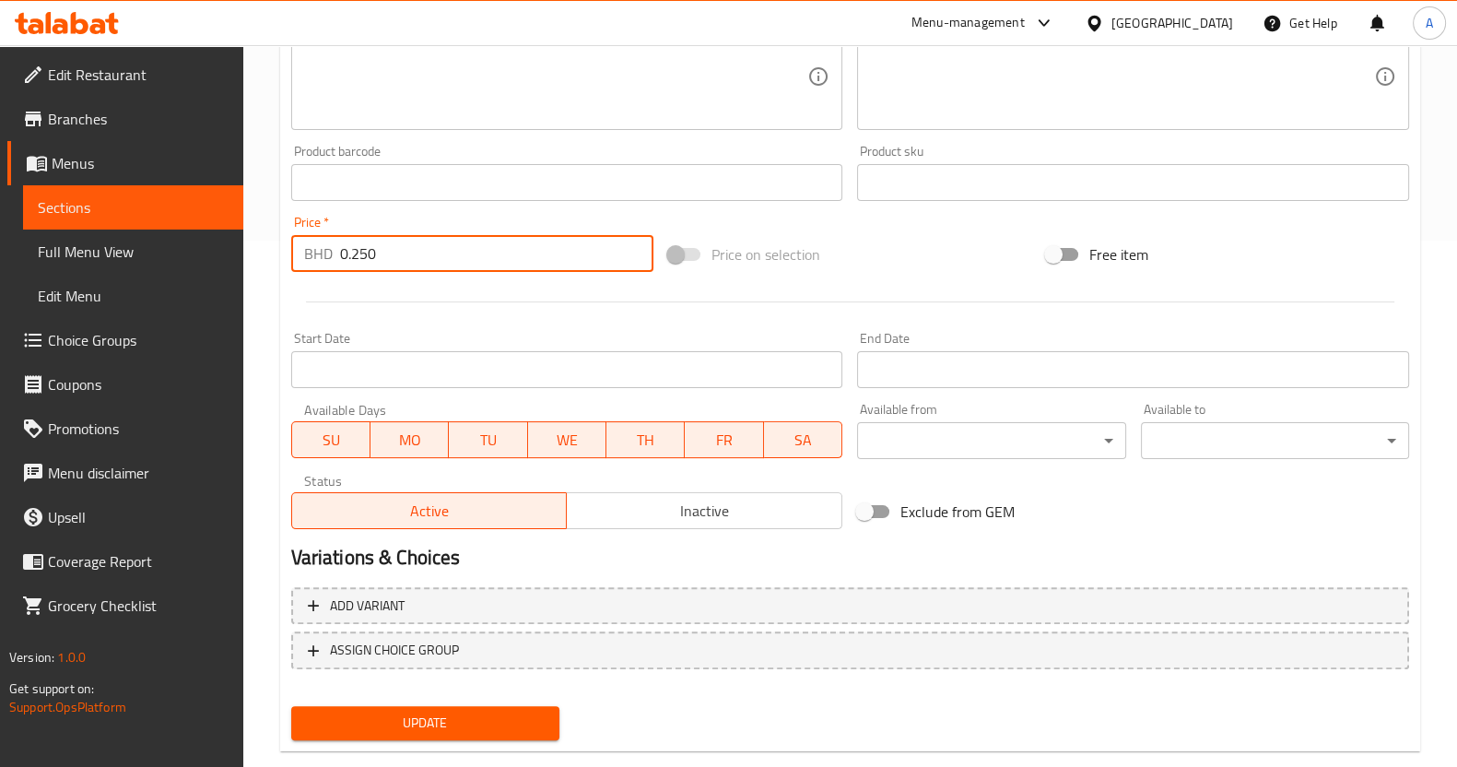
scroll to position [561, 0]
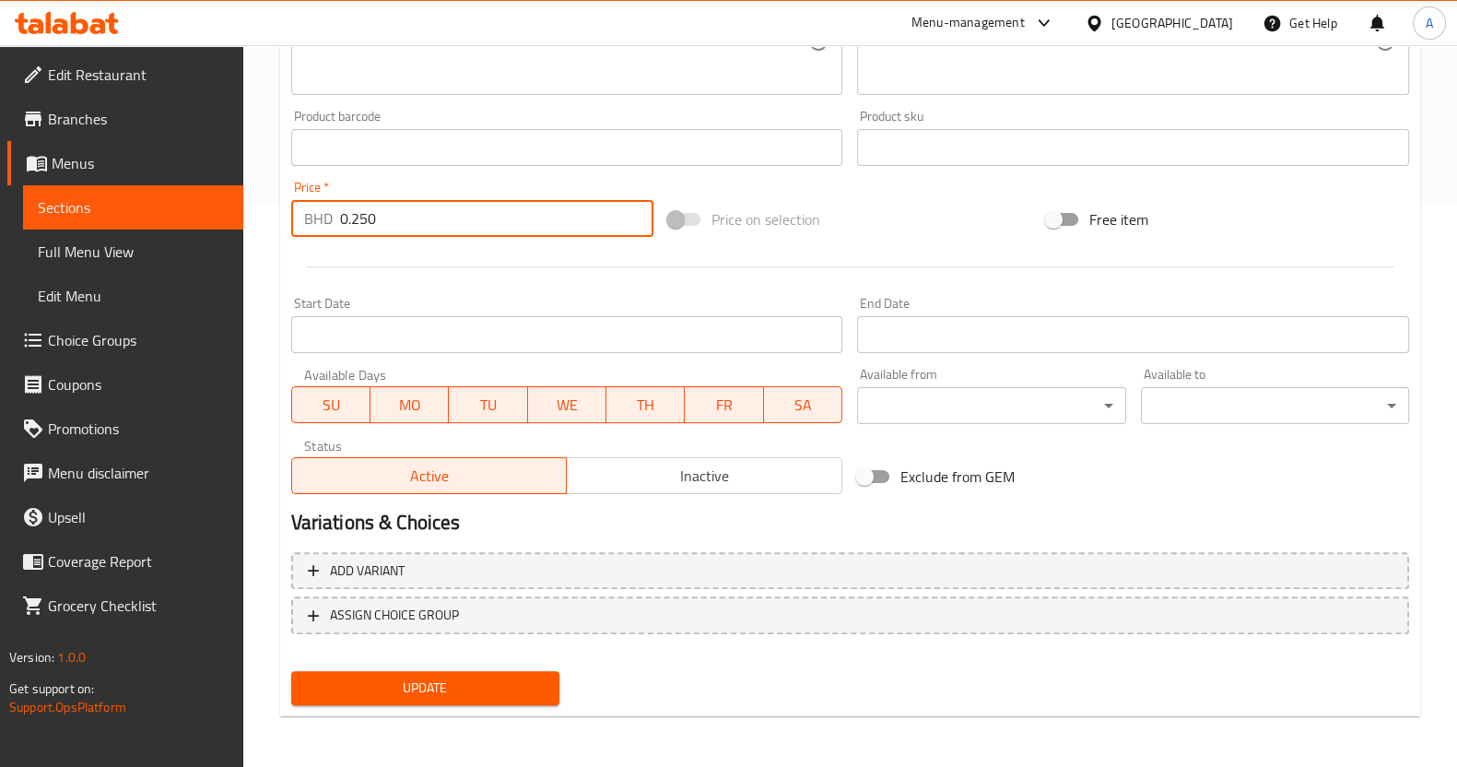
type input "0.250"
click at [489, 689] on span "Update" at bounding box center [425, 688] width 239 height 23
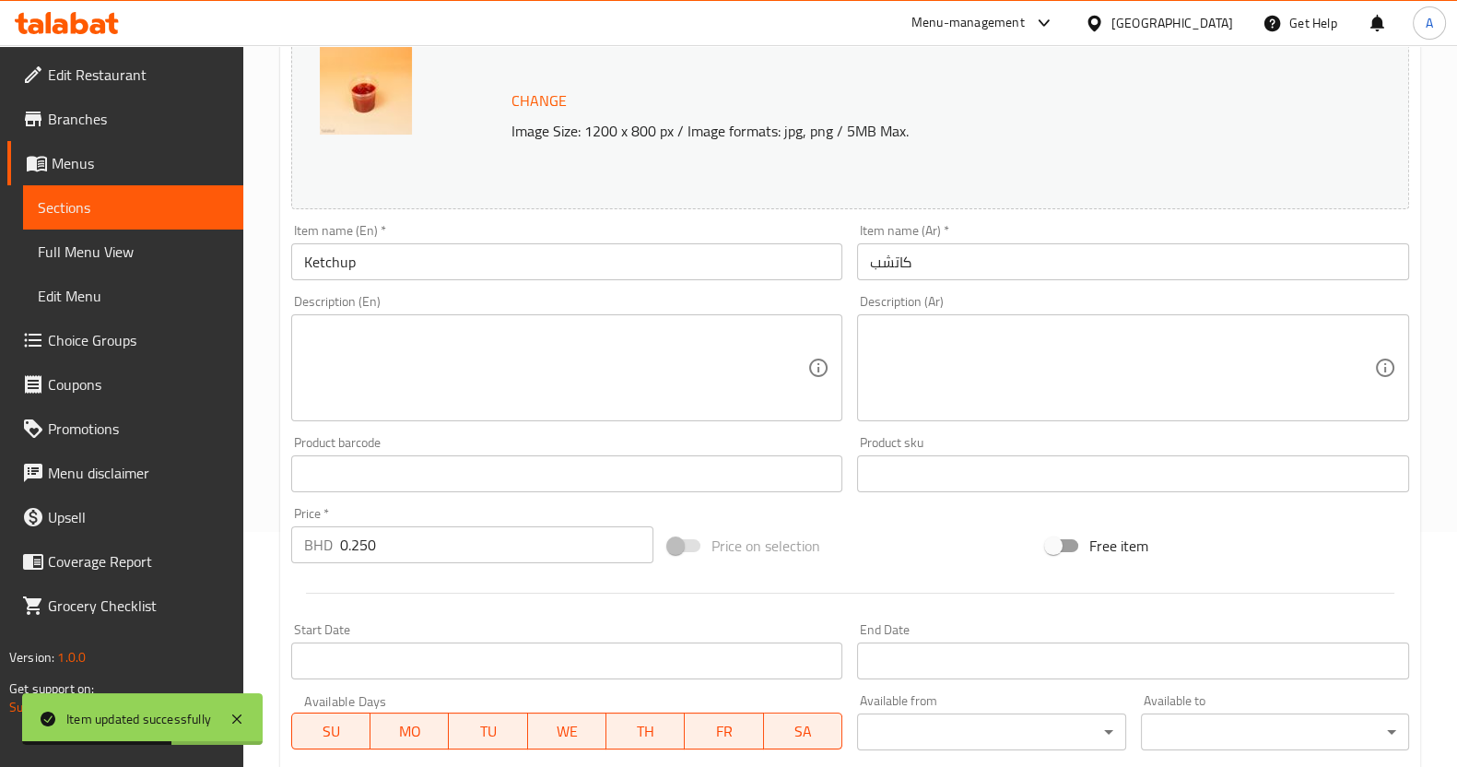
scroll to position [100, 0]
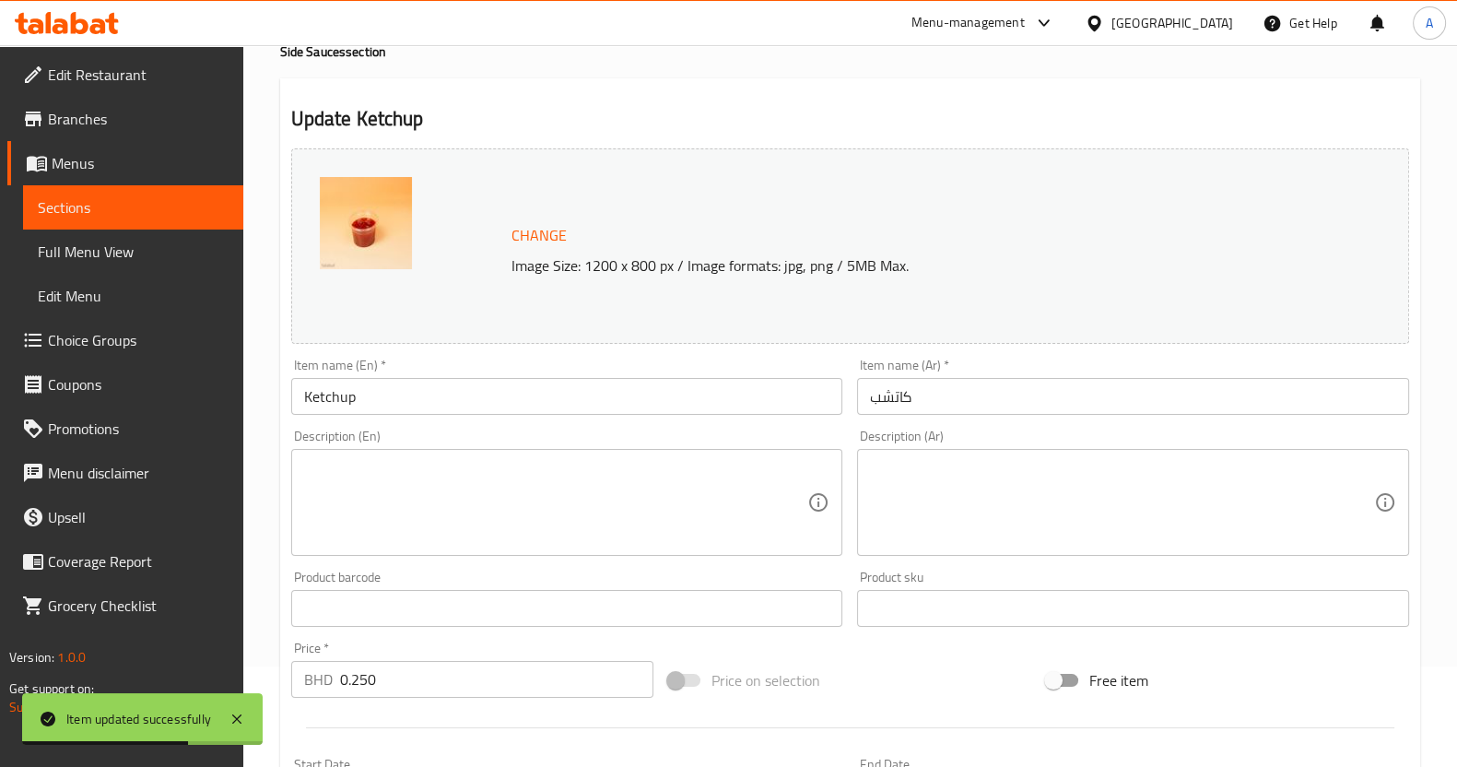
click at [148, 206] on span "Sections" at bounding box center [133, 207] width 191 height 22
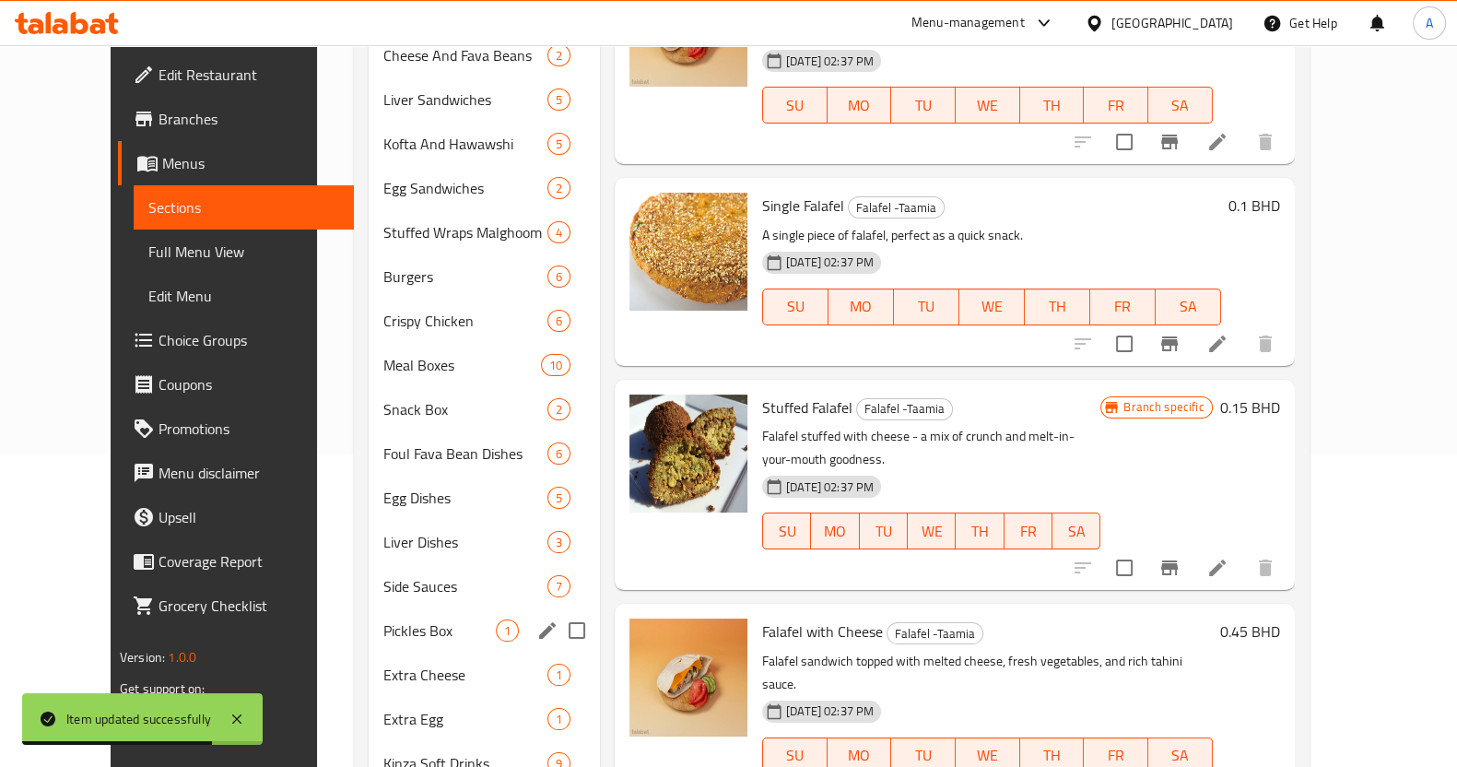
scroll to position [406, 0]
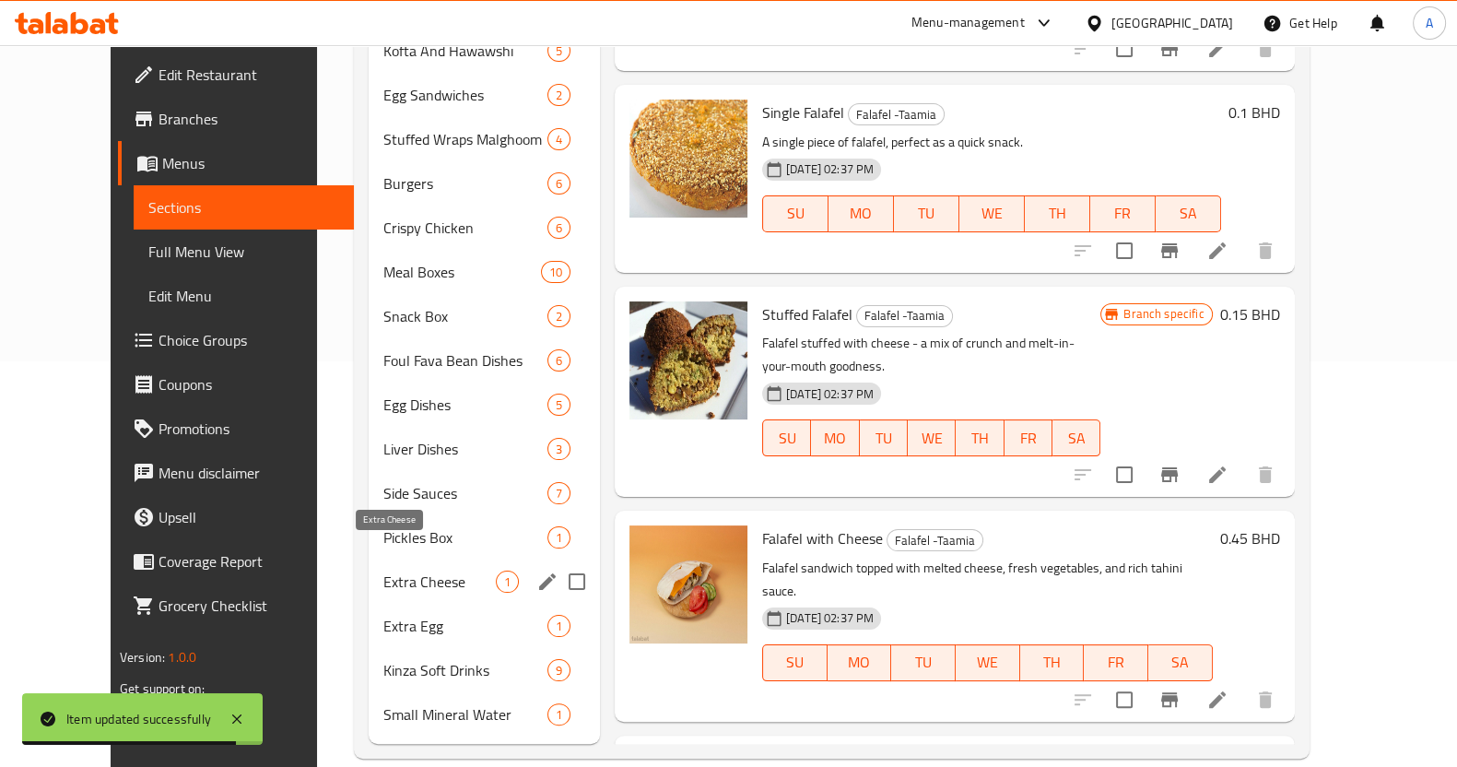
click at [390, 571] on span "Extra Cheese" at bounding box center [439, 582] width 112 height 22
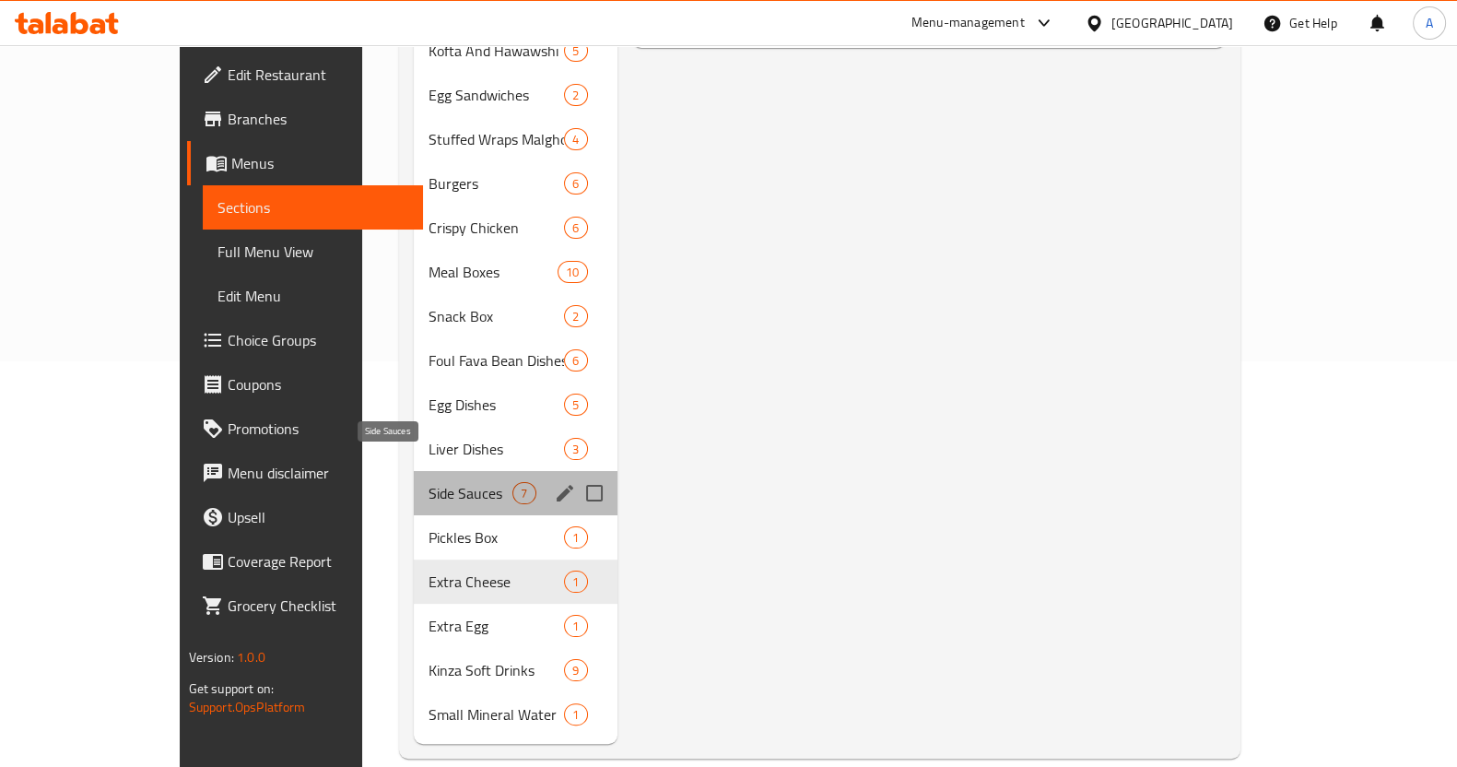
drag, startPoint x: 410, startPoint y: 473, endPoint x: 423, endPoint y: 483, distance: 16.4
click at [429, 482] on span "Side Sauces" at bounding box center [471, 493] width 84 height 22
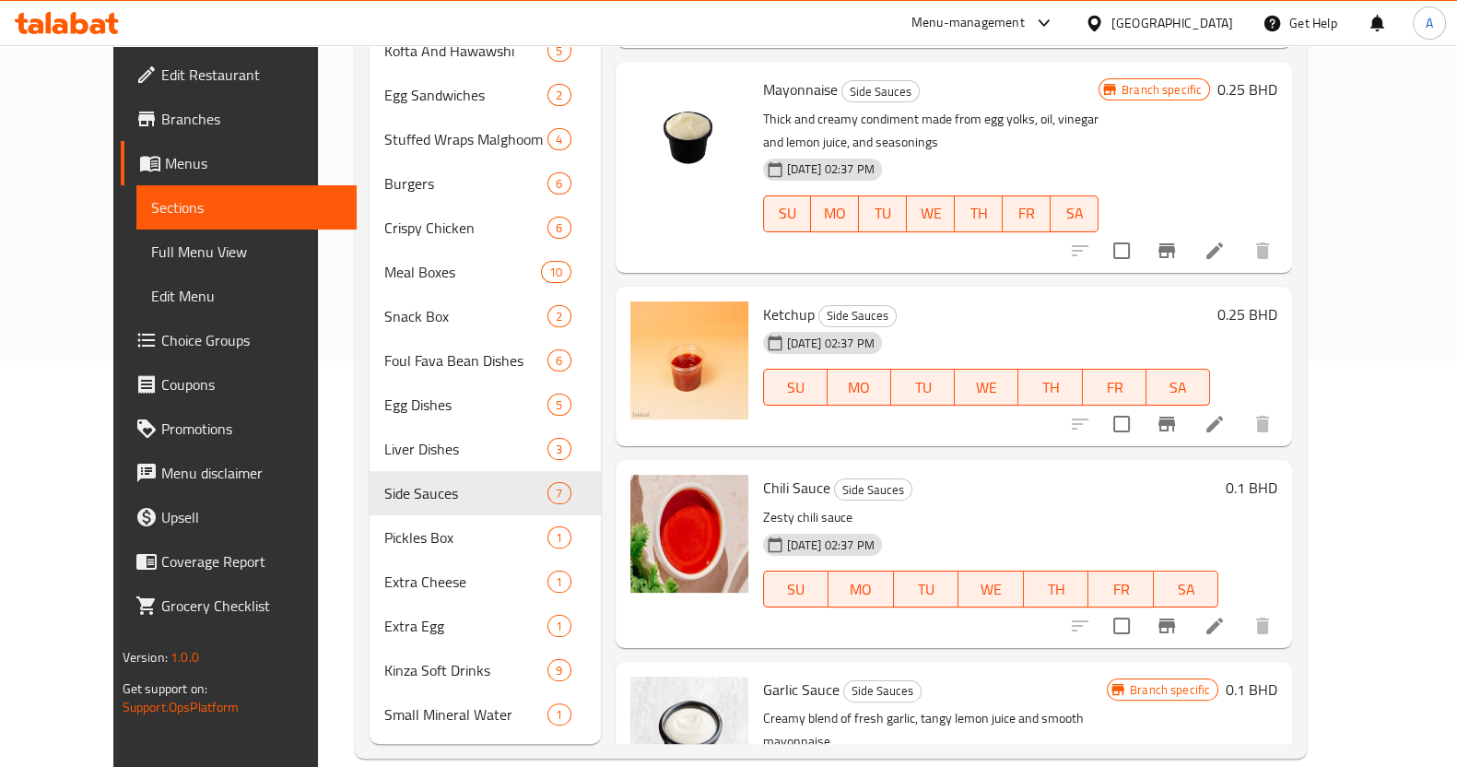
click at [1226, 624] on icon at bounding box center [1215, 626] width 22 height 22
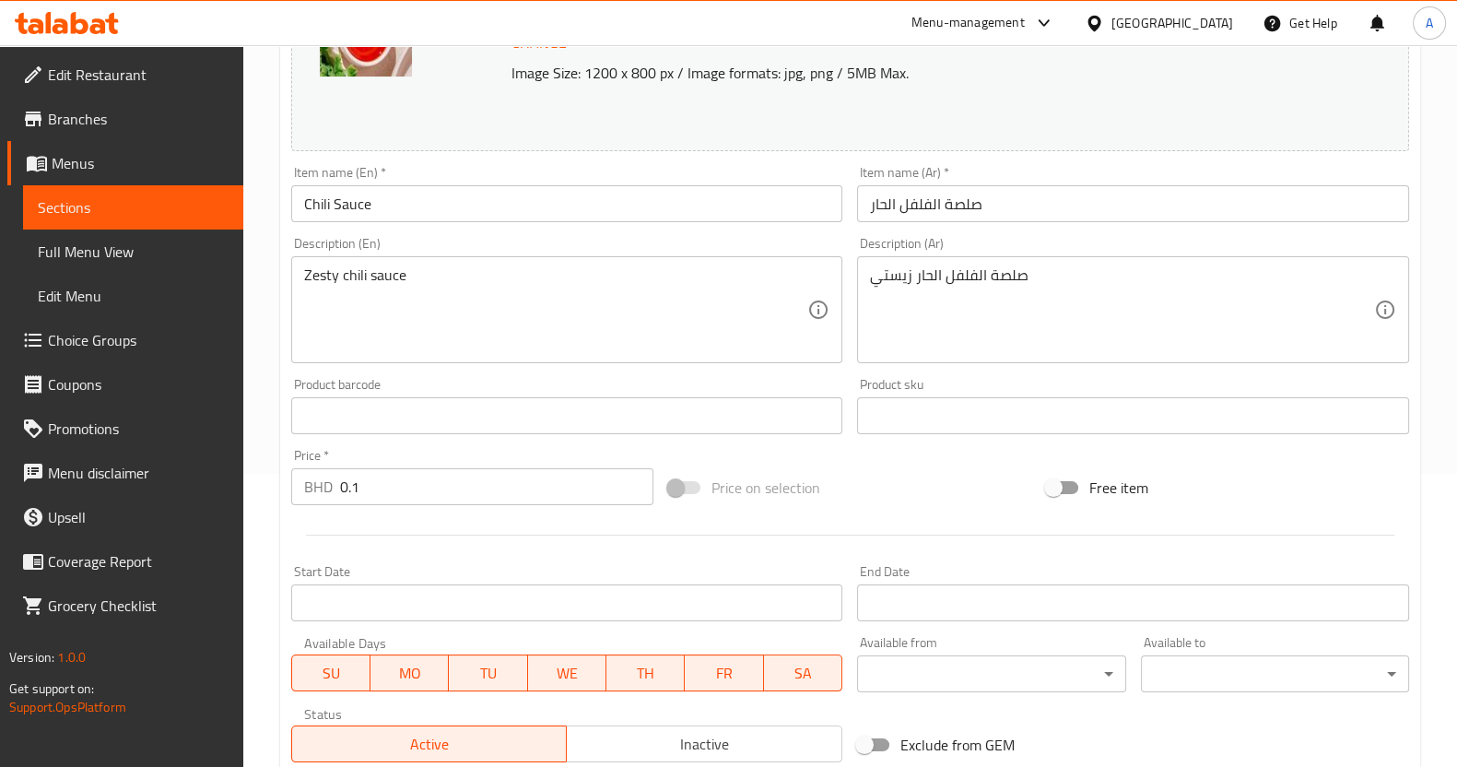
scroll to position [460, 0]
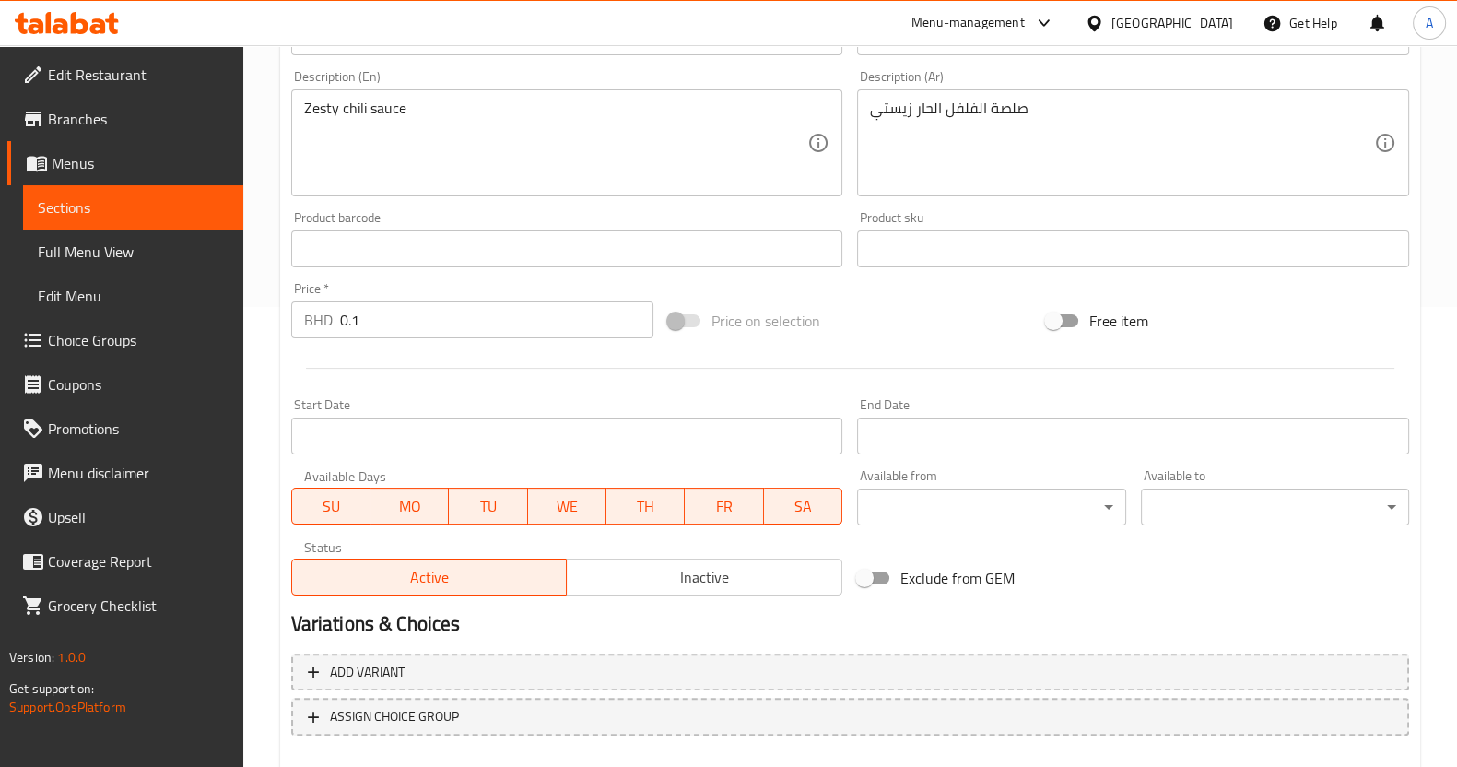
click at [401, 309] on input "0.1" at bounding box center [497, 319] width 314 height 37
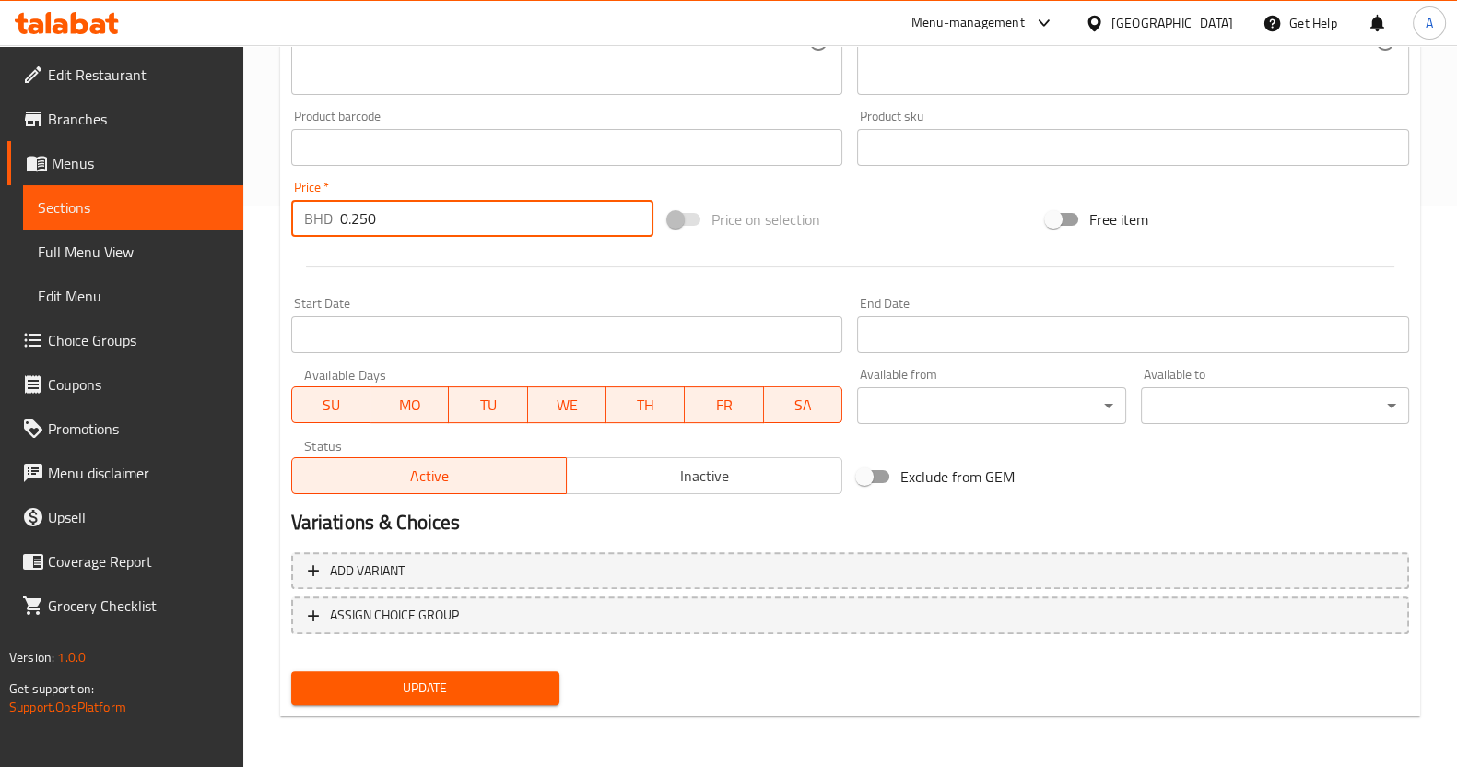
type input "0.250"
click at [430, 680] on span "Update" at bounding box center [425, 688] width 239 height 23
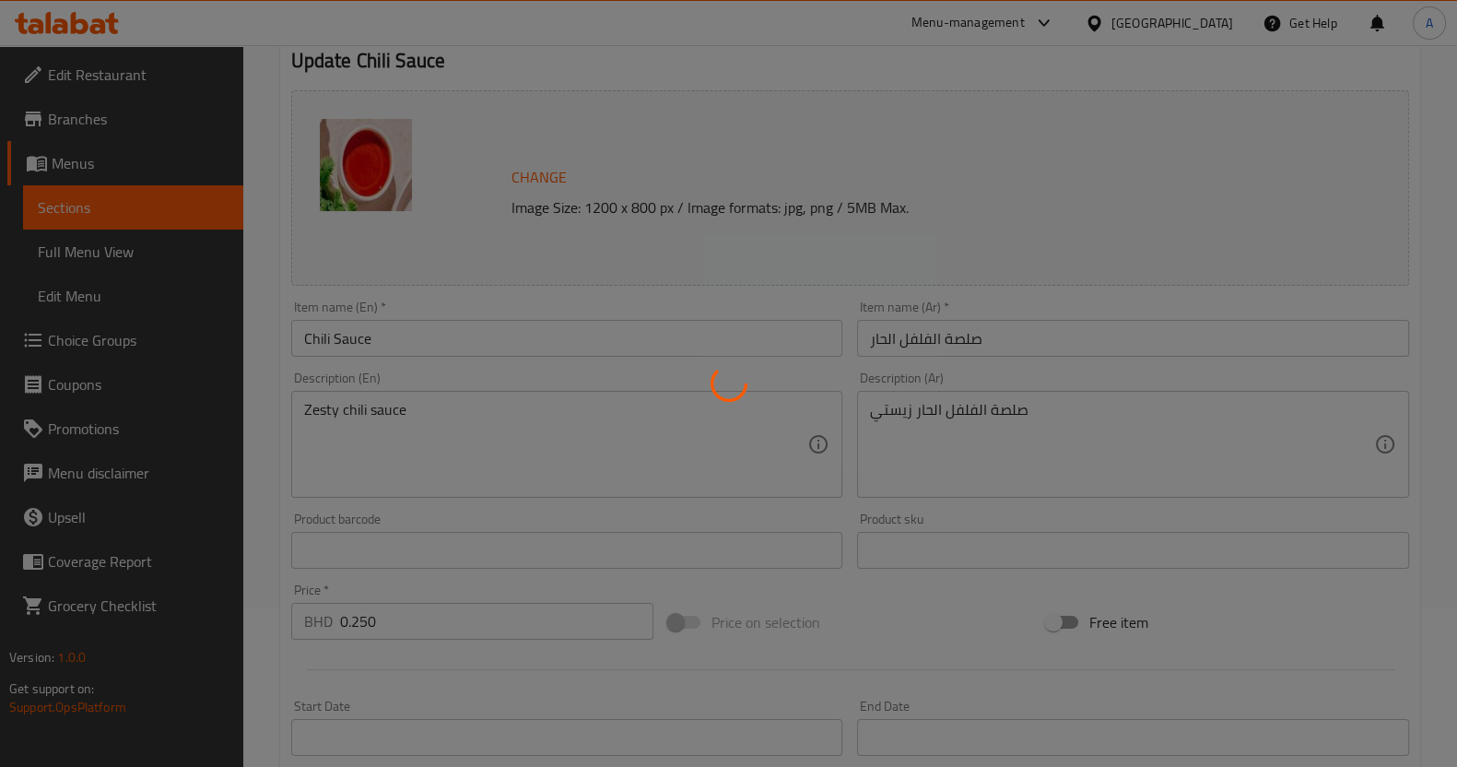
scroll to position [0, 0]
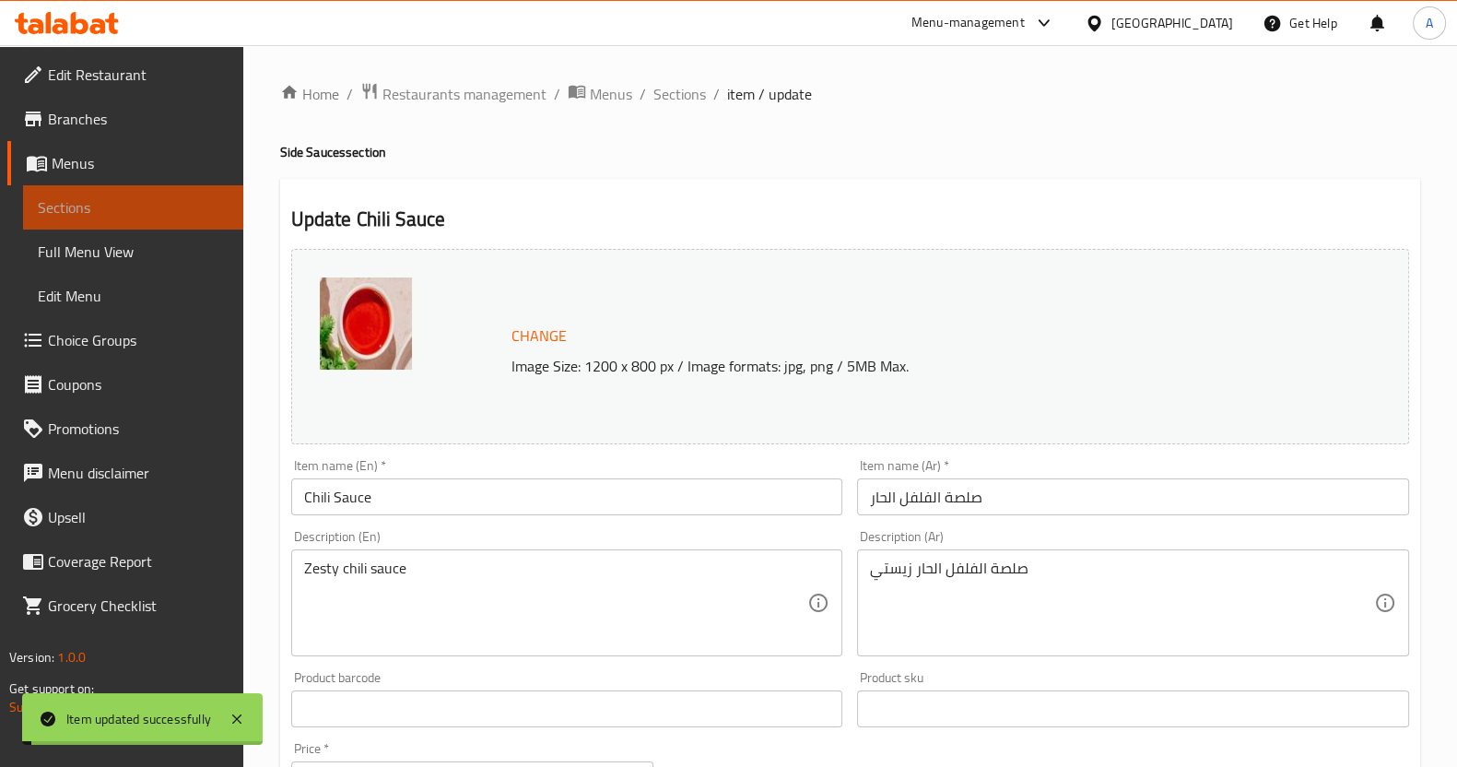
click at [144, 209] on span "Sections" at bounding box center [133, 207] width 191 height 22
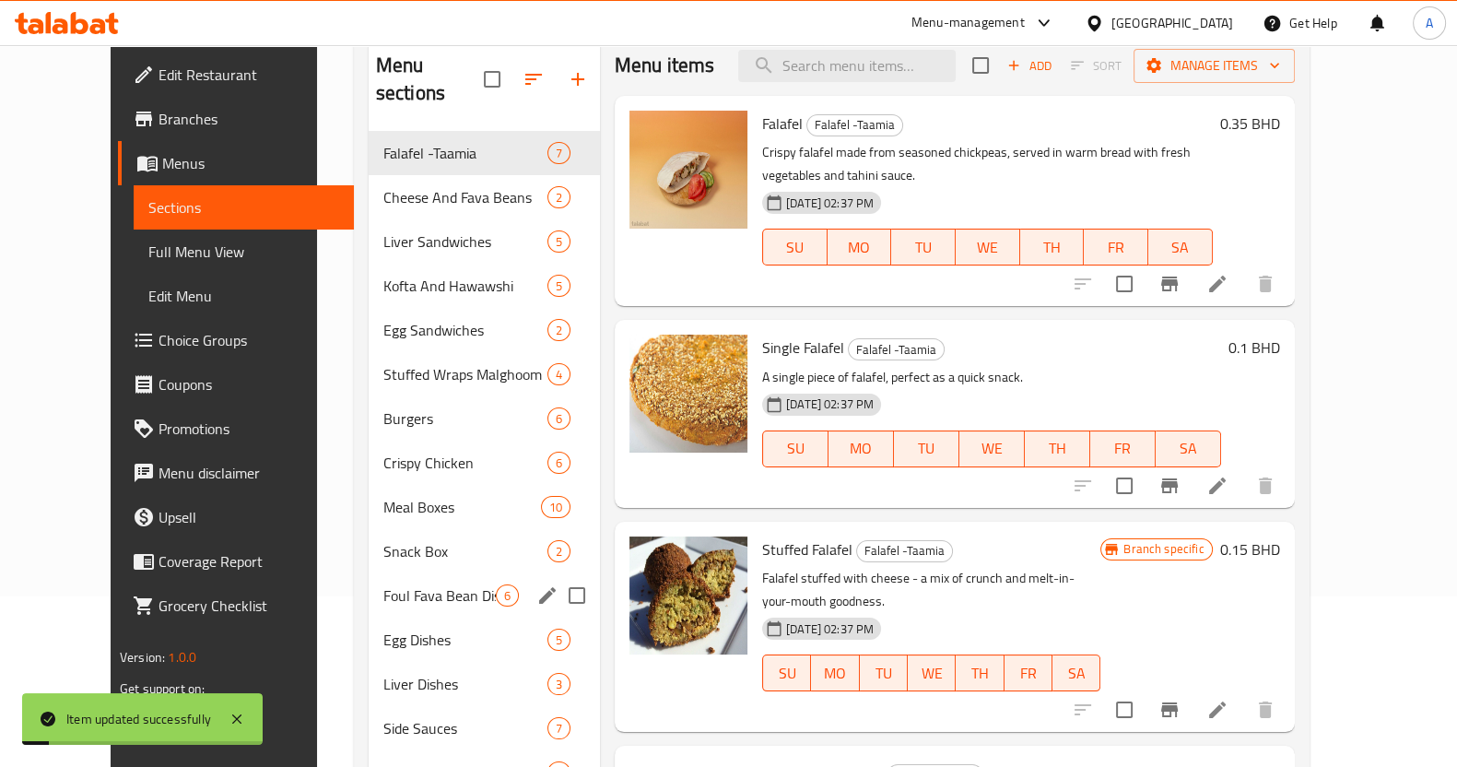
scroll to position [406, 0]
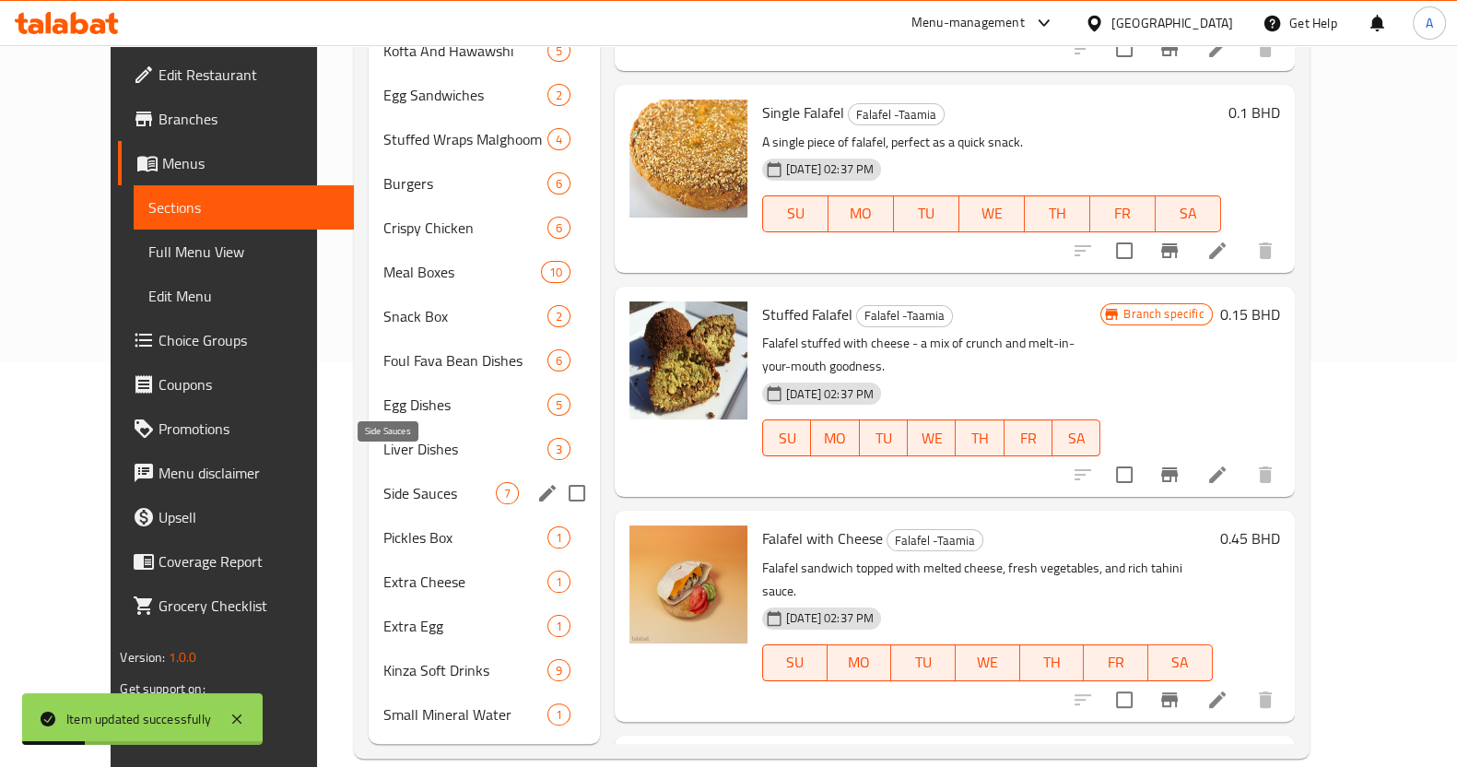
click at [395, 471] on div "Side Sauces 7" at bounding box center [484, 493] width 231 height 44
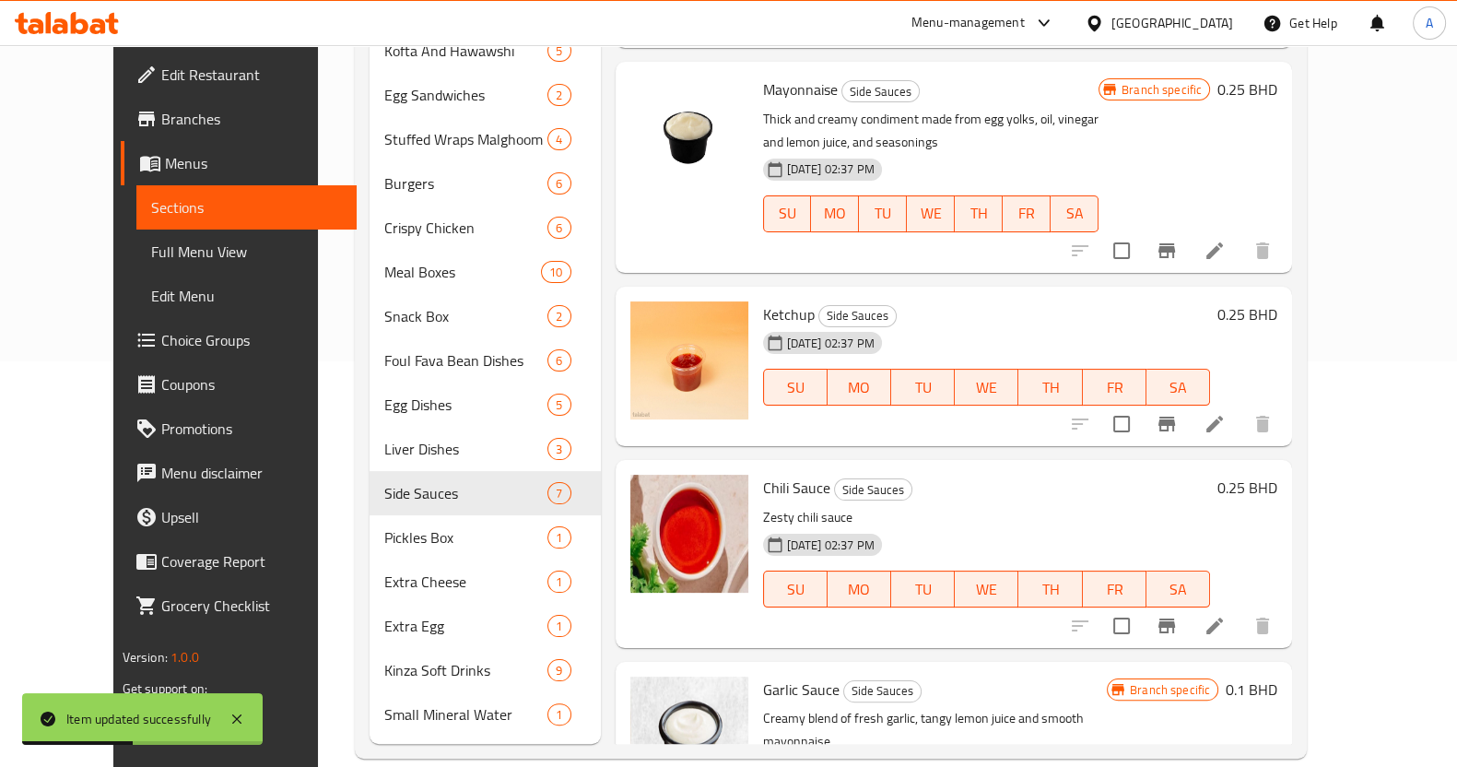
scroll to position [346, 0]
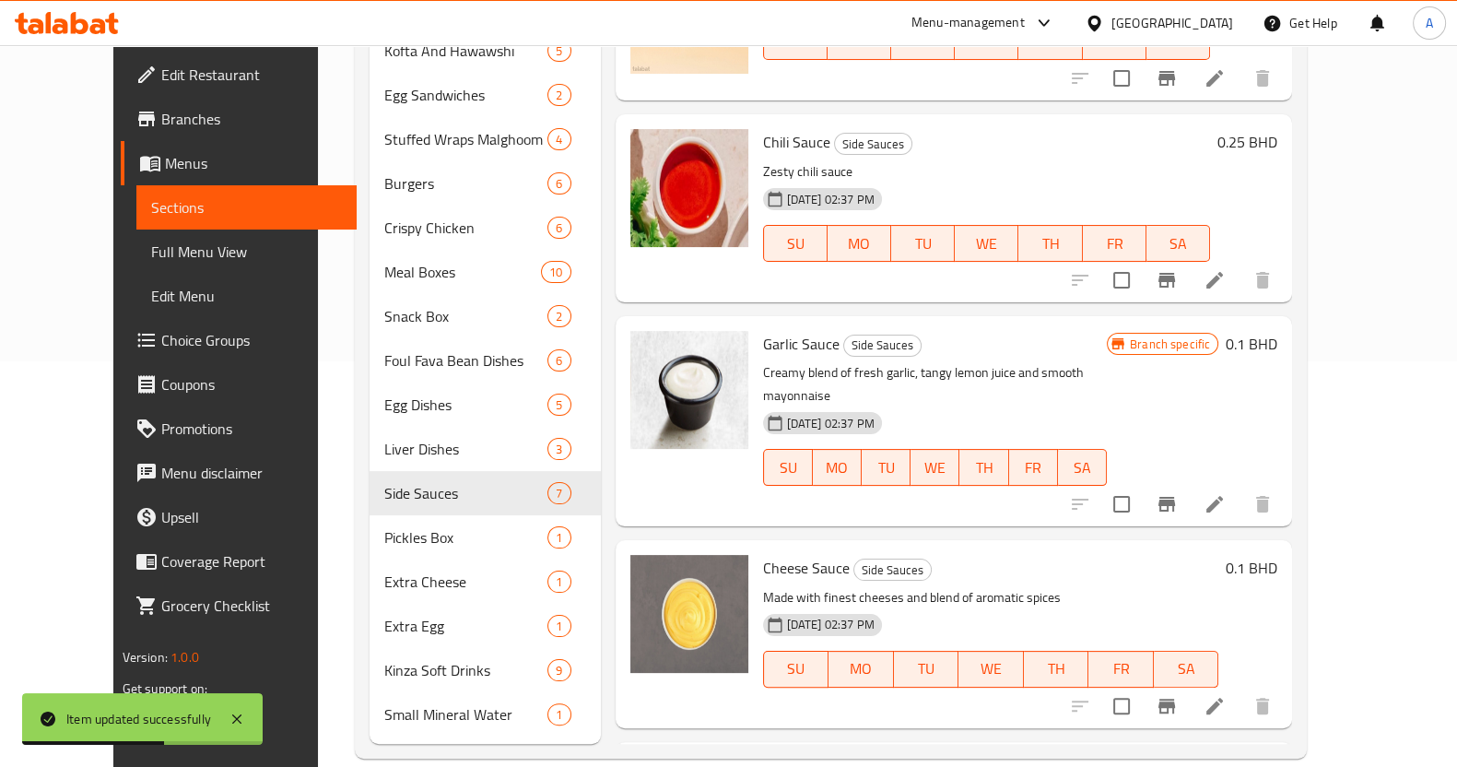
click at [1241, 488] on li at bounding box center [1215, 504] width 52 height 33
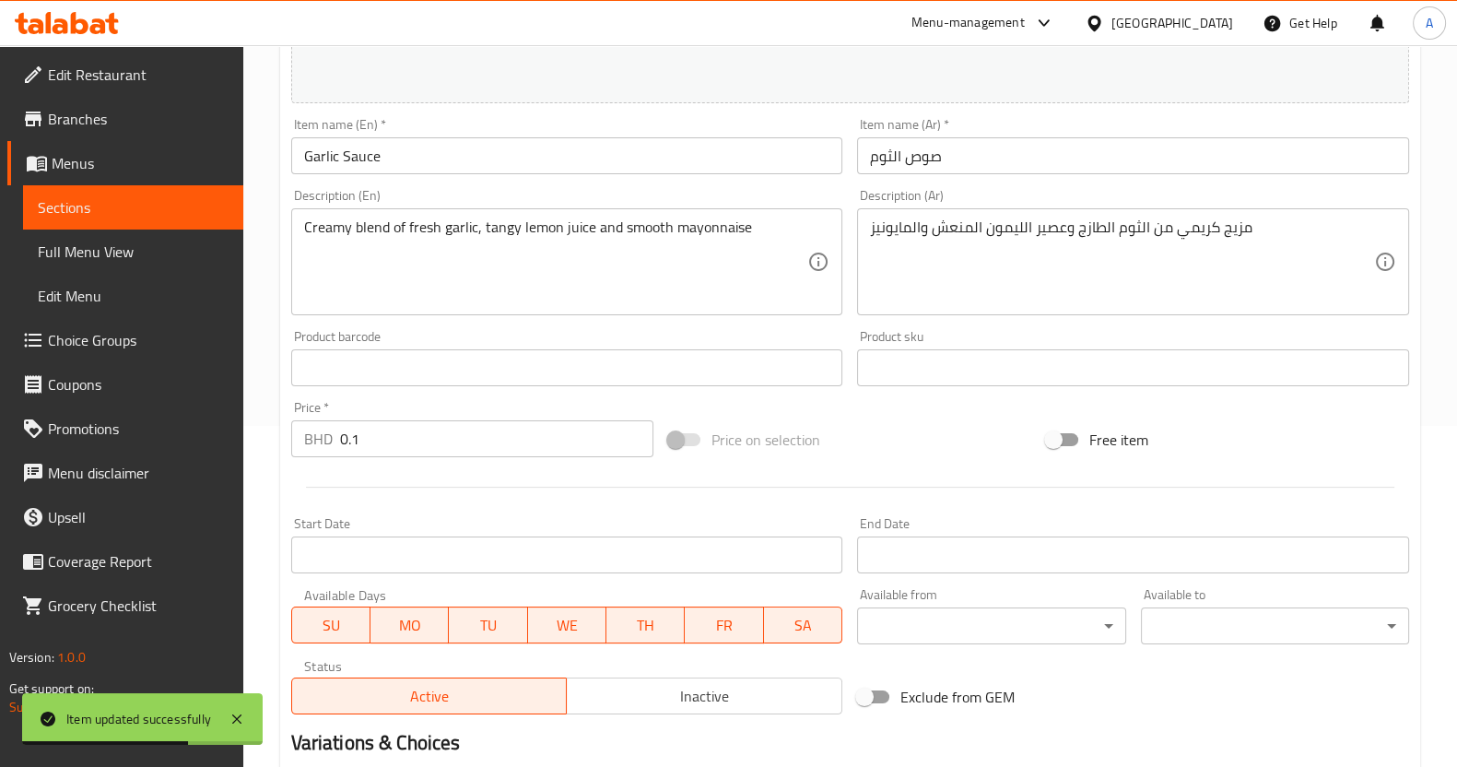
scroll to position [460, 0]
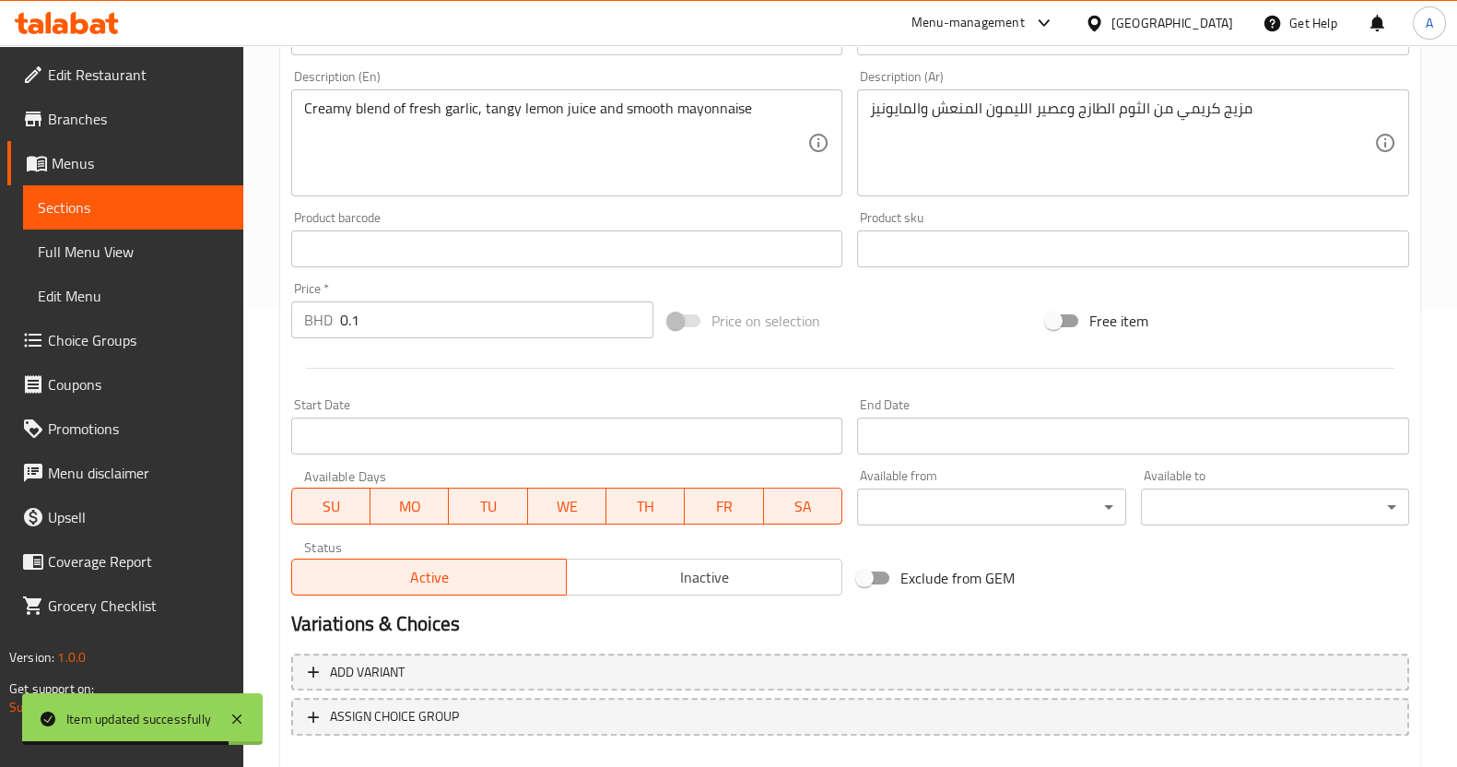
click at [442, 313] on input "0.1" at bounding box center [497, 319] width 314 height 37
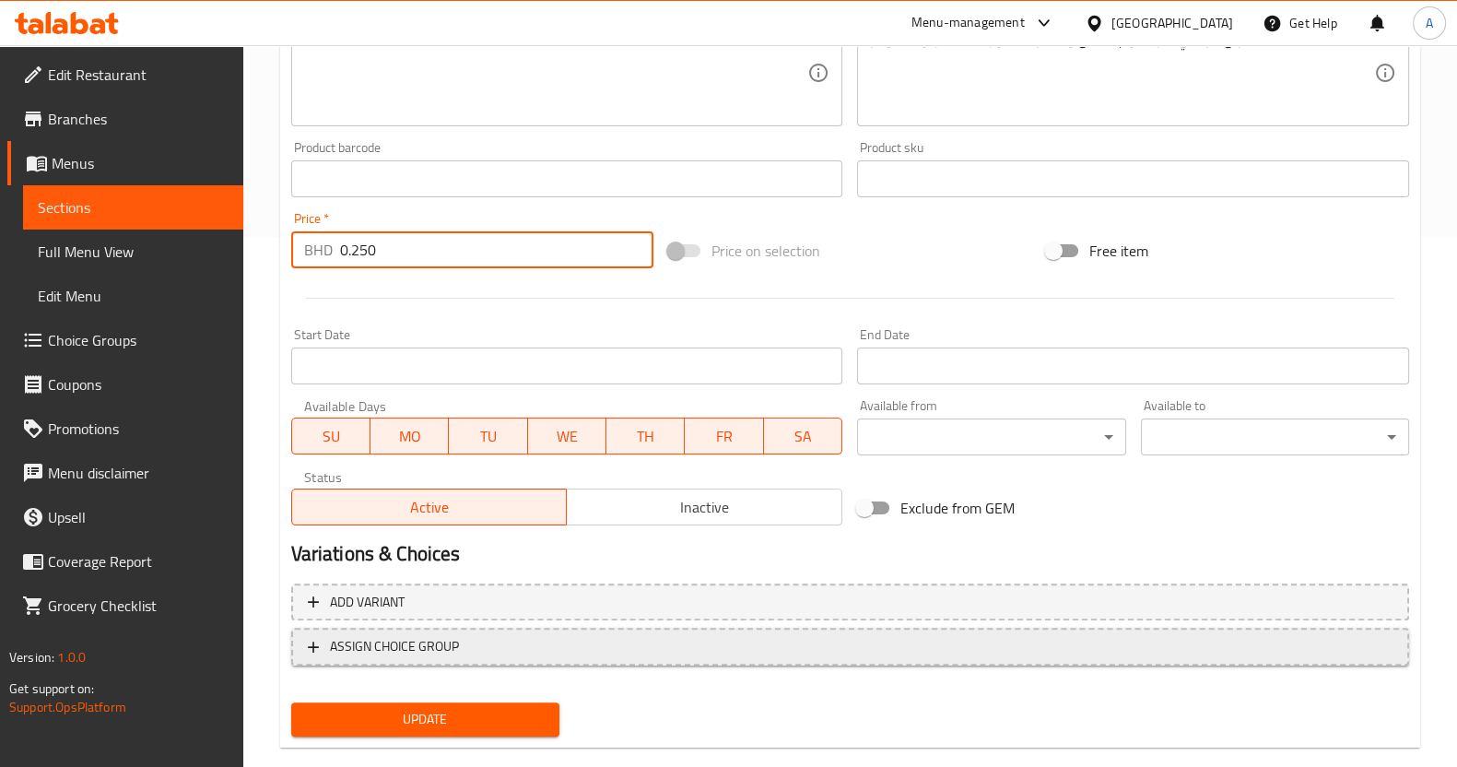
scroll to position [561, 0]
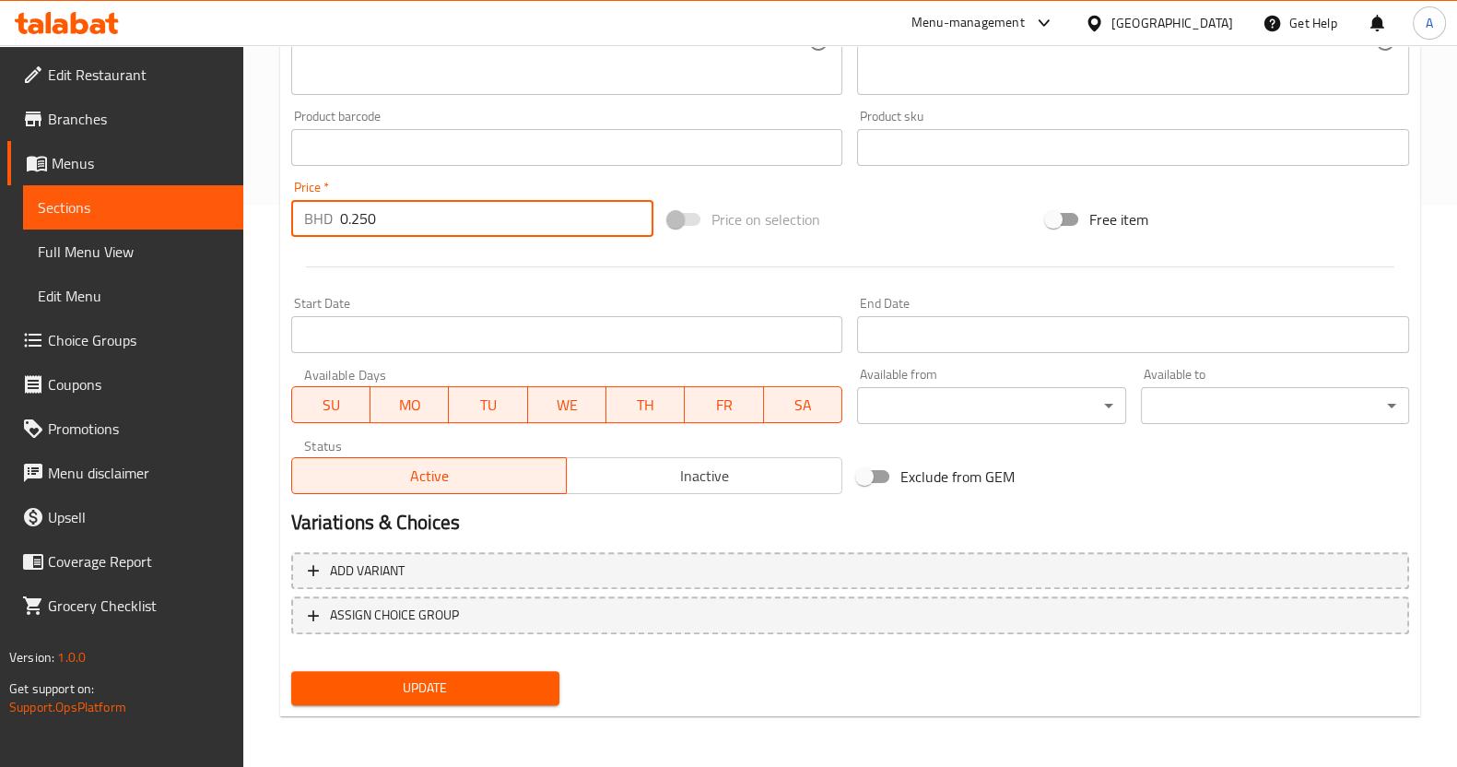
type input "0.250"
click at [460, 684] on span "Update" at bounding box center [425, 688] width 239 height 23
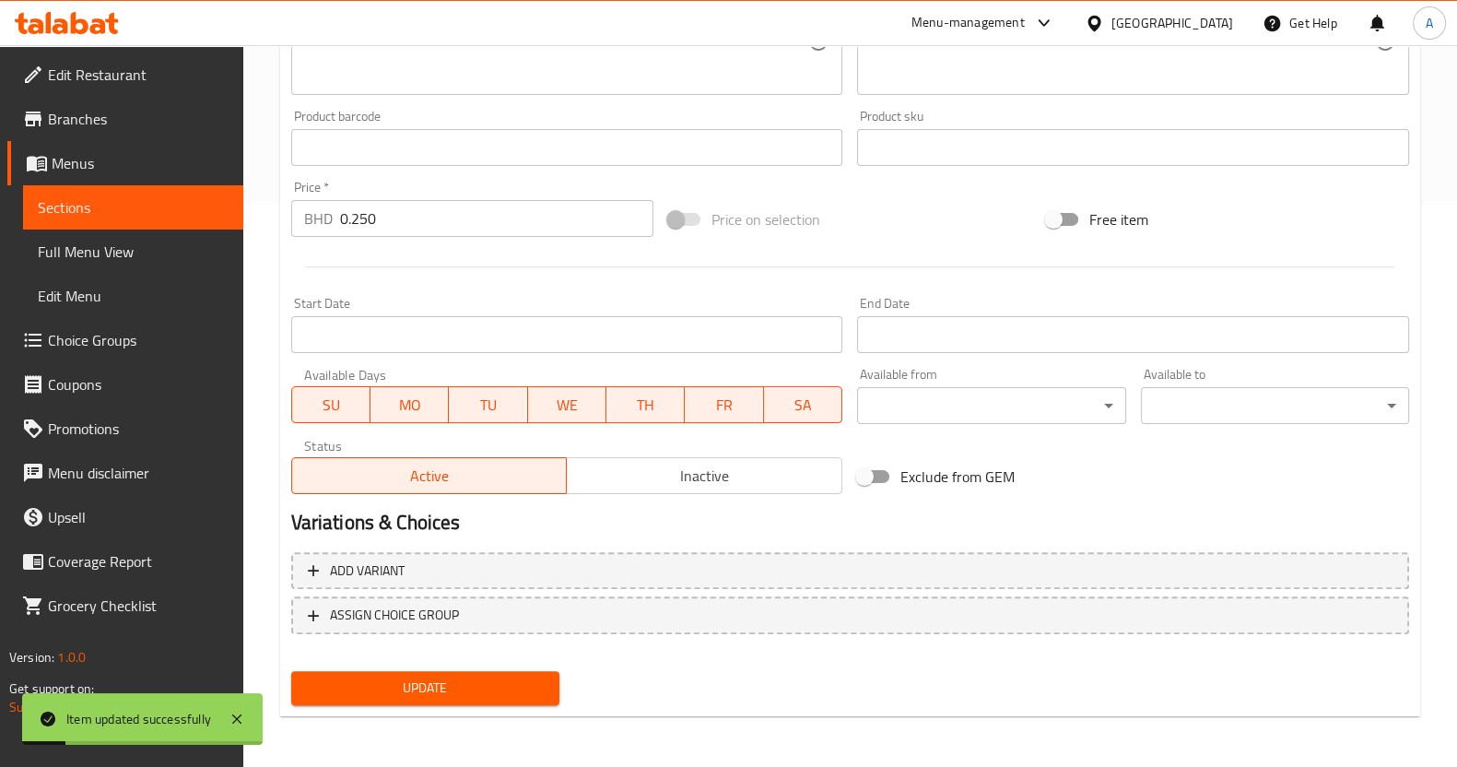
click at [166, 218] on link "Sections" at bounding box center [133, 207] width 220 height 44
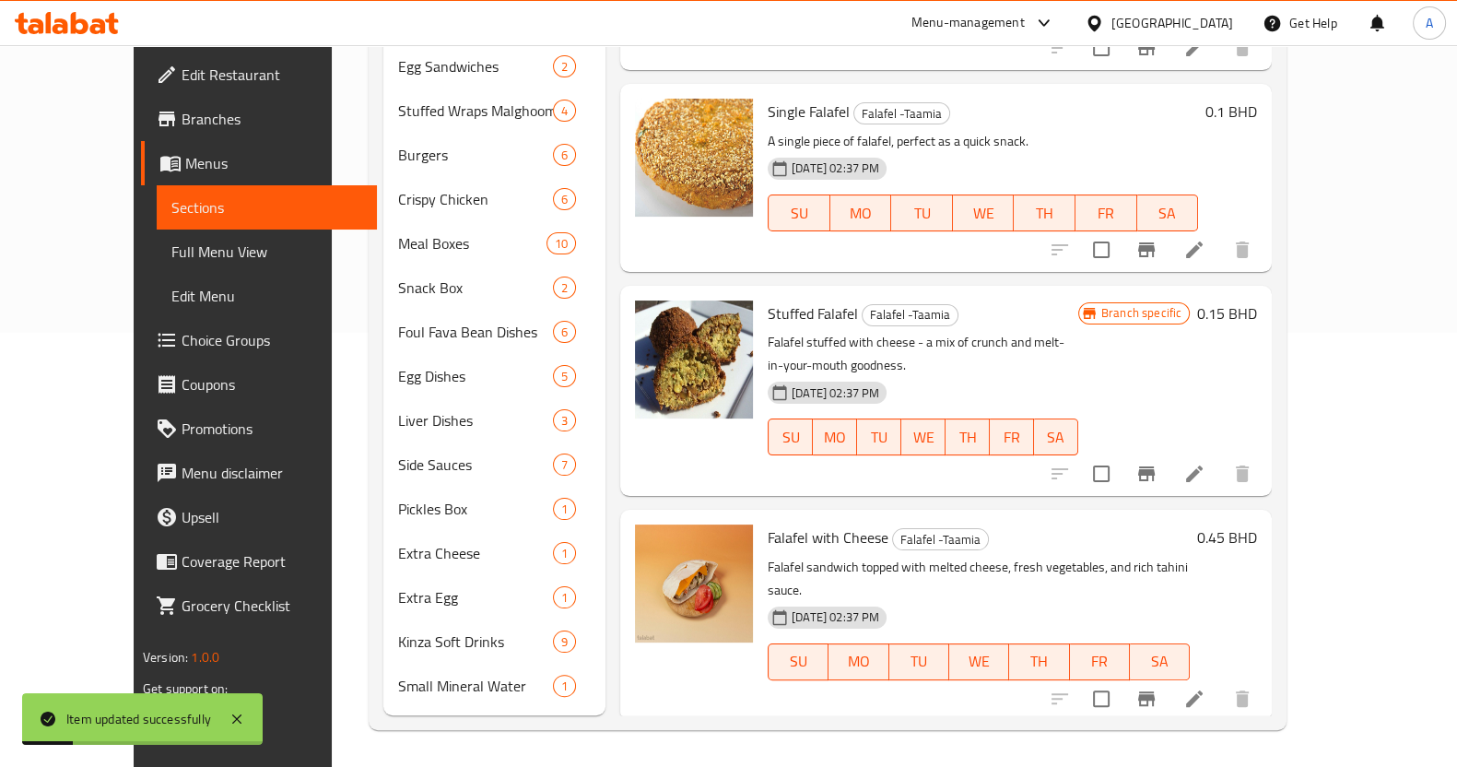
scroll to position [406, 0]
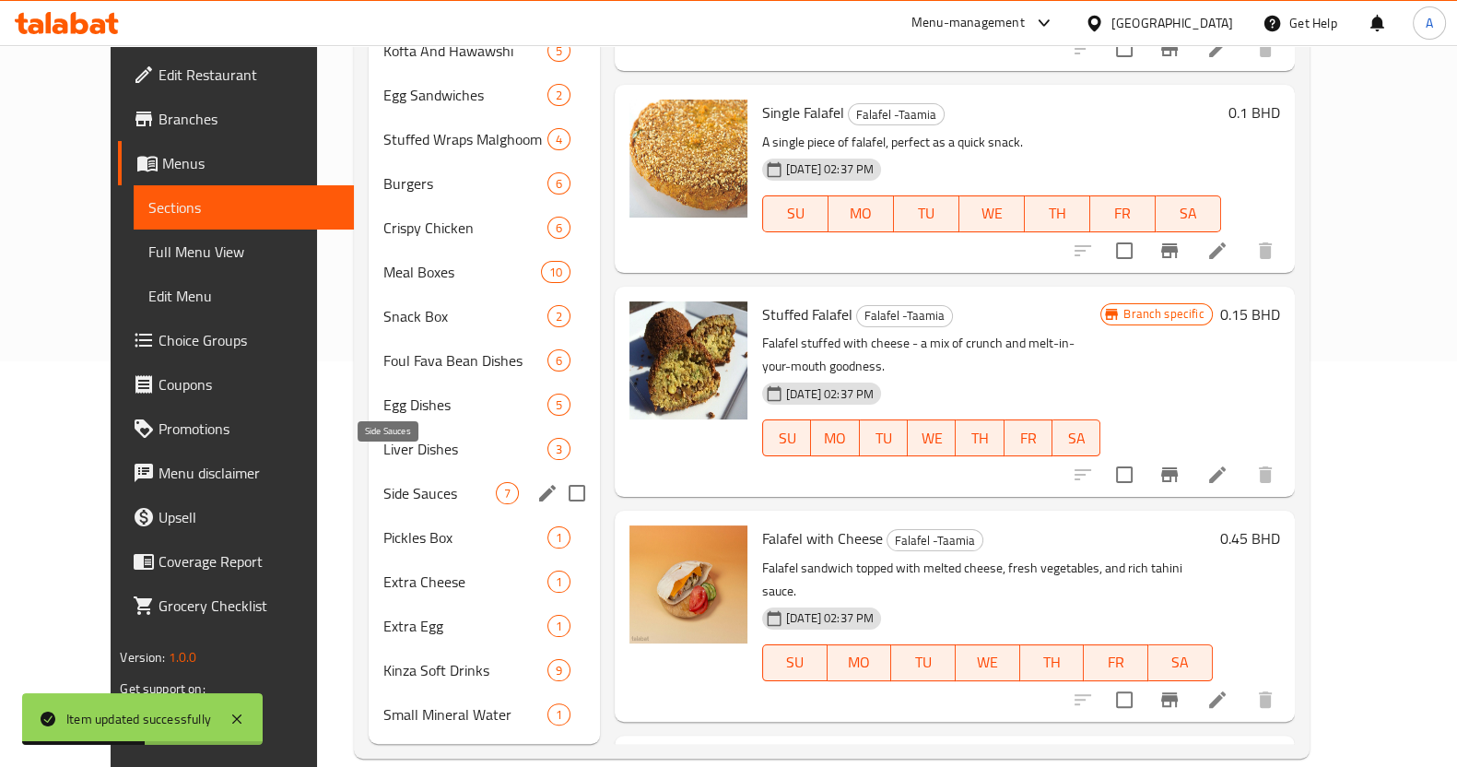
click at [401, 482] on span "Side Sauces" at bounding box center [439, 493] width 112 height 22
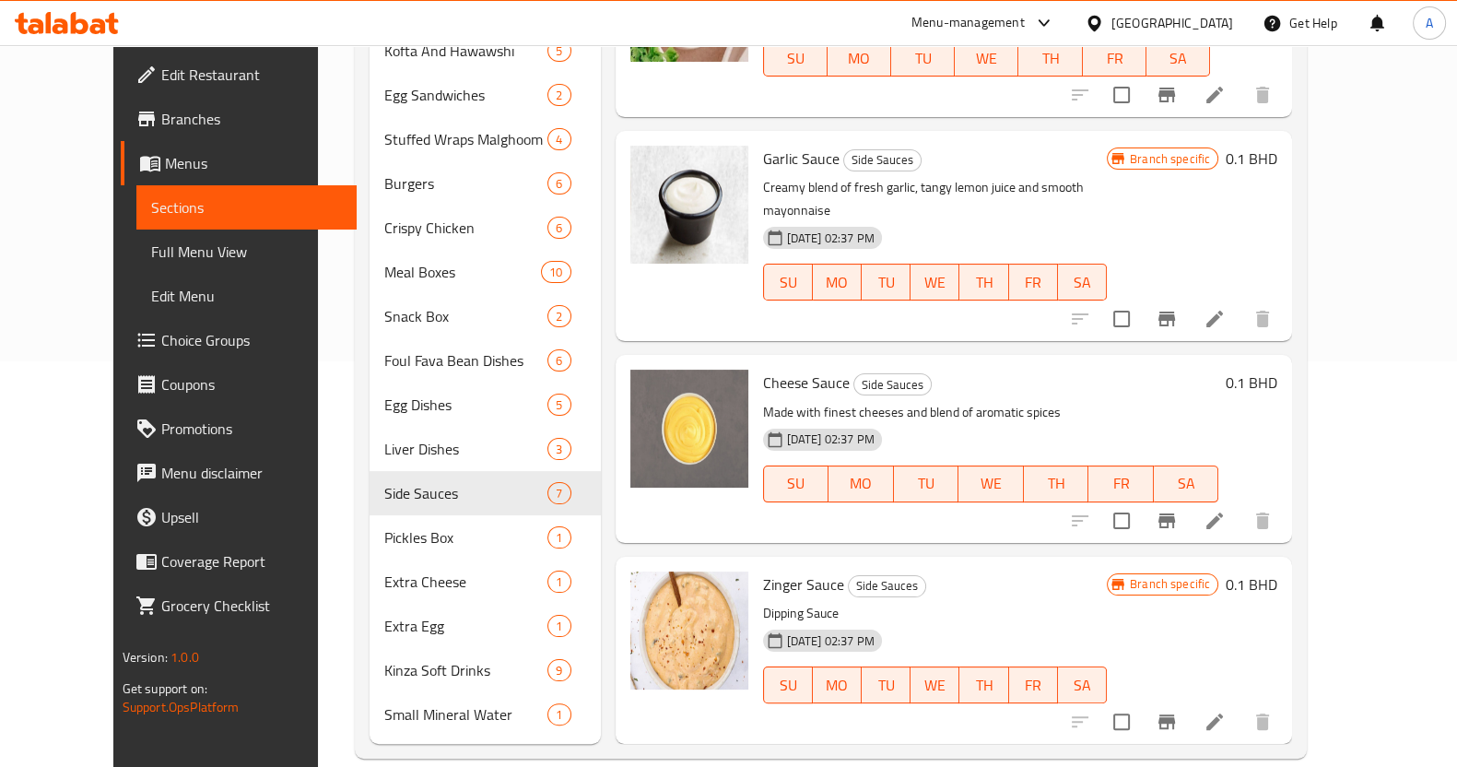
scroll to position [190, 0]
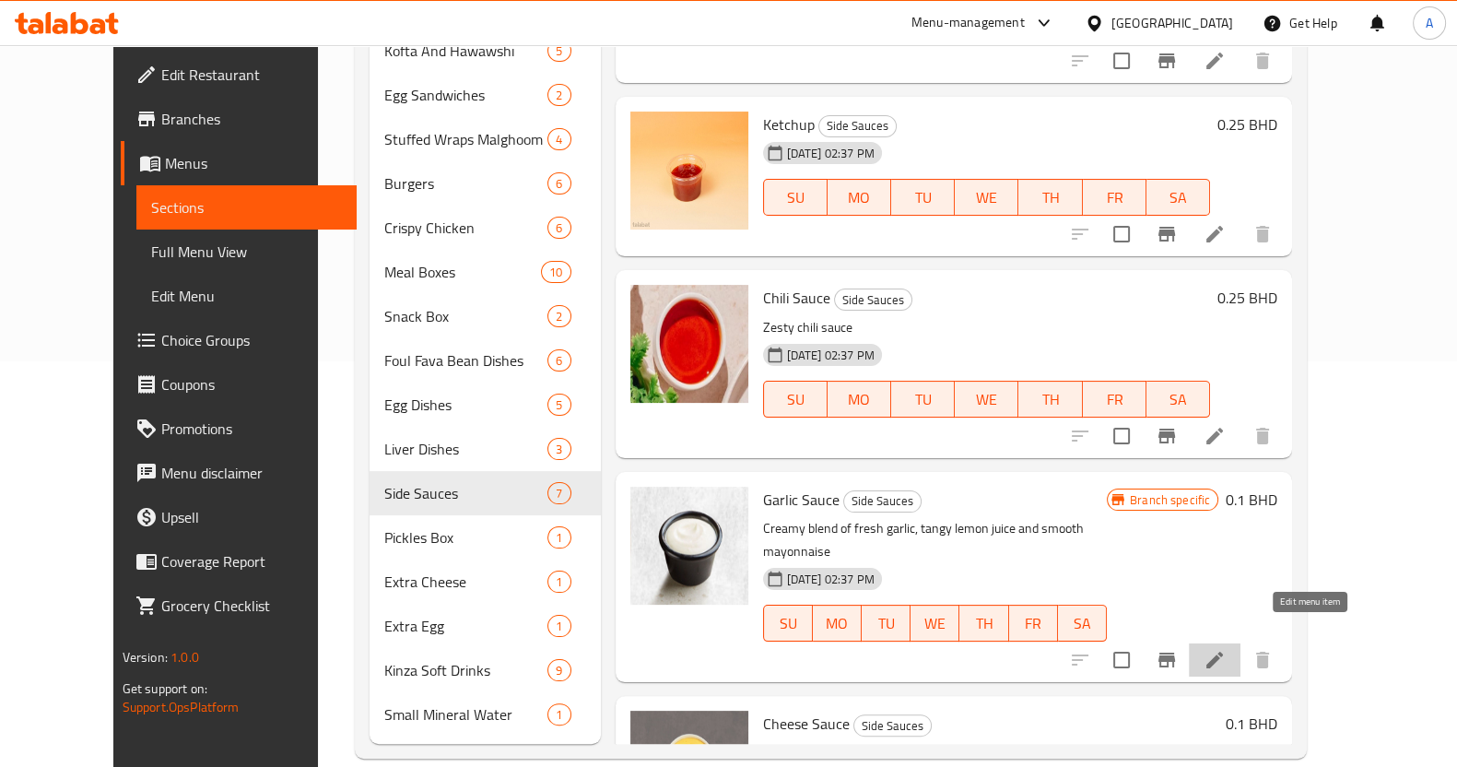
click at [1226, 649] on icon at bounding box center [1215, 660] width 22 height 22
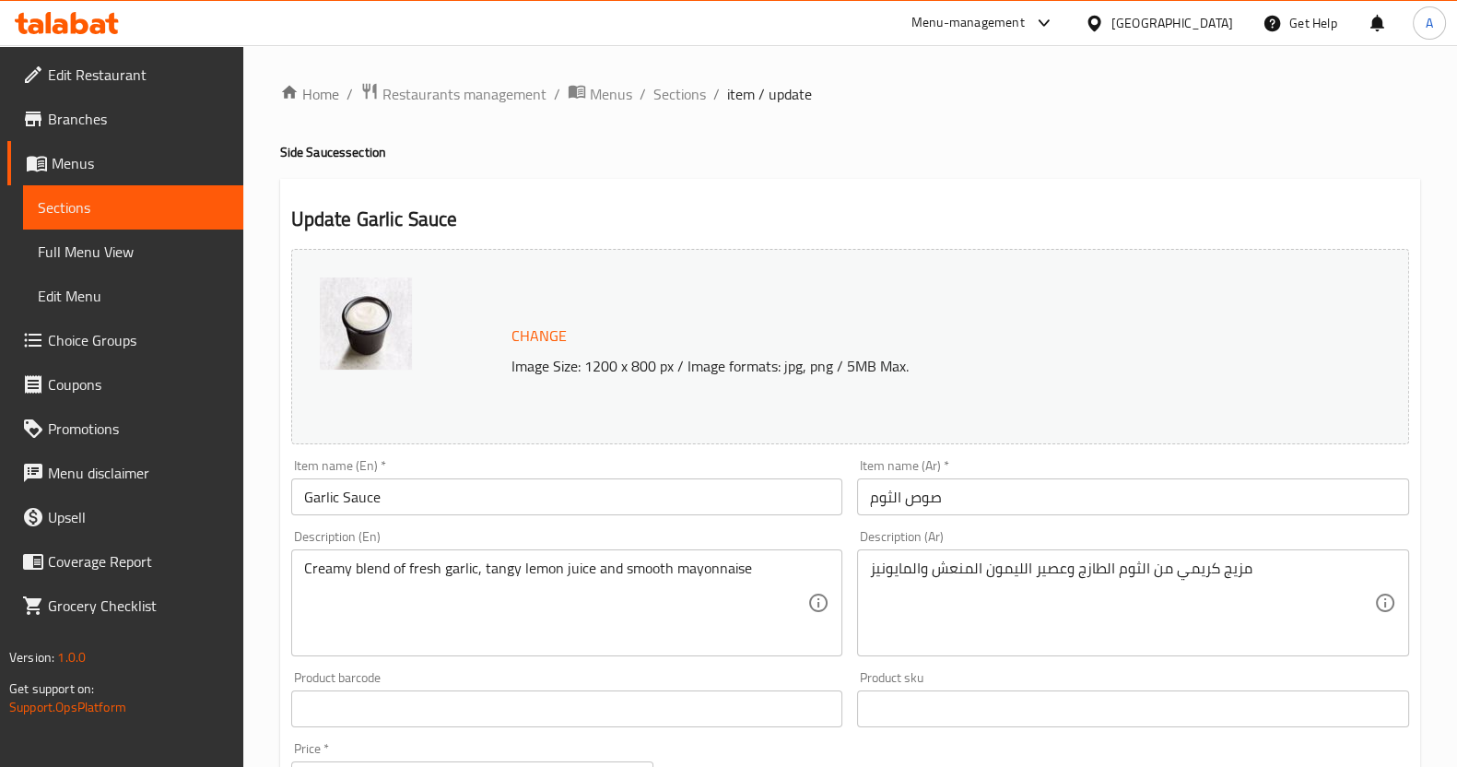
click at [161, 209] on span "Sections" at bounding box center [133, 207] width 191 height 22
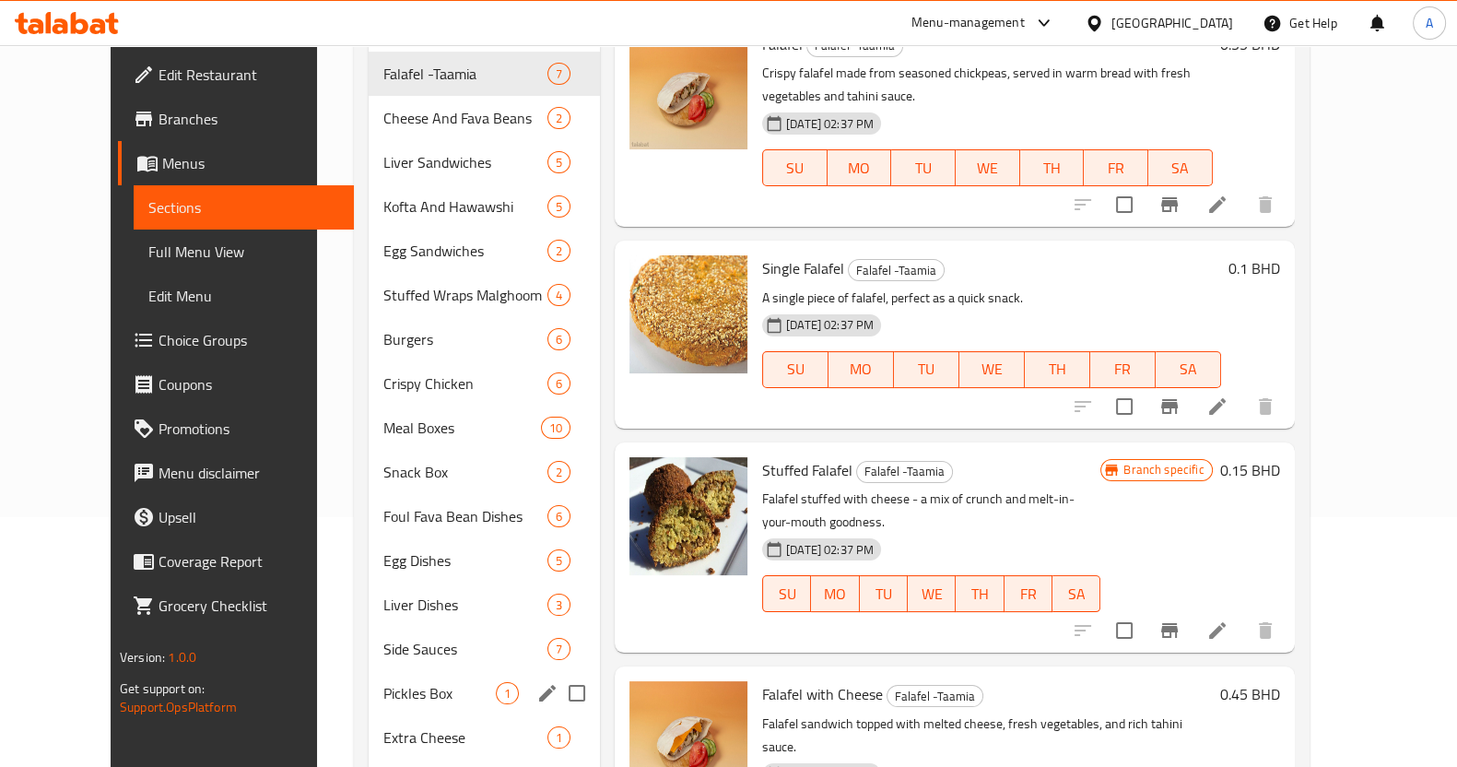
scroll to position [346, 0]
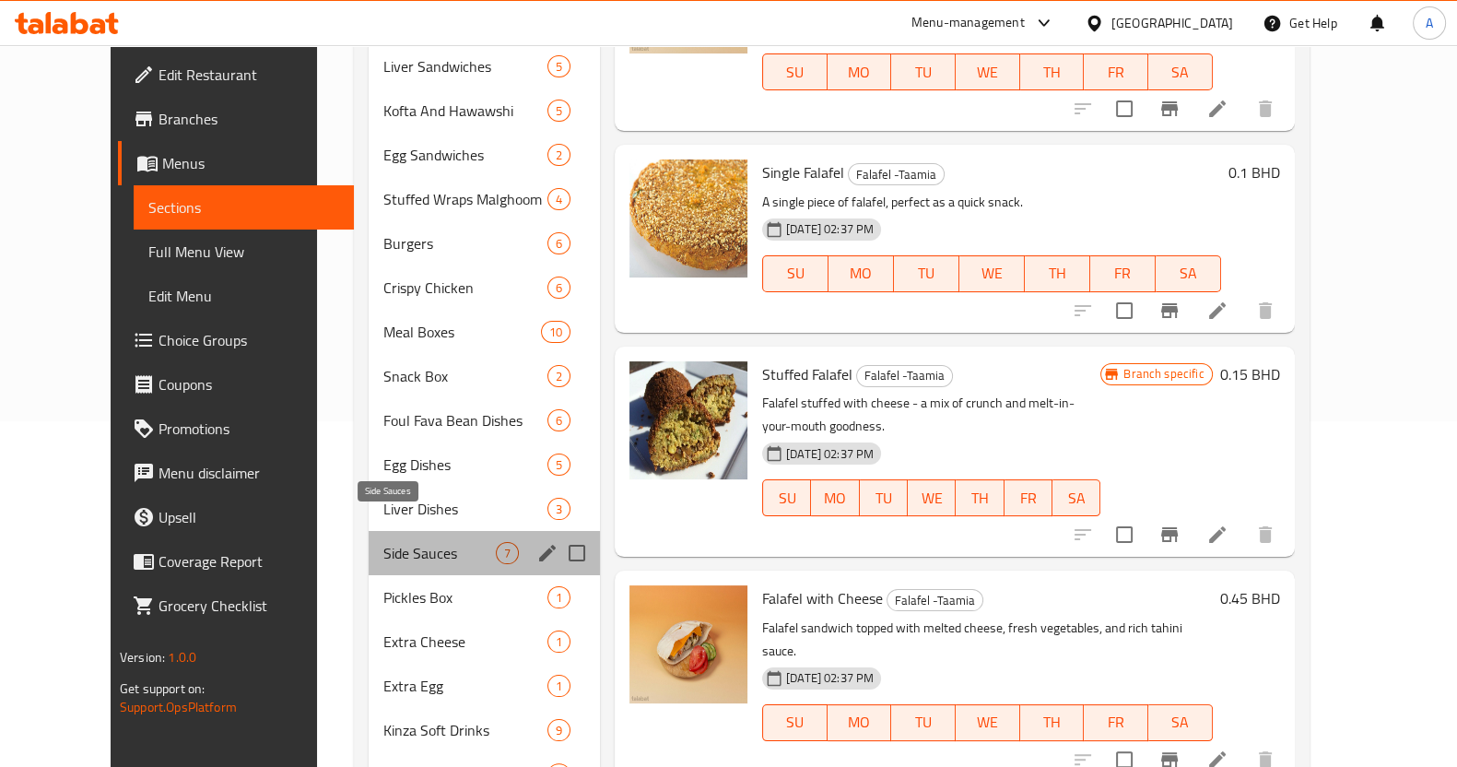
click at [387, 542] on span "Side Sauces" at bounding box center [439, 553] width 112 height 22
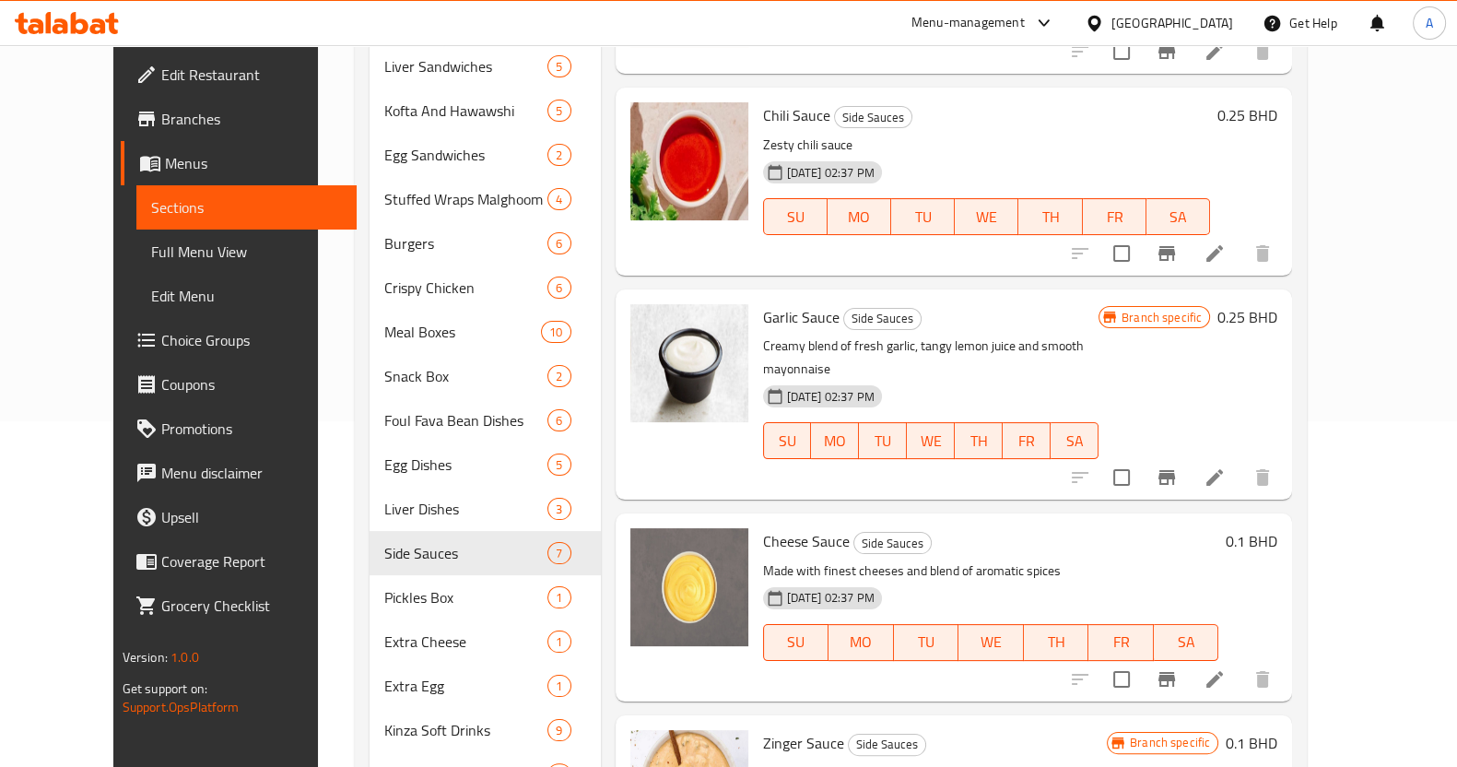
scroll to position [536, 0]
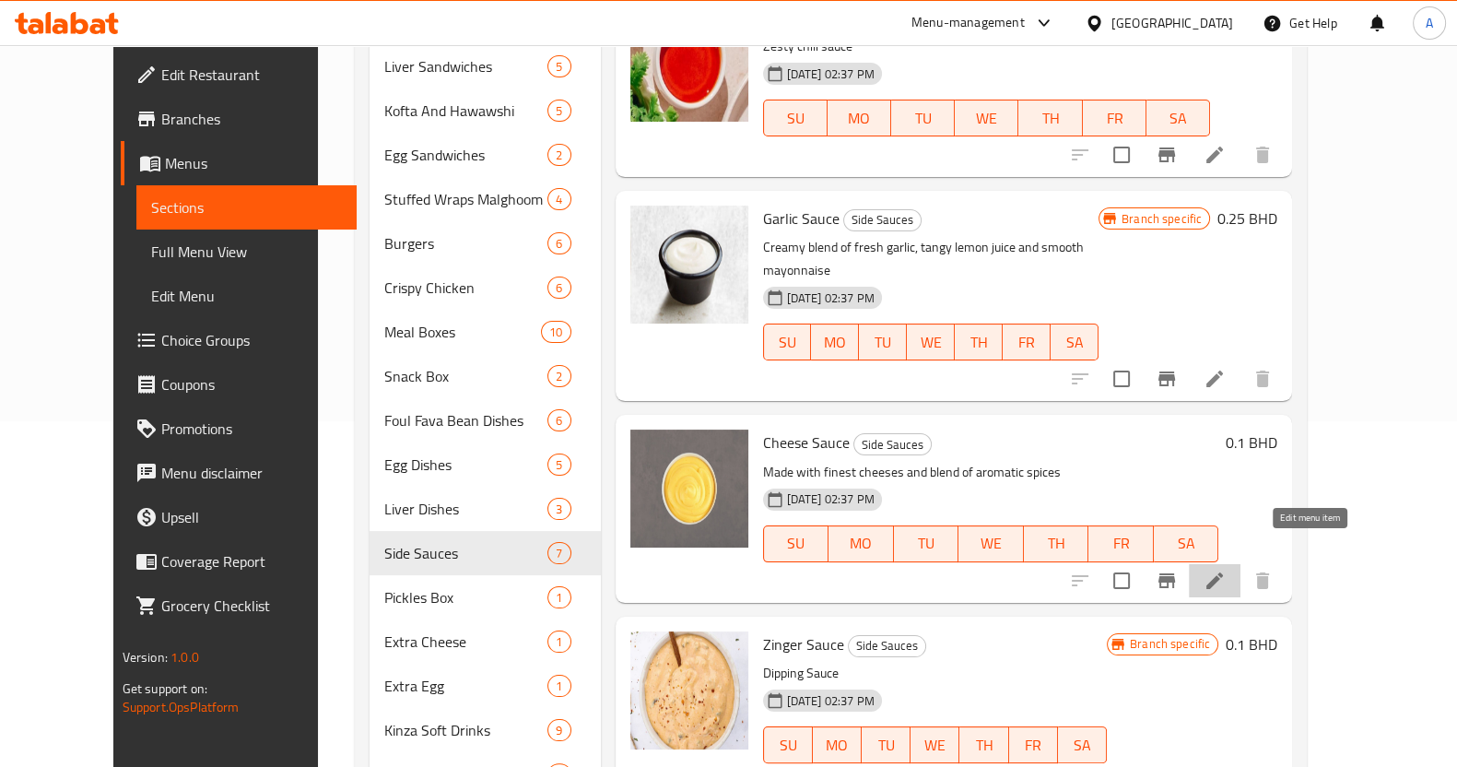
click at [1226, 570] on icon at bounding box center [1215, 581] width 22 height 22
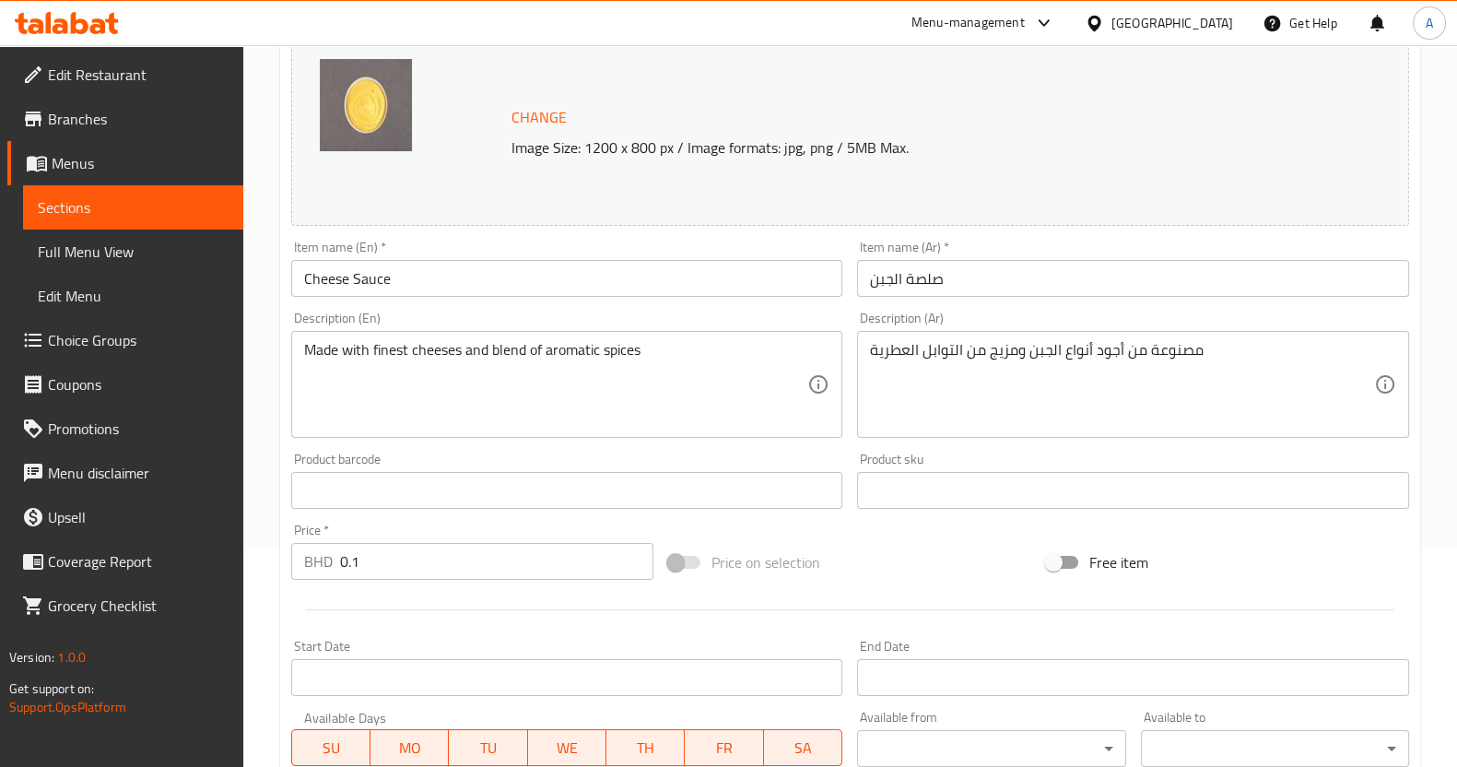
scroll to position [460, 0]
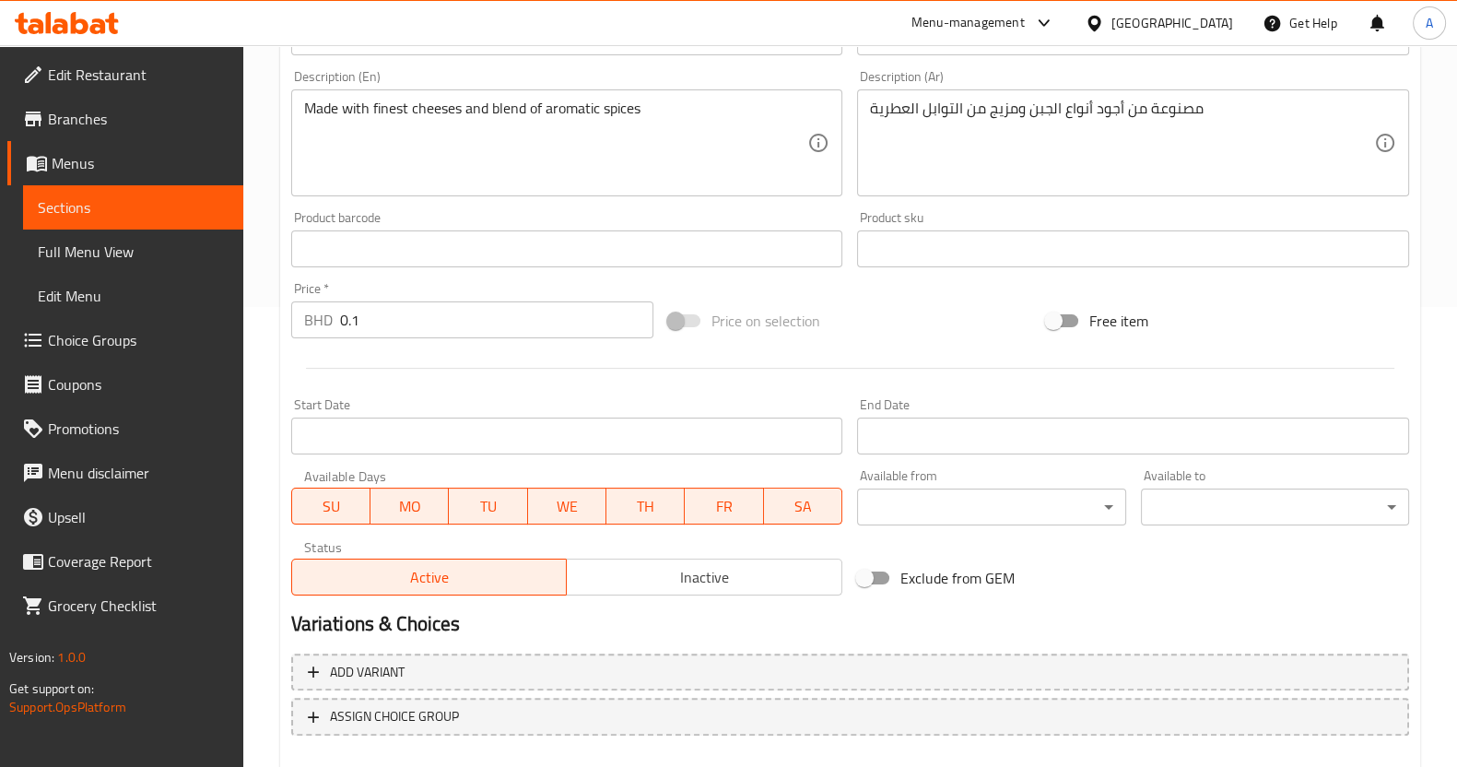
click at [447, 311] on input "0.1" at bounding box center [497, 319] width 314 height 37
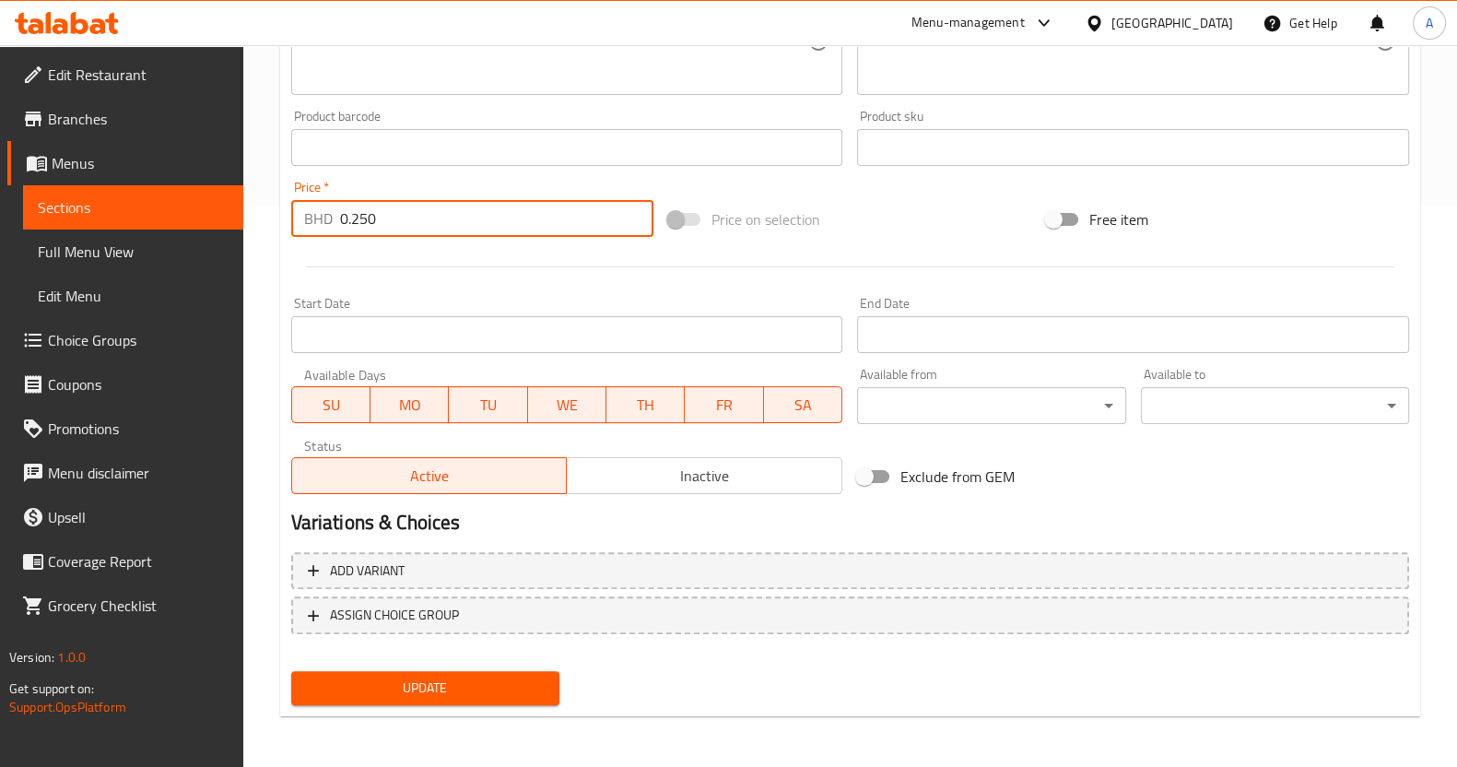
type input "0.250"
click at [425, 682] on span "Update" at bounding box center [425, 688] width 239 height 23
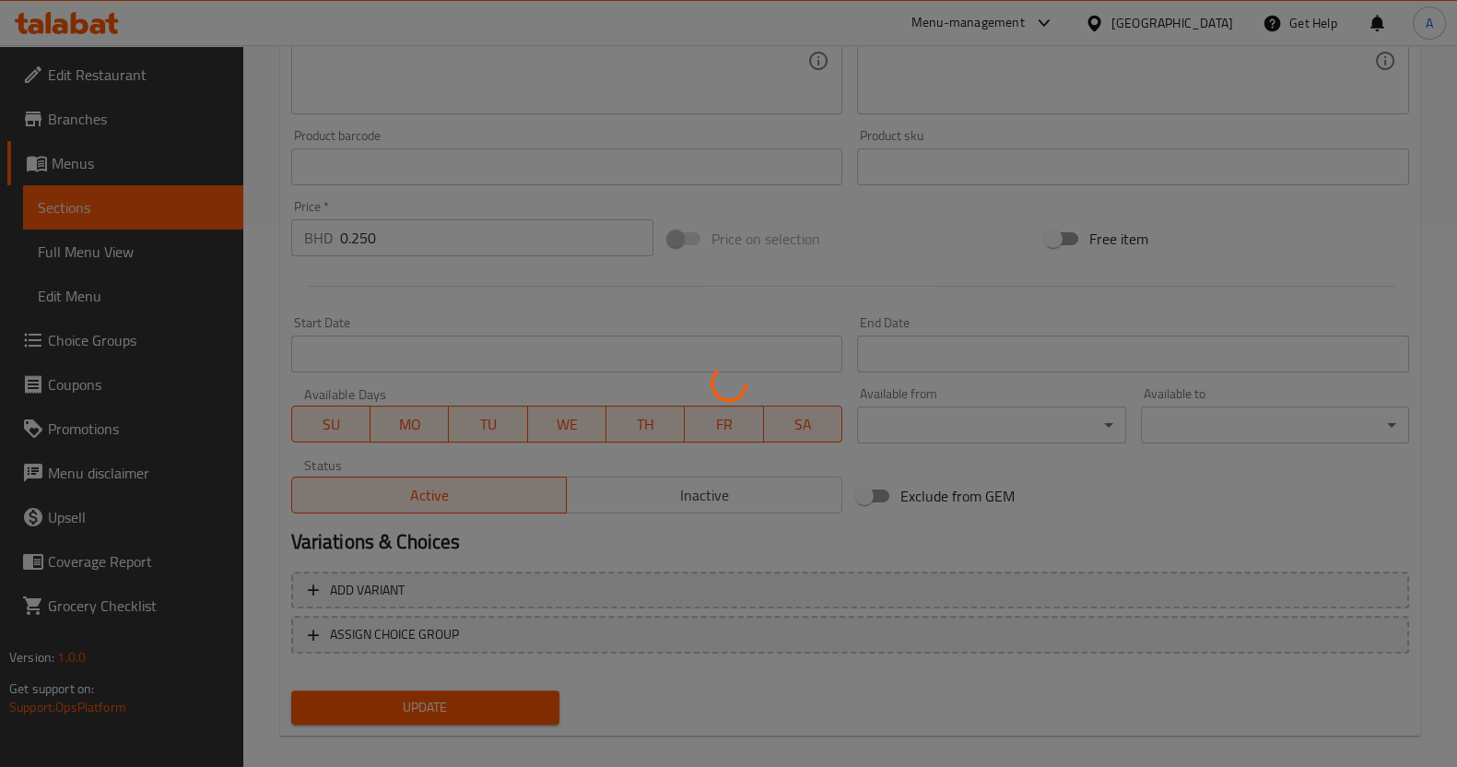
scroll to position [100, 0]
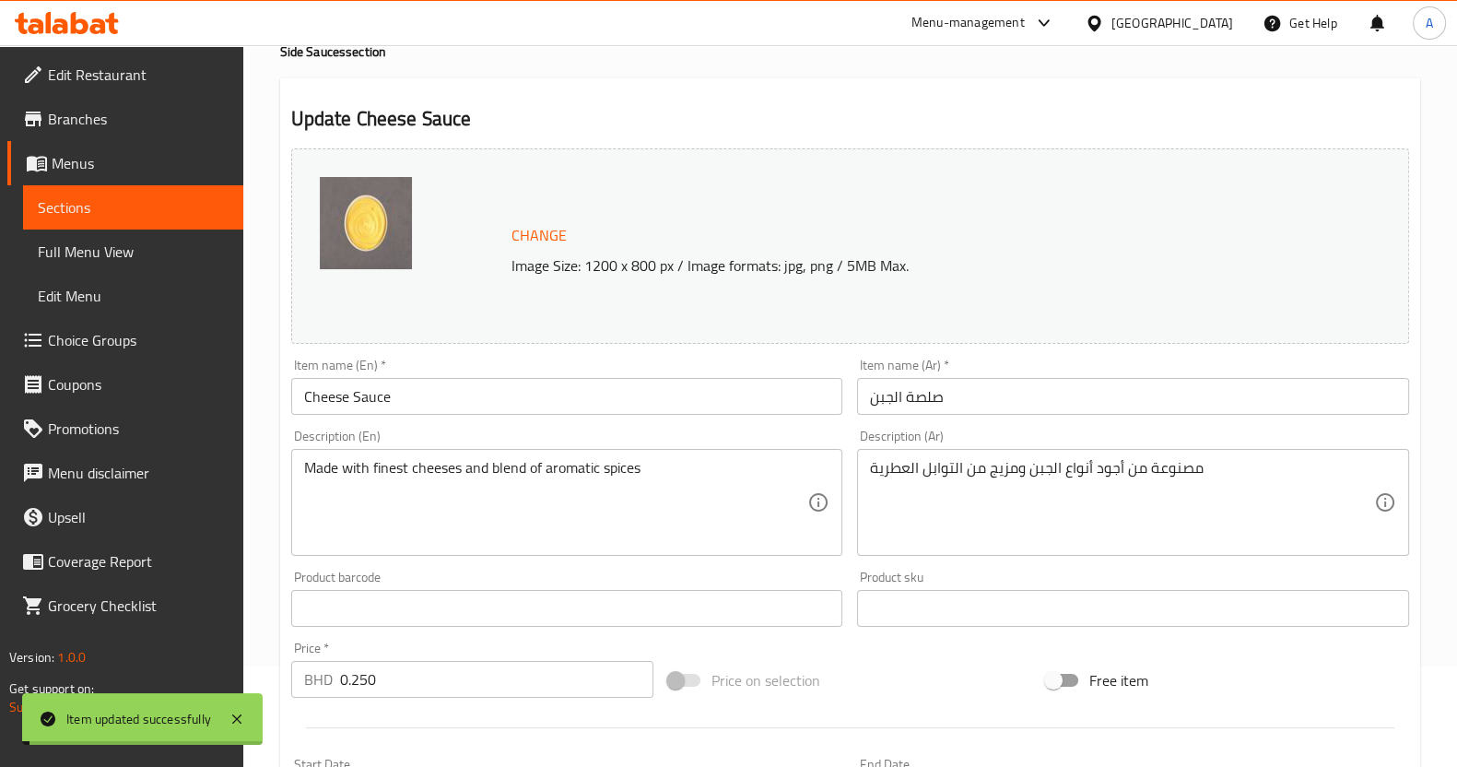
click at [119, 208] on span "Sections" at bounding box center [133, 207] width 191 height 22
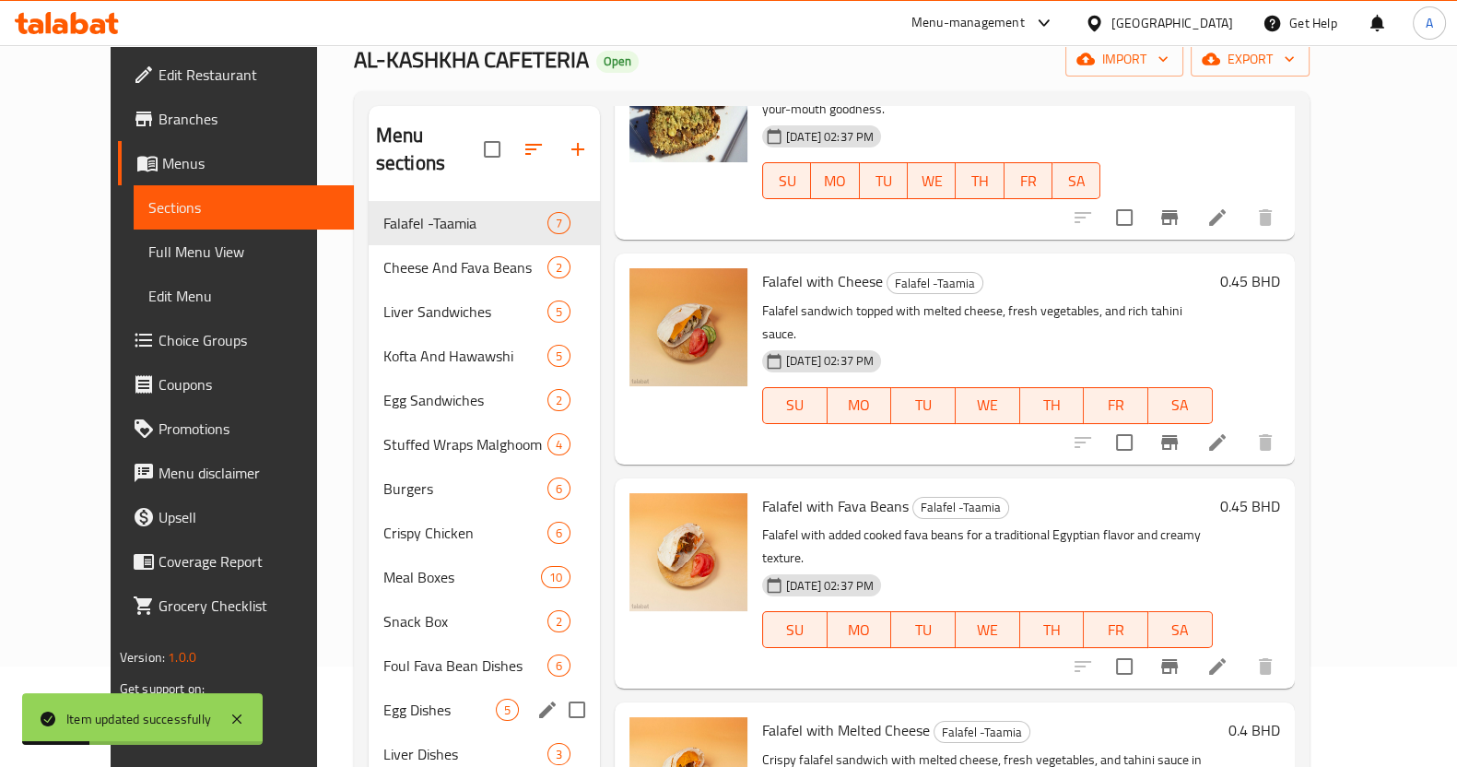
scroll to position [406, 0]
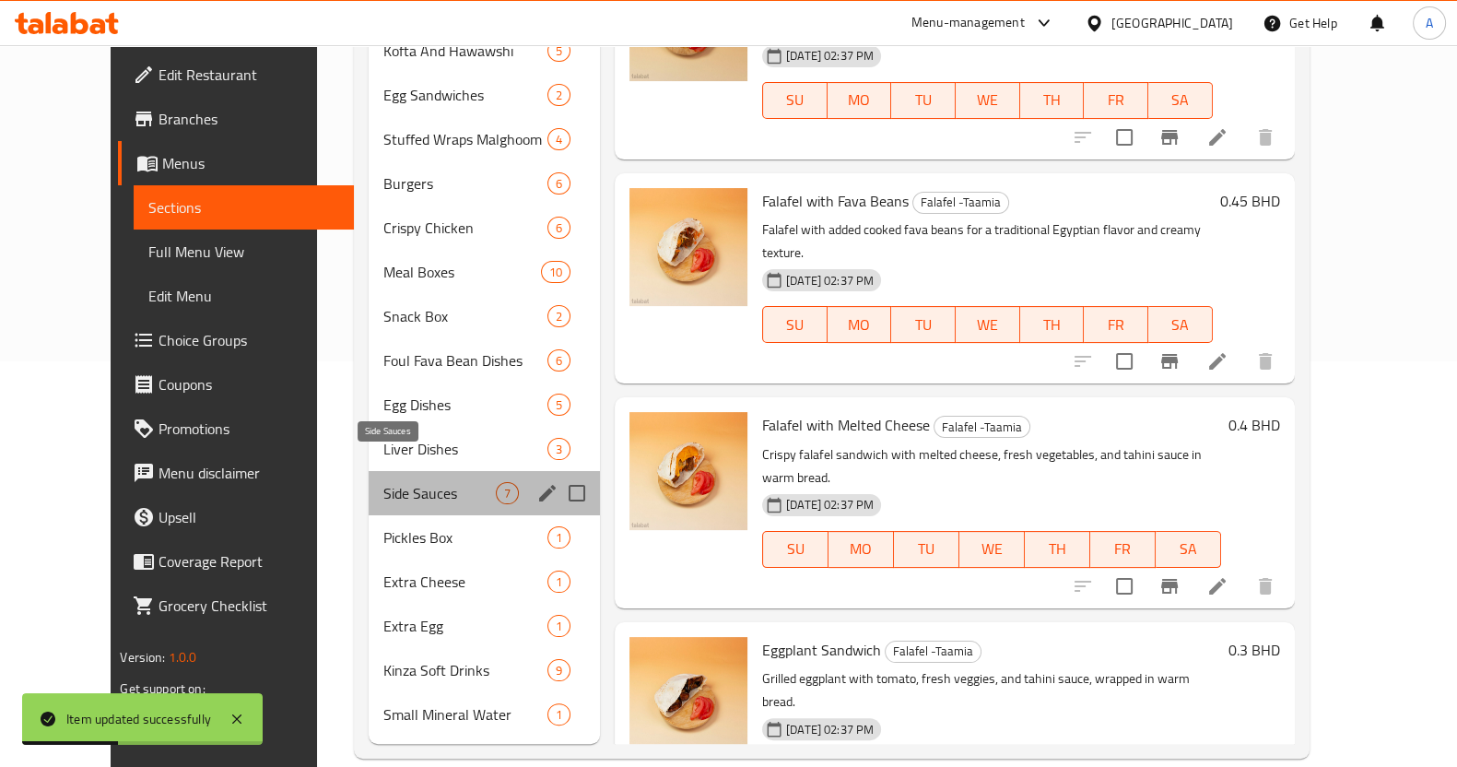
click at [383, 482] on span "Side Sauces" at bounding box center [439, 493] width 112 height 22
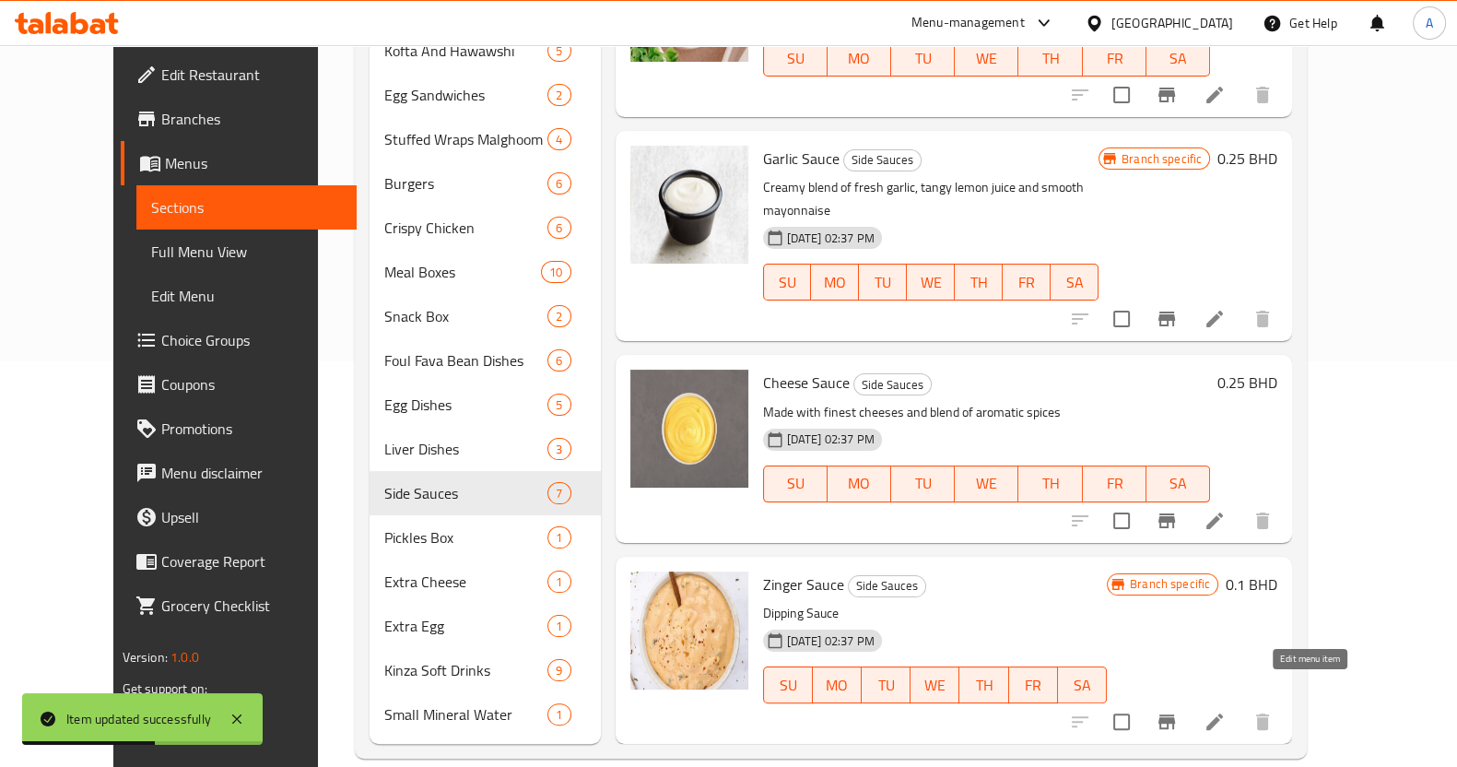
click at [1223, 714] on icon at bounding box center [1215, 722] width 17 height 17
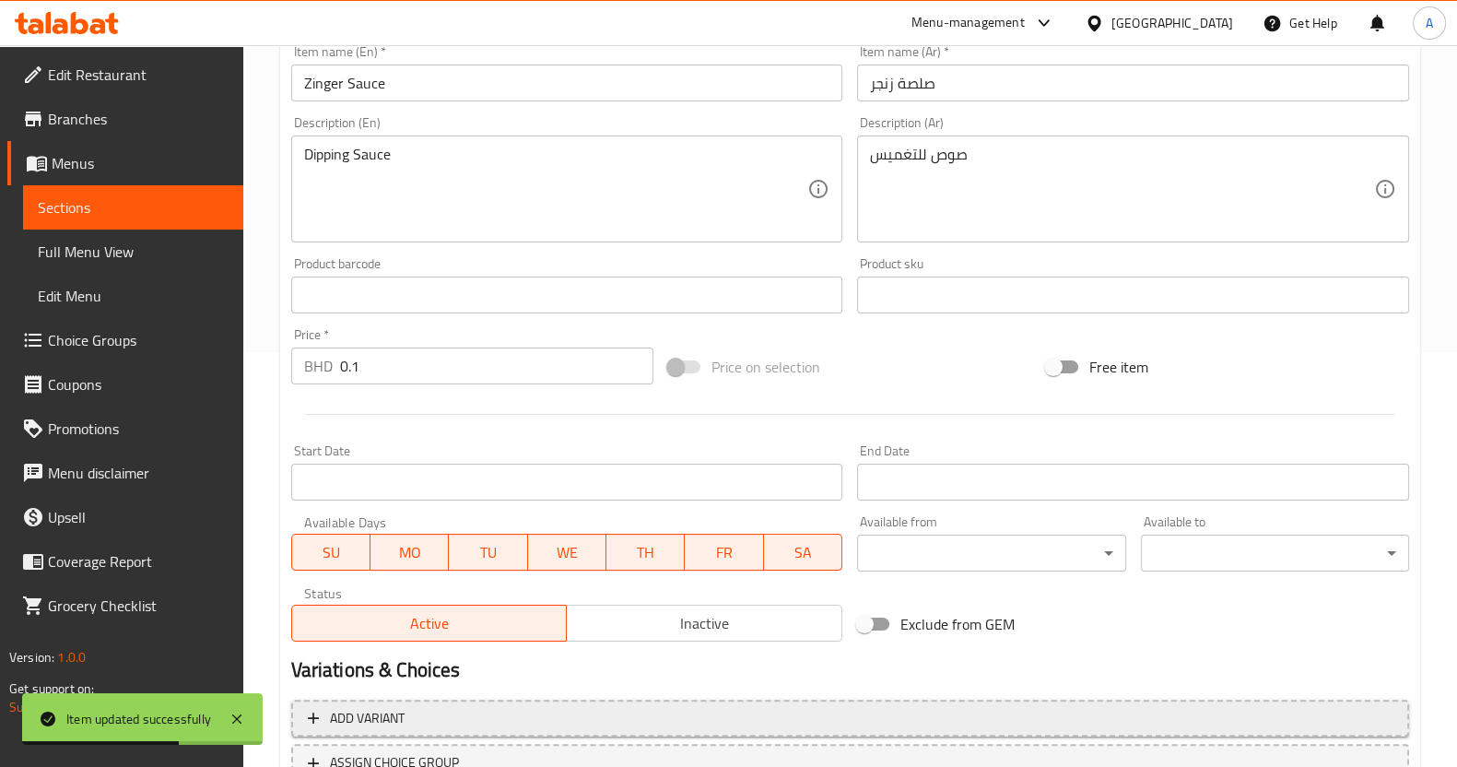
scroll to position [561, 0]
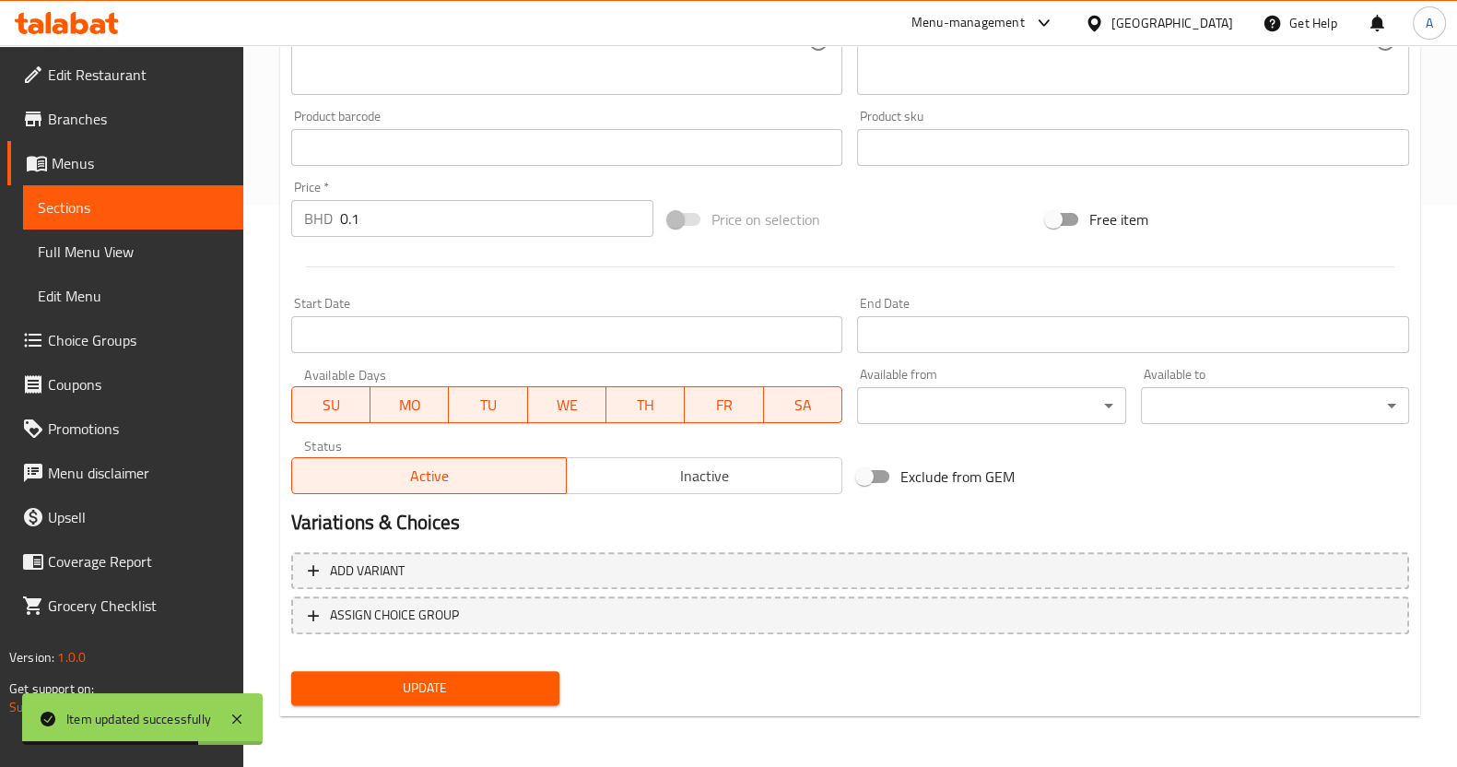
click at [392, 223] on input "0.1" at bounding box center [497, 218] width 314 height 37
type input "0.250"
click at [489, 688] on span "Update" at bounding box center [425, 688] width 239 height 23
click at [183, 209] on span "Sections" at bounding box center [133, 207] width 191 height 22
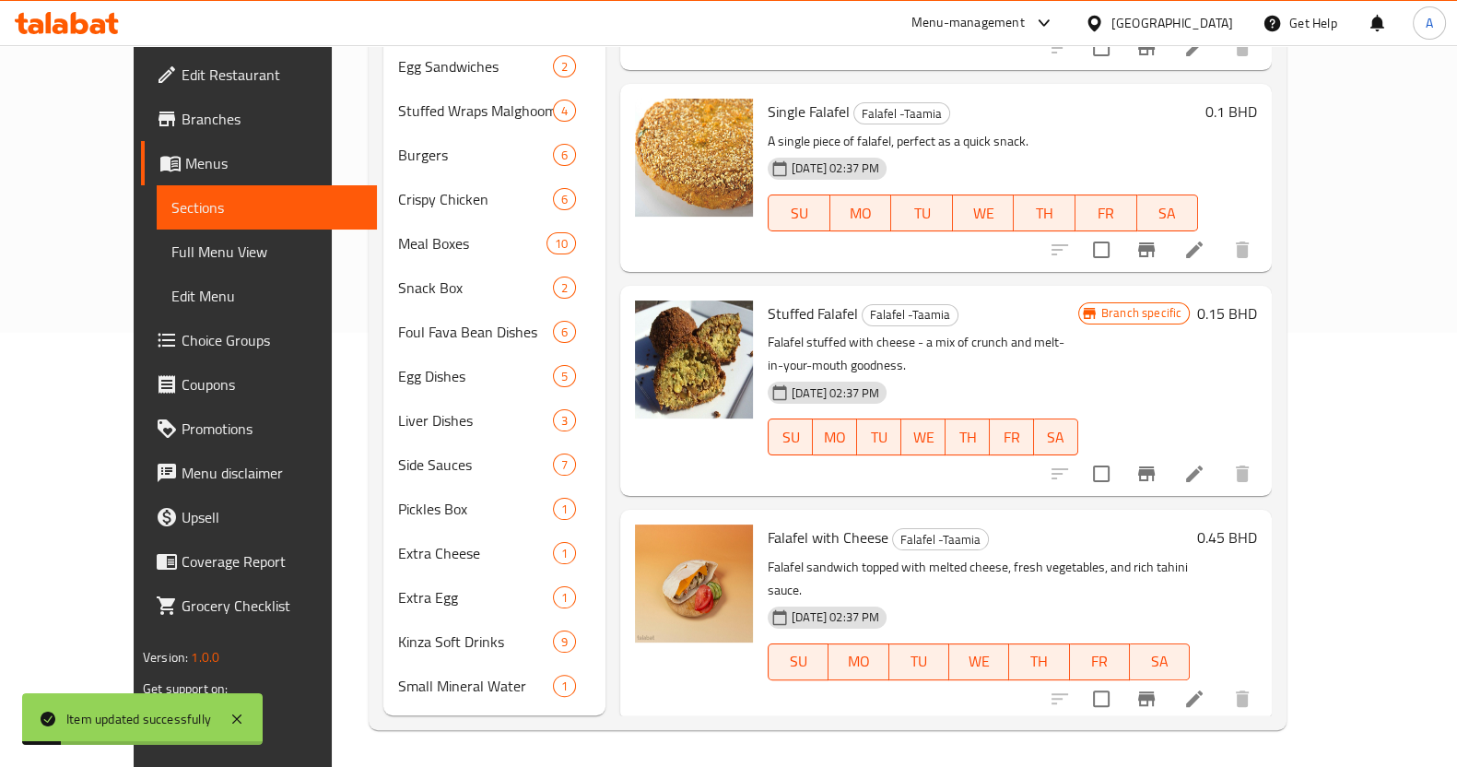
scroll to position [406, 0]
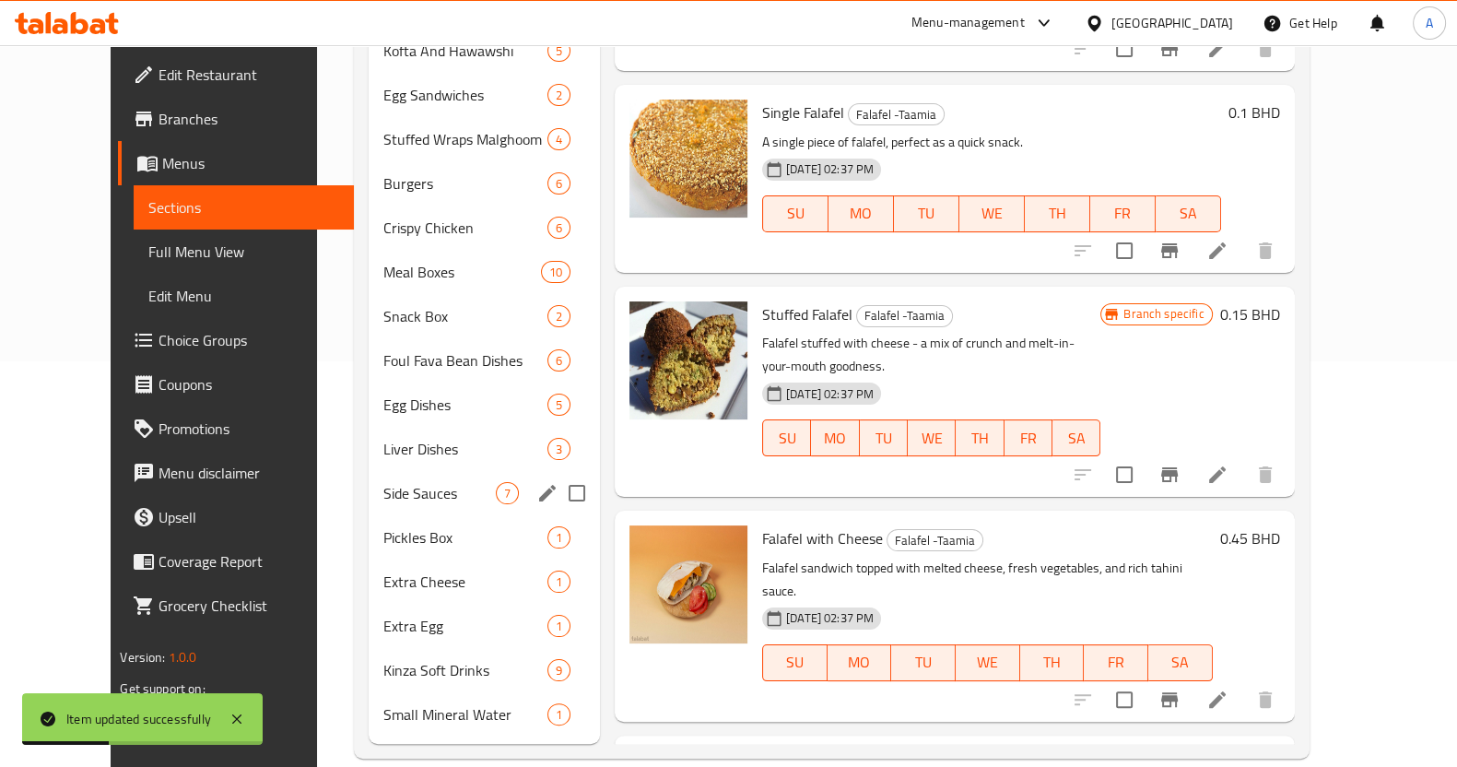
click at [389, 481] on div "Side Sauces 7" at bounding box center [484, 493] width 231 height 44
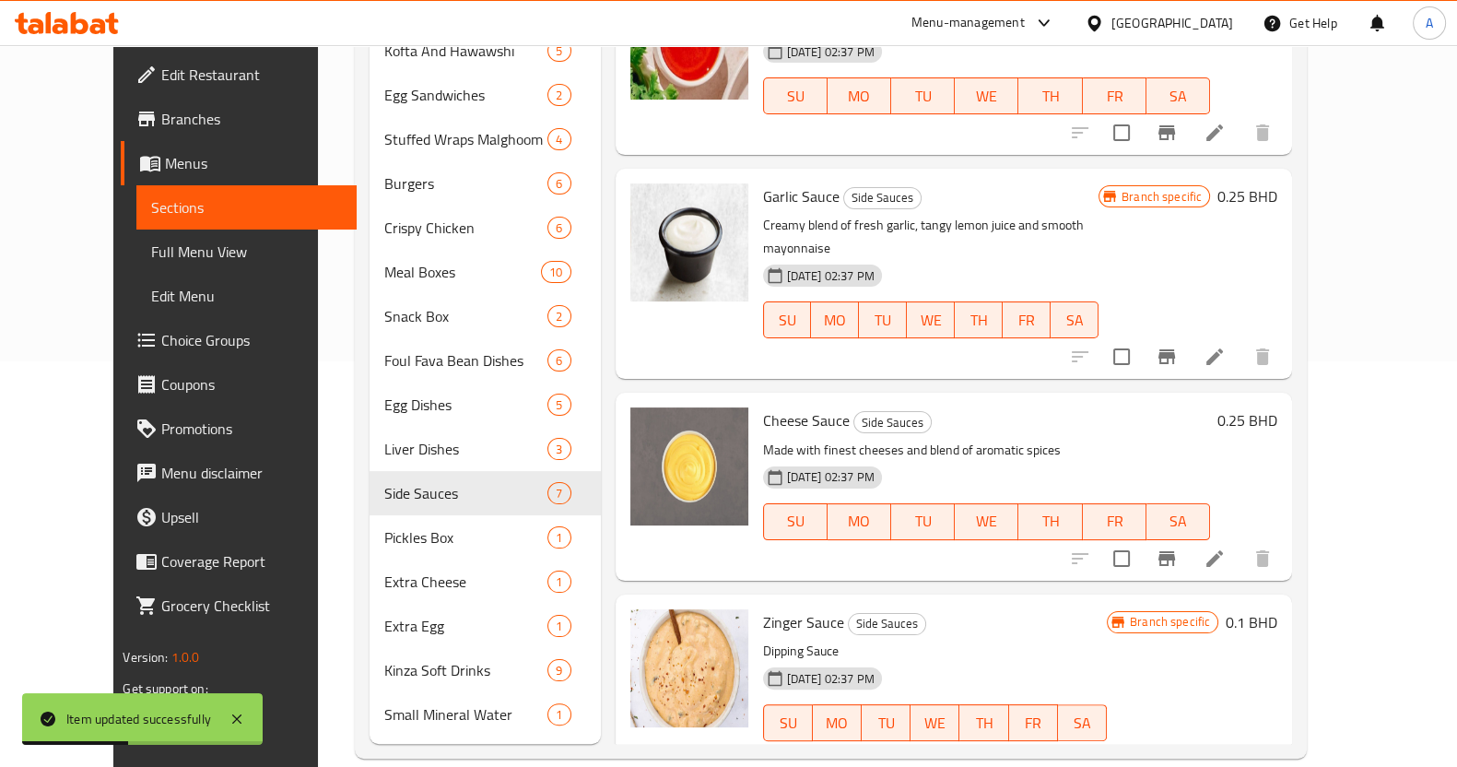
scroll to position [536, 0]
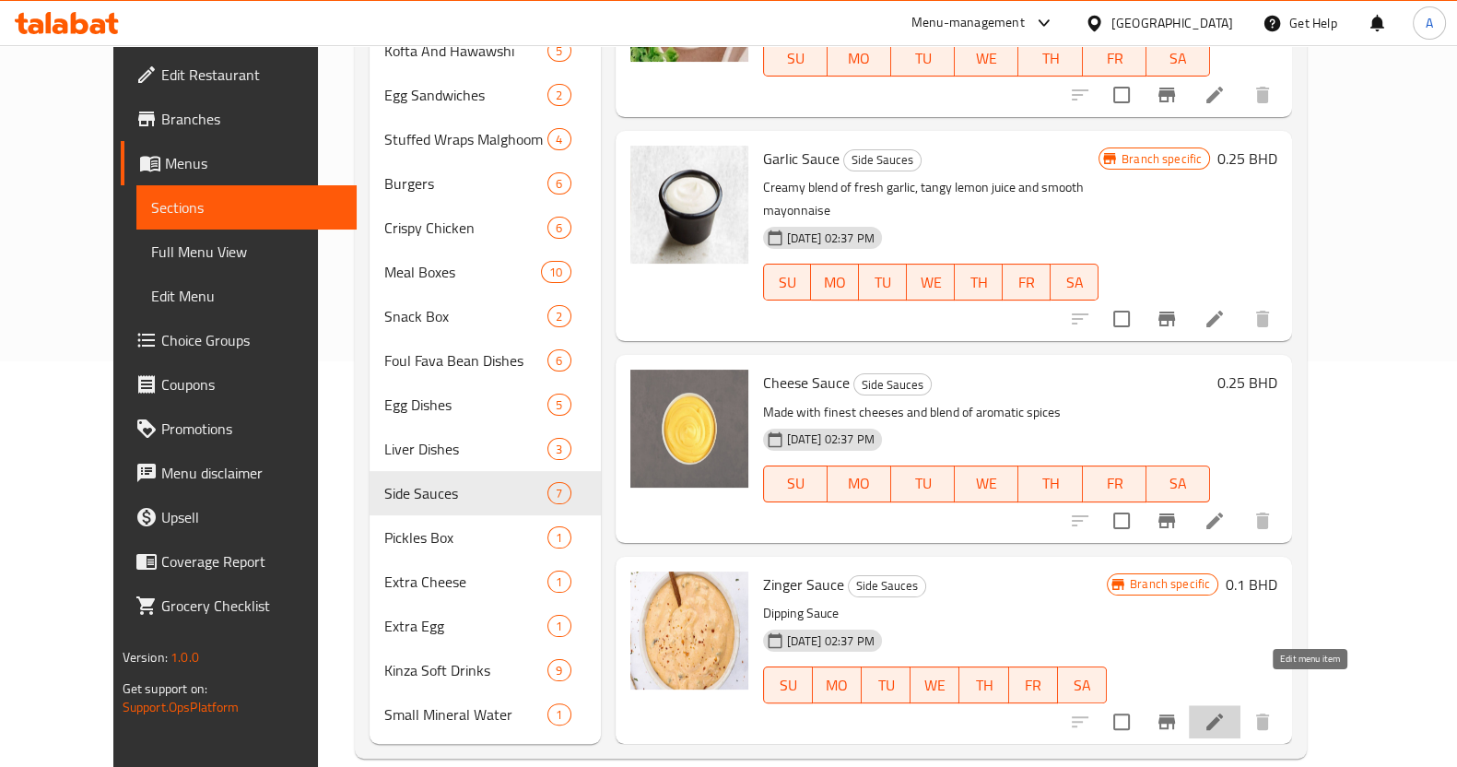
click at [1226, 711] on icon at bounding box center [1215, 722] width 22 height 22
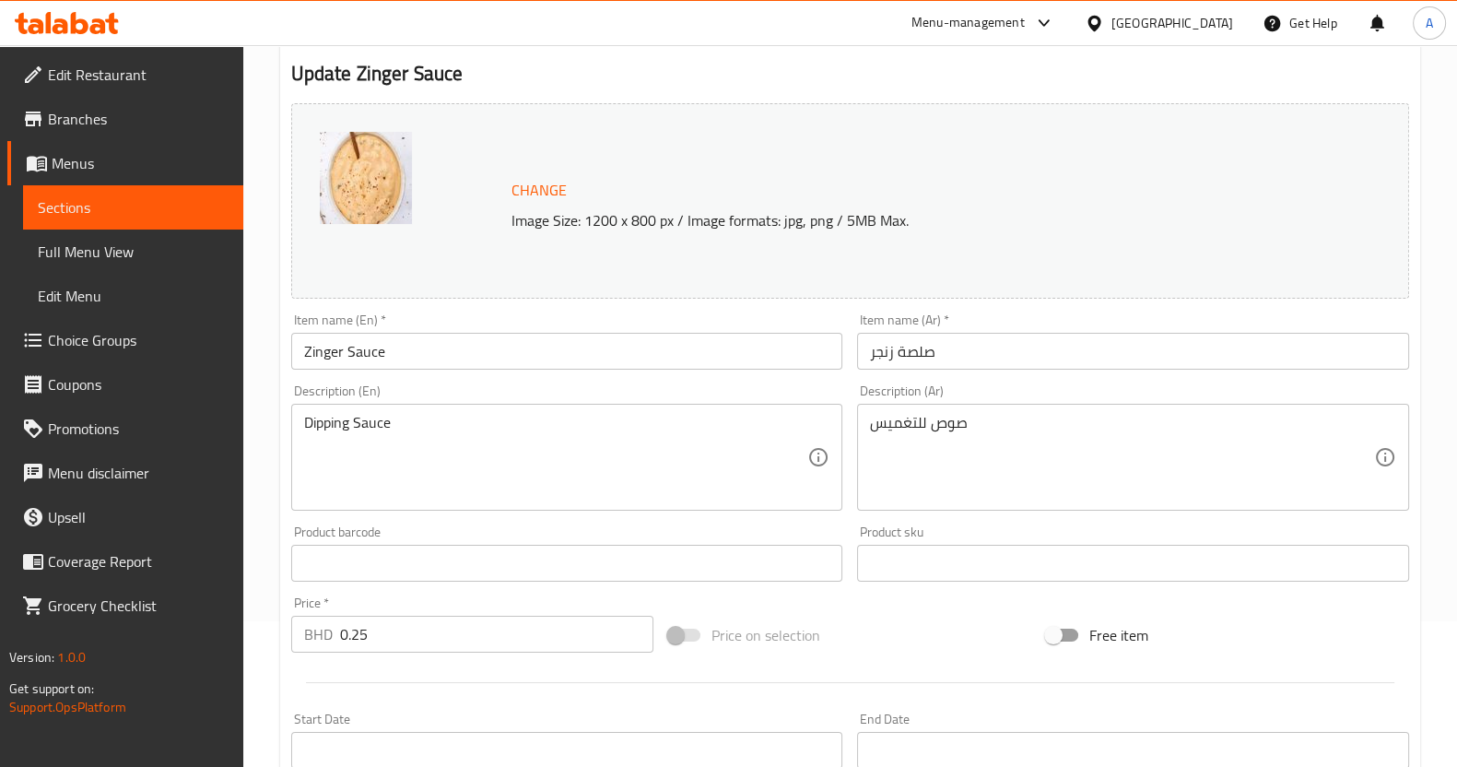
scroll to position [230, 0]
